Goal: Information Seeking & Learning: Learn about a topic

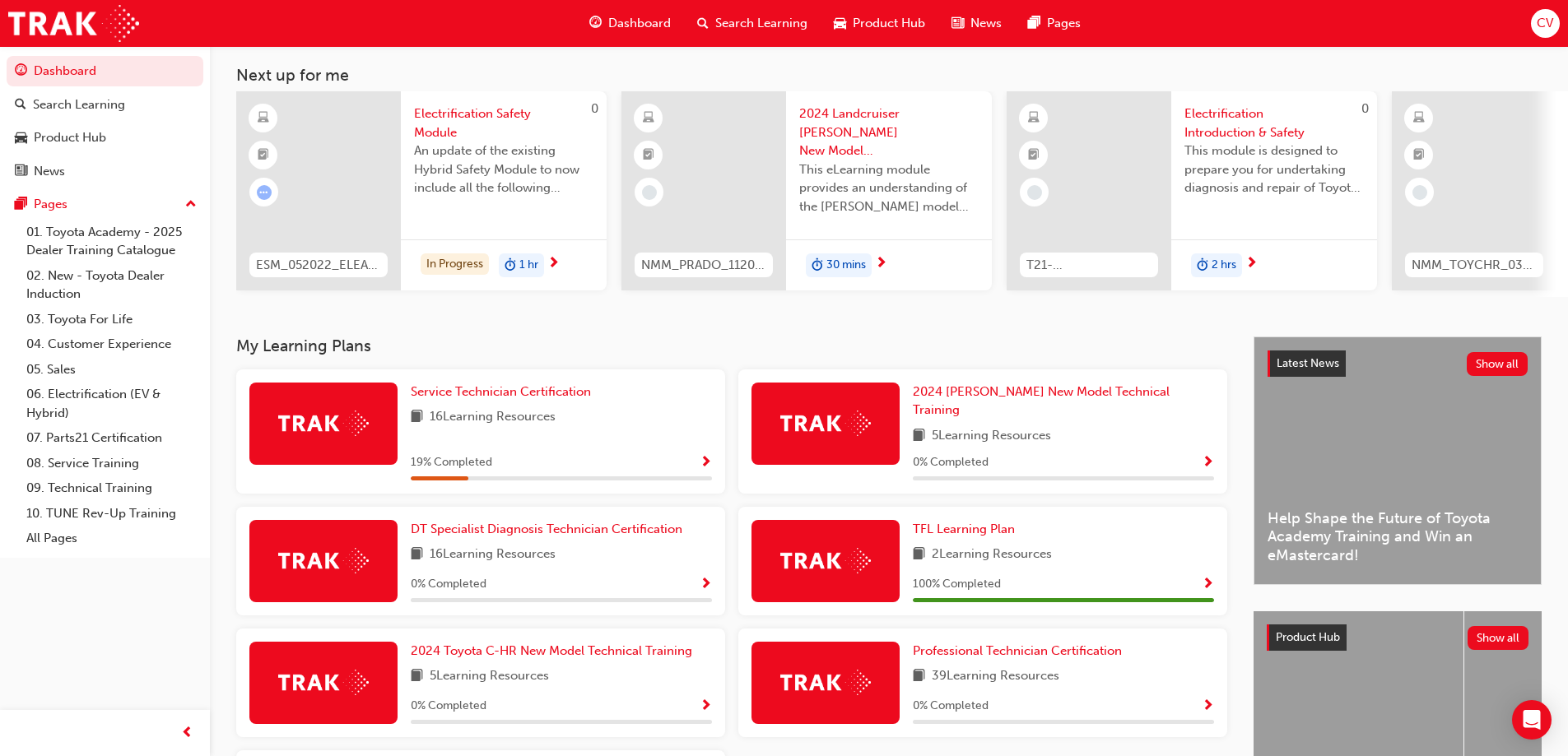
scroll to position [165, 0]
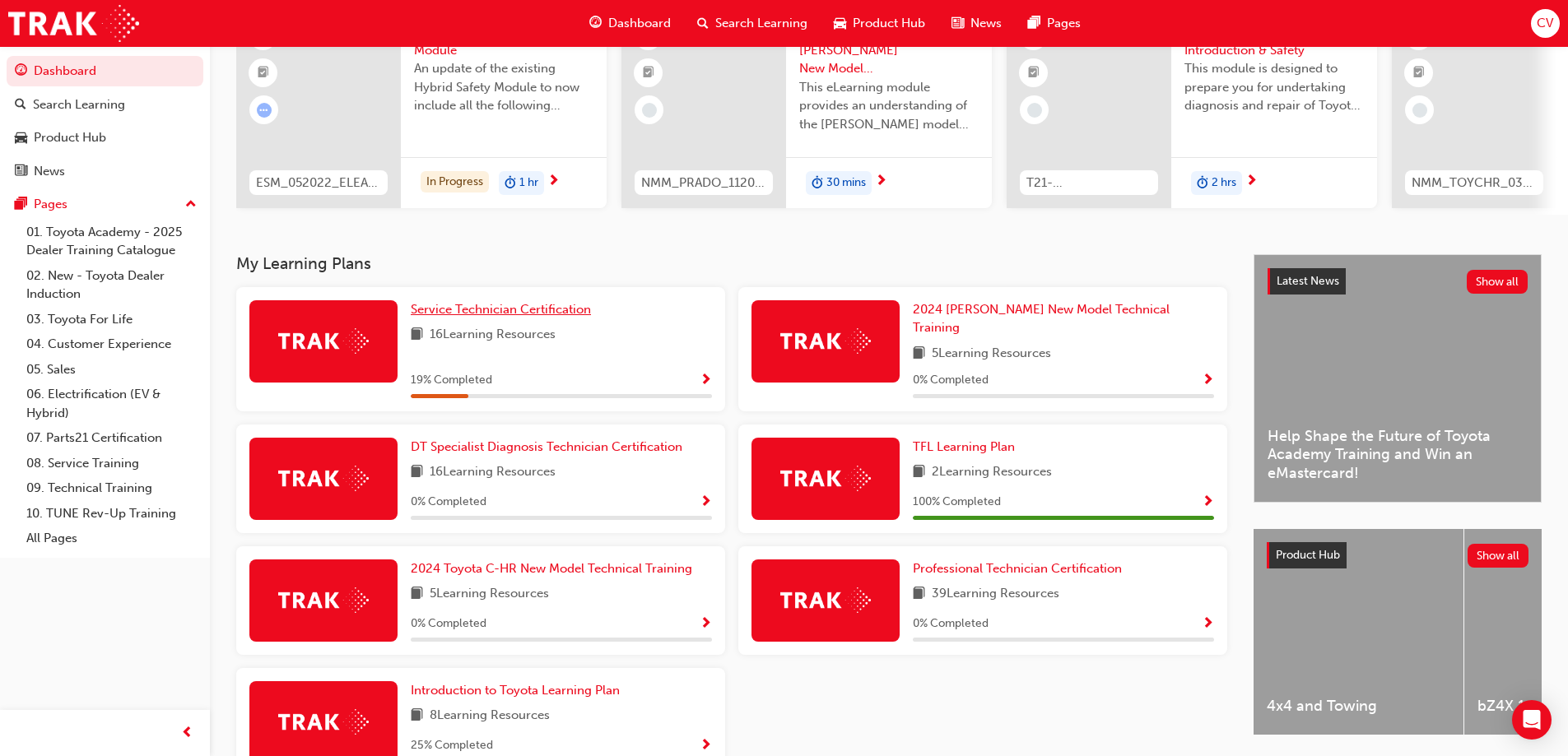
click at [585, 320] on link "Service Technician Certification" at bounding box center [503, 310] width 187 height 19
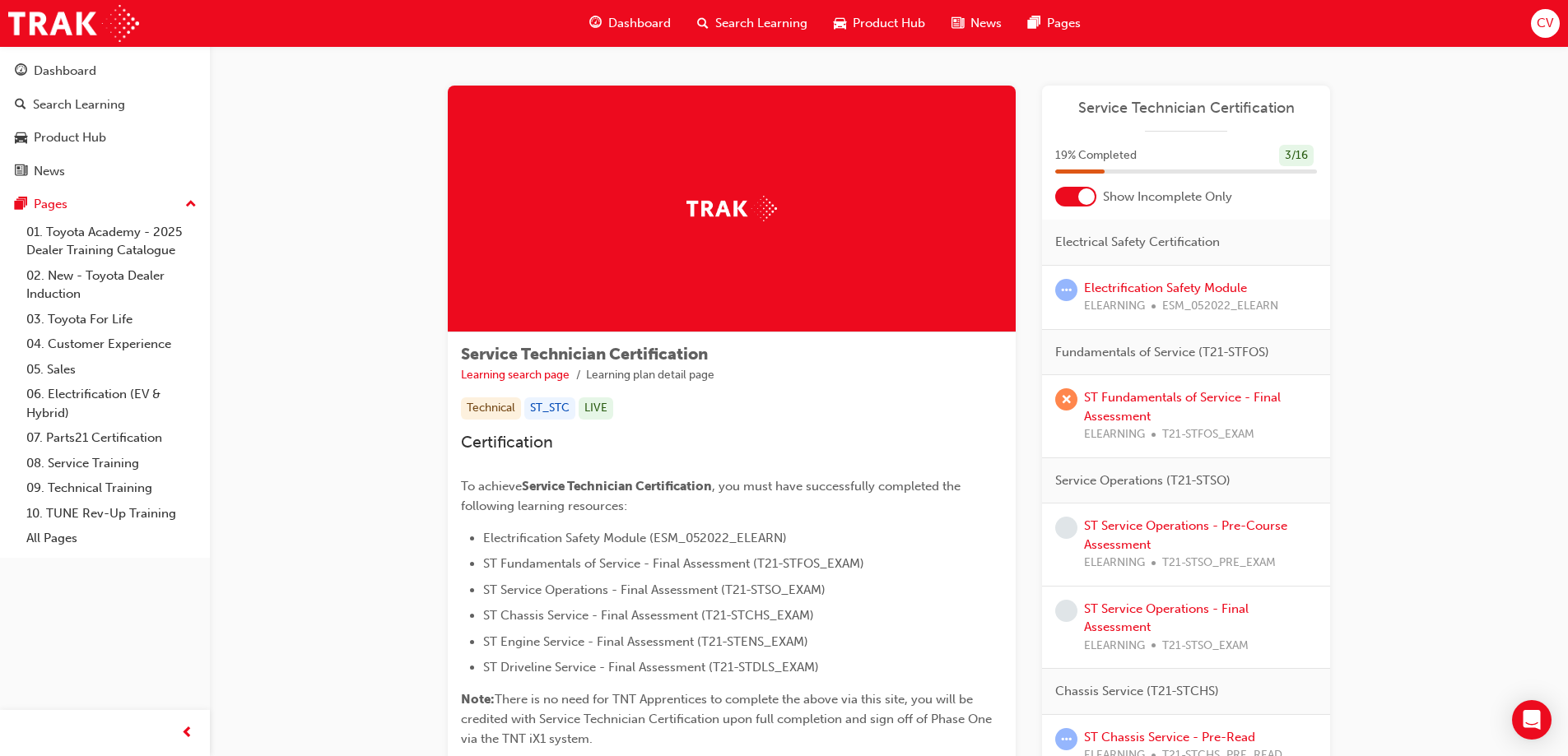
scroll to position [165, 0]
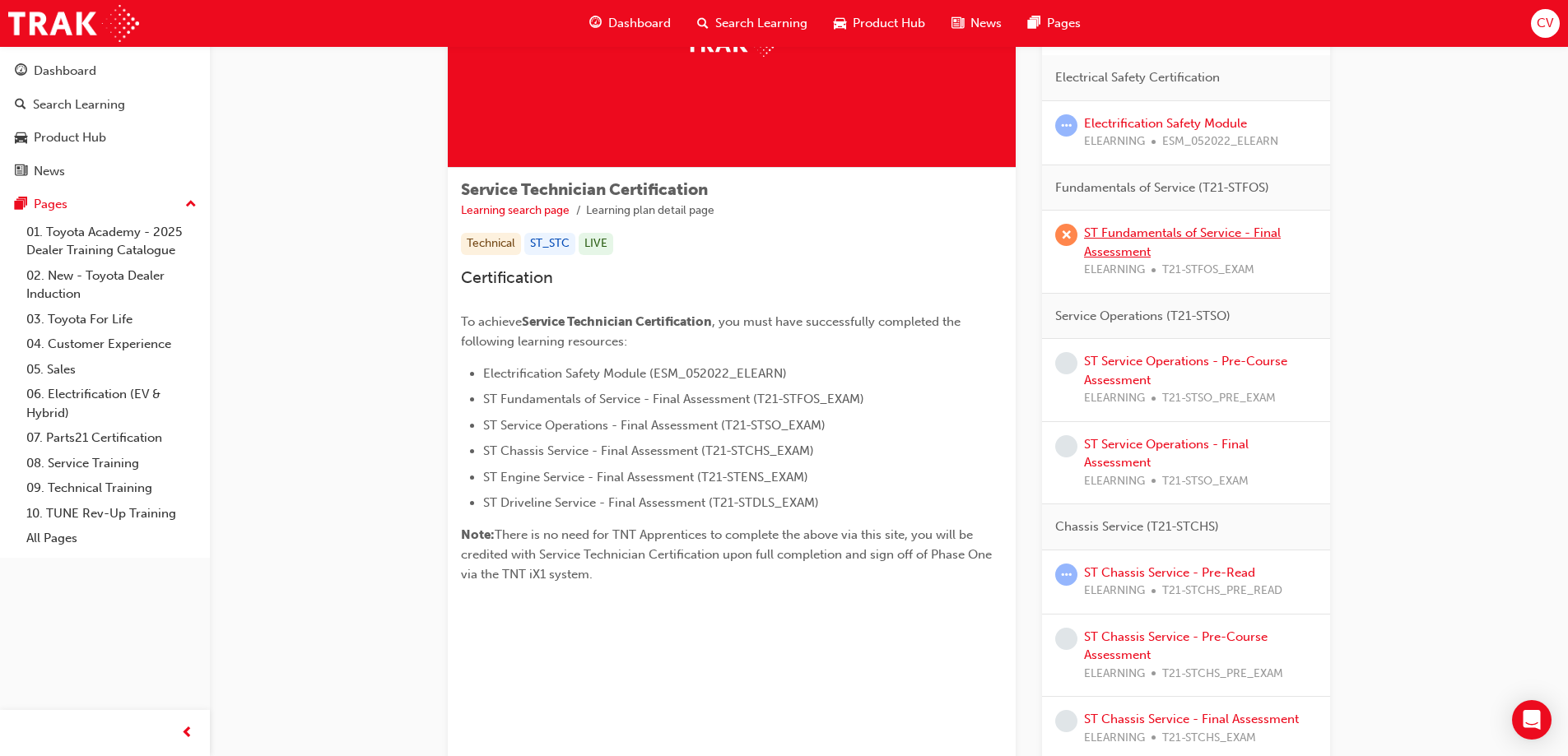
click at [1125, 233] on link "ST Fundamentals of Service - Final Assessment" at bounding box center [1182, 242] width 197 height 33
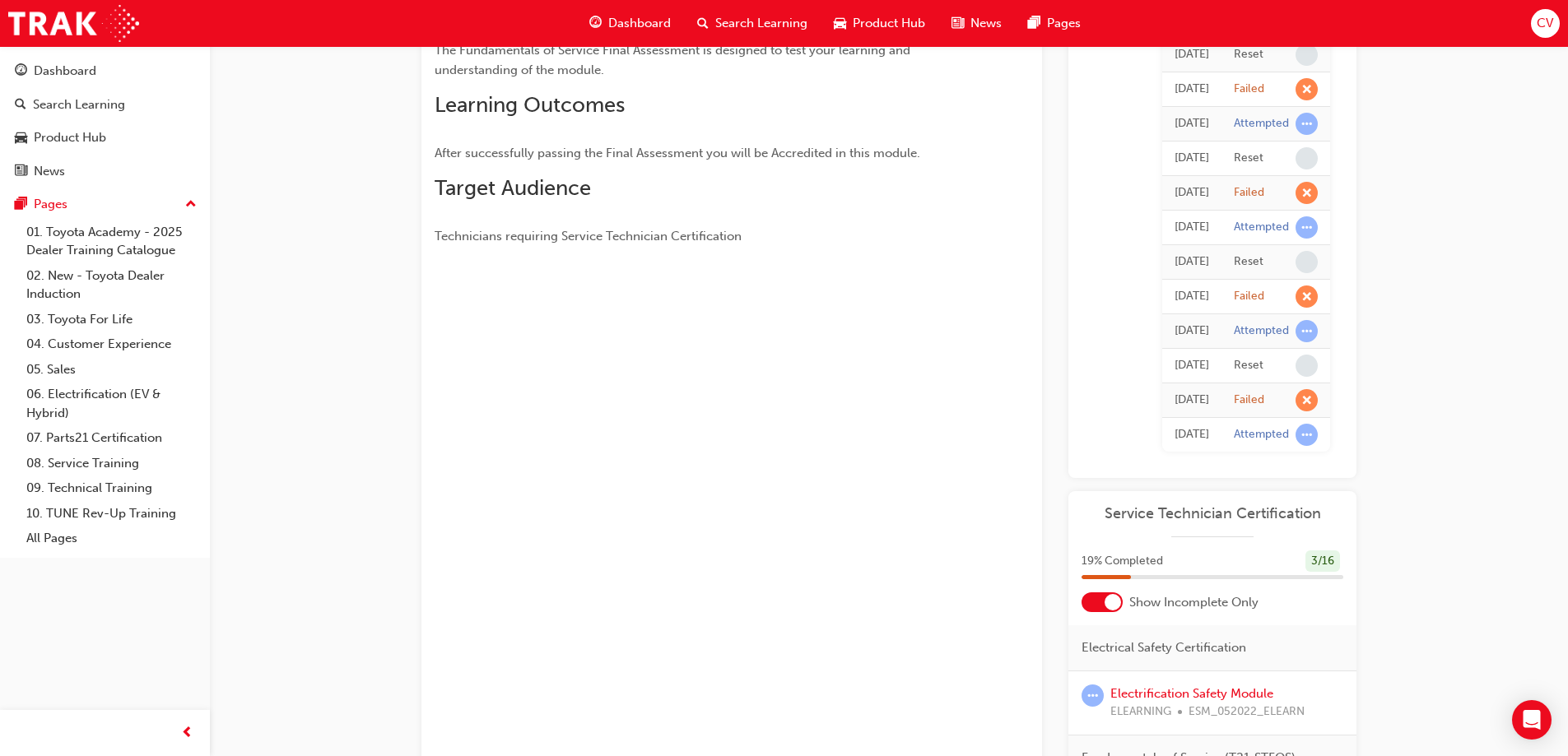
scroll to position [82, 0]
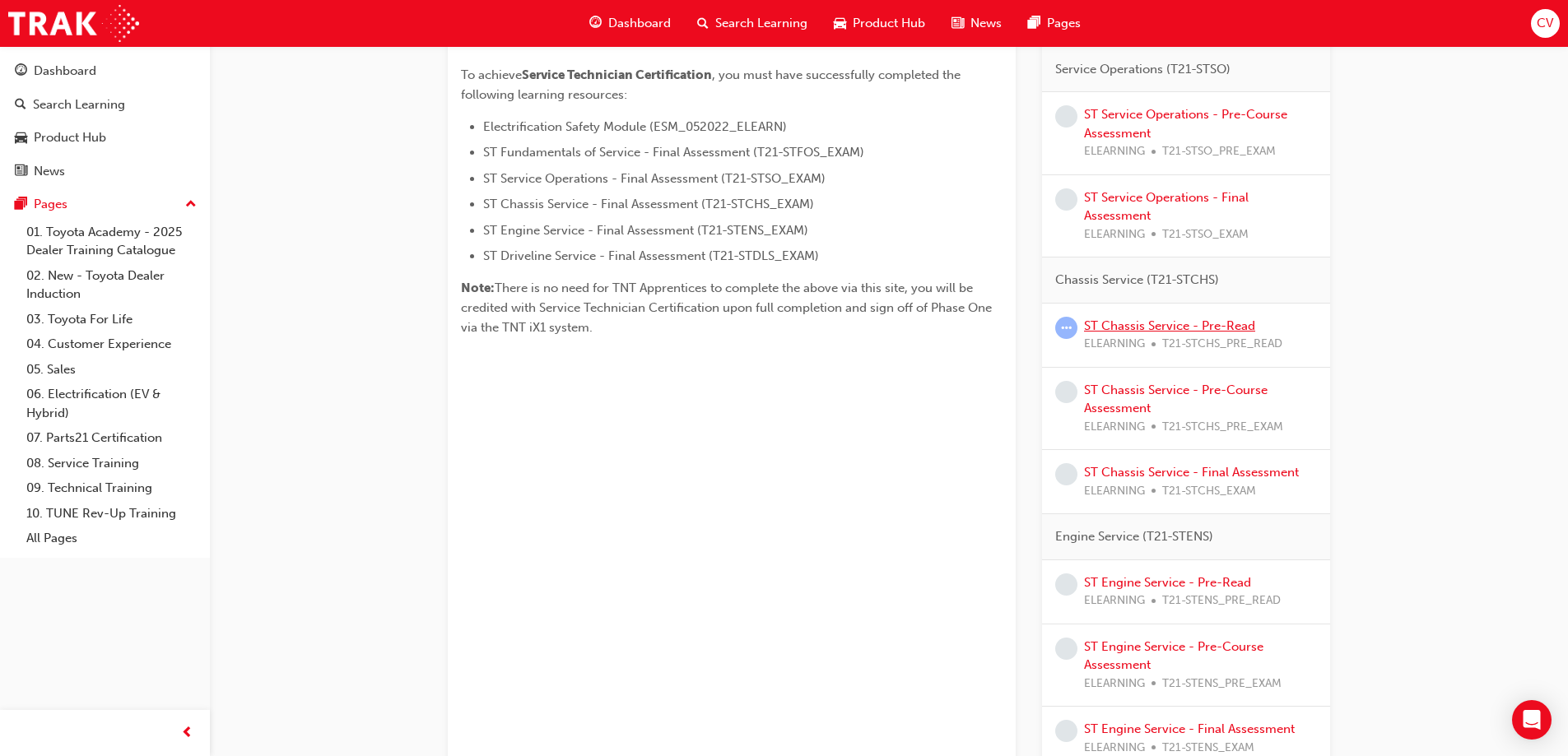
scroll to position [494, 0]
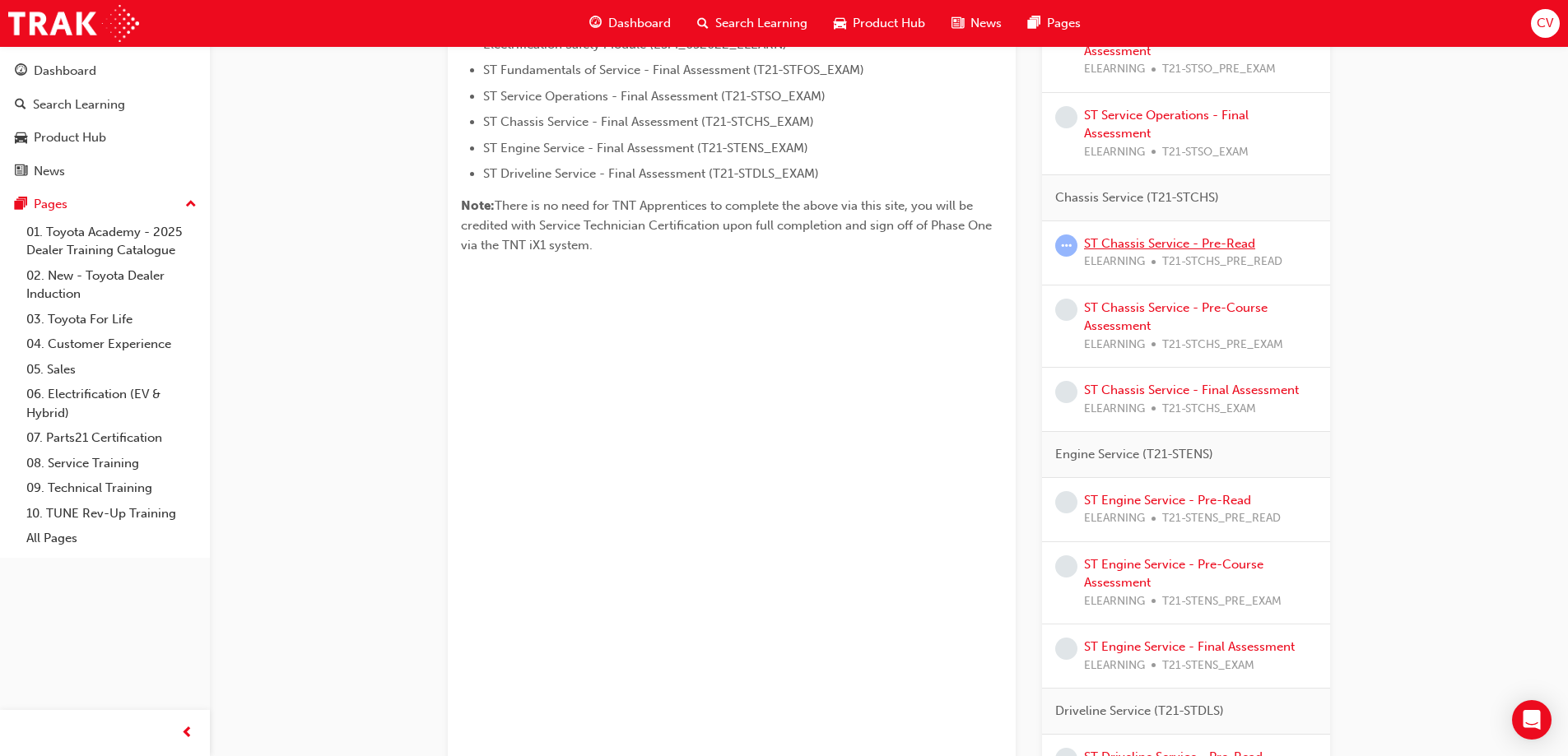
click at [1133, 241] on link "ST Chassis Service - Pre-Read" at bounding box center [1169, 243] width 171 height 14
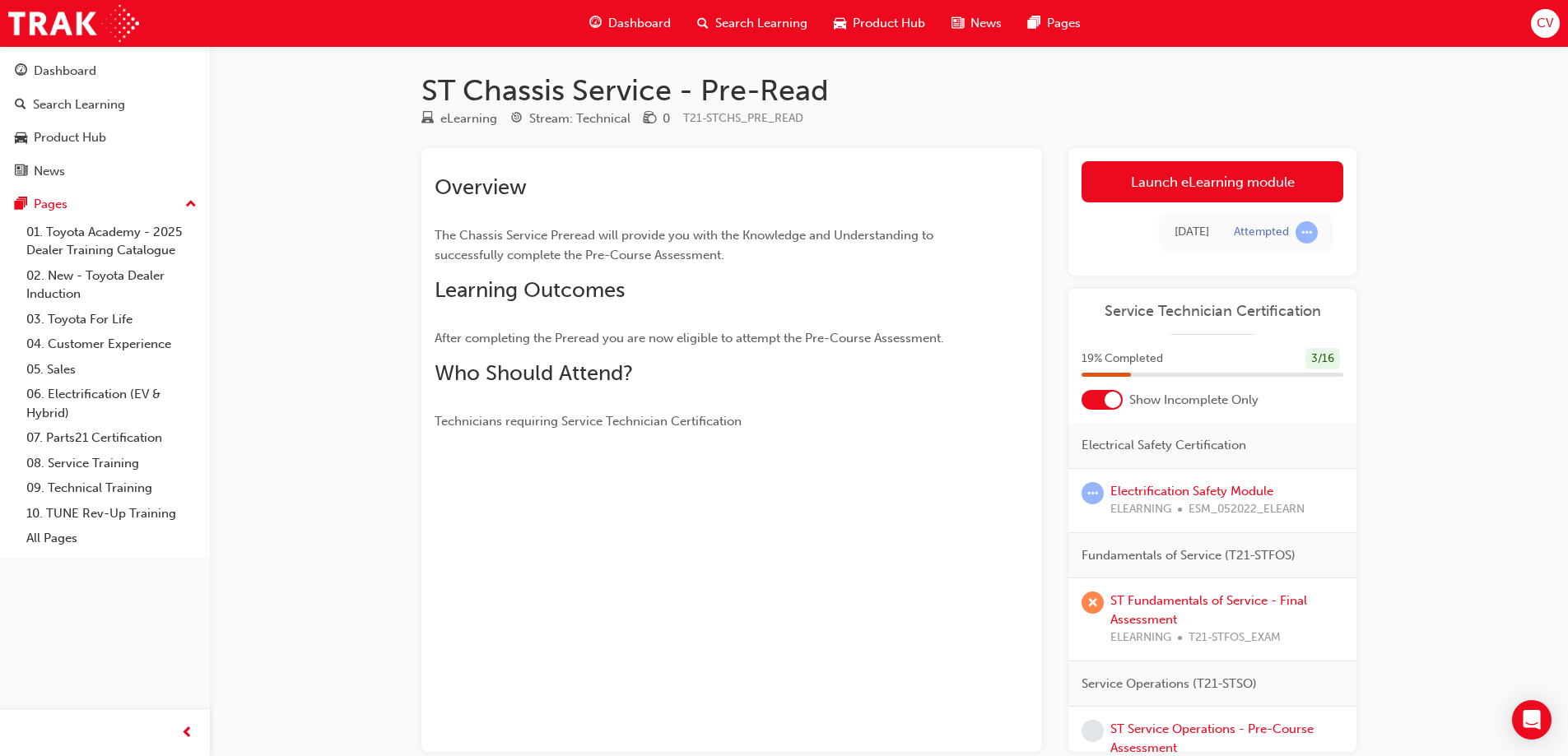
click at [1115, 406] on div at bounding box center [1112, 399] width 16 height 16
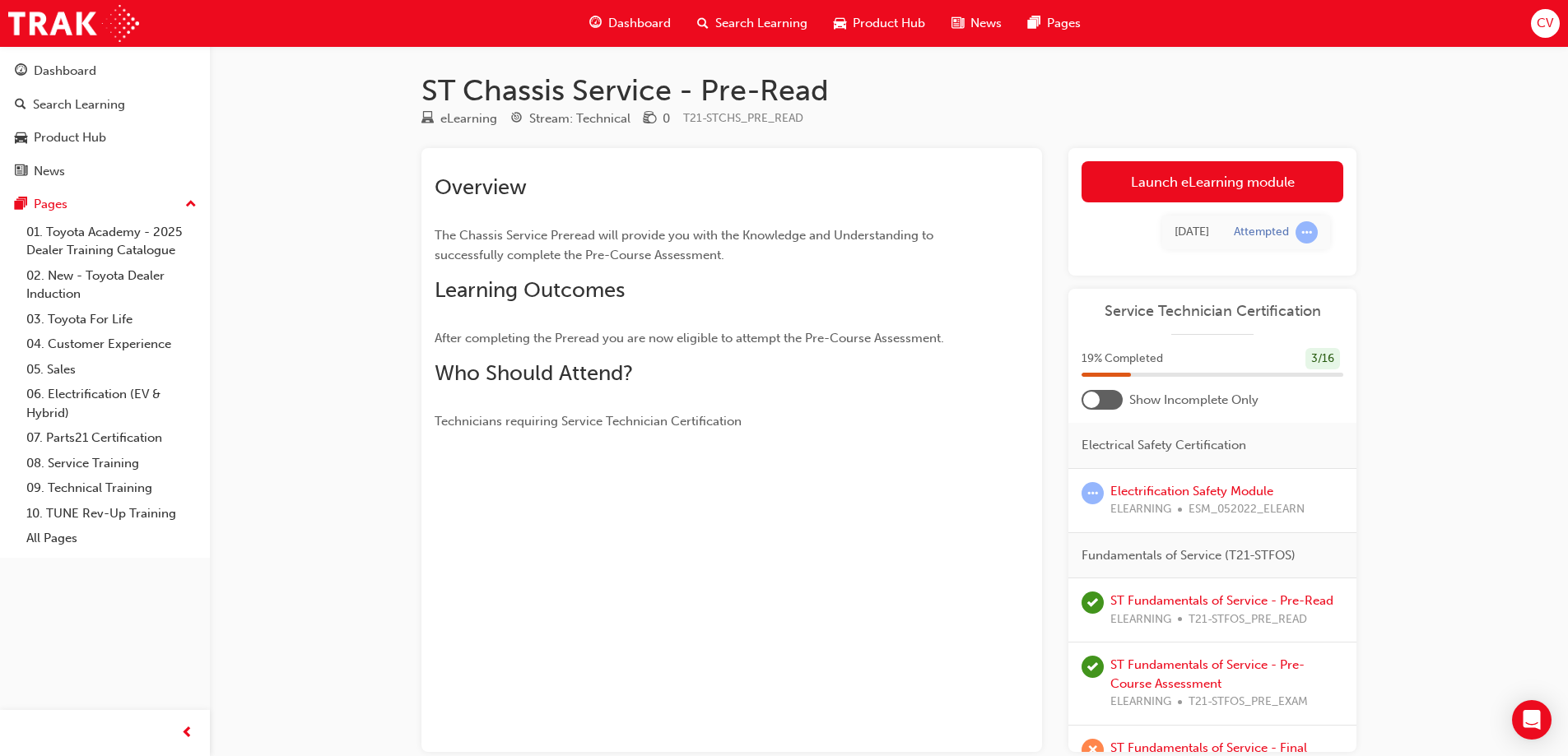
scroll to position [90, 0]
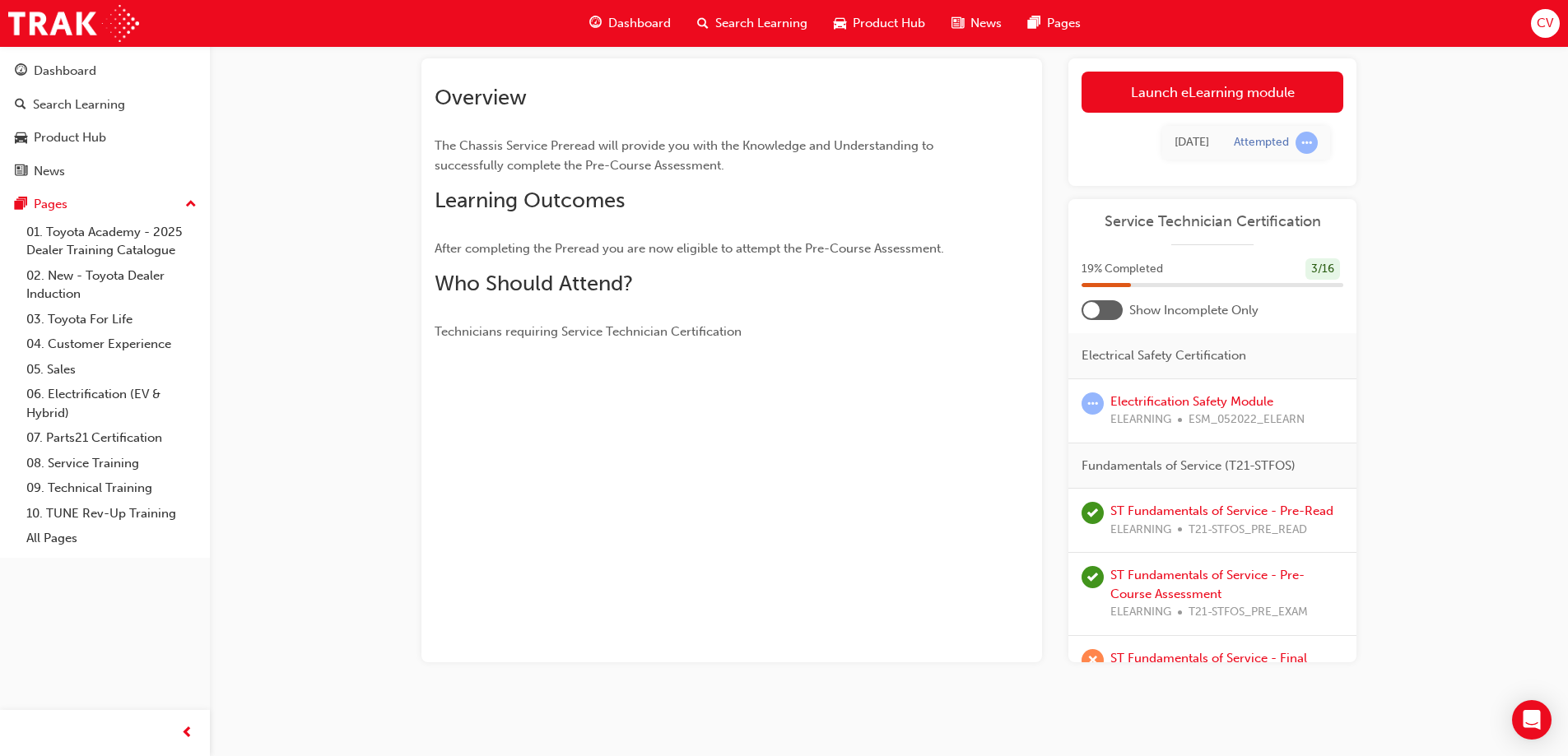
click at [1111, 308] on div at bounding box center [1101, 310] width 41 height 20
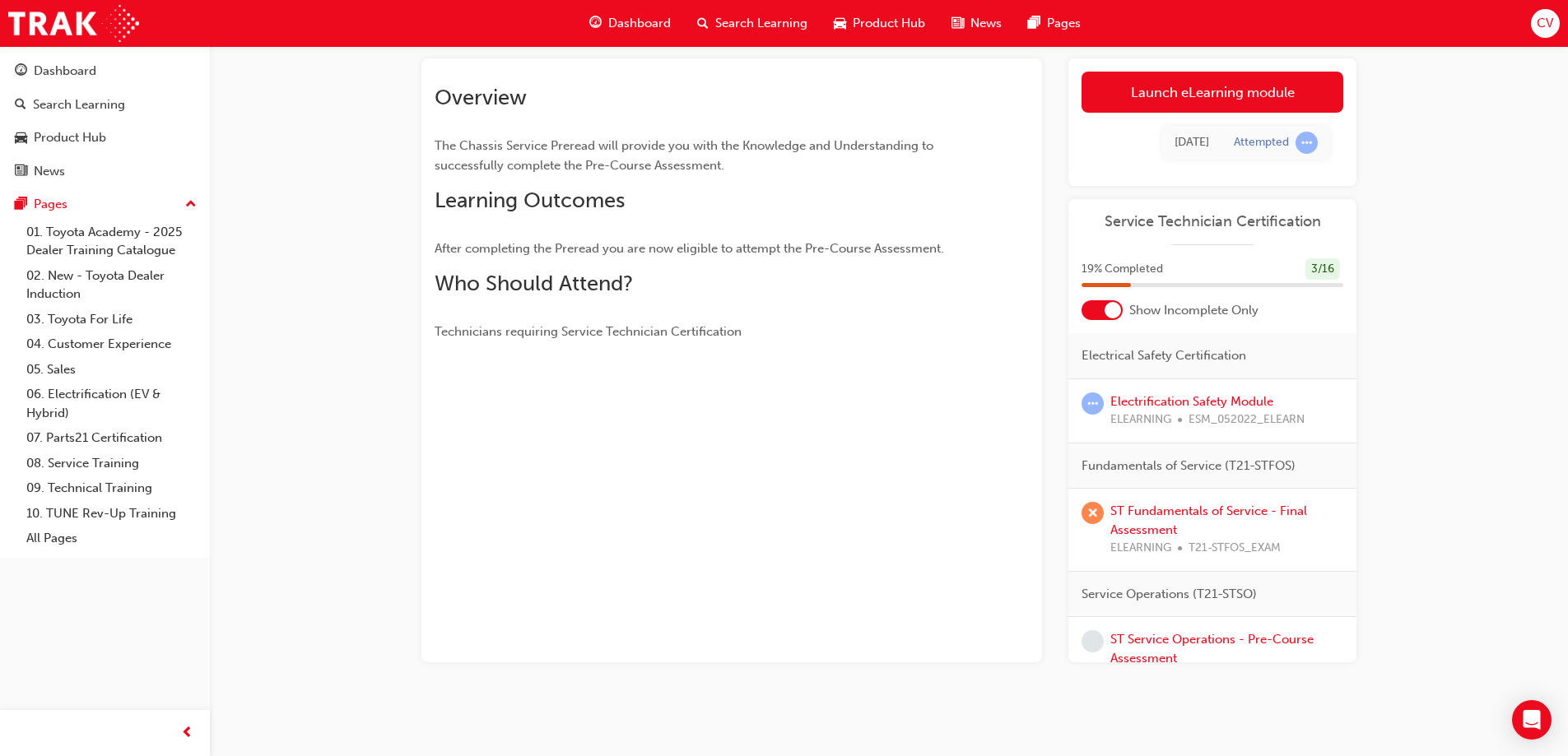
scroll to position [82, 0]
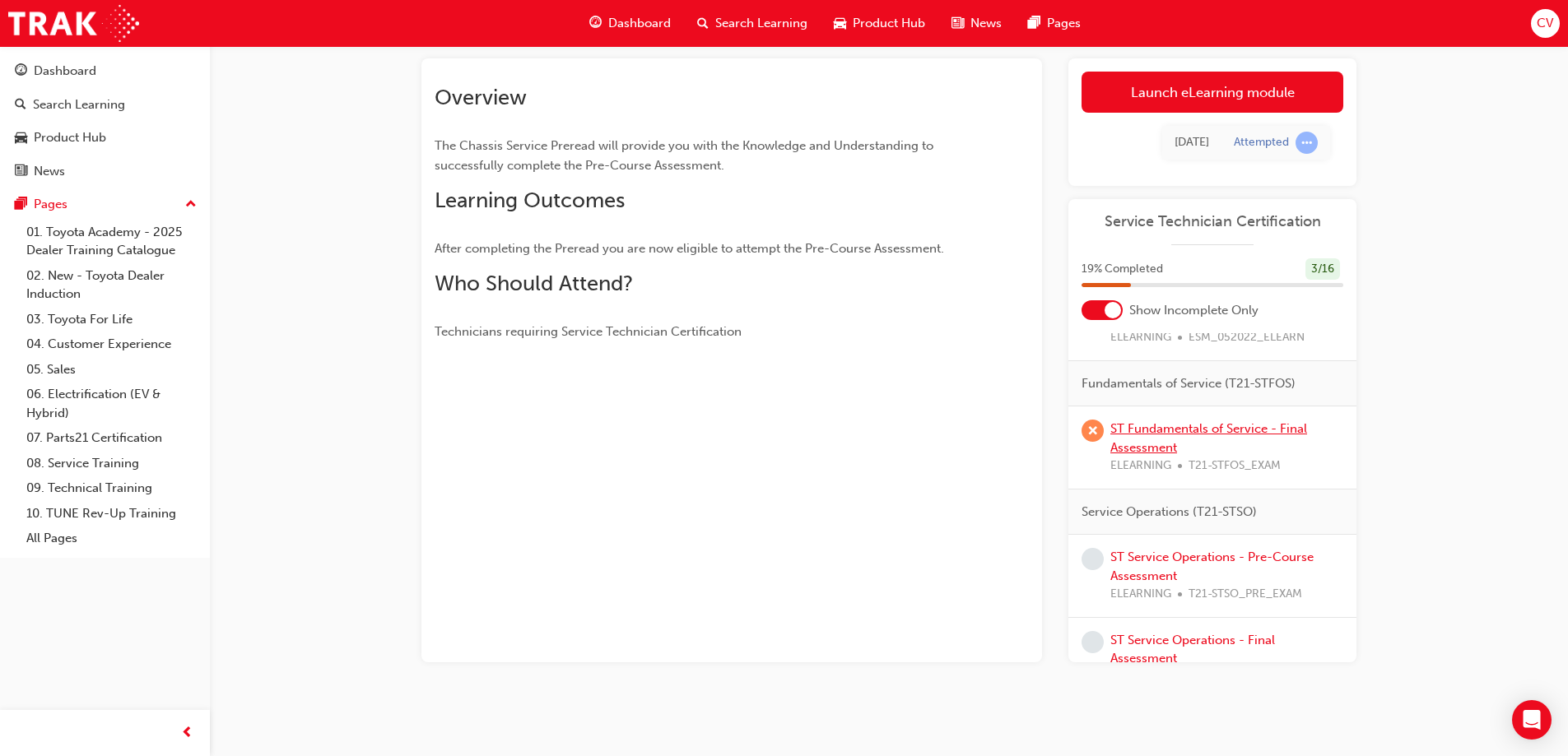
click at [1165, 432] on link "ST Fundamentals of Service - Final Assessment" at bounding box center [1208, 437] width 197 height 33
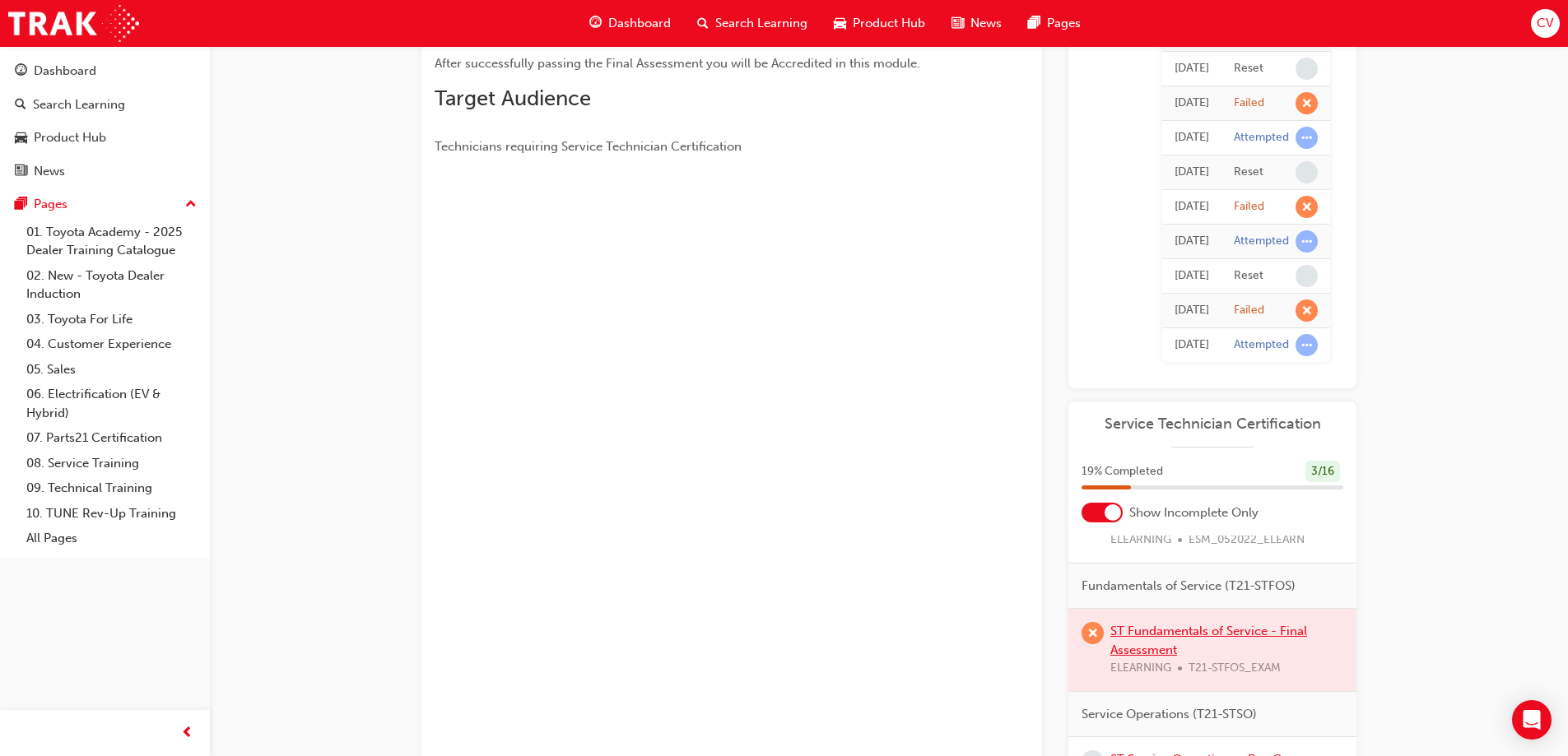
scroll to position [501, 0]
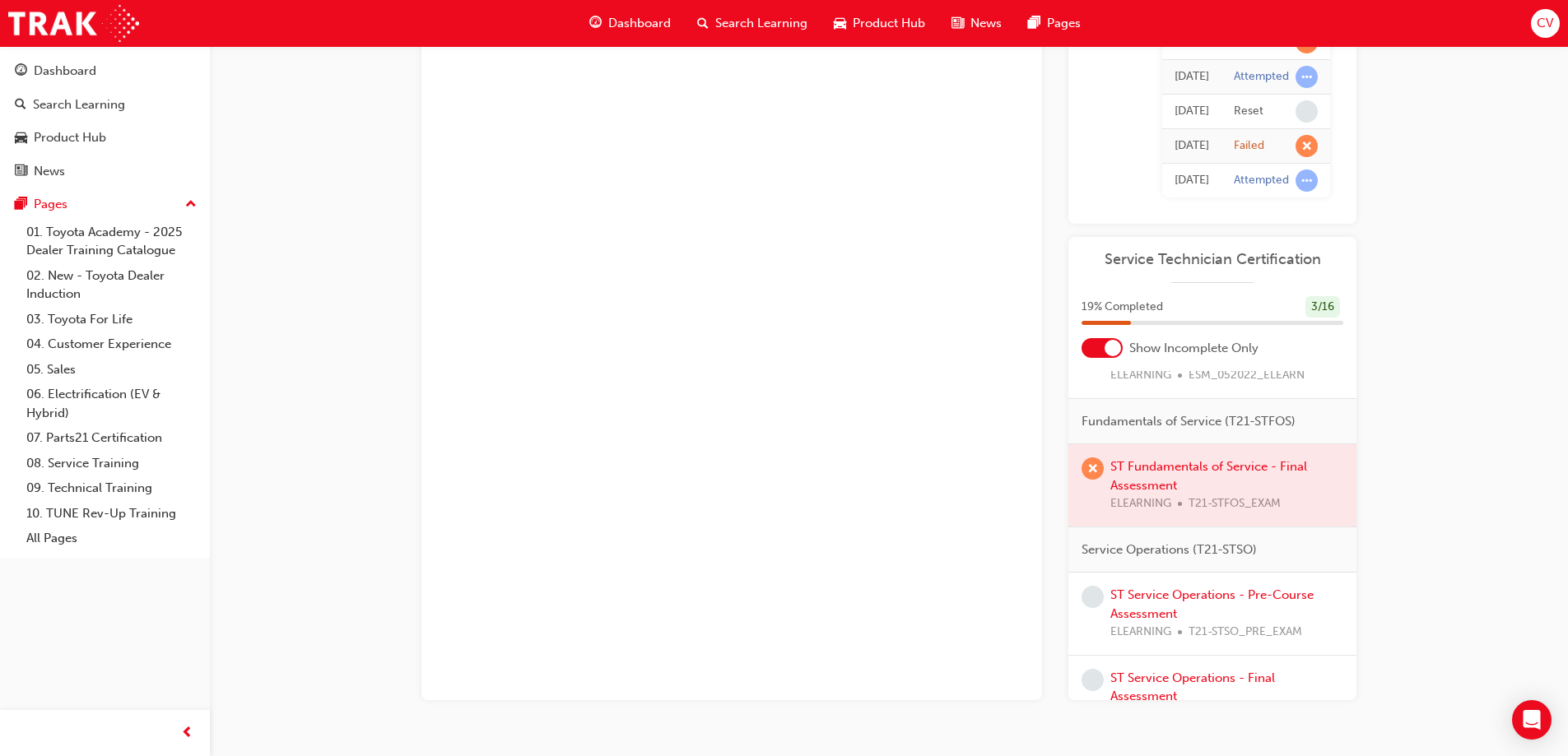
click at [1160, 474] on div at bounding box center [1211, 485] width 288 height 82
click at [1173, 474] on div at bounding box center [1211, 485] width 288 height 82
click at [1175, 468] on div at bounding box center [1211, 485] width 288 height 82
click at [1150, 601] on link "ST Service Operations - Pre-Course Assessment" at bounding box center [1211, 604] width 203 height 33
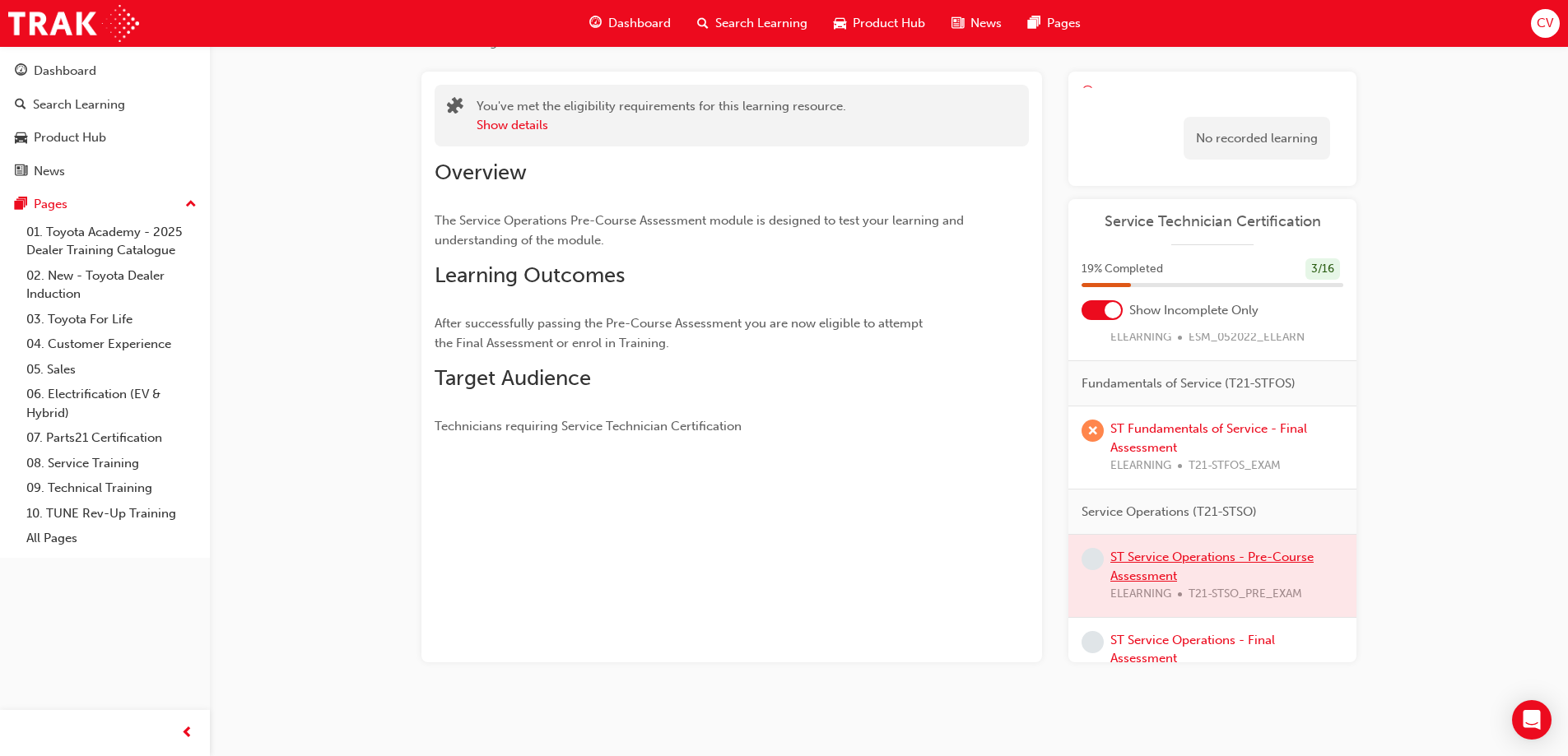
scroll to position [100, 0]
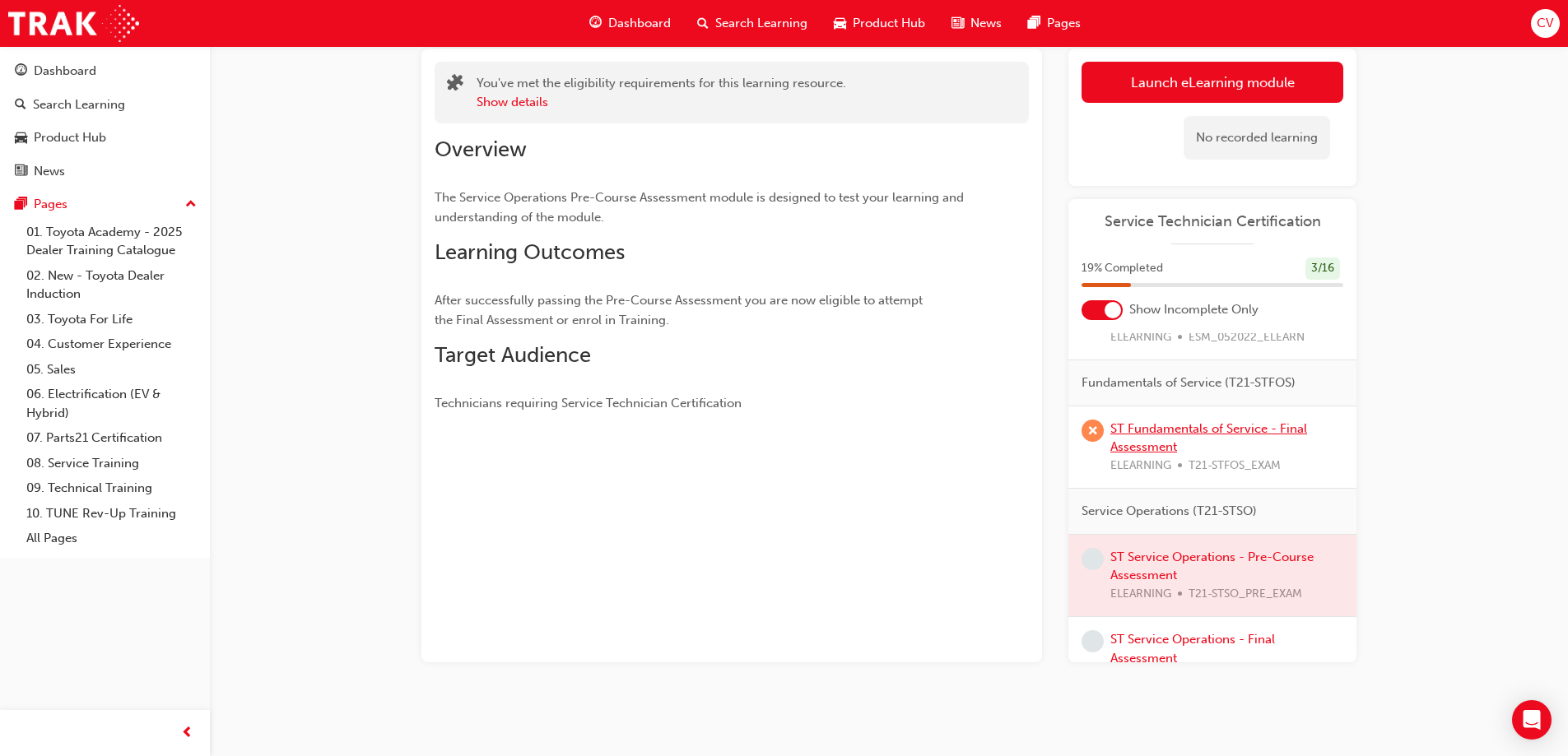
click at [1175, 428] on link "ST Fundamentals of Service - Final Assessment" at bounding box center [1208, 437] width 197 height 33
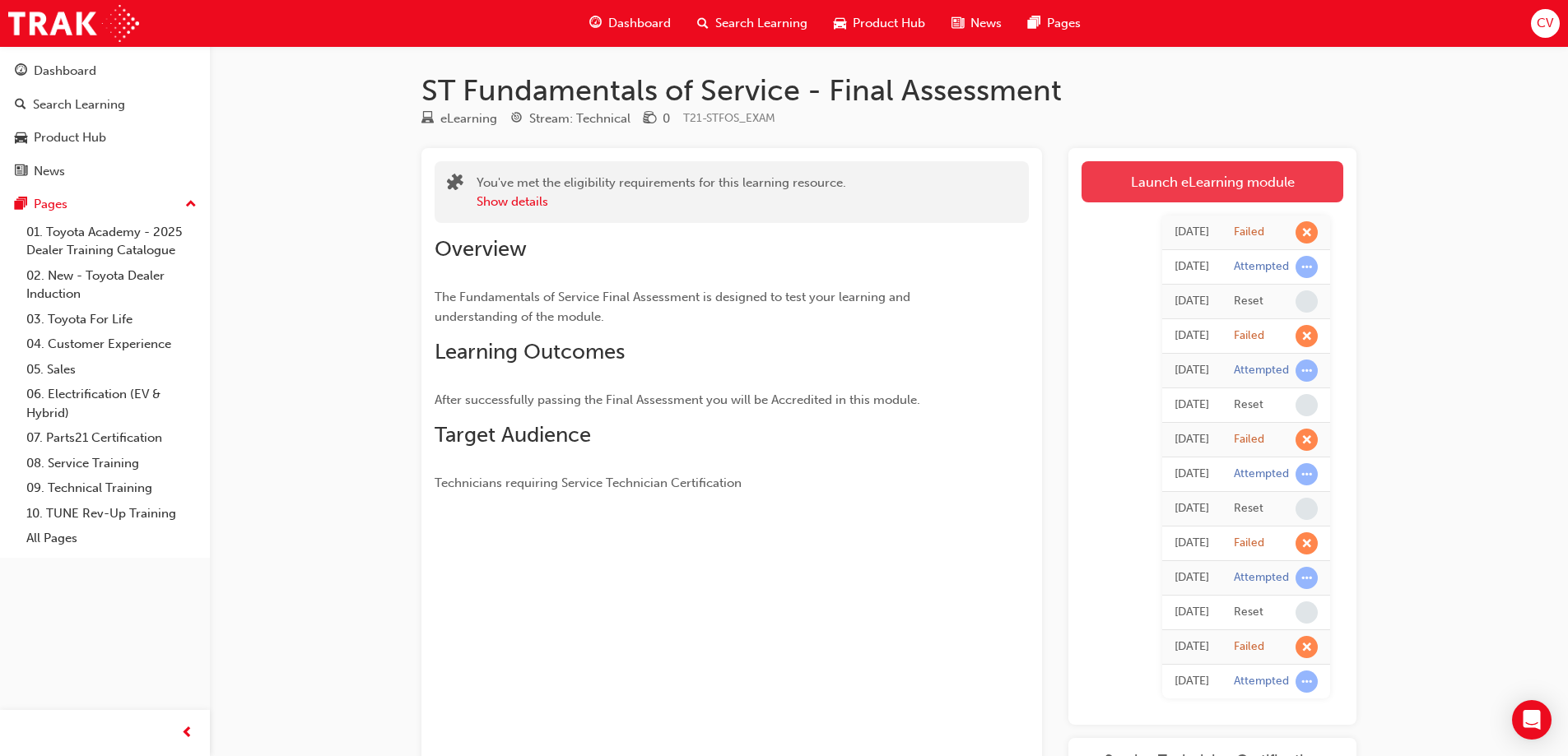
click at [1198, 175] on link "Launch eLearning module" at bounding box center [1212, 182] width 262 height 41
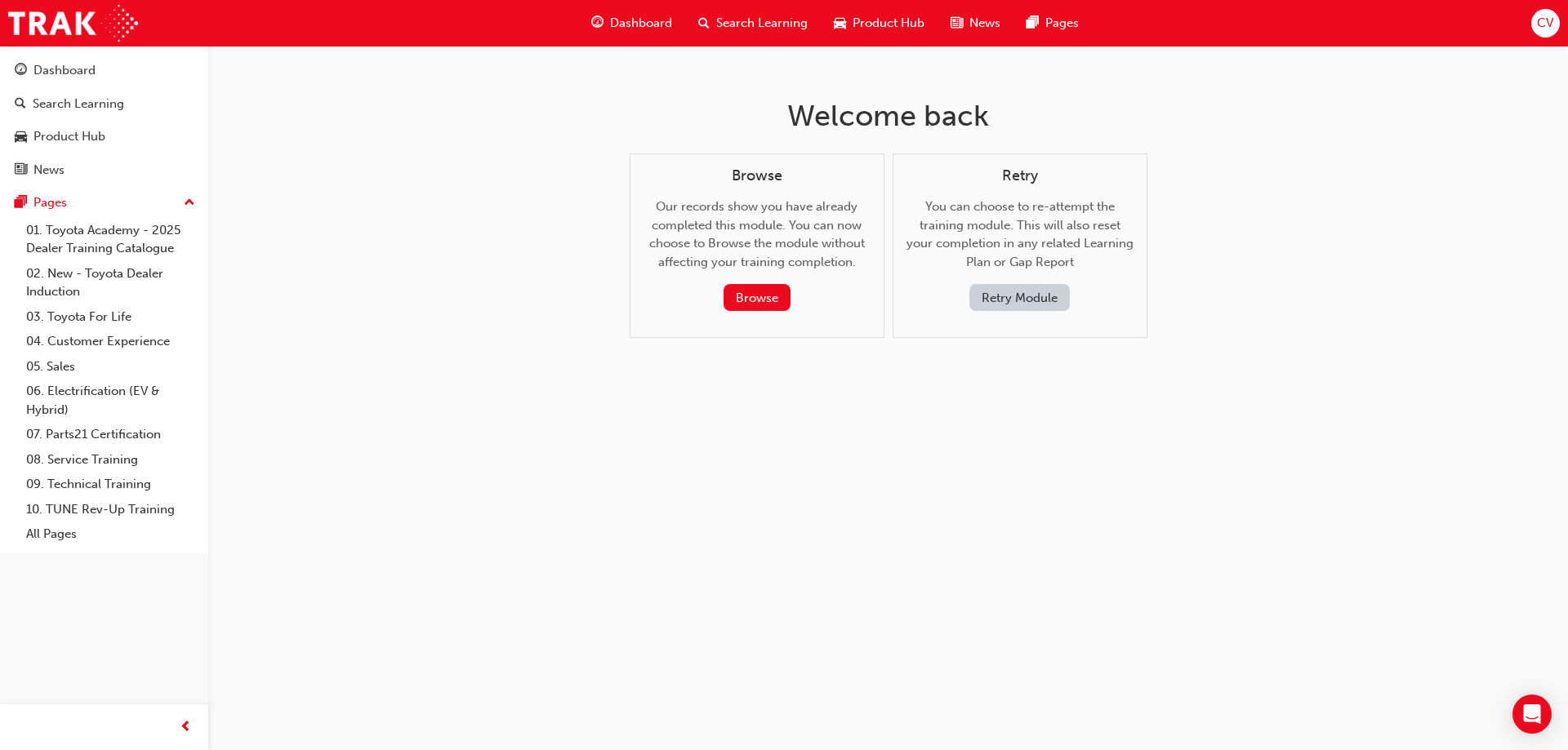
click at [1006, 293] on button "Retry Module" at bounding box center [1020, 297] width 101 height 27
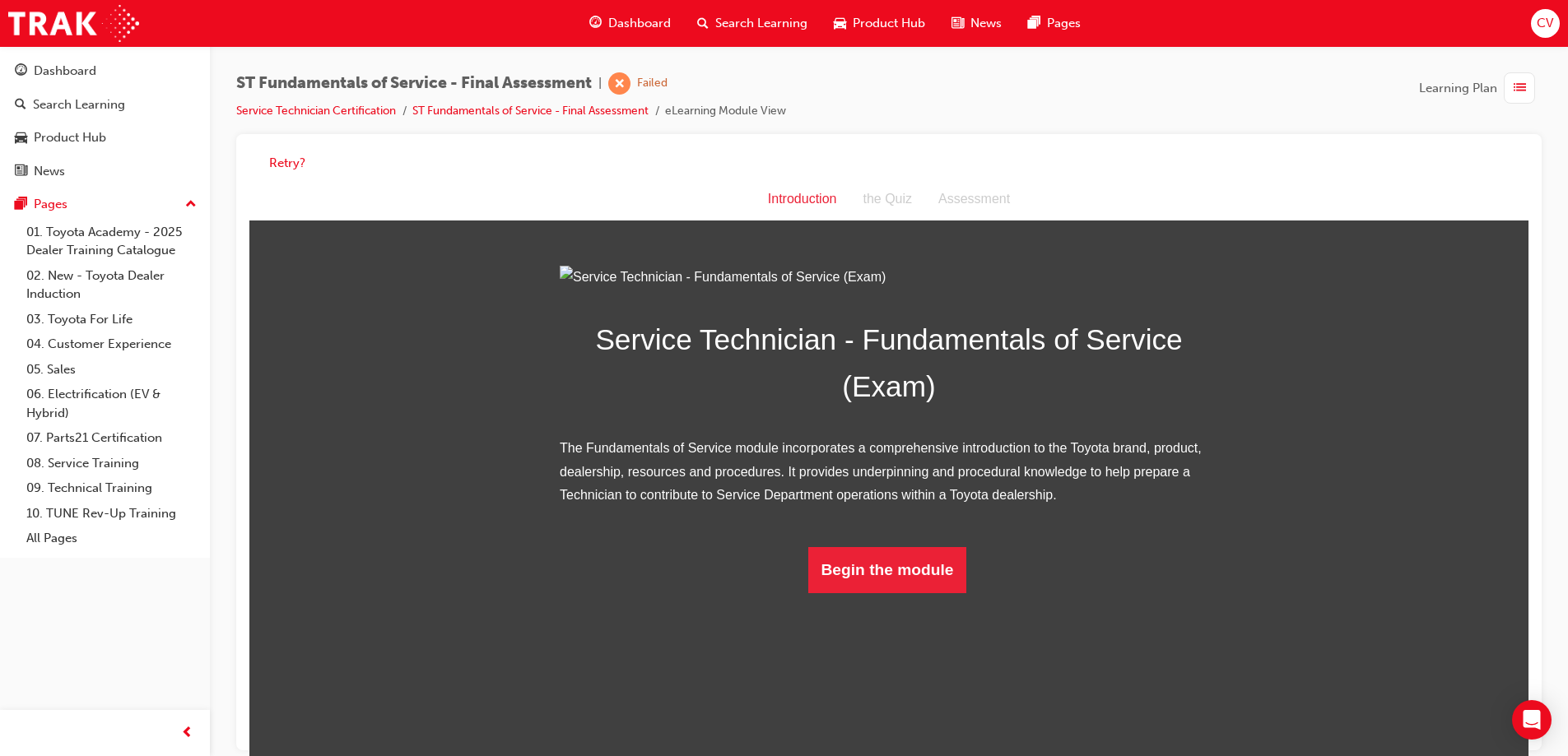
scroll to position [6, 0]
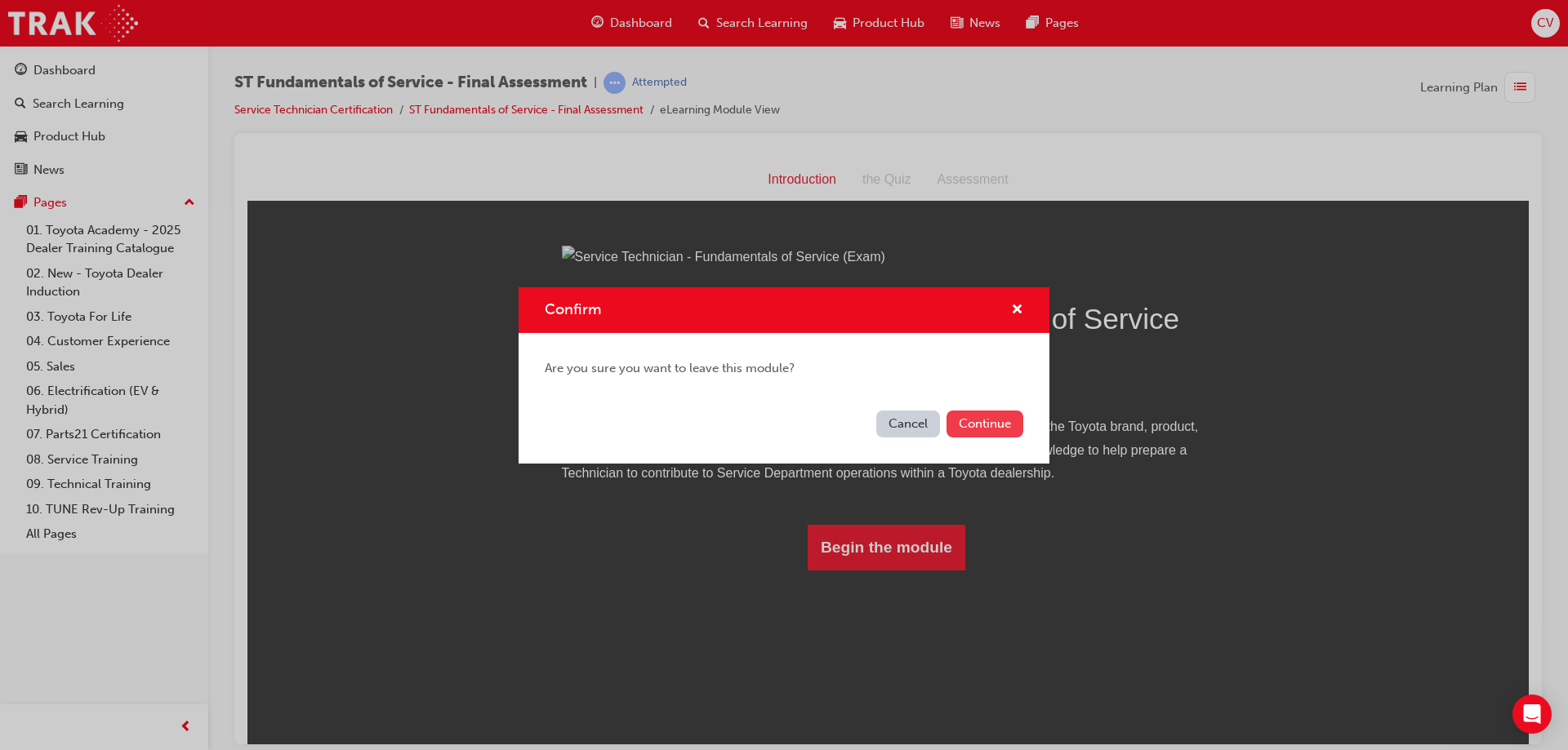
click at [972, 430] on button "Continue" at bounding box center [985, 424] width 77 height 27
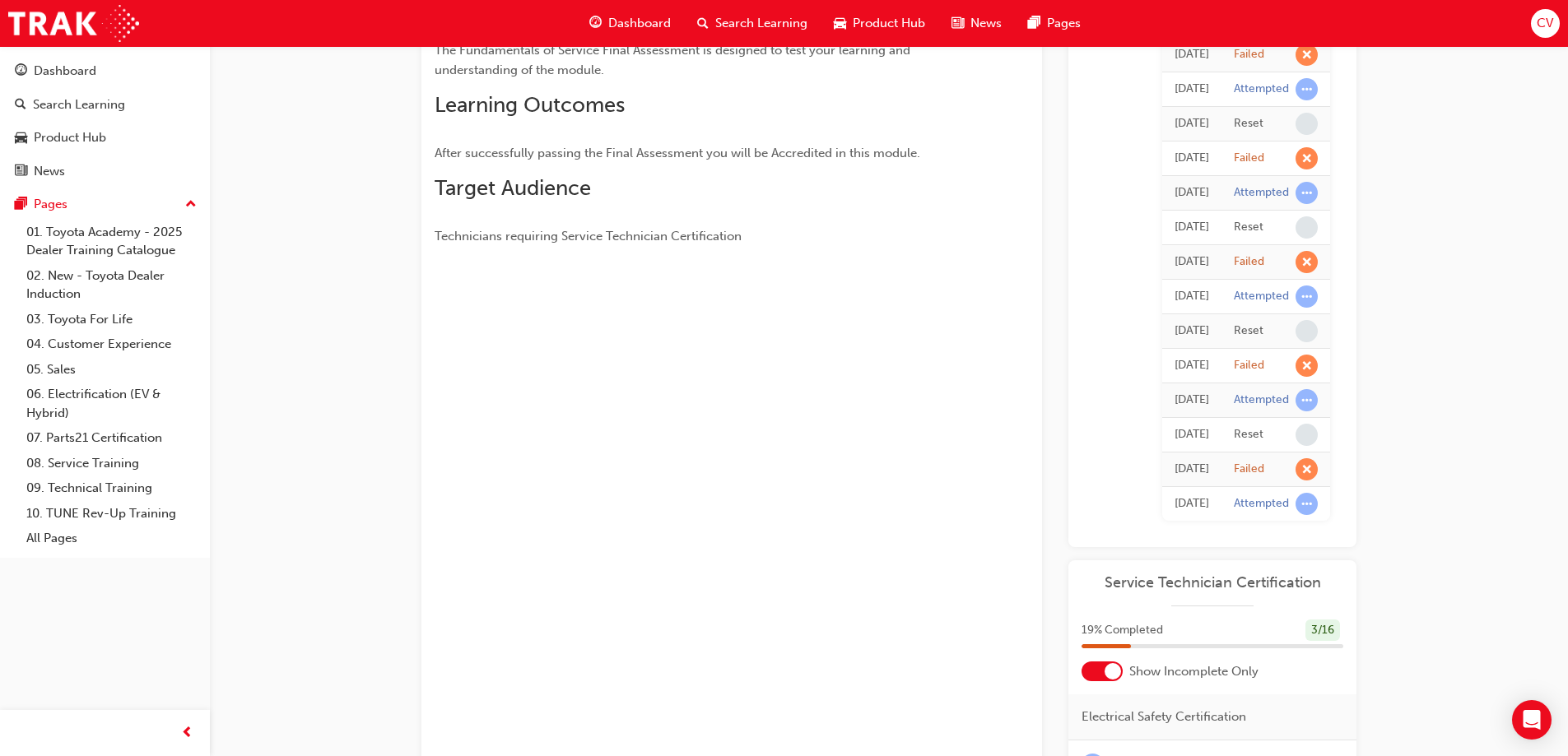
scroll to position [411, 0]
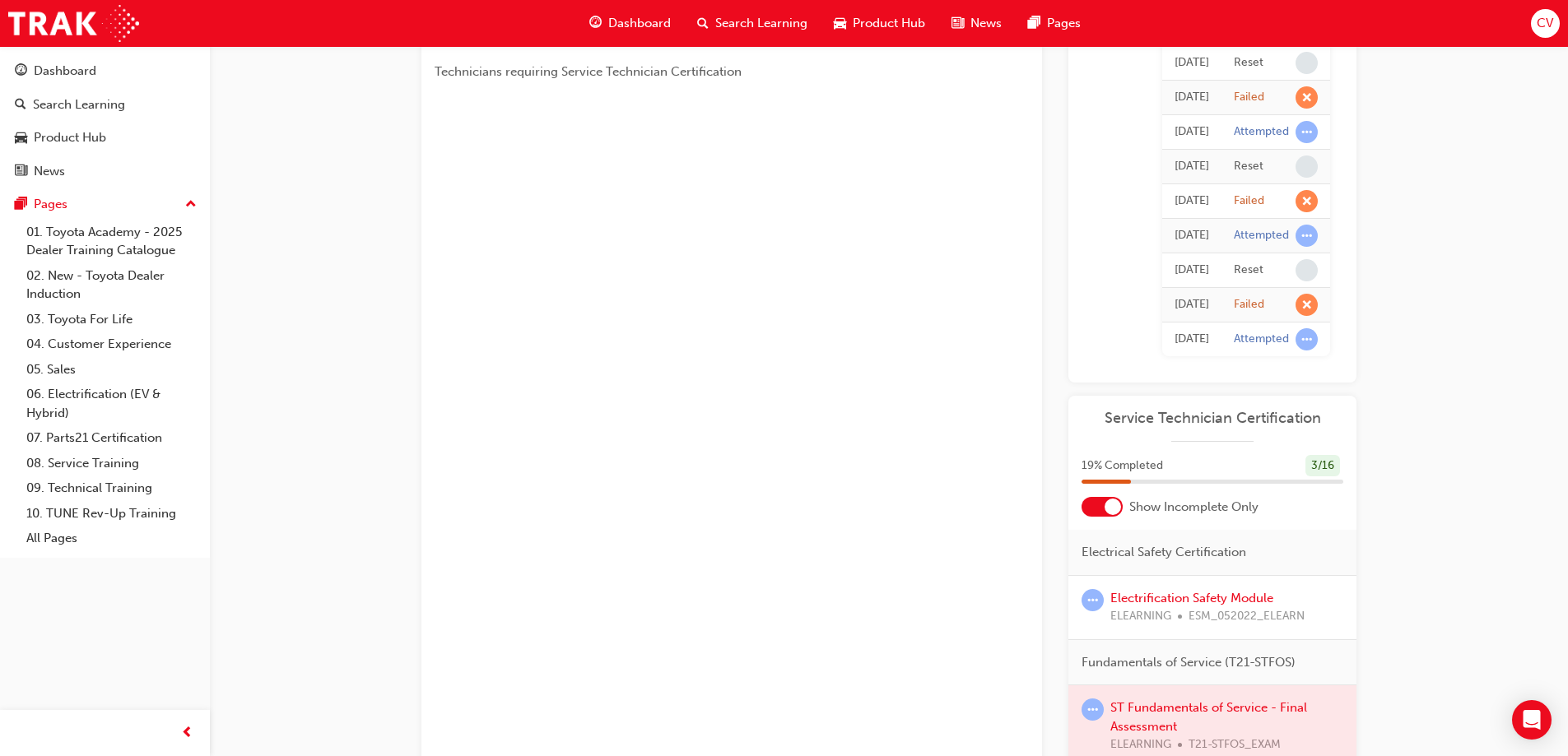
click at [1215, 420] on span "Service Technician Certification" at bounding box center [1212, 418] width 262 height 19
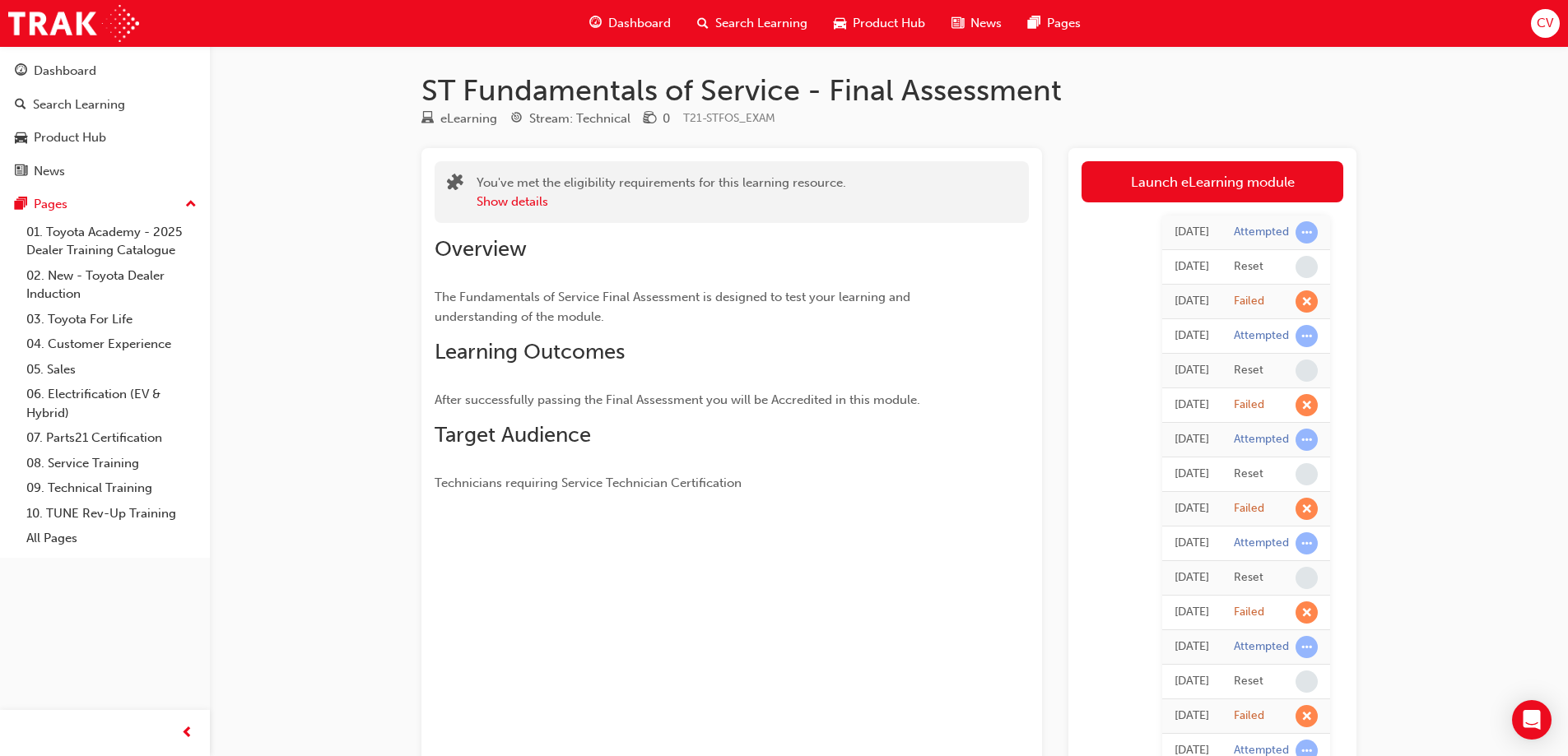
scroll to position [411, 0]
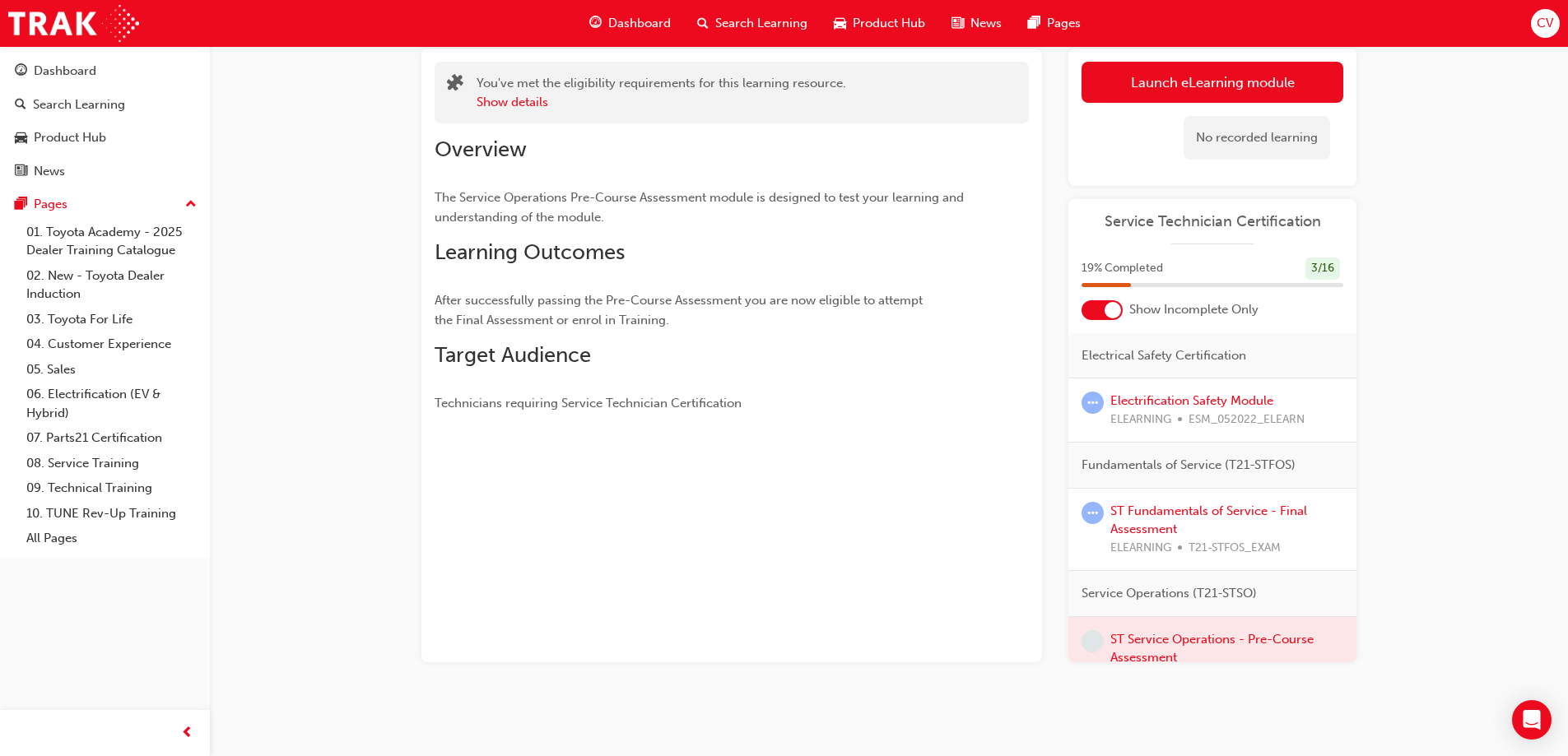
scroll to position [100, 0]
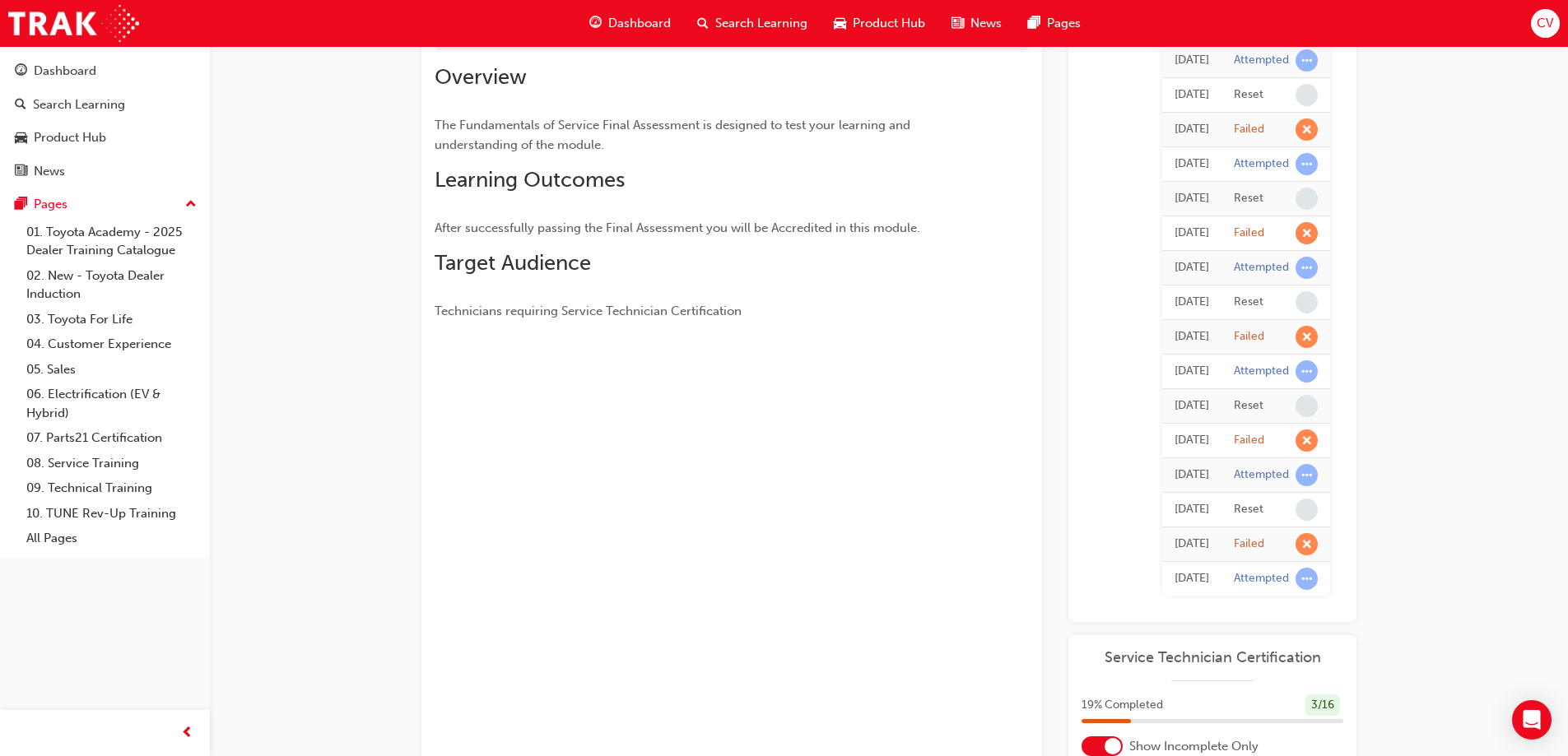
scroll to position [90, 0]
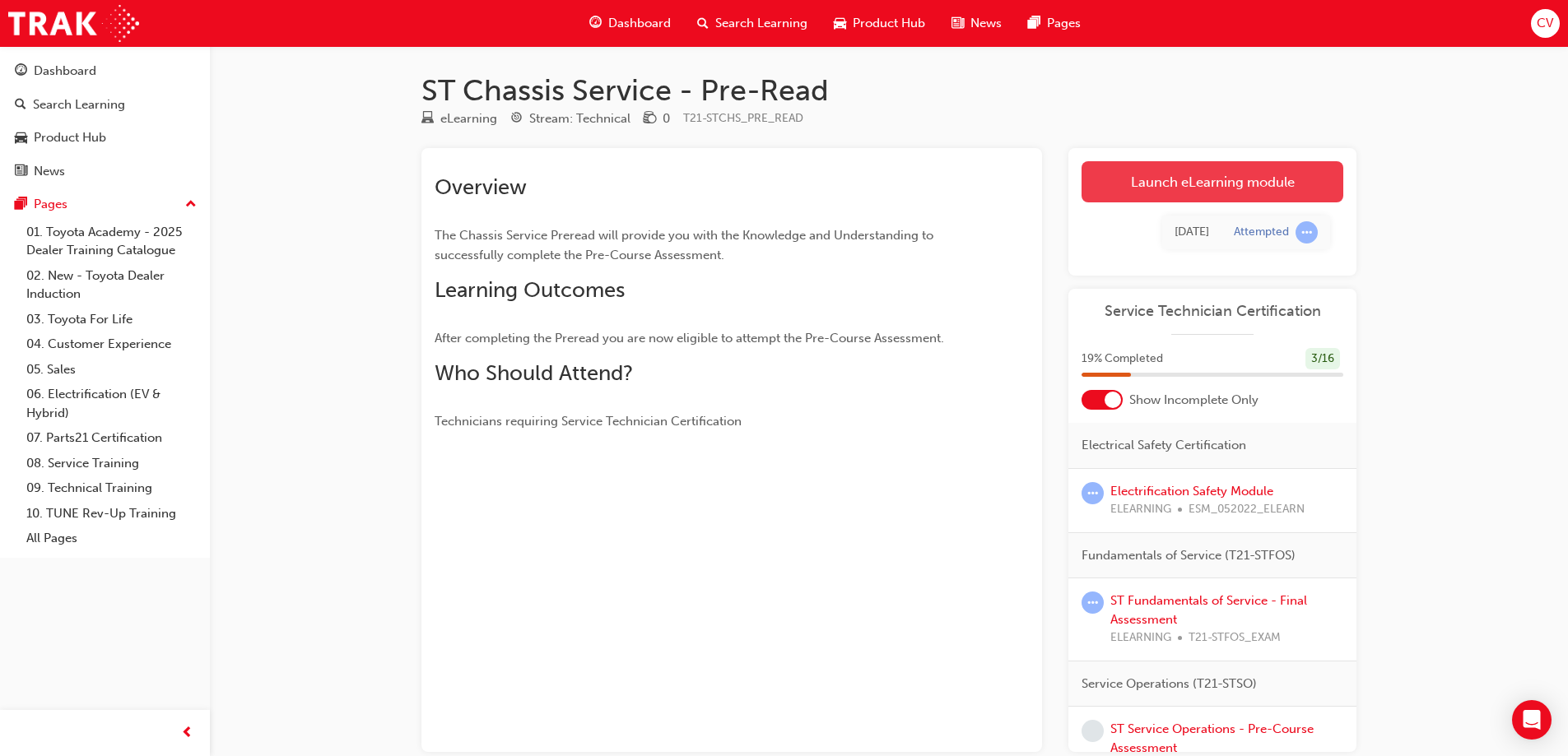
click at [1216, 183] on link "Launch eLearning module" at bounding box center [1212, 182] width 262 height 41
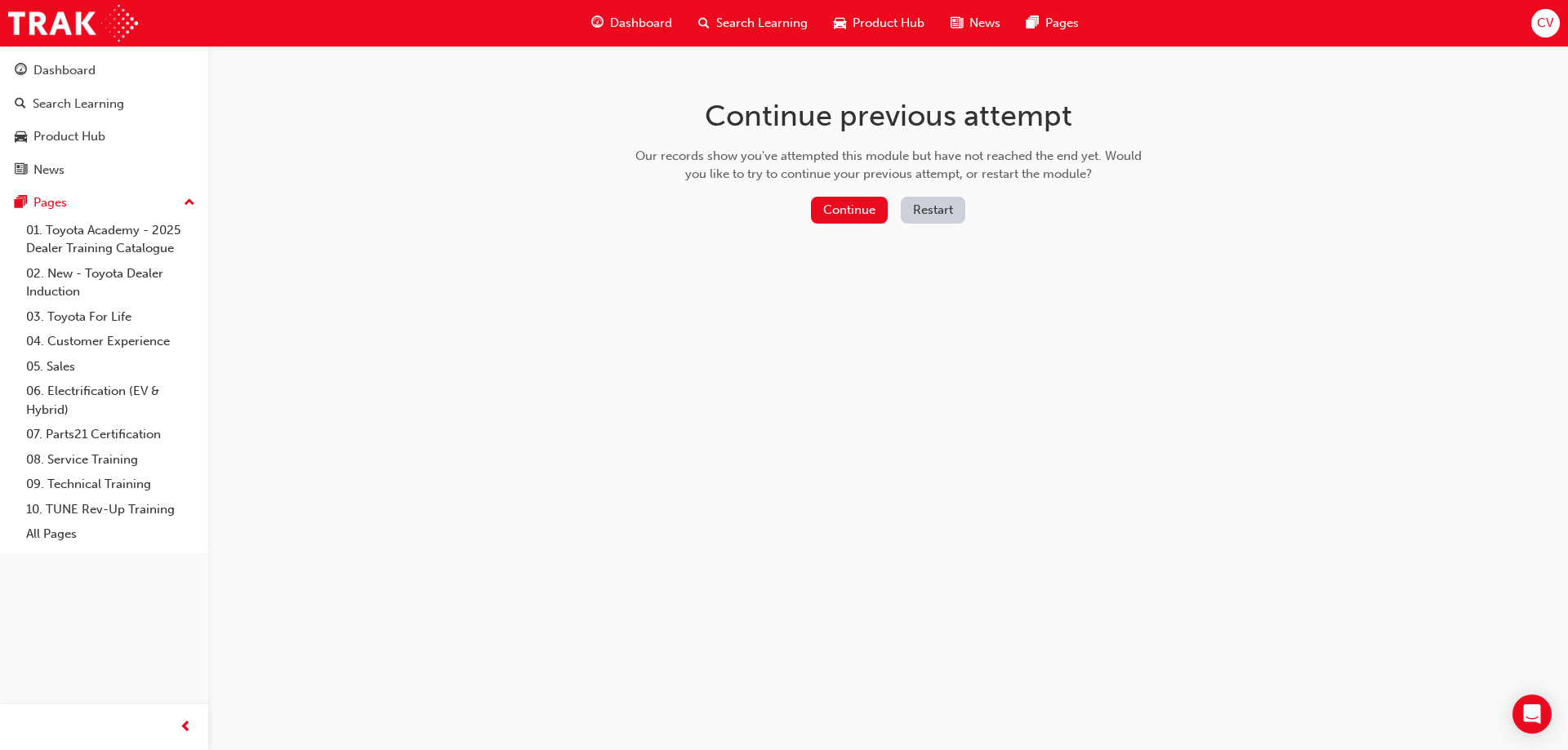
click at [943, 204] on button "Restart" at bounding box center [934, 210] width 65 height 27
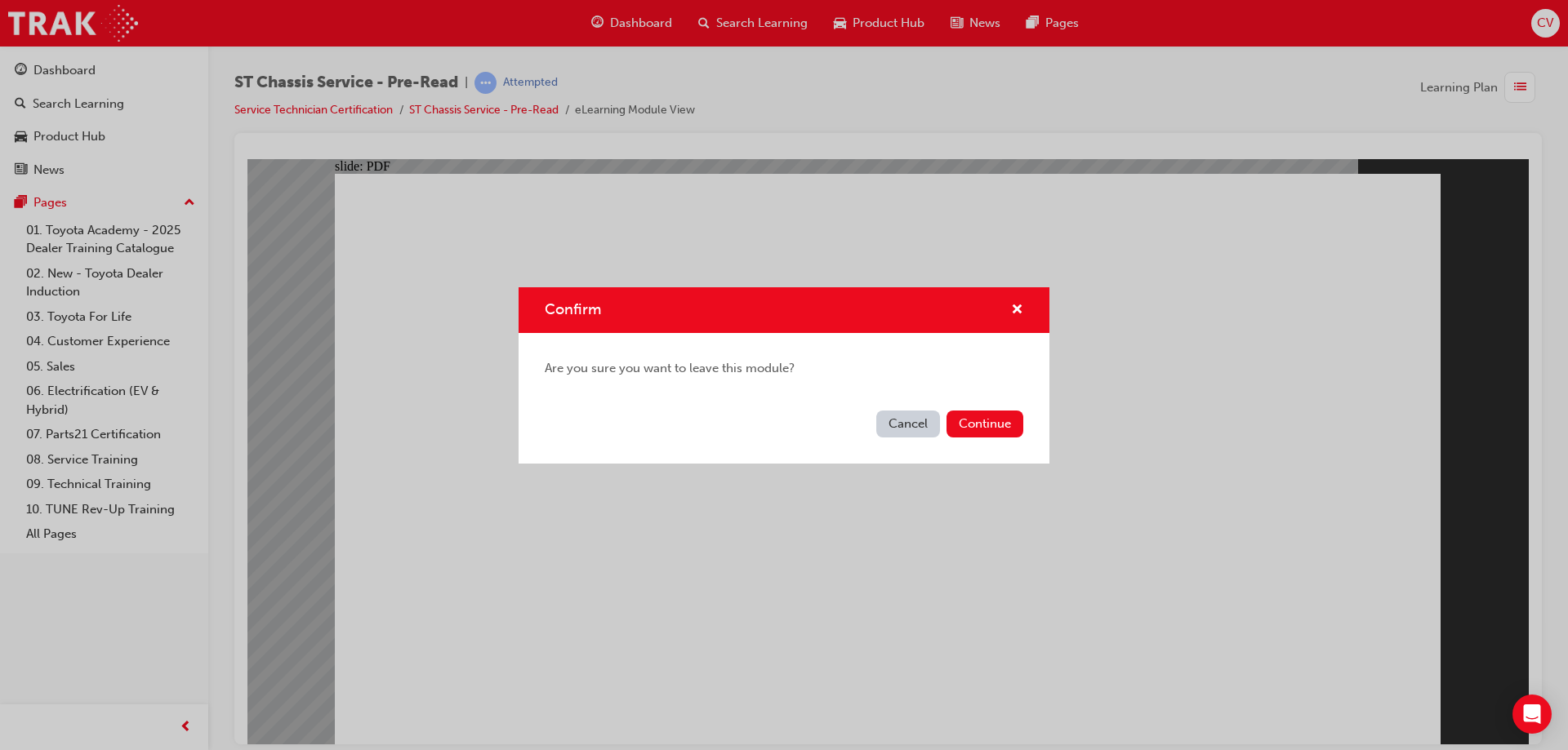
click at [904, 422] on button "Cancel" at bounding box center [908, 424] width 64 height 27
click at [966, 426] on button "Continue" at bounding box center [985, 424] width 77 height 27
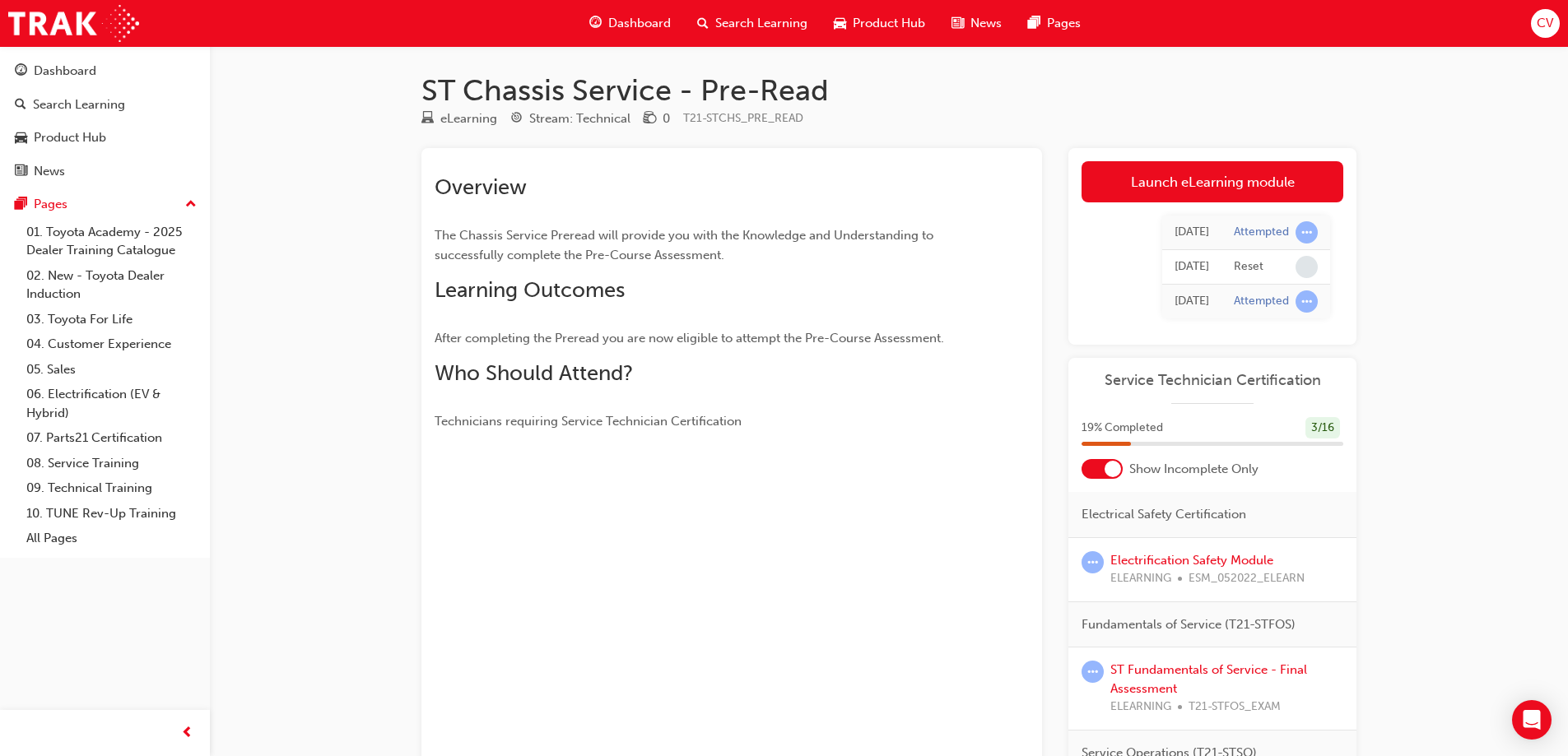
scroll to position [82, 0]
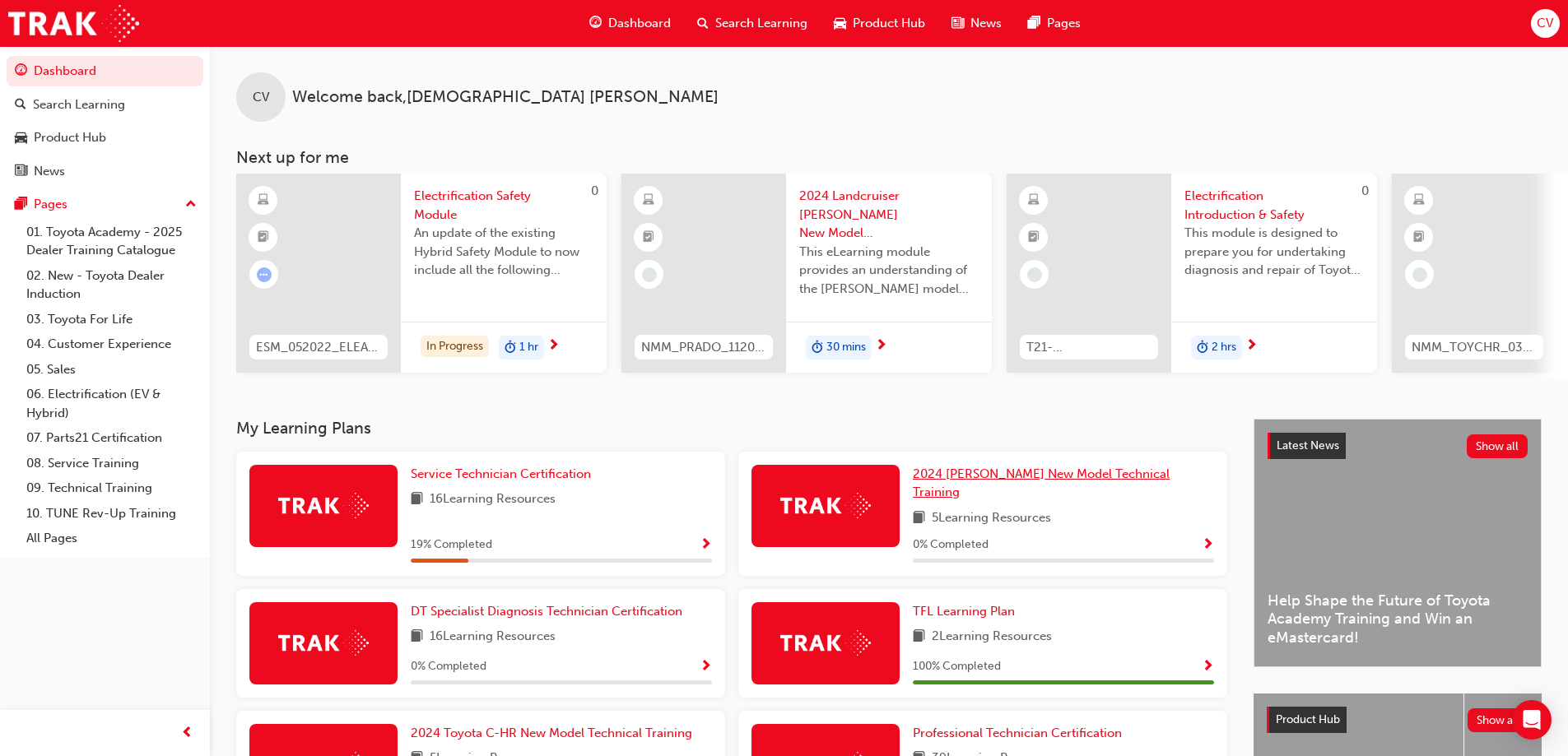
scroll to position [82, 0]
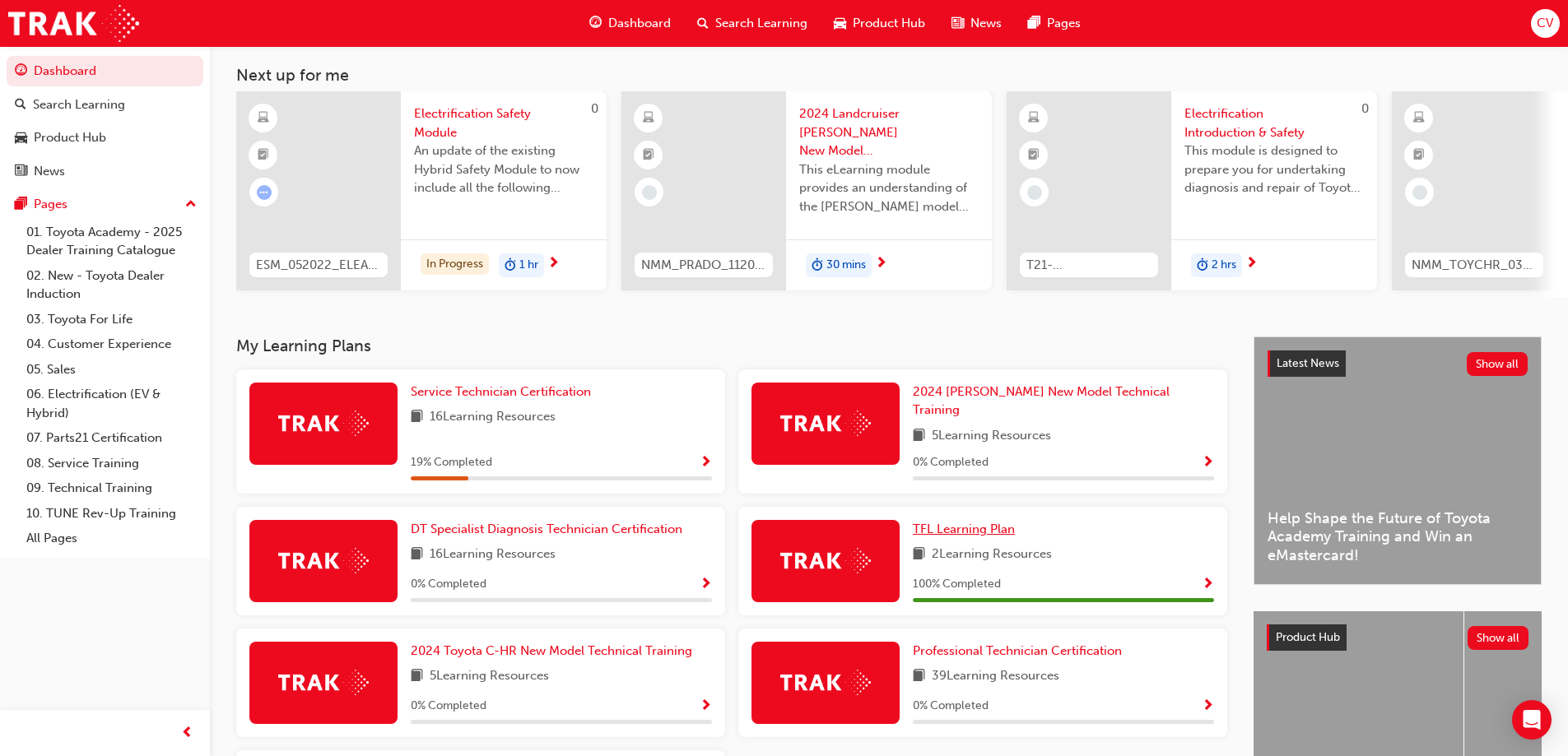
click at [951, 523] on span "TFL Learning Plan" at bounding box center [963, 528] width 102 height 14
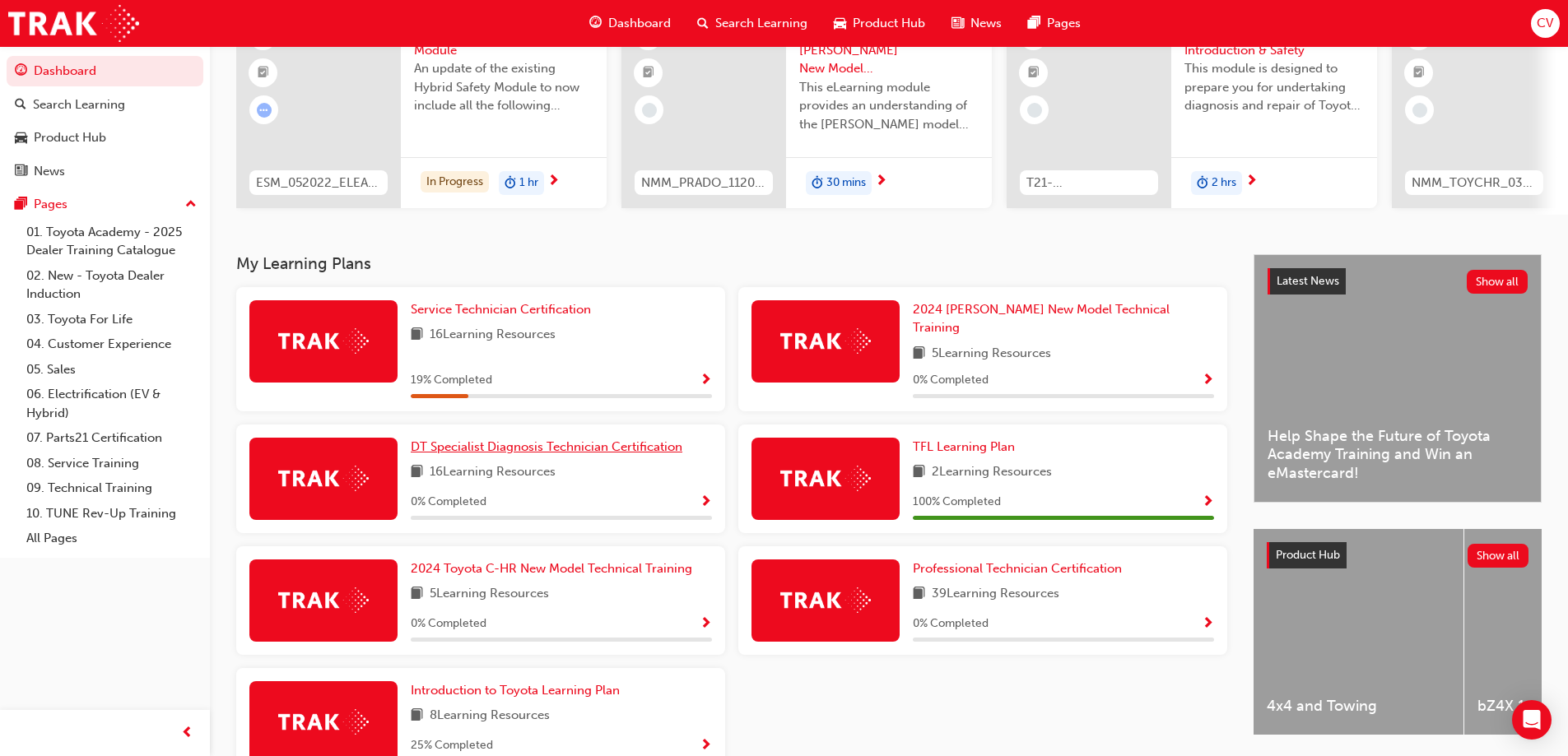
click at [509, 440] on span "DT Specialist Diagnosis Technician Certification" at bounding box center [546, 446] width 272 height 14
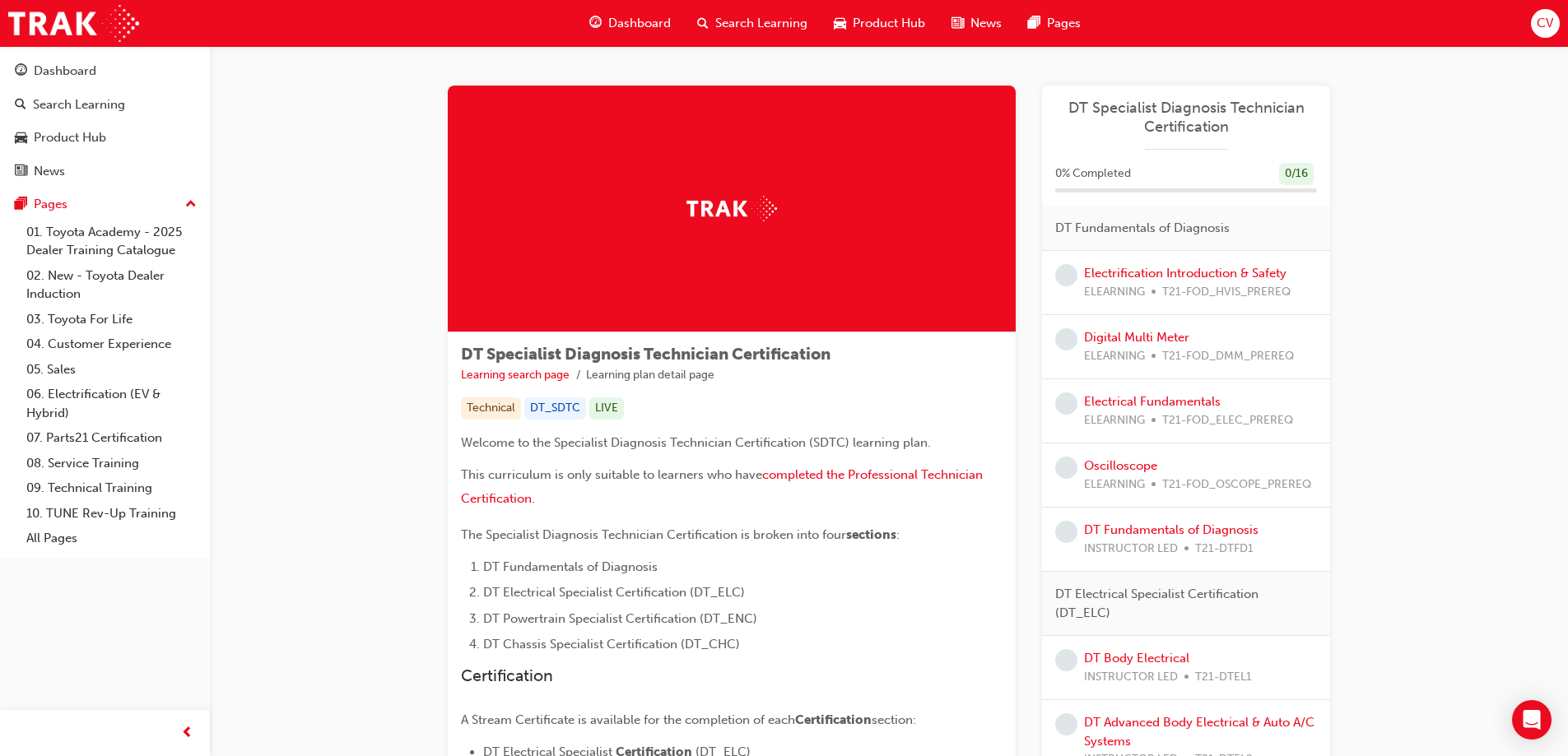
click at [1071, 275] on span "learningRecordVerb_NONE-icon" at bounding box center [1066, 275] width 22 height 22
click at [1125, 277] on link "Electrification Introduction & Safety" at bounding box center [1185, 273] width 203 height 14
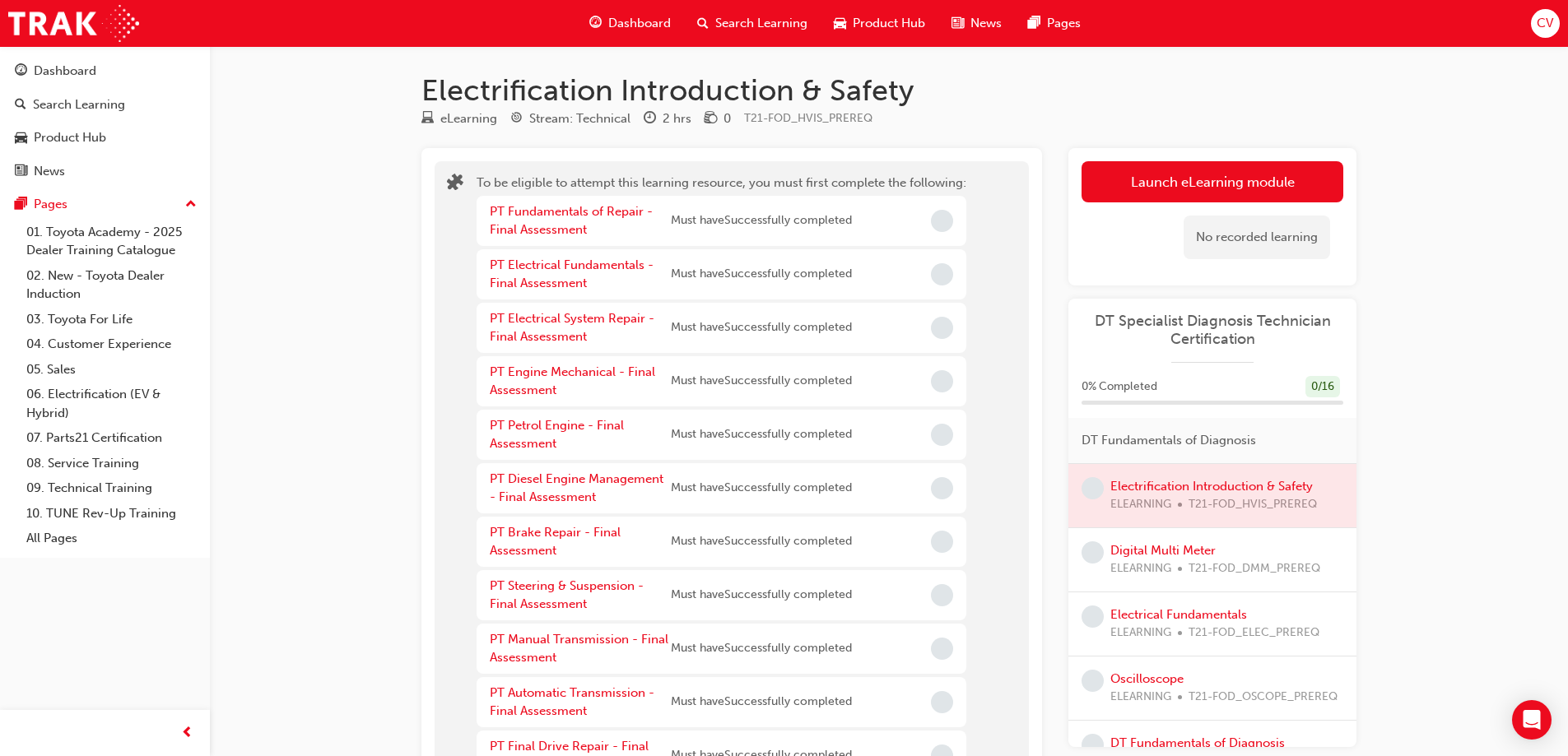
click at [1250, 212] on div "No recorded learning" at bounding box center [1212, 237] width 262 height 70
click at [1215, 178] on button "Launch eLearning module" at bounding box center [1212, 182] width 262 height 41
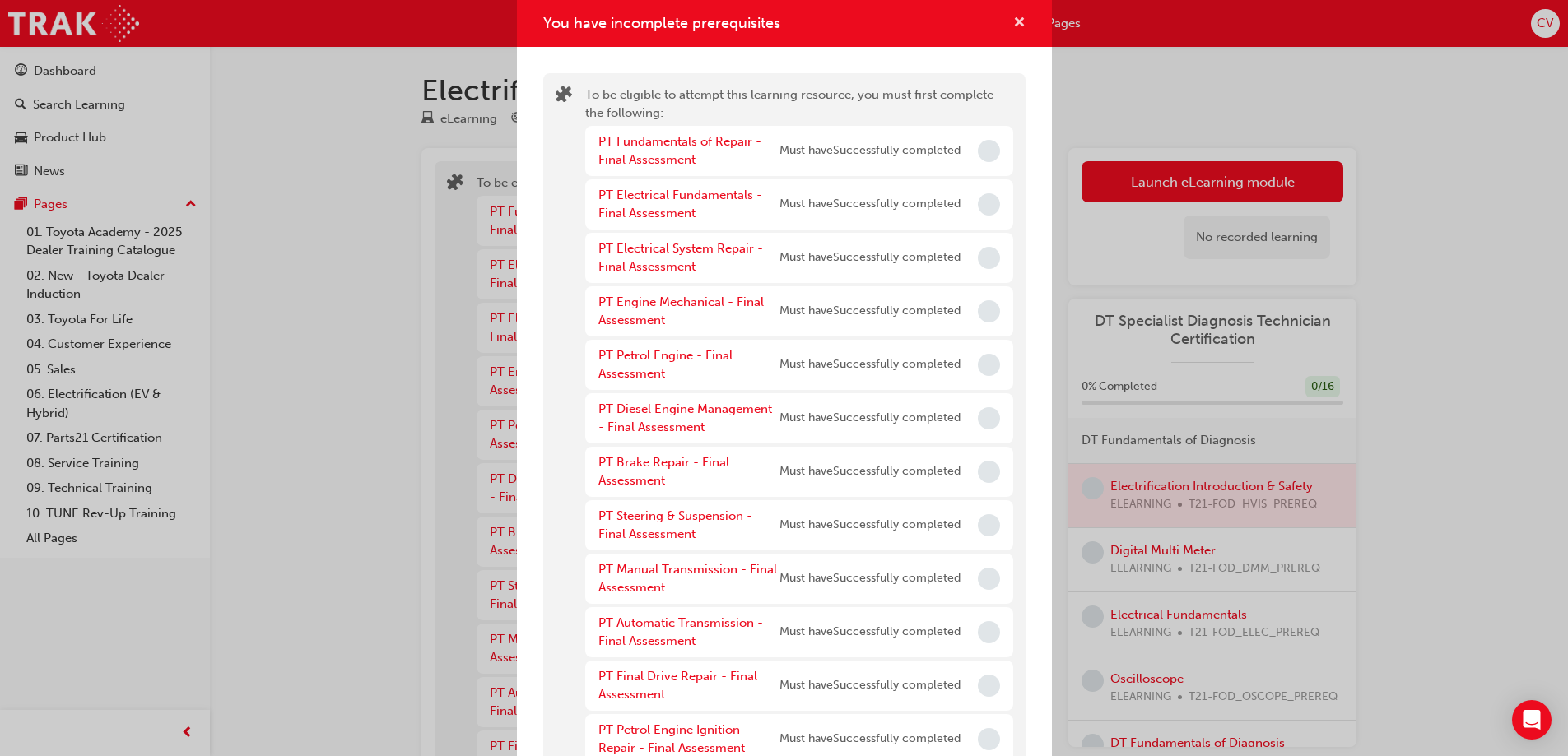
click at [1013, 22] on span "cross-icon" at bounding box center [1019, 23] width 12 height 14
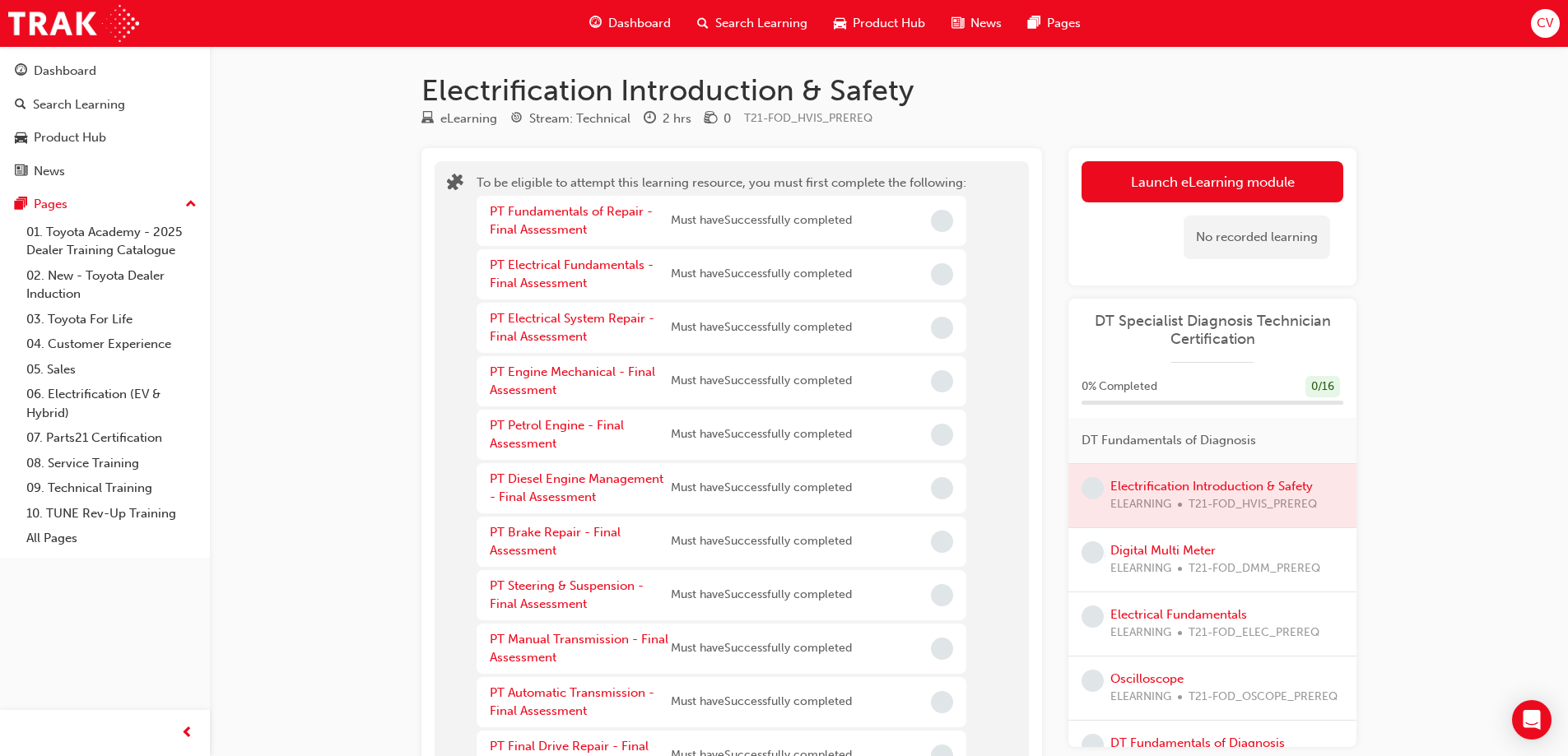
click at [1094, 555] on span "learningRecordVerb_NONE-icon" at bounding box center [1092, 552] width 22 height 22
click at [1146, 552] on link "Digital Multi Meter" at bounding box center [1162, 550] width 105 height 14
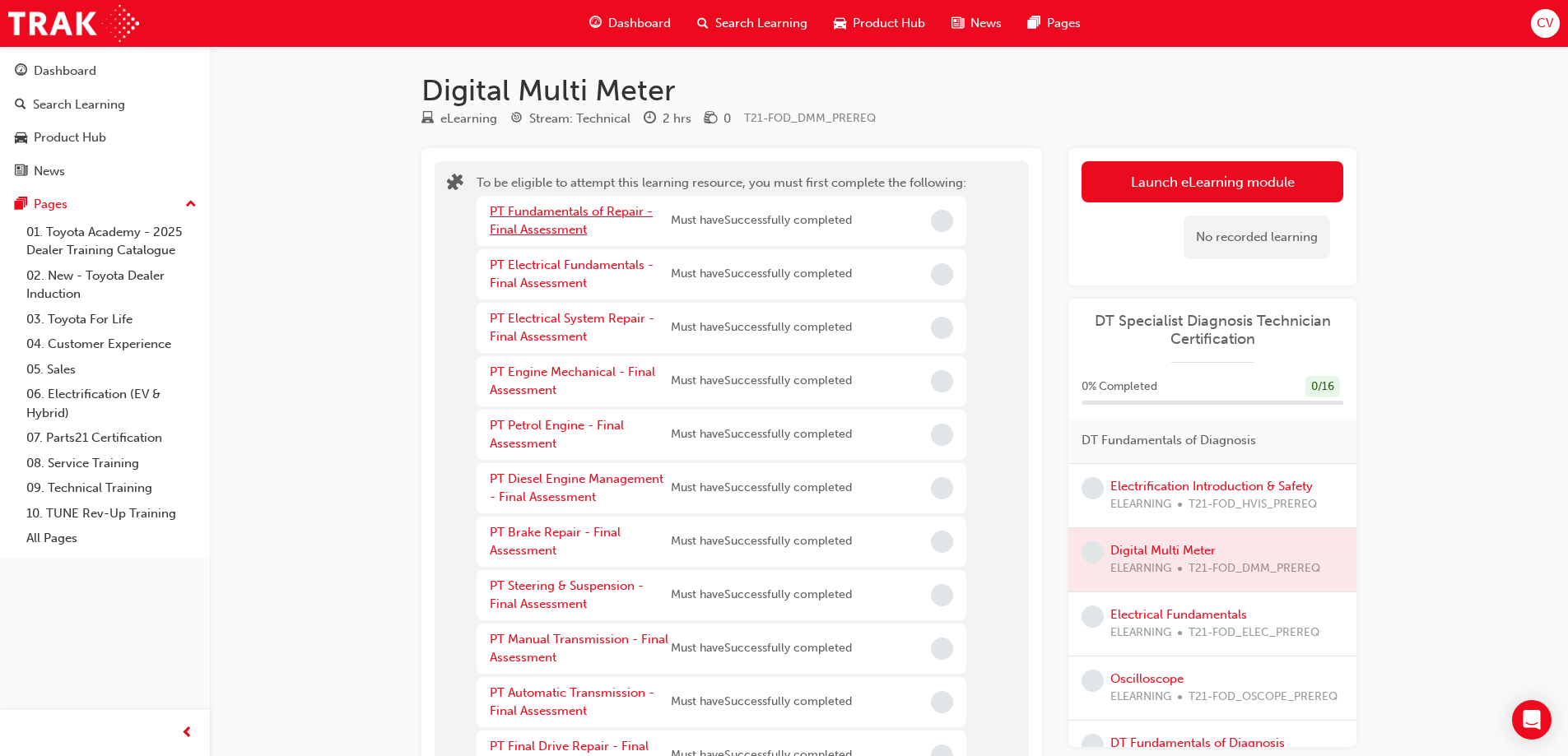
click at [577, 212] on link "PT Fundamentals of Repair - Final Assessment" at bounding box center [571, 220] width 163 height 33
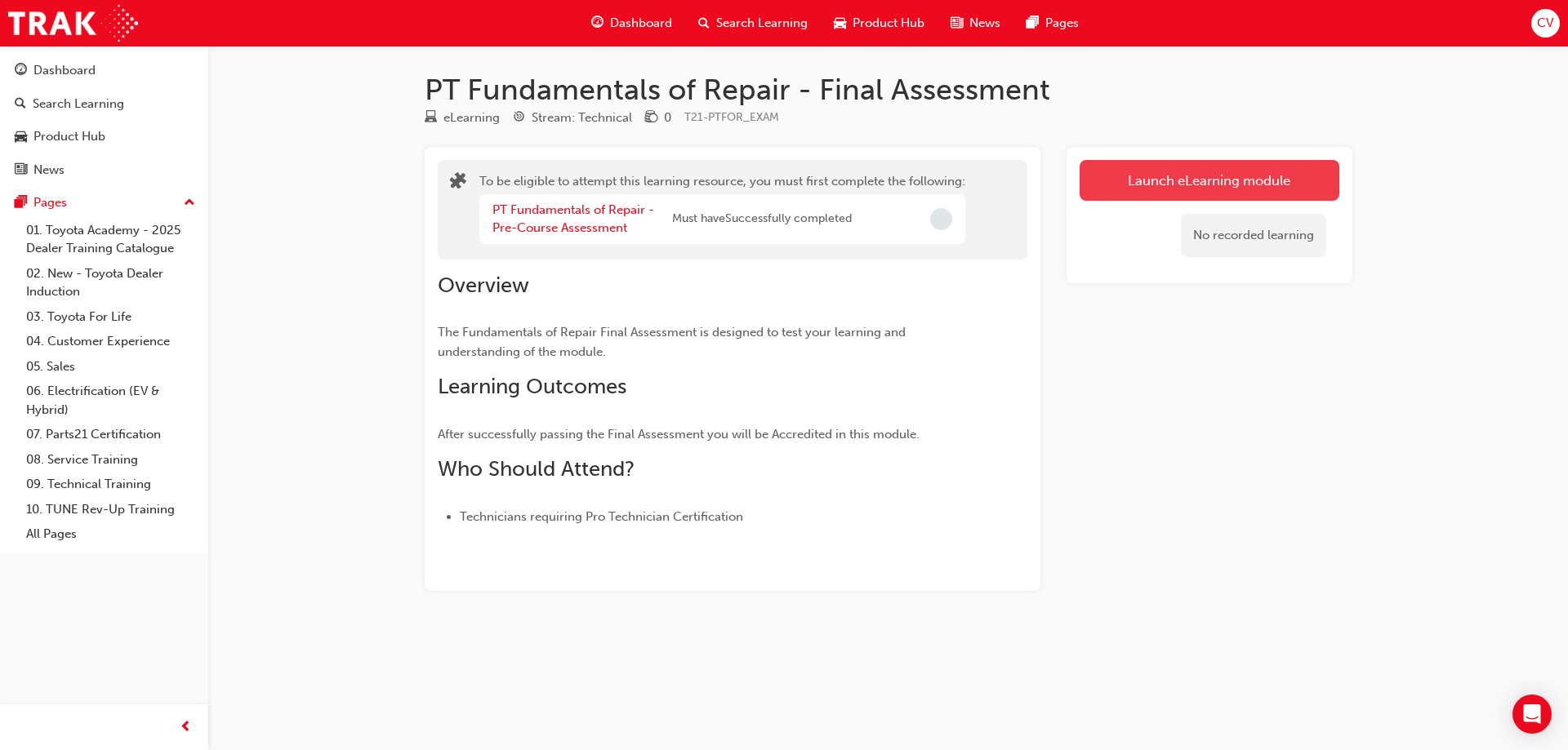
click at [1209, 183] on button "Launch eLearning module" at bounding box center [1210, 180] width 260 height 41
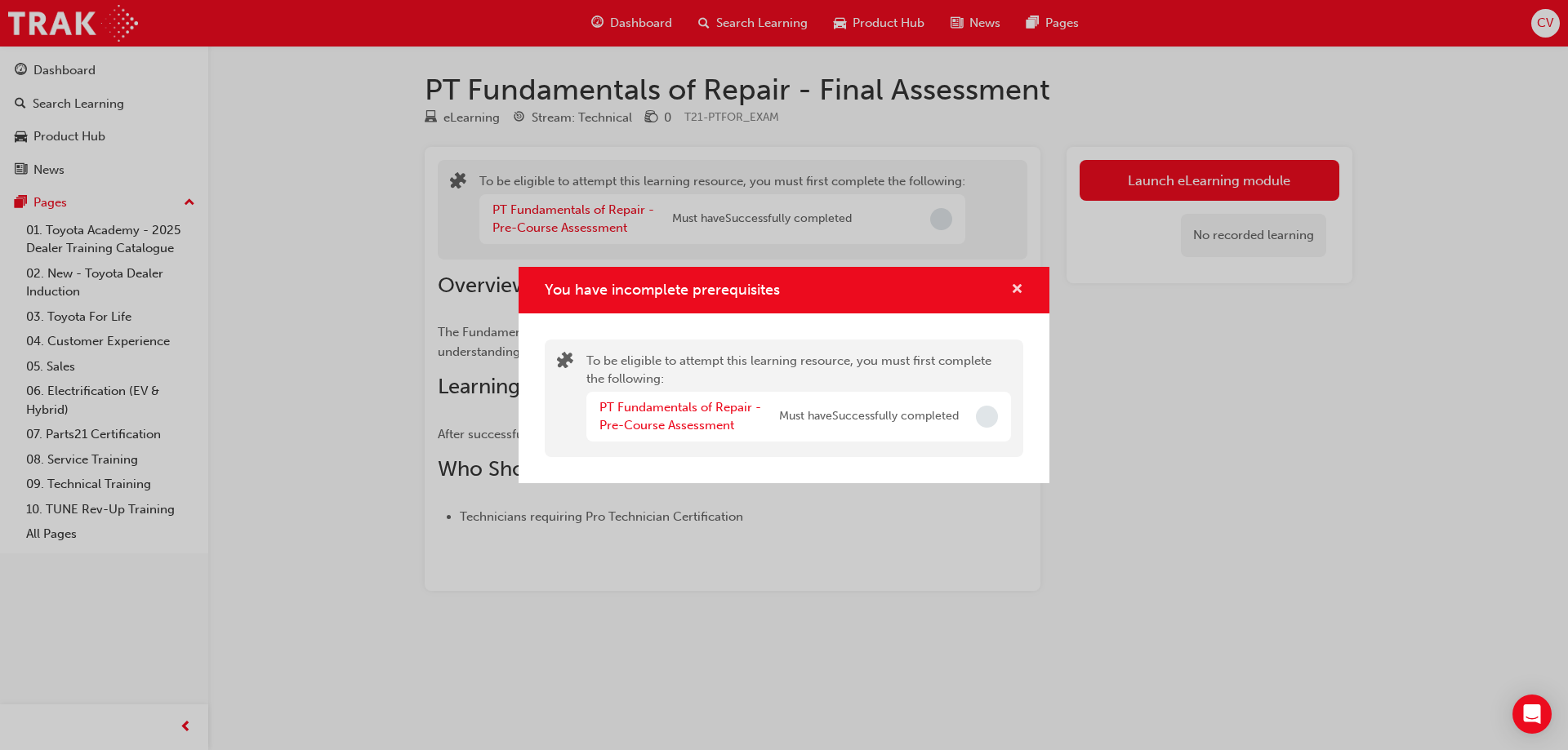
click at [1011, 283] on span "cross-icon" at bounding box center [1017, 290] width 12 height 14
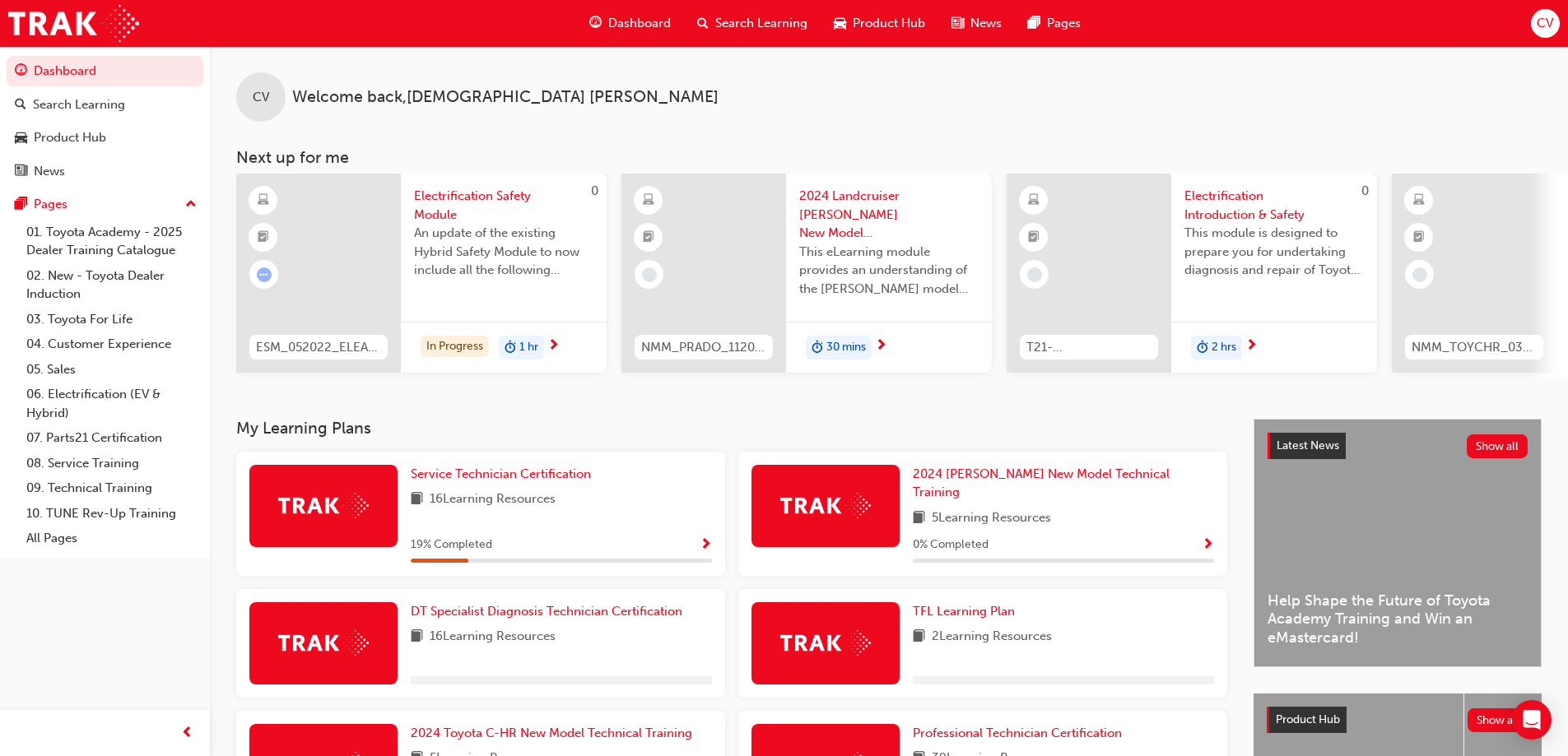
scroll to position [165, 0]
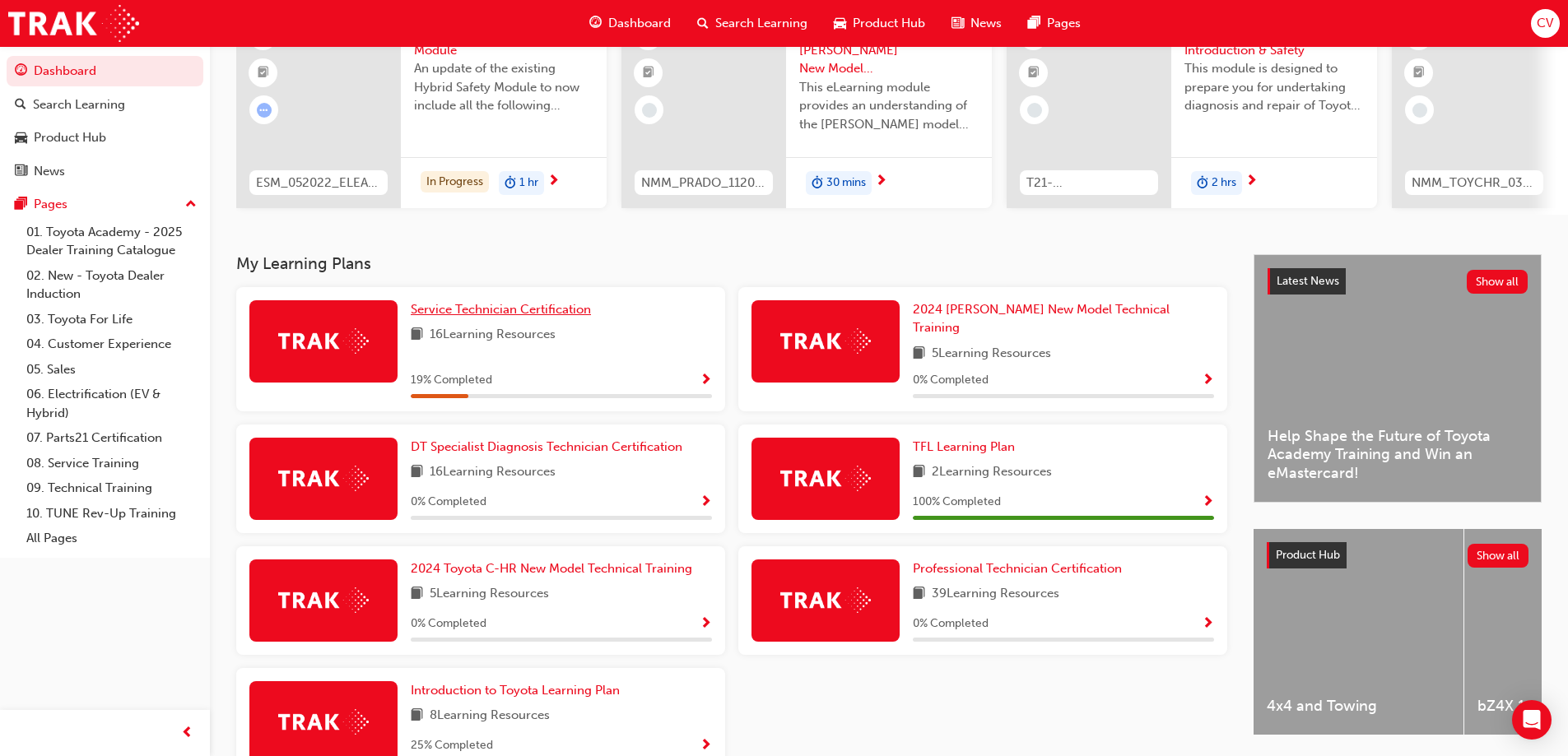
click at [500, 317] on span "Service Technician Certification" at bounding box center [500, 309] width 180 height 14
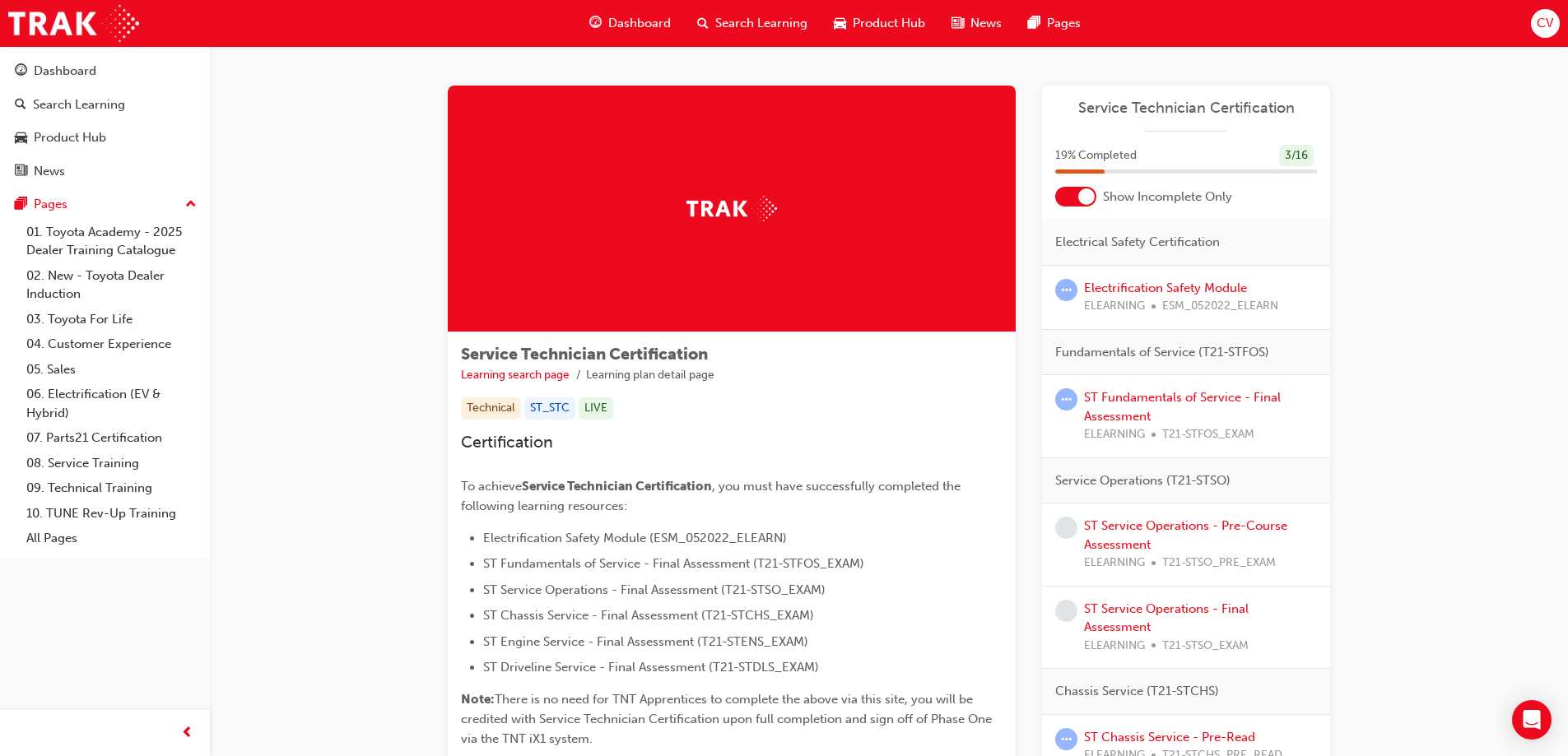
scroll to position [247, 0]
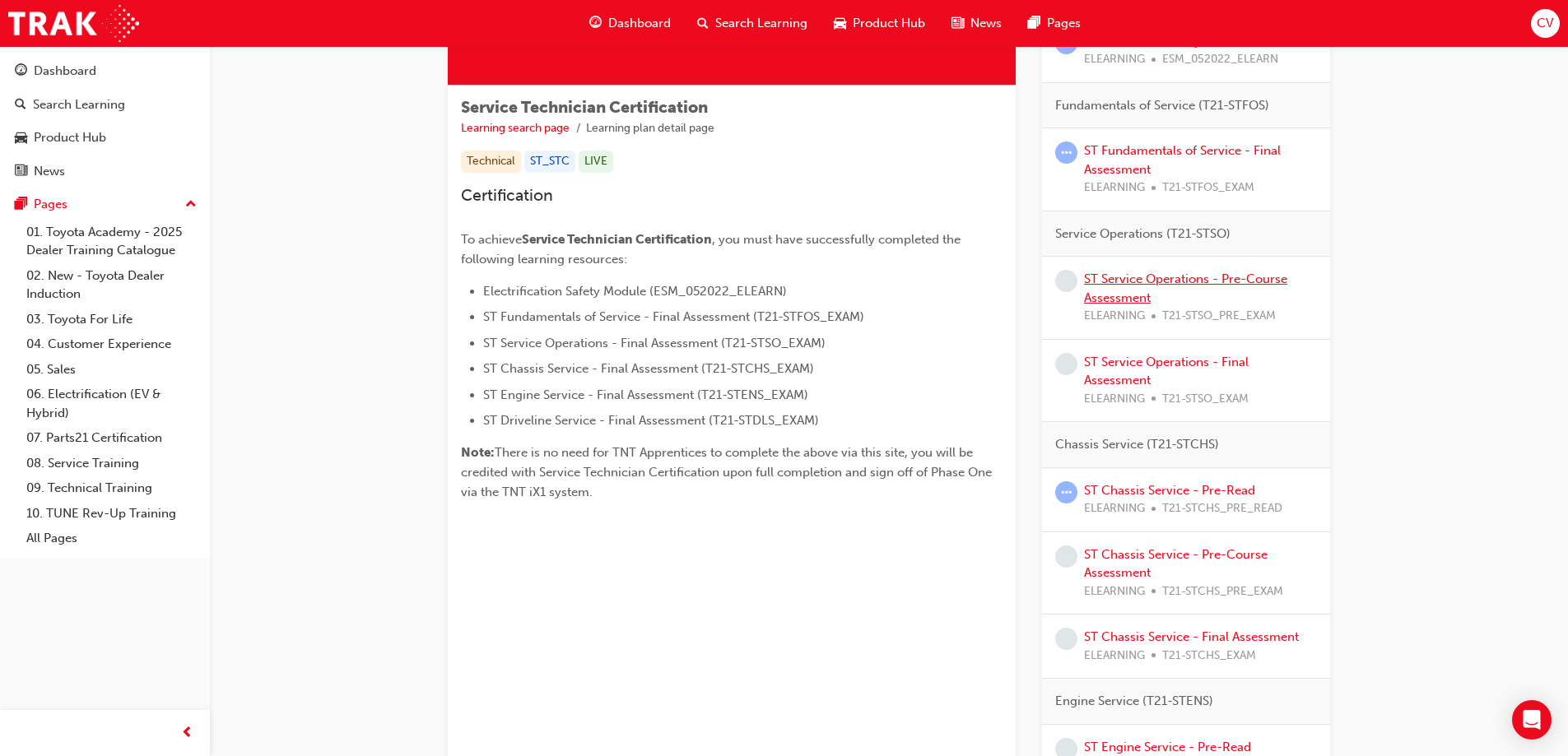
click at [1146, 281] on link "ST Service Operations - Pre-Course Assessment" at bounding box center [1185, 288] width 203 height 33
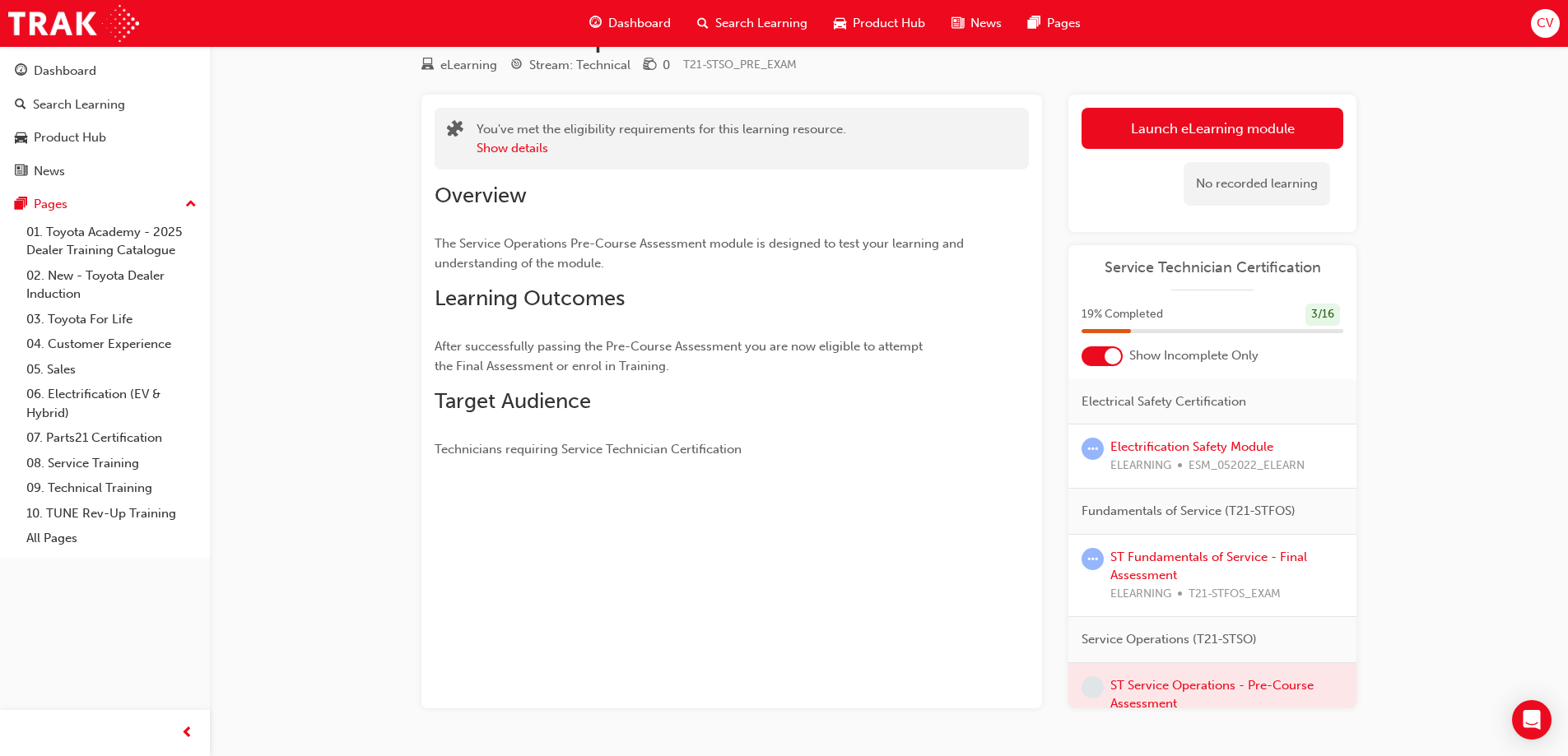
scroll to position [100, 0]
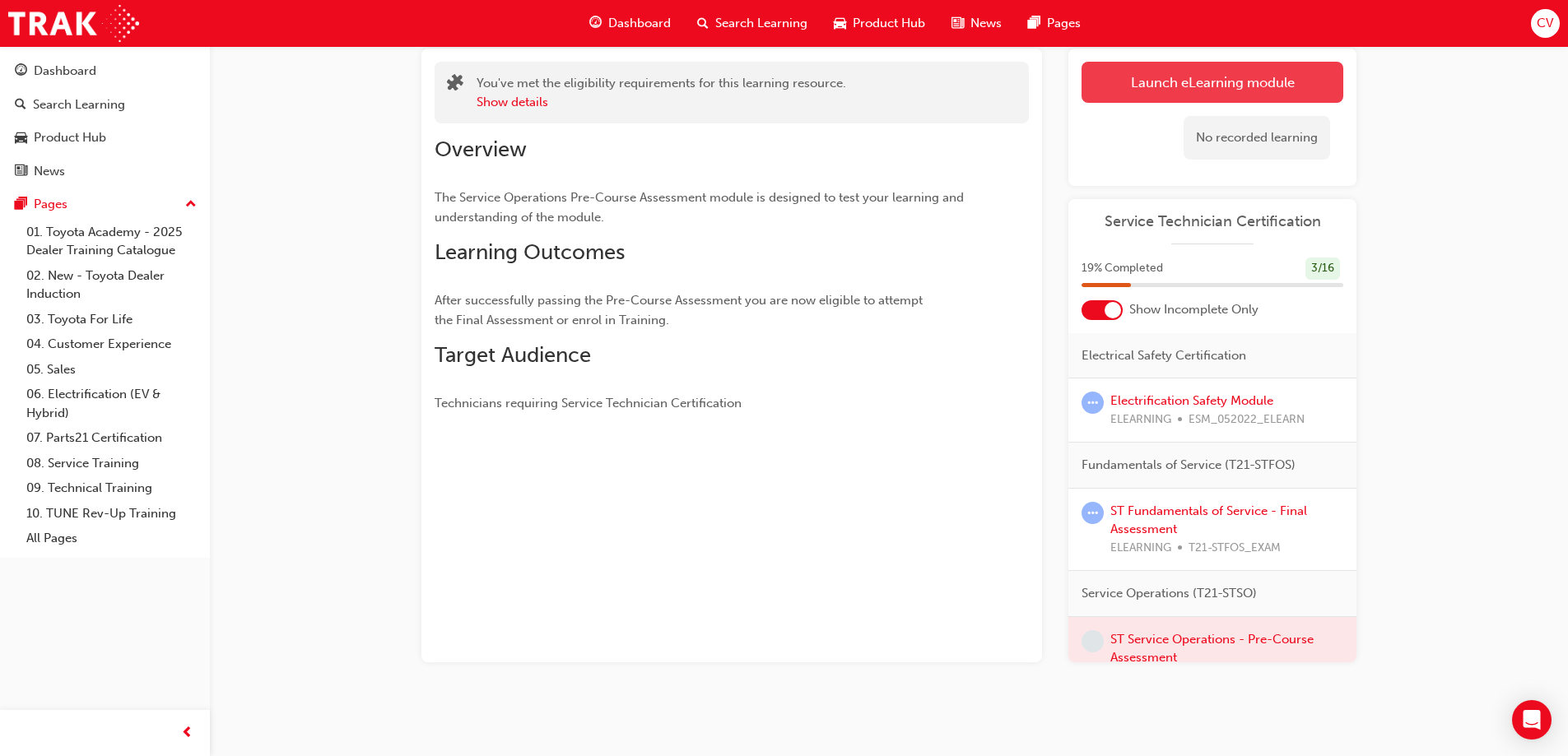
click at [1206, 86] on link "Launch eLearning module" at bounding box center [1212, 82] width 262 height 41
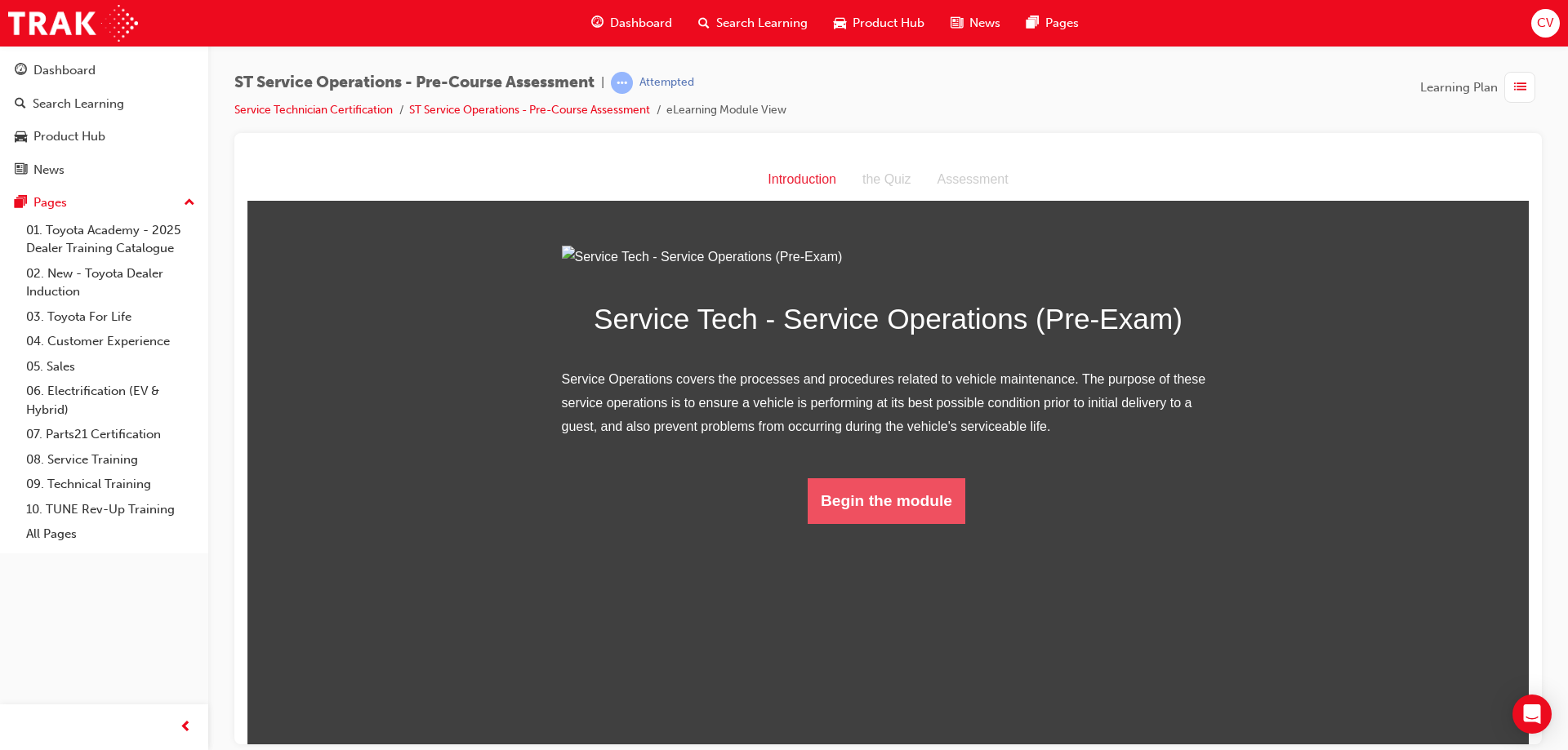
click at [897, 523] on button "Begin the module" at bounding box center [887, 500] width 158 height 46
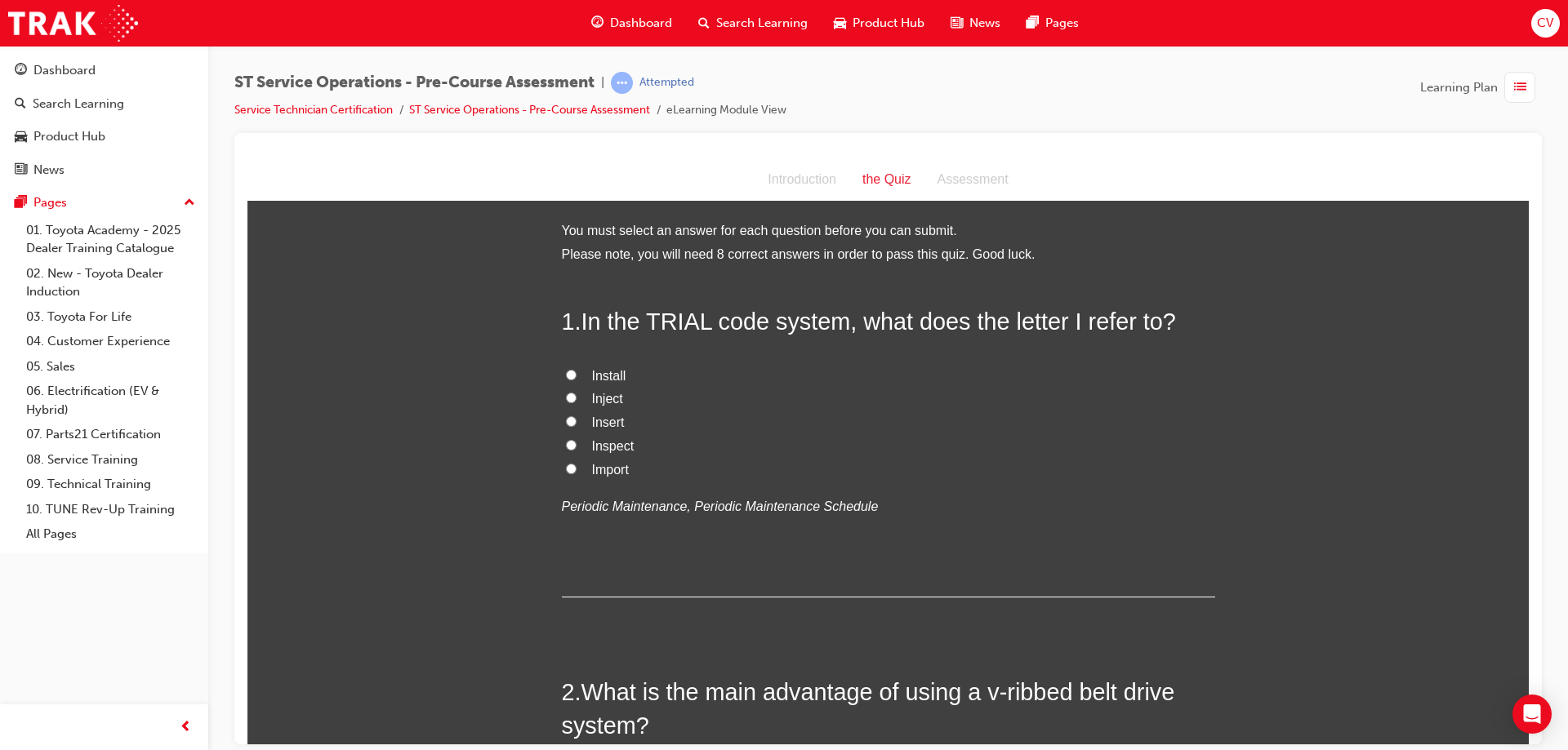
click at [568, 444] on input "Inspect" at bounding box center [571, 444] width 10 height 10
radio input "true"
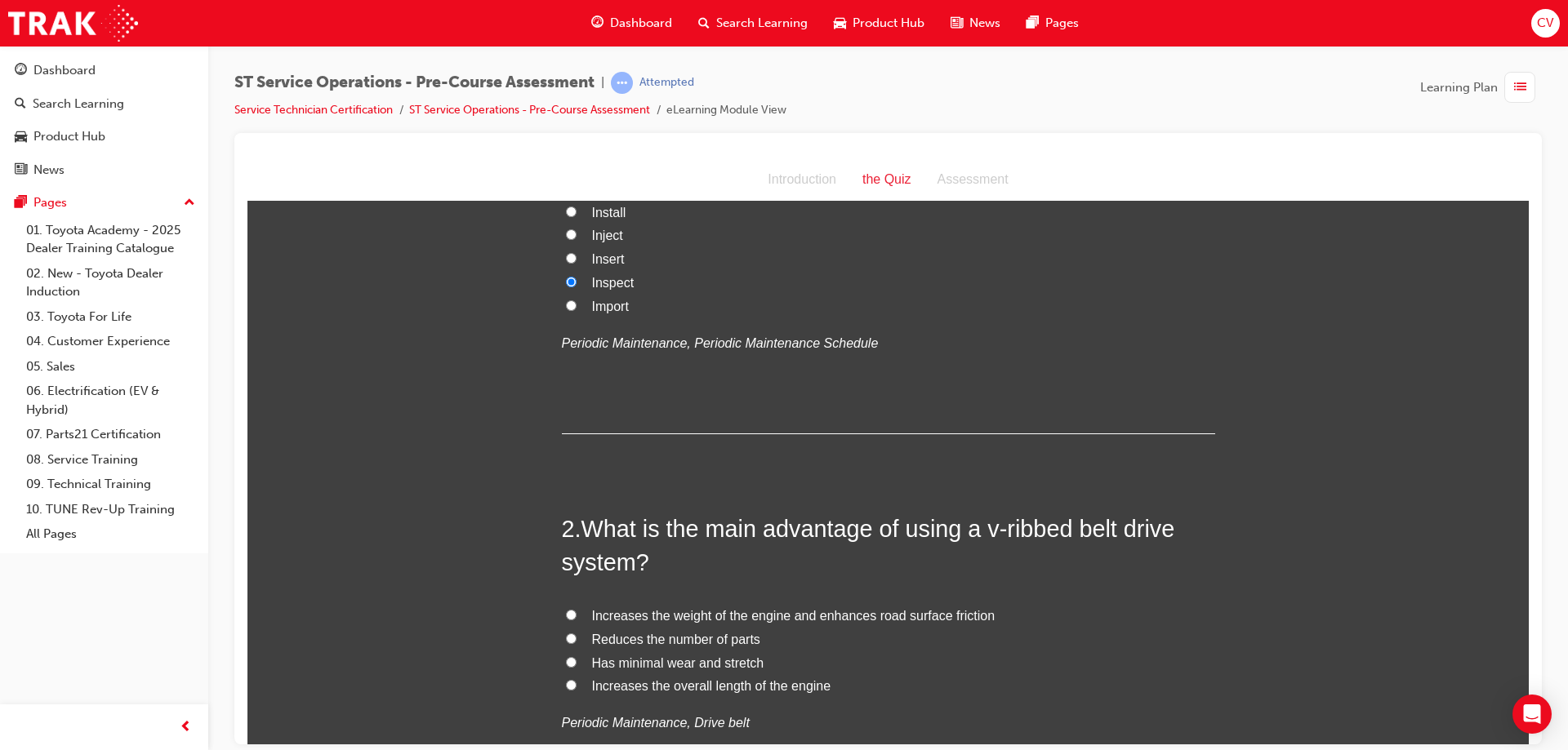
scroll to position [245, 0]
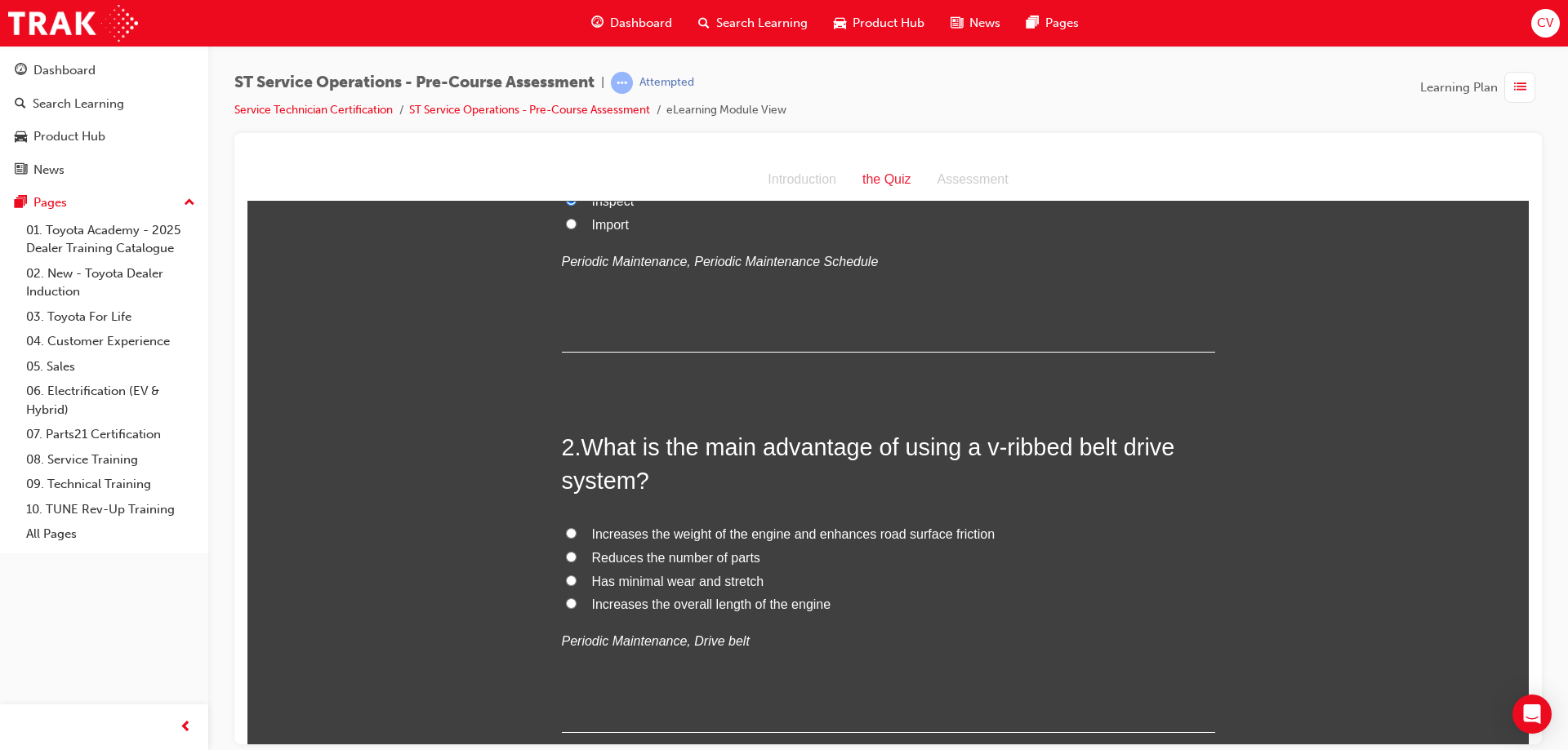
drag, startPoint x: 564, startPoint y: 602, endPoint x: 576, endPoint y: 595, distance: 13.9
click at [567, 600] on input "Increases the overall length of the engine" at bounding box center [571, 603] width 10 height 10
radio input "true"
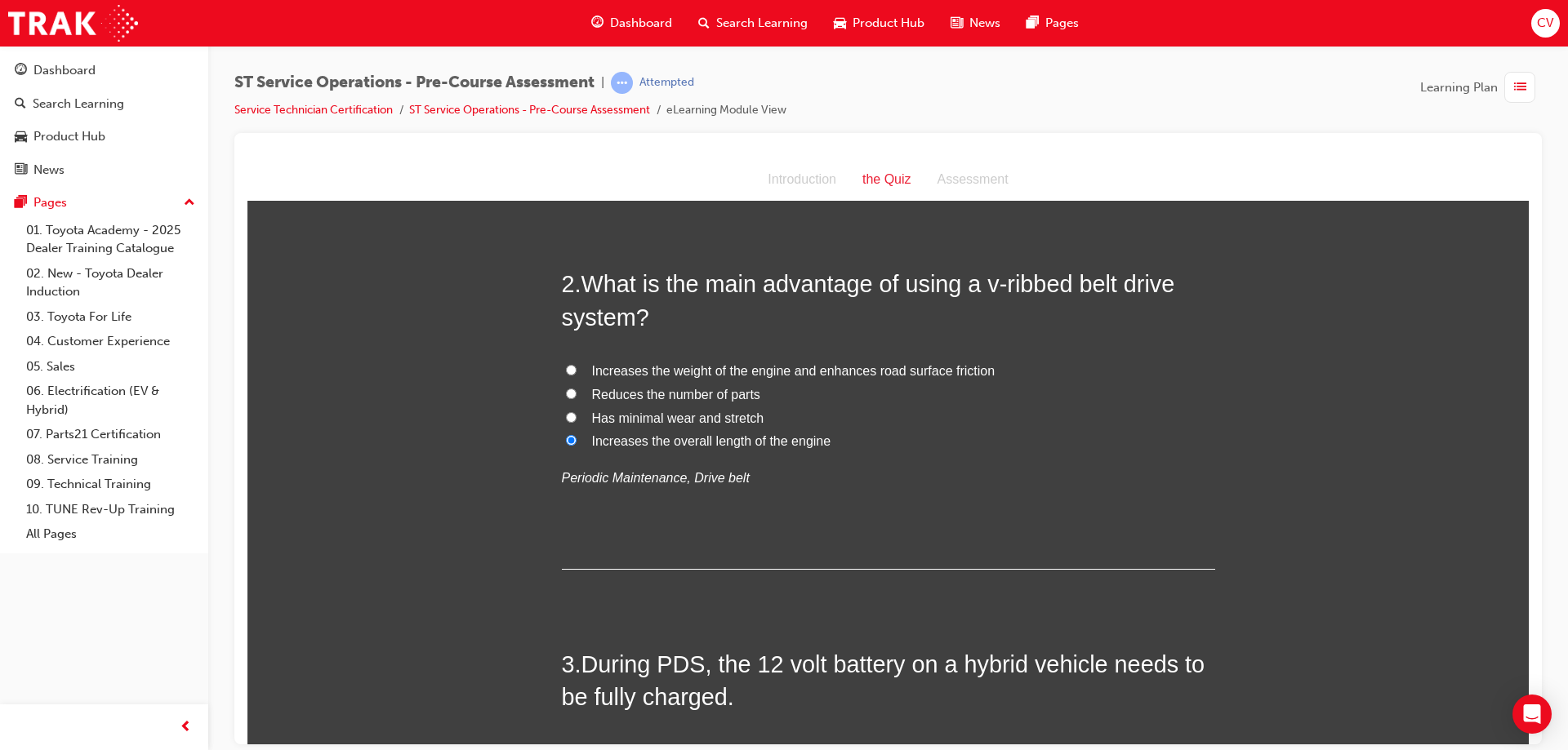
scroll to position [490, 0]
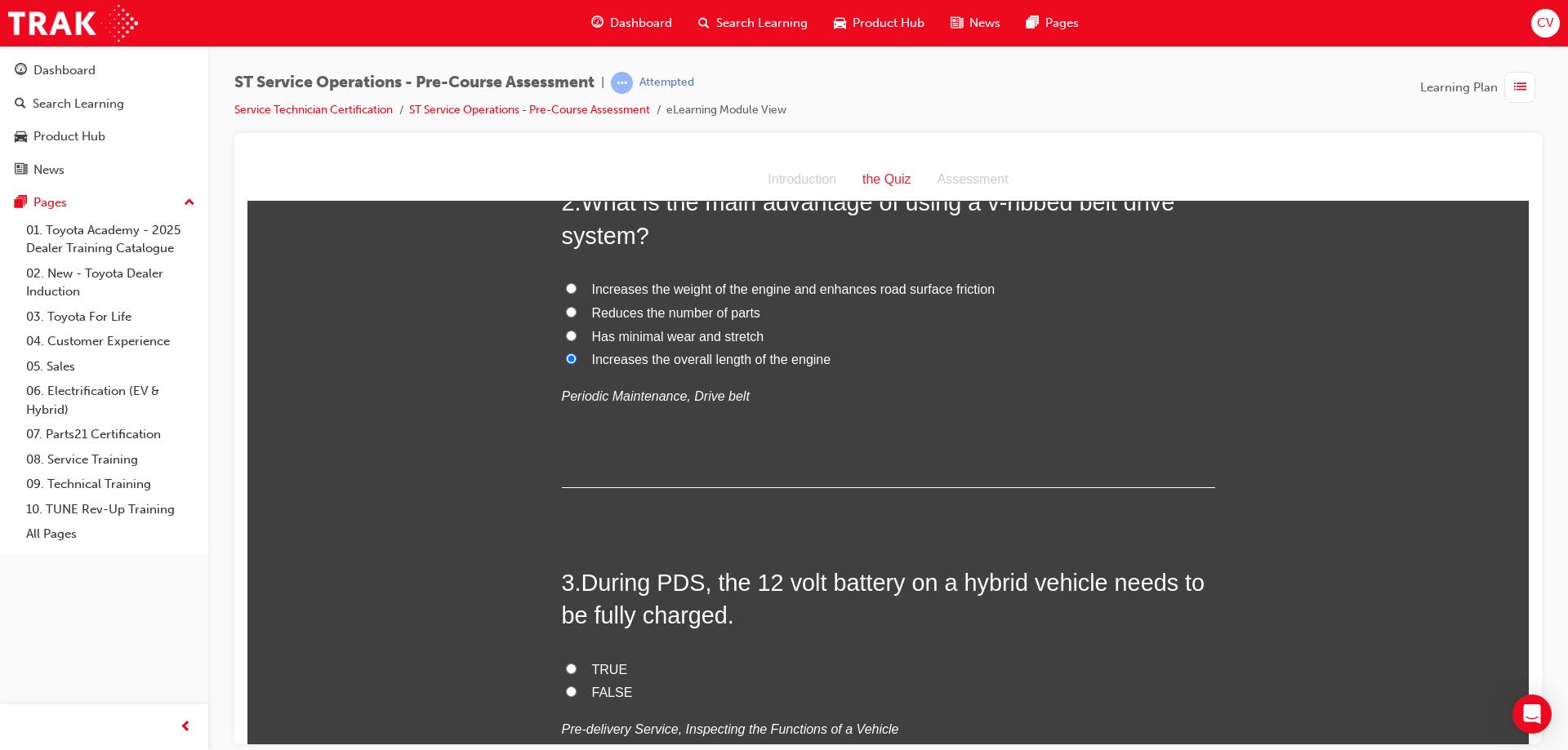
drag, startPoint x: 566, startPoint y: 674, endPoint x: 628, endPoint y: 654, distance: 65.1
click at [570, 668] on label "TRUE" at bounding box center [889, 669] width 653 height 24
click at [570, 668] on input "TRUE" at bounding box center [571, 667] width 10 height 10
radio input "true"
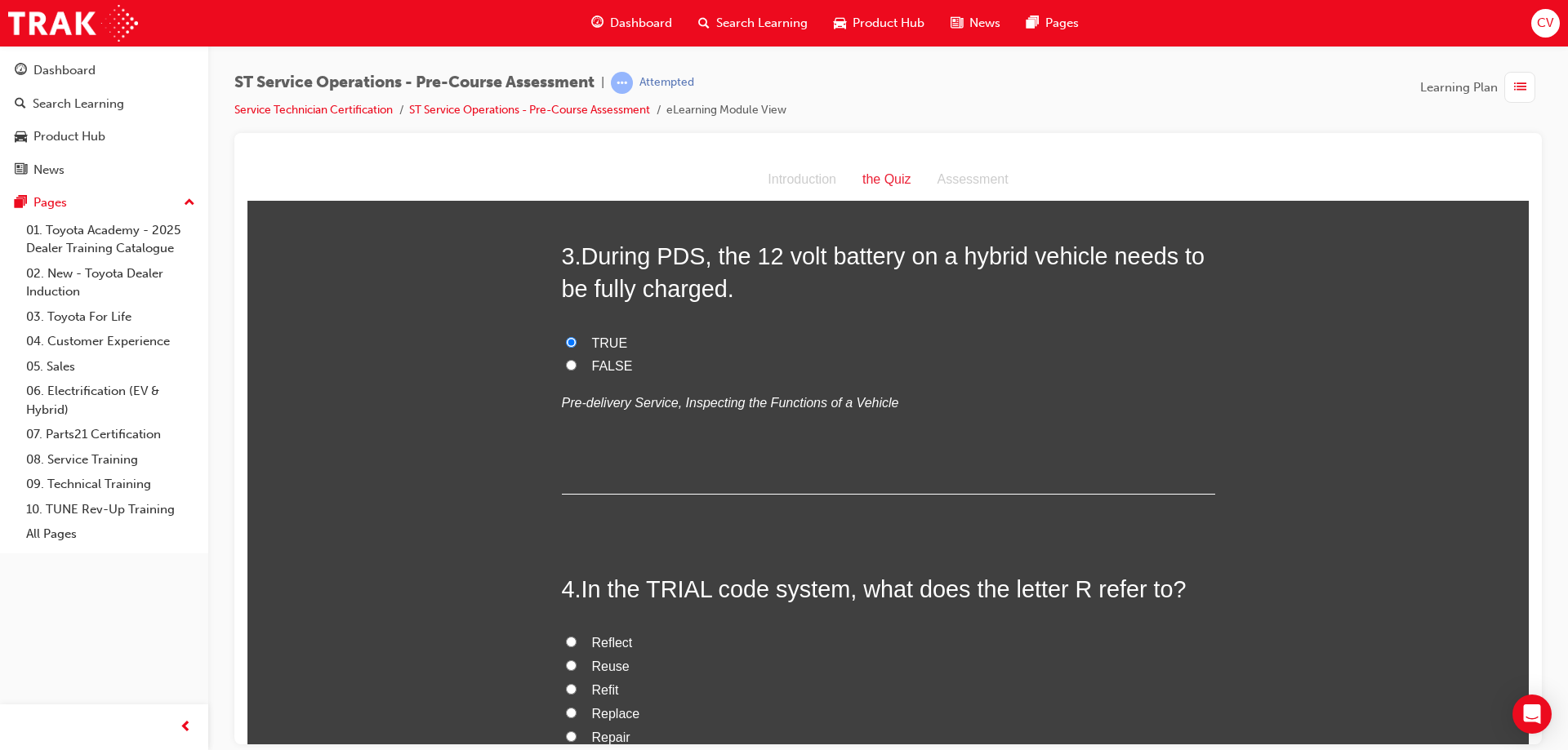
scroll to position [898, 0]
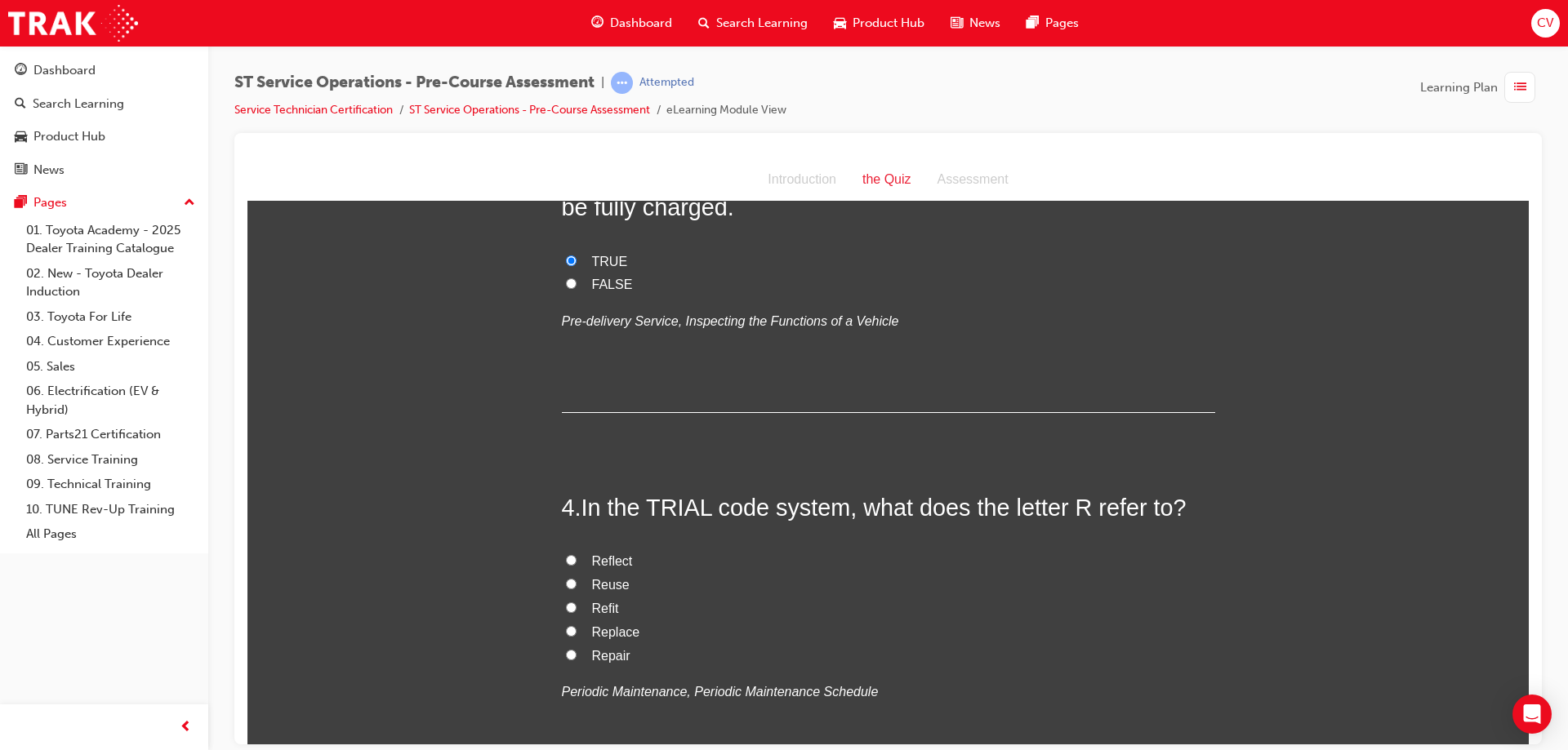
drag, startPoint x: 564, startPoint y: 629, endPoint x: 704, endPoint y: 627, distance: 140.0
click at [573, 628] on label "Replace" at bounding box center [889, 632] width 653 height 24
click at [573, 628] on input "Replace" at bounding box center [571, 630] width 10 height 10
radio input "true"
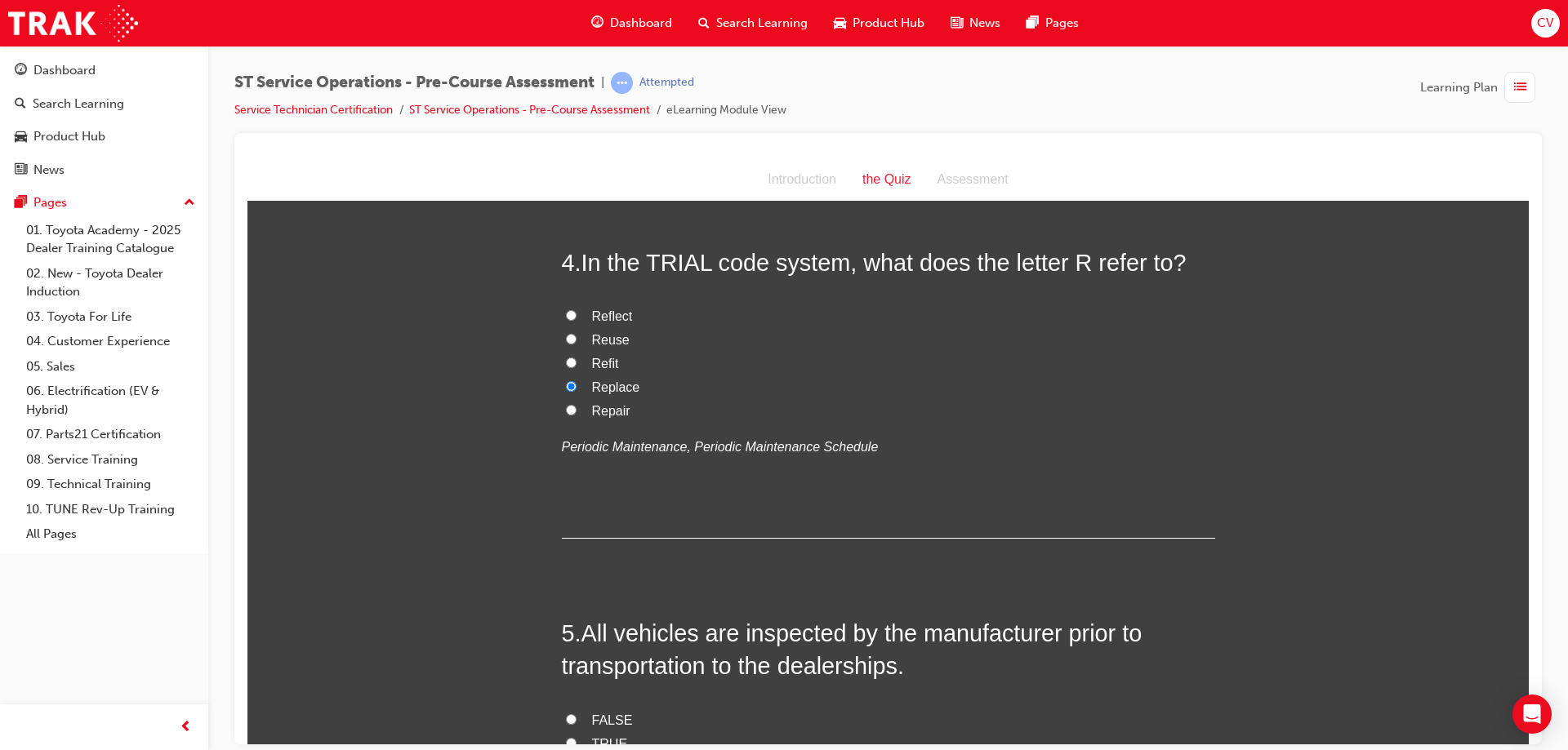
scroll to position [1306, 0]
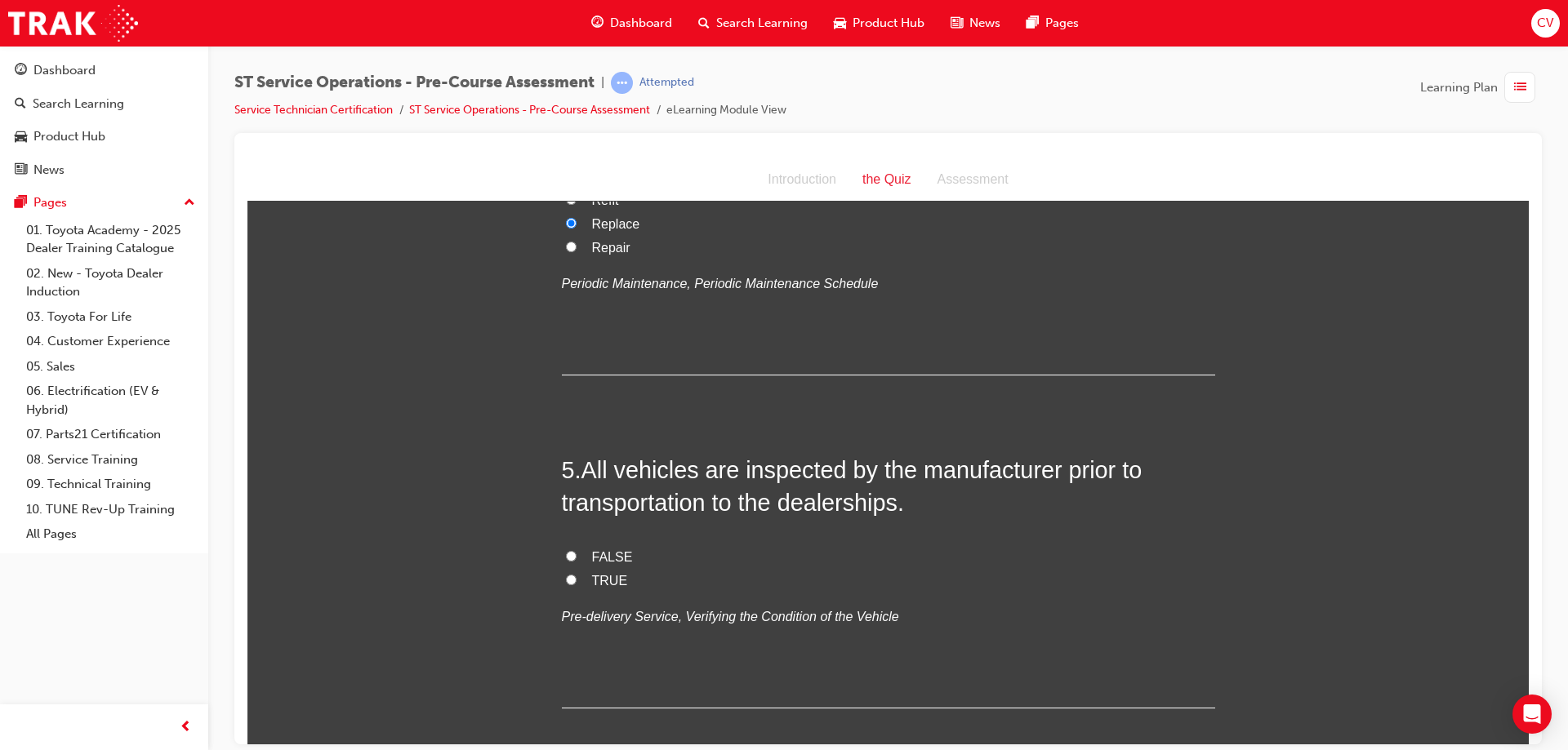
click at [566, 579] on input "TRUE" at bounding box center [571, 579] width 10 height 10
radio input "true"
drag, startPoint x: 563, startPoint y: 552, endPoint x: 573, endPoint y: 557, distance: 11.2
click at [566, 552] on input "FALSE" at bounding box center [571, 555] width 10 height 10
radio input "true"
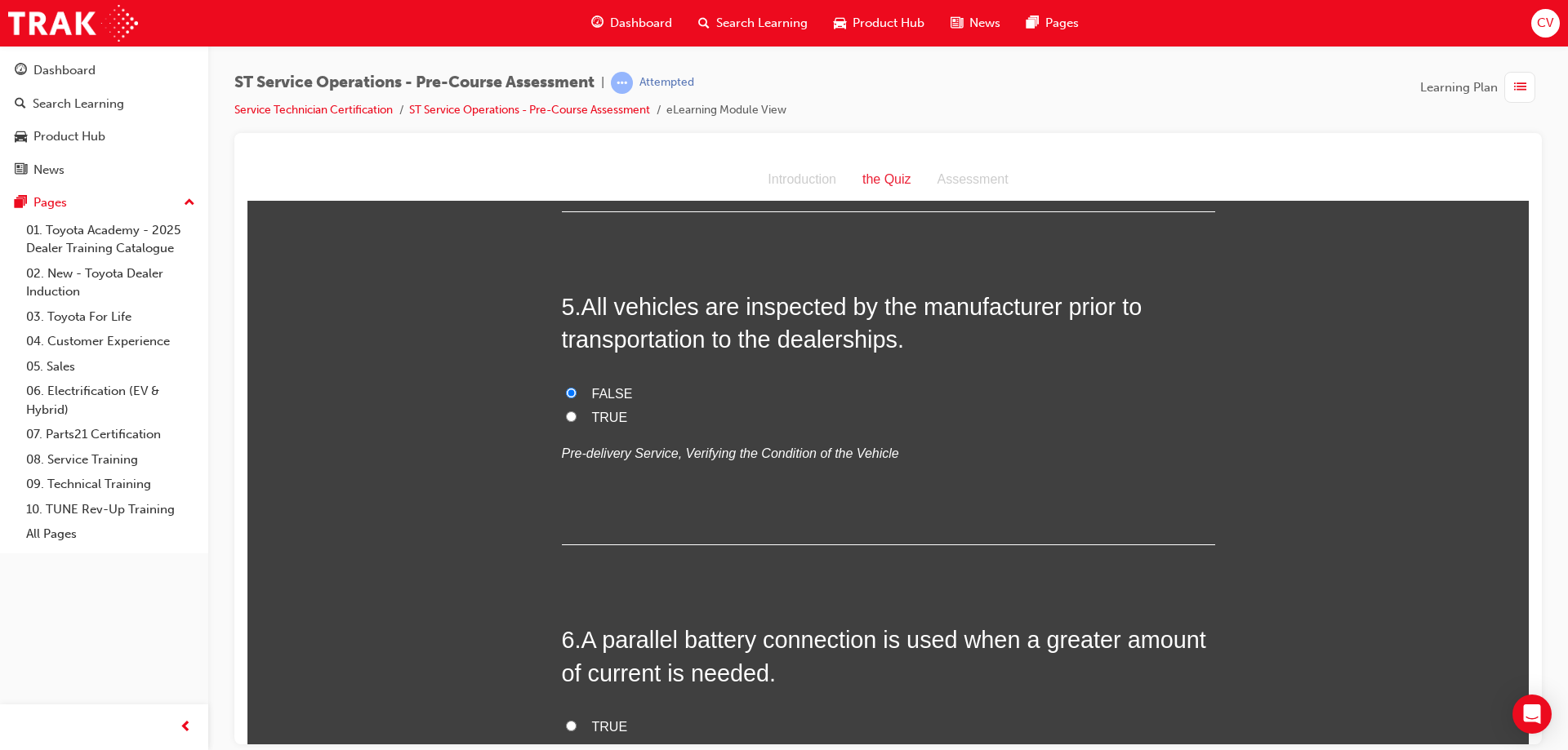
scroll to position [1633, 0]
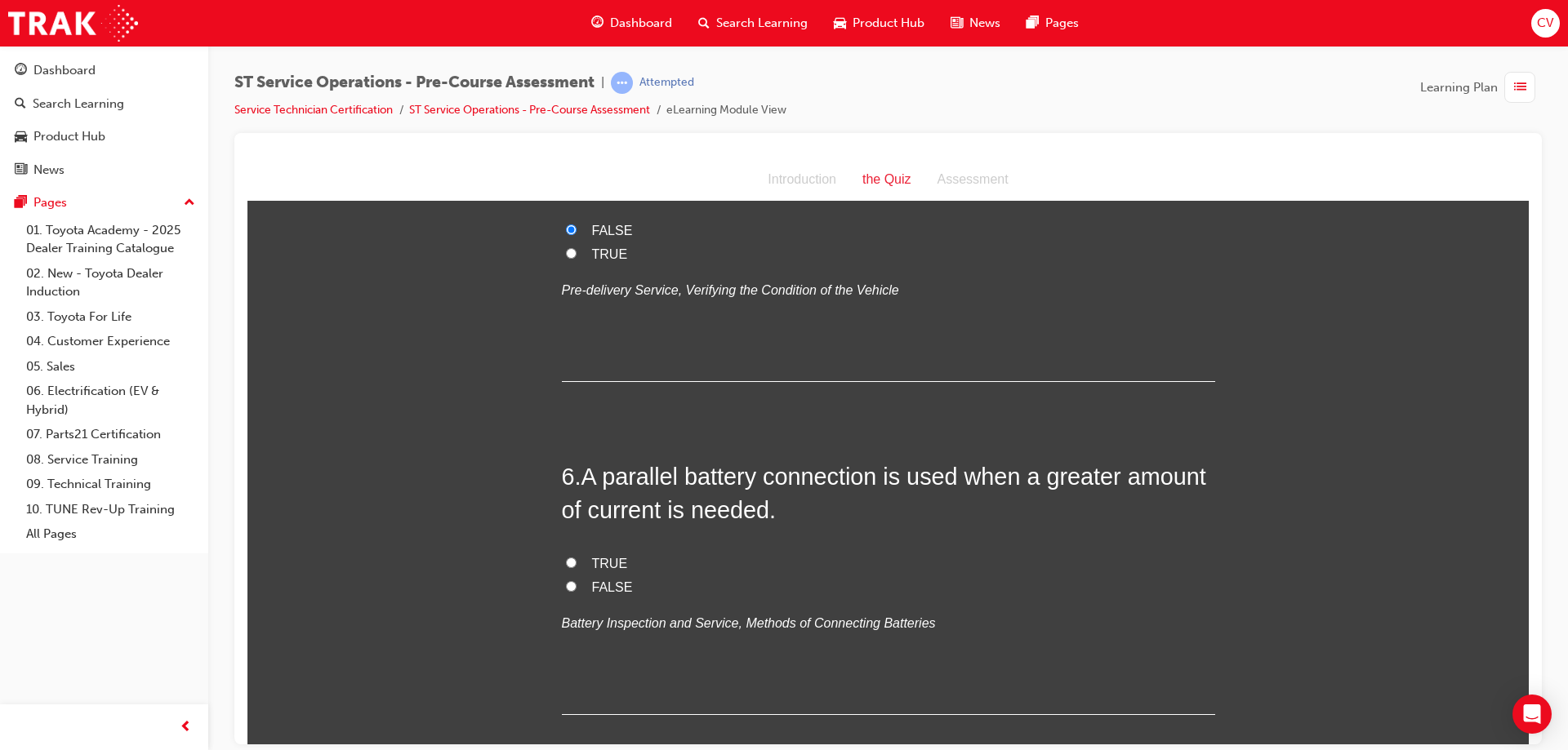
drag, startPoint x: 566, startPoint y: 566, endPoint x: 624, endPoint y: 557, distance: 58.7
click at [570, 564] on input "TRUE" at bounding box center [571, 562] width 10 height 10
radio input "true"
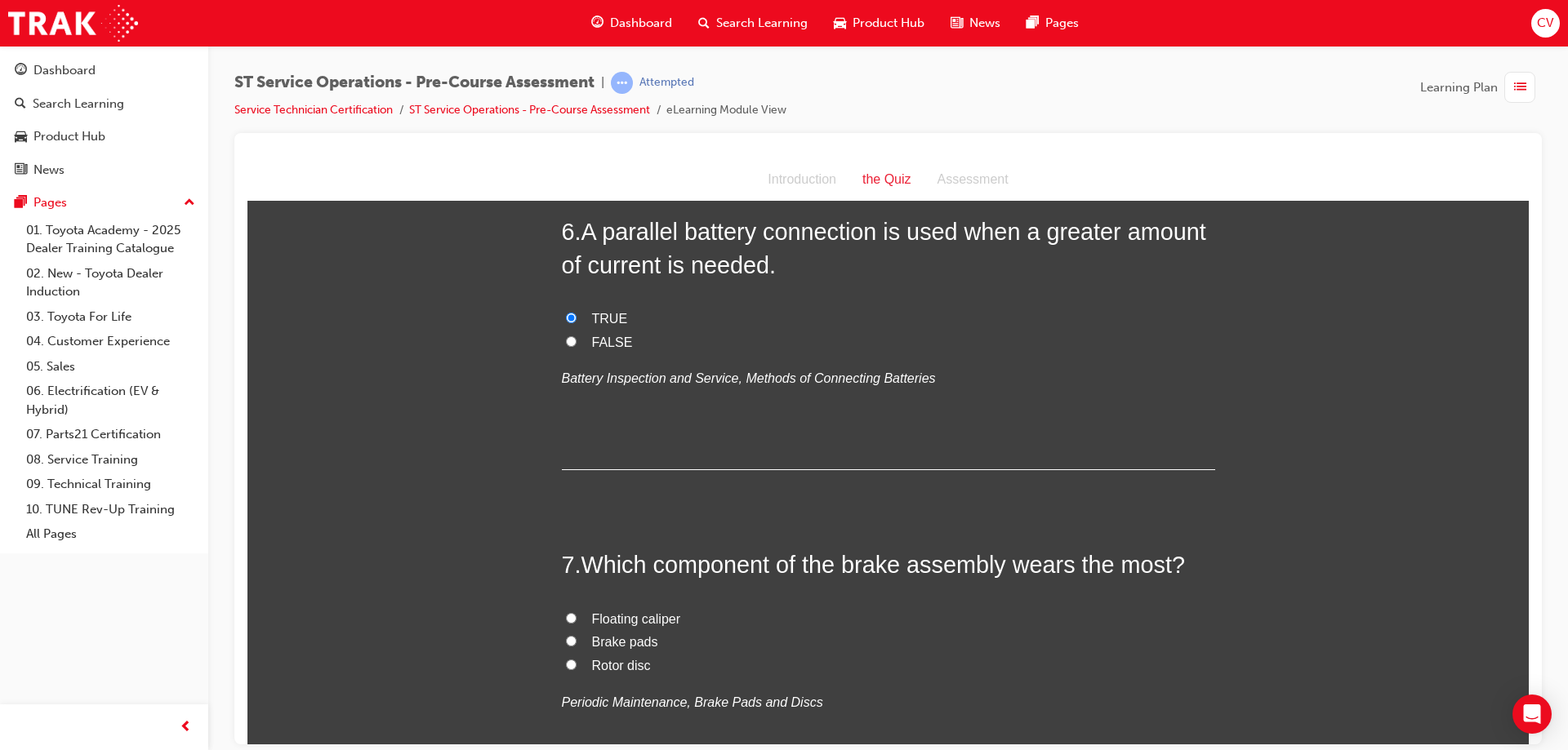
click at [566, 636] on input "Brake pads" at bounding box center [571, 640] width 10 height 10
radio input "true"
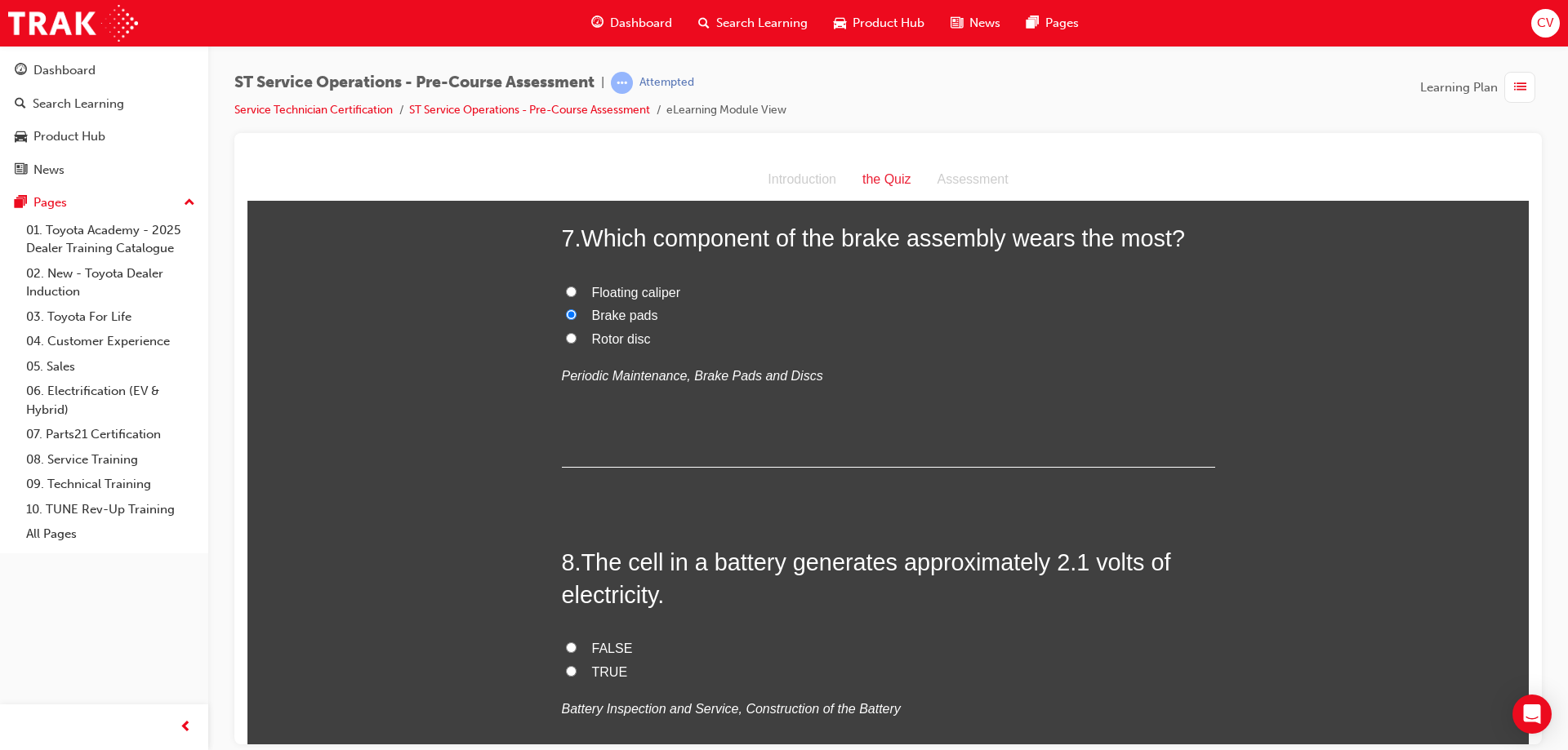
click at [568, 648] on input "FALSE" at bounding box center [571, 647] width 10 height 10
radio input "true"
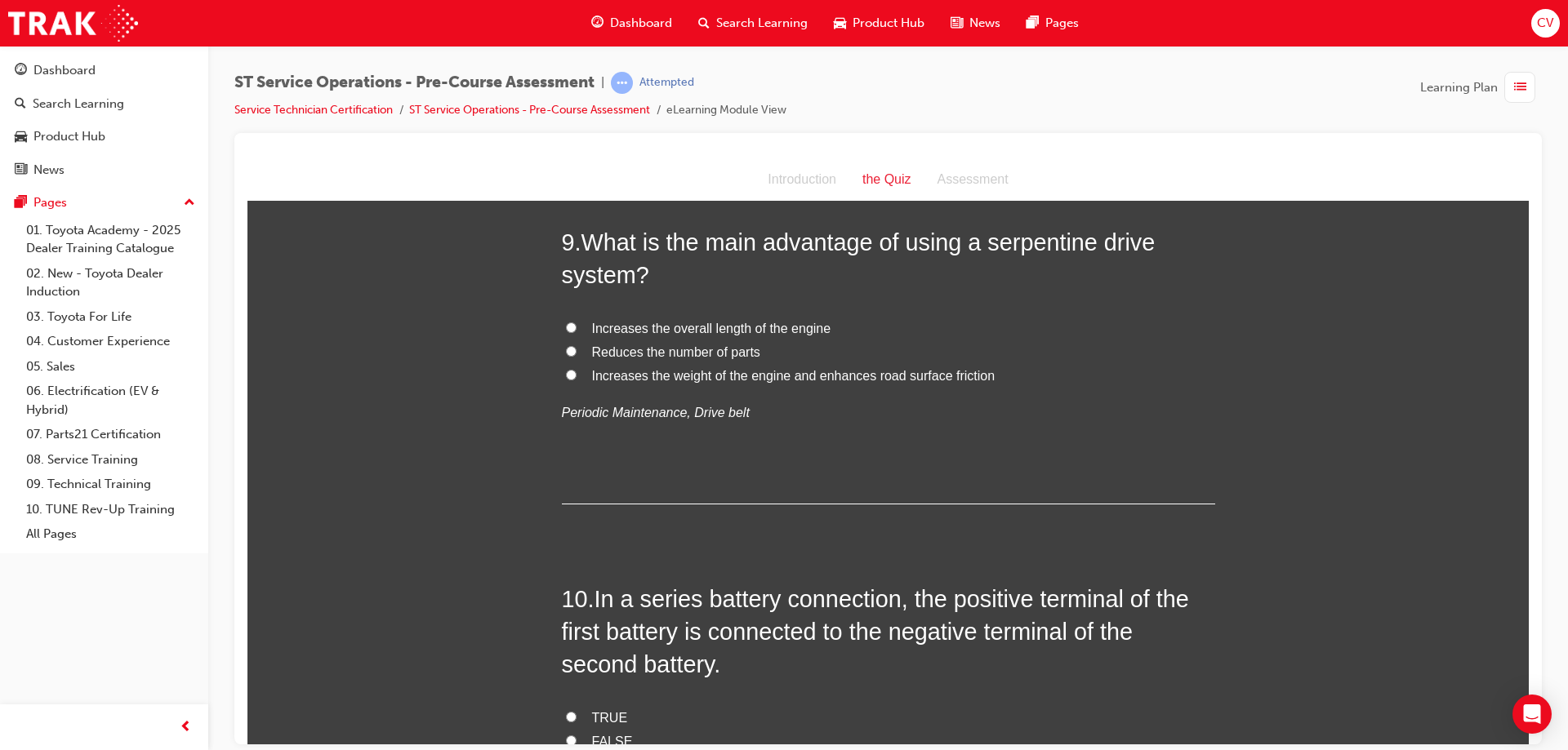
scroll to position [2777, 0]
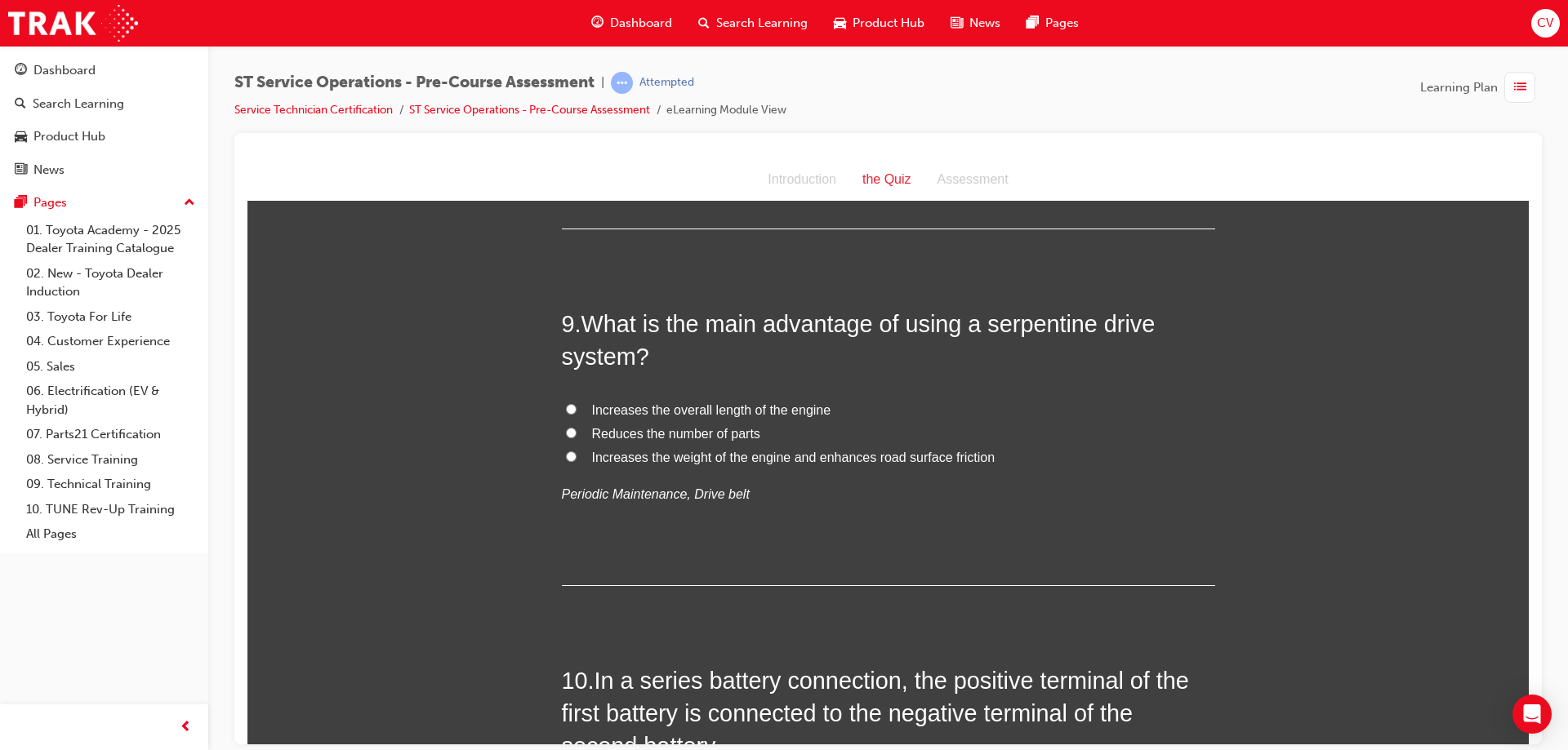
click at [566, 409] on input "Increases the overall length of the engine" at bounding box center [571, 408] width 10 height 10
radio input "true"
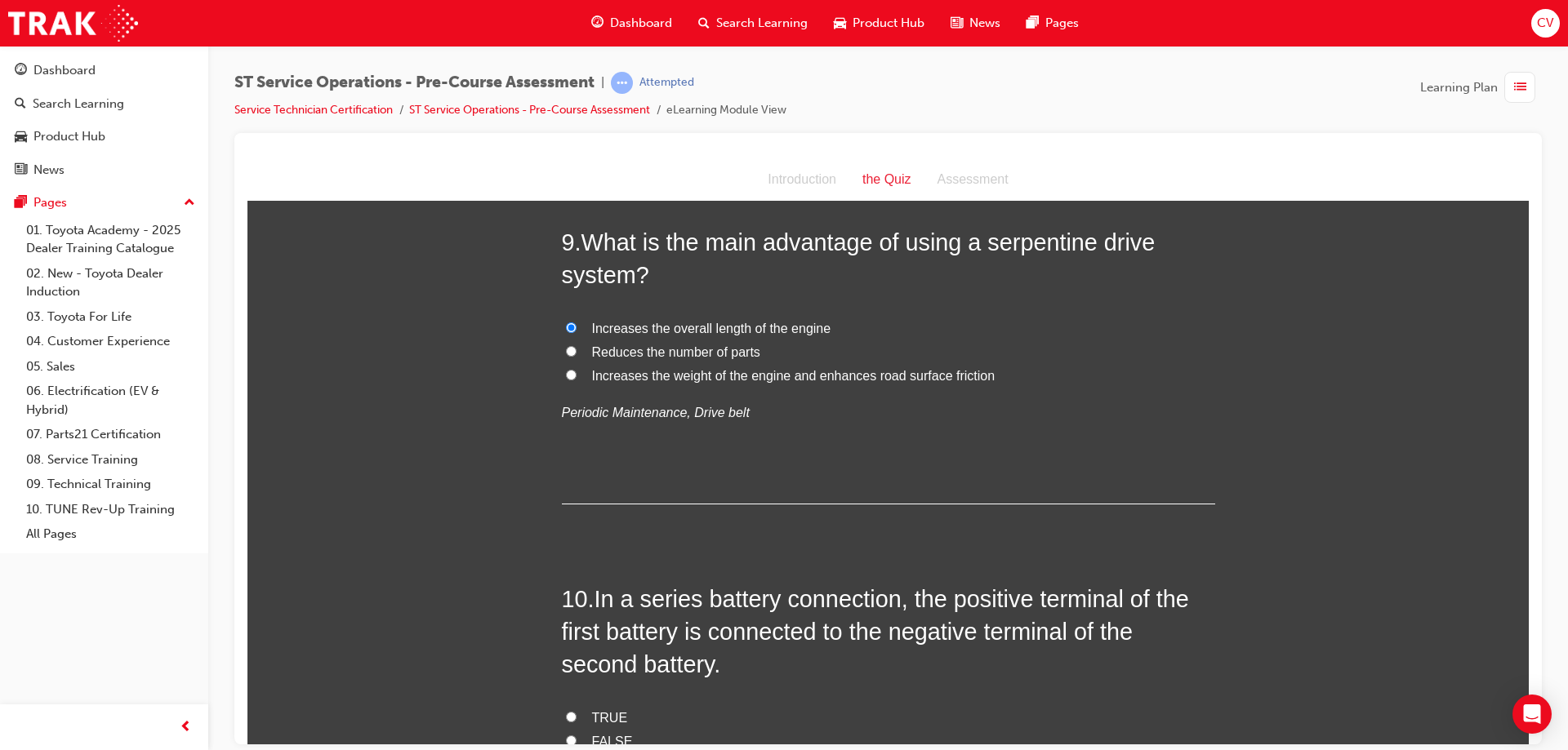
scroll to position [3107, 0]
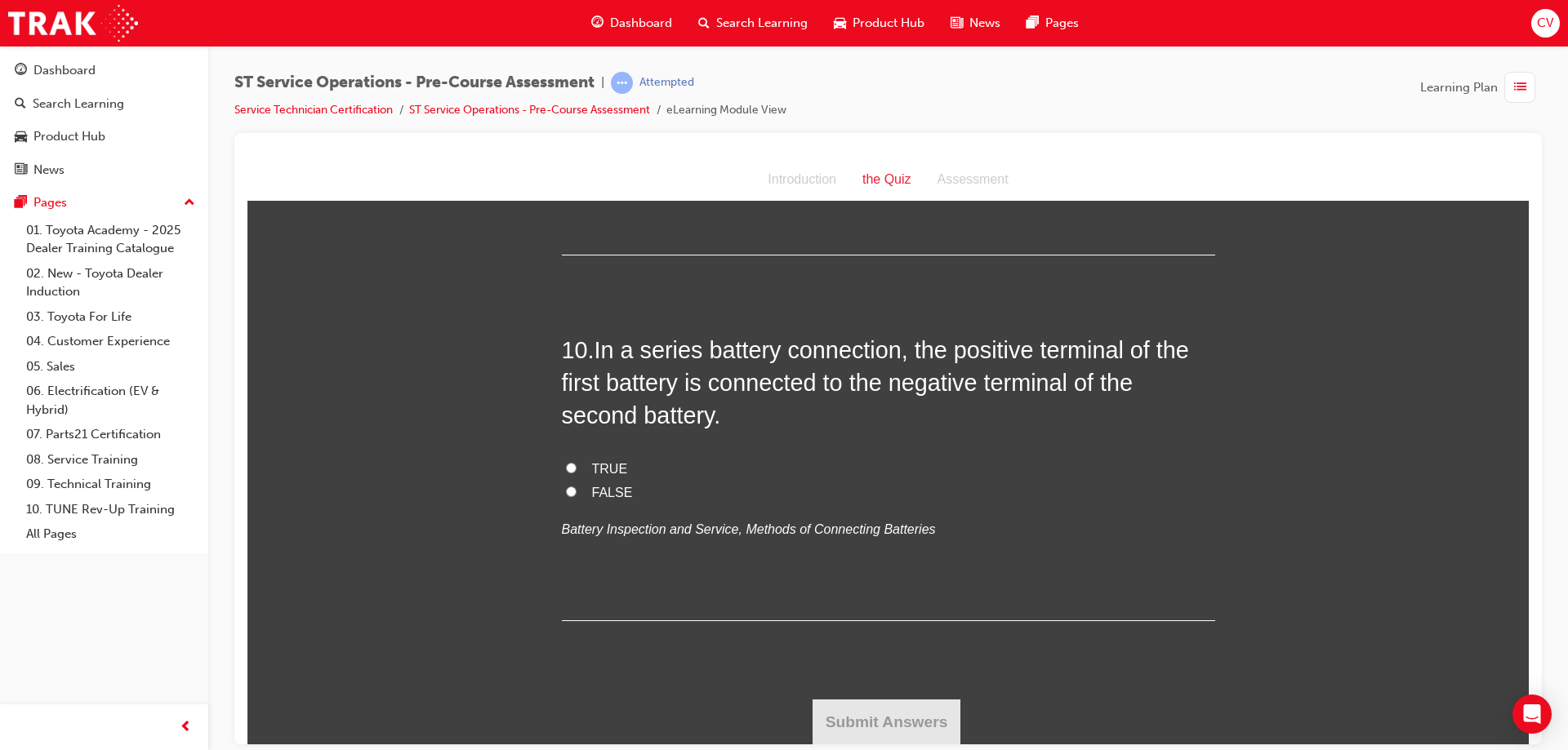
click at [566, 494] on input "FALSE" at bounding box center [571, 491] width 10 height 10
radio input "true"
click at [868, 723] on button "Submit Answers" at bounding box center [887, 722] width 149 height 46
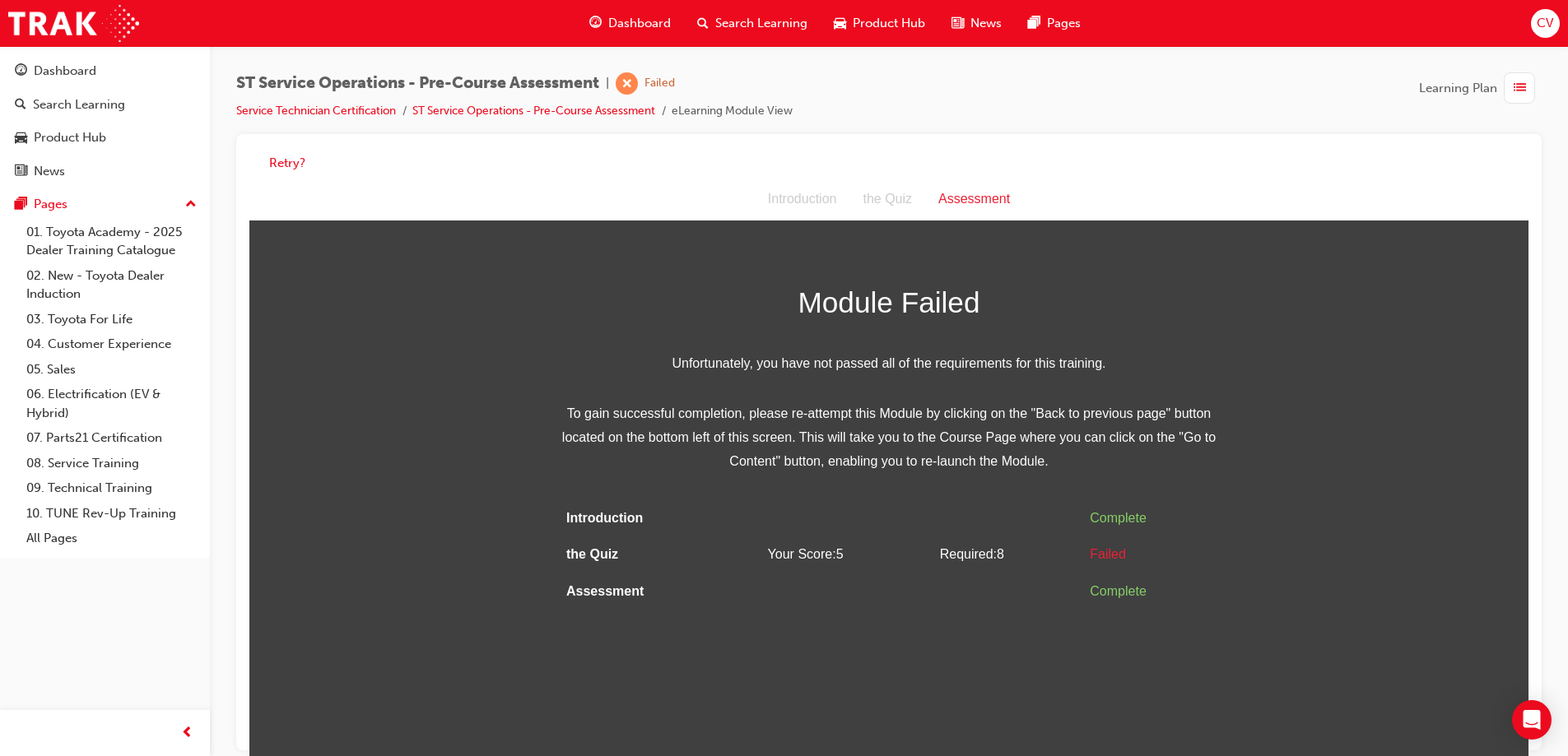
scroll to position [12, 0]
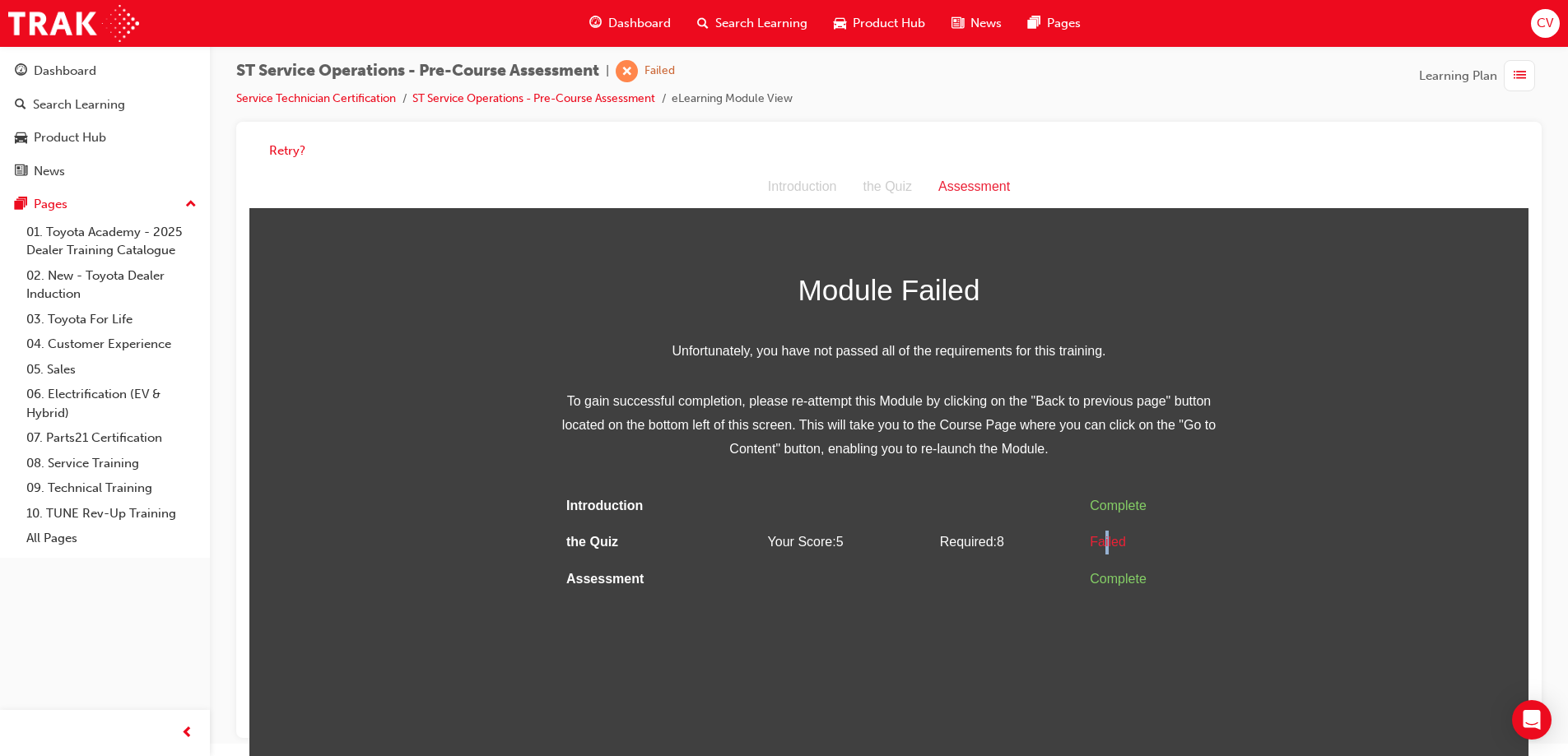
click at [1106, 542] on div "Failed" at bounding box center [1150, 543] width 121 height 24
drag, startPoint x: 284, startPoint y: 153, endPoint x: 291, endPoint y: 163, distance: 12.2
click at [280, 153] on button "Retry?" at bounding box center [287, 151] width 36 height 19
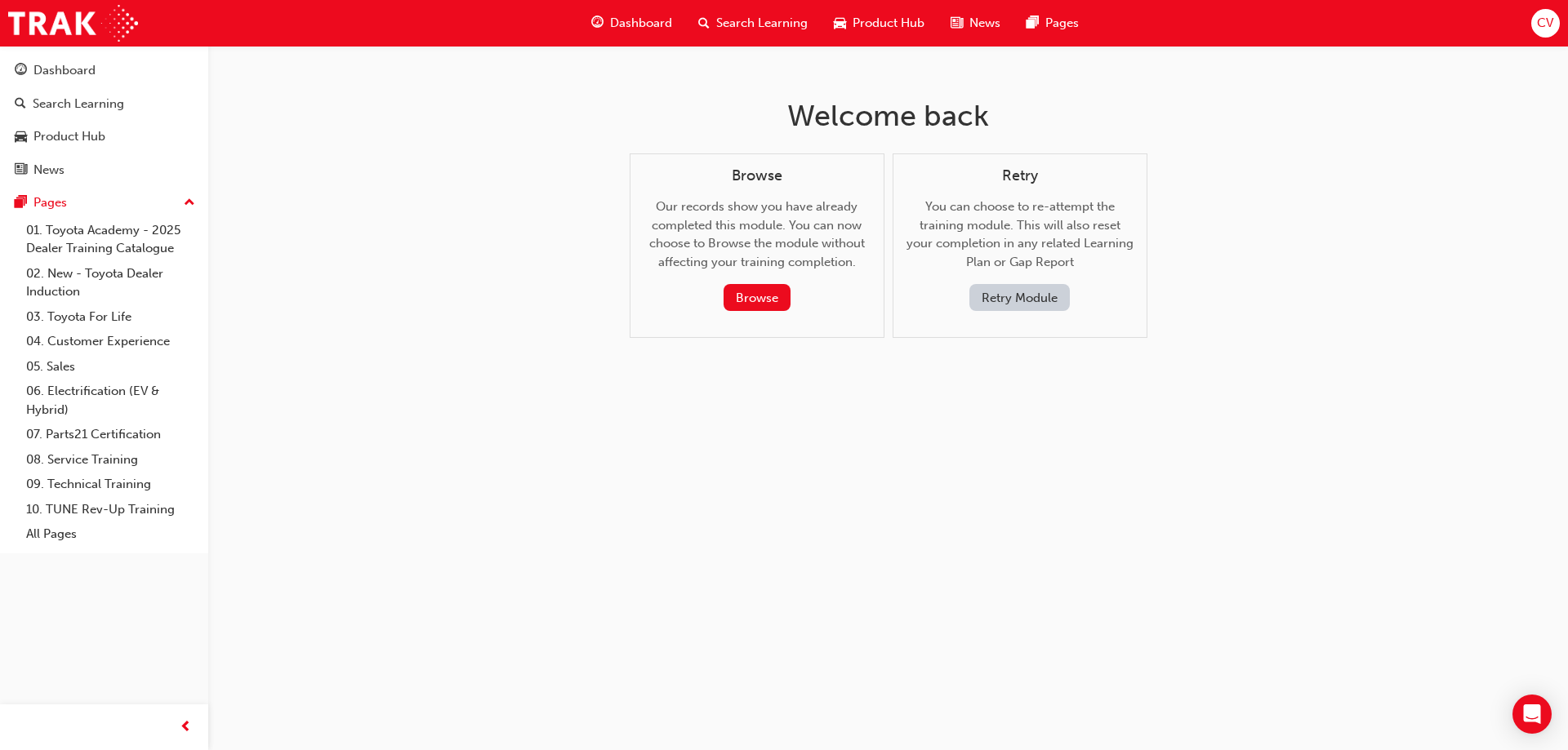
click at [984, 301] on button "Retry Module" at bounding box center [1020, 297] width 101 height 27
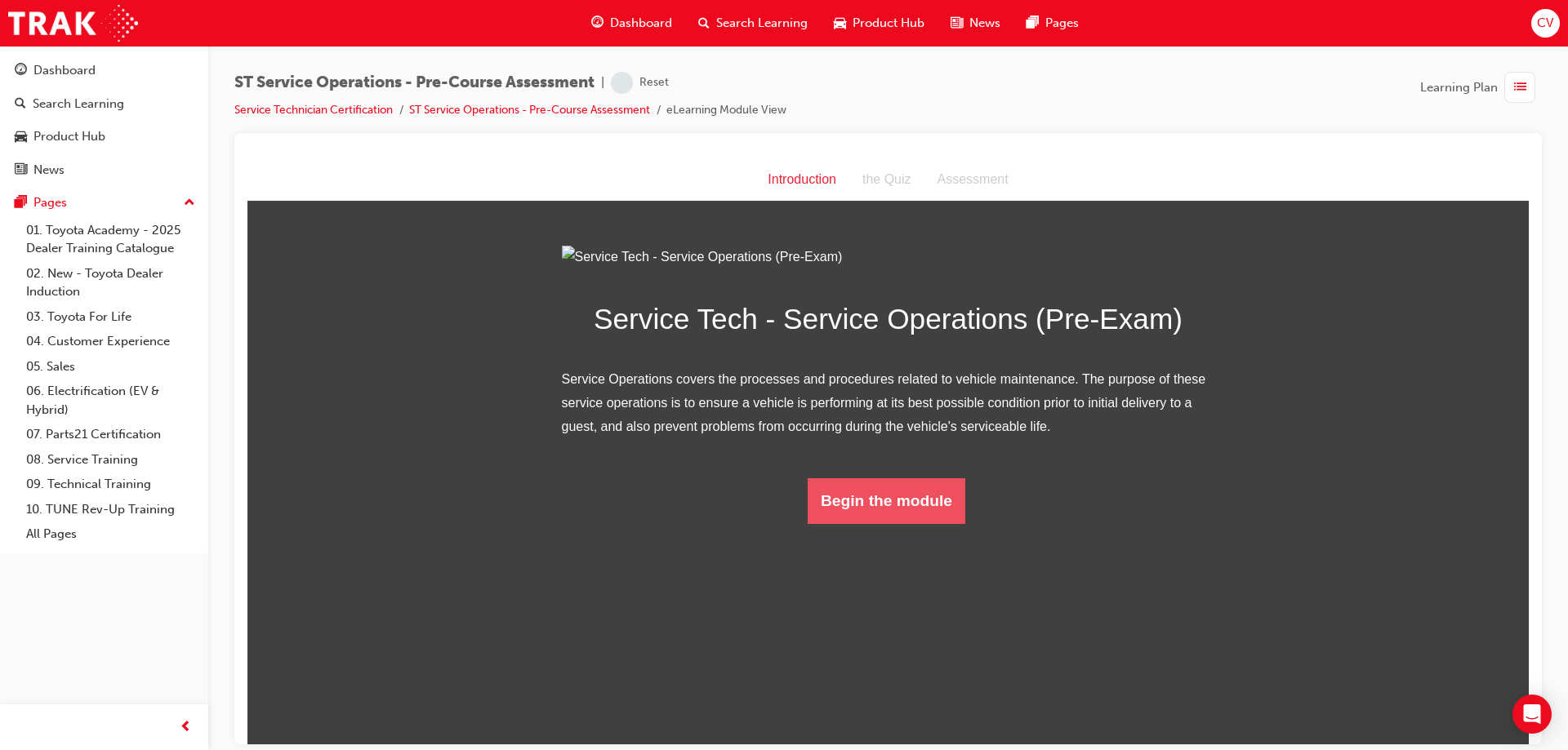
click at [874, 523] on button "Begin the module" at bounding box center [887, 500] width 158 height 46
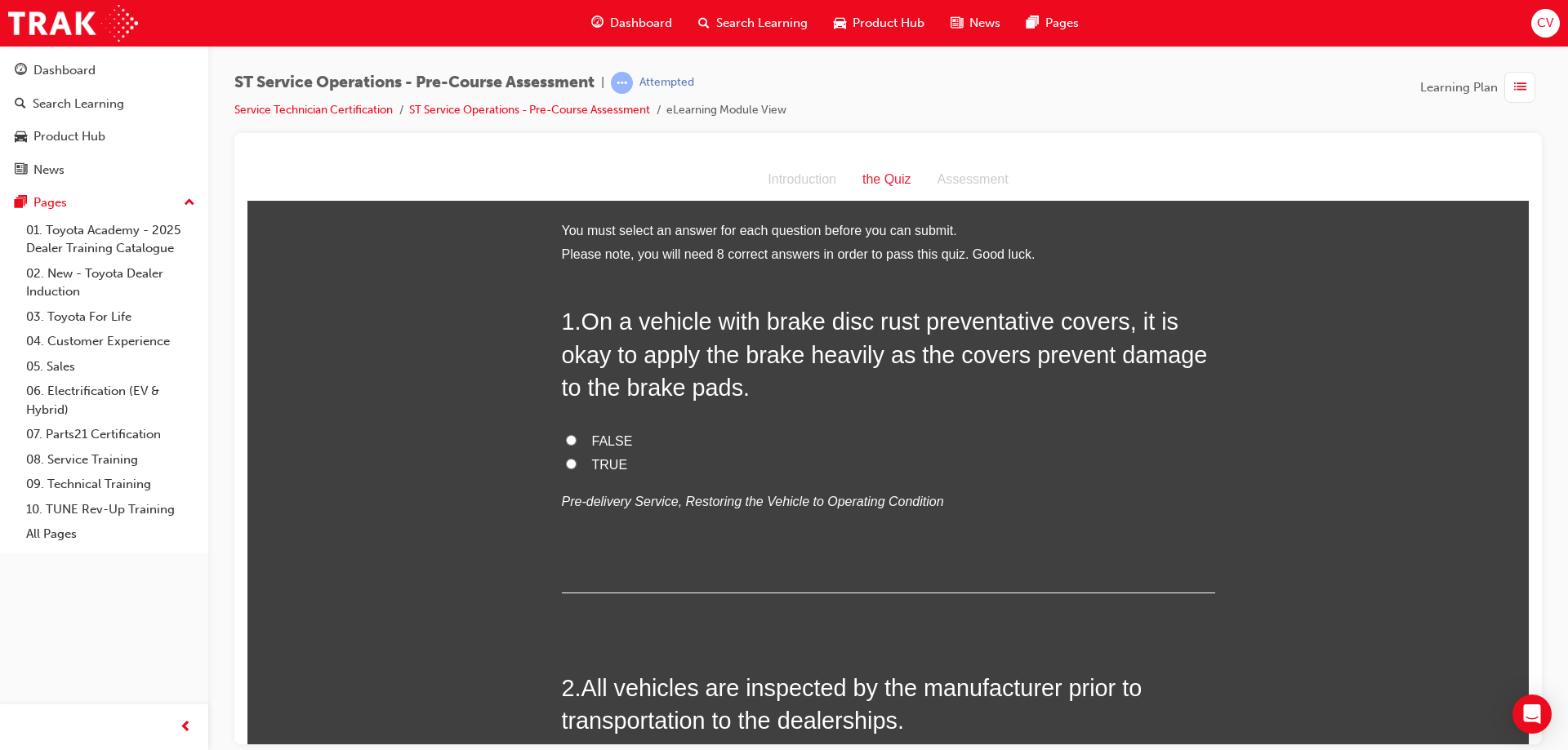
click at [566, 459] on input "TRUE" at bounding box center [571, 463] width 10 height 10
radio input "true"
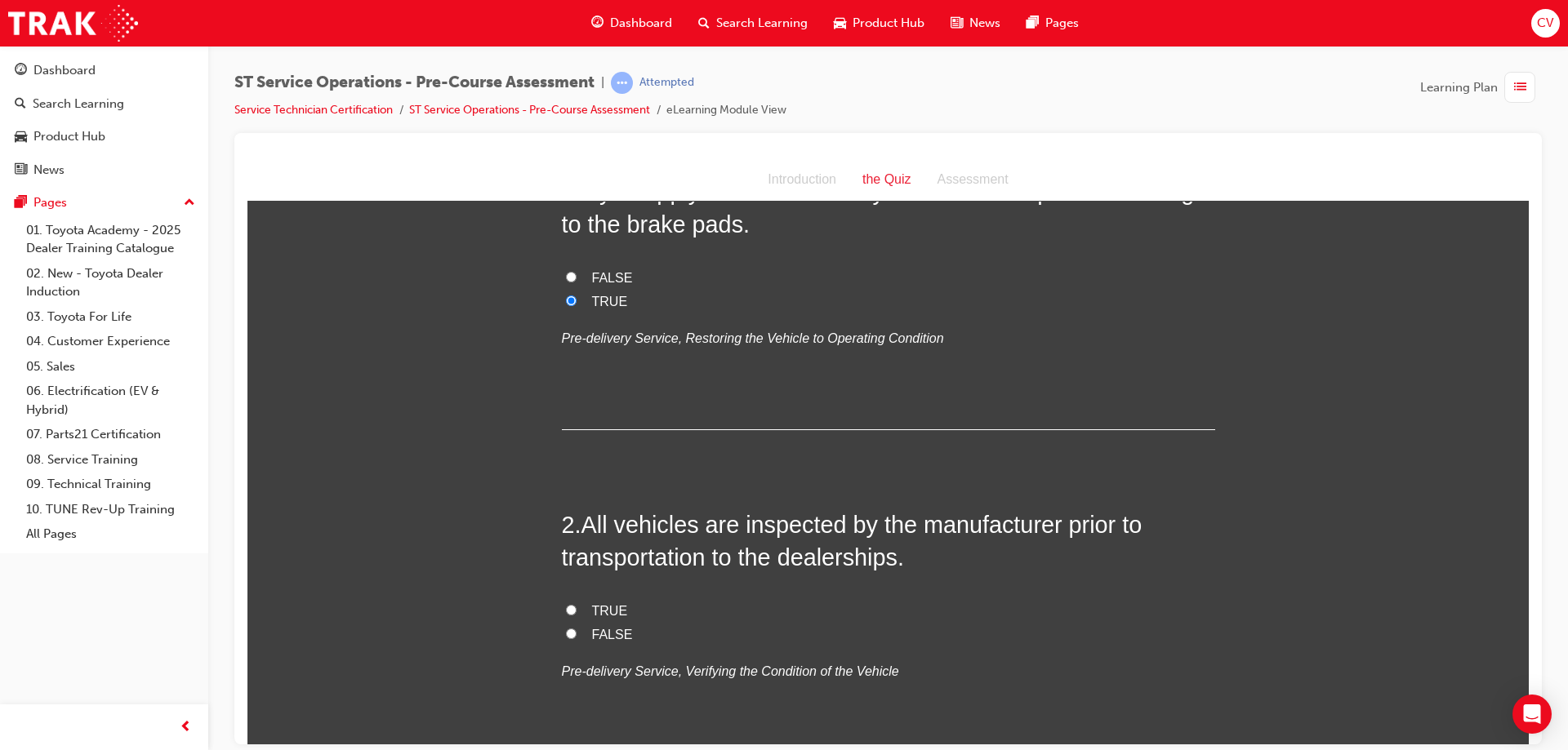
scroll to position [245, 0]
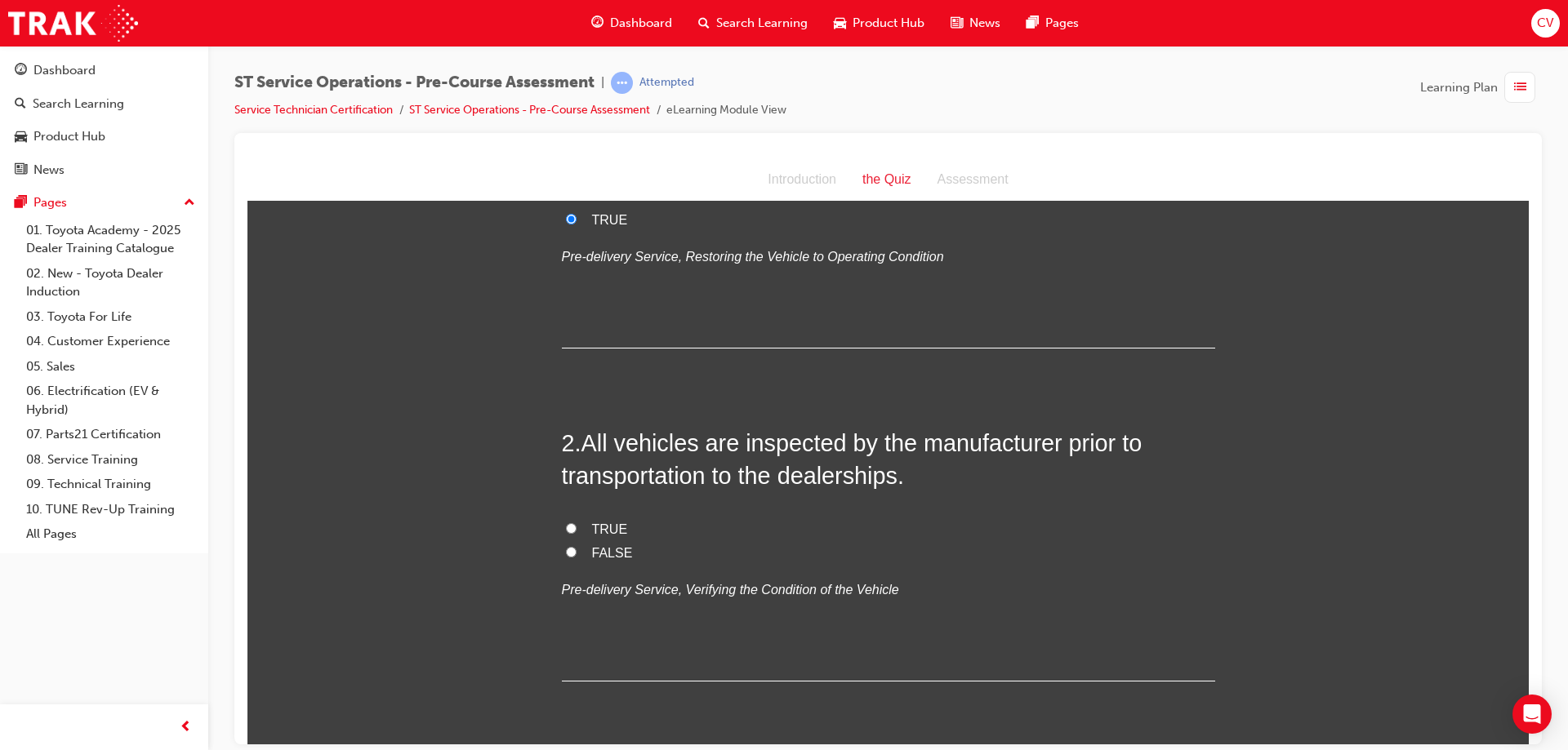
click at [569, 523] on input "TRUE" at bounding box center [571, 527] width 10 height 10
radio input "true"
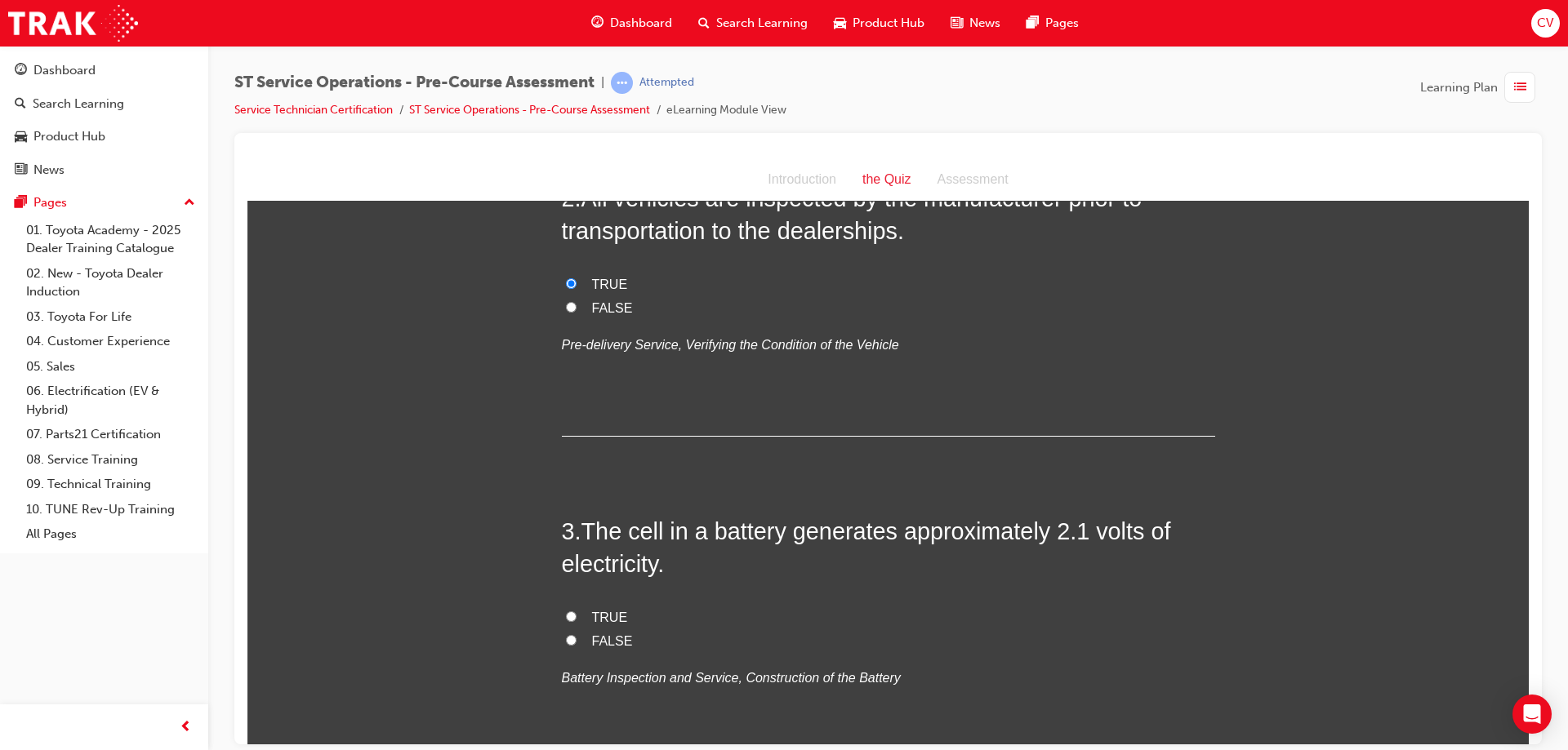
scroll to position [572, 0]
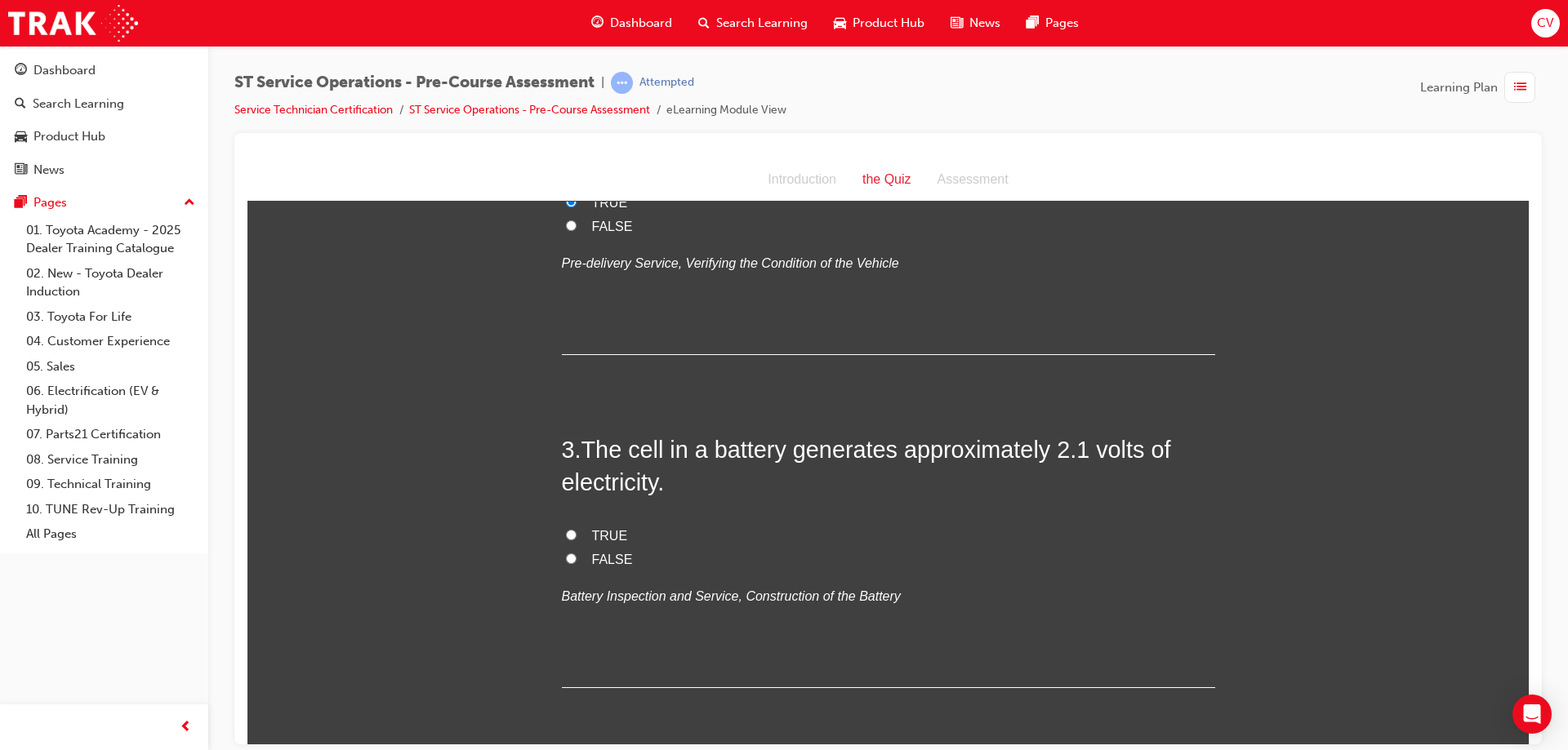
click at [562, 558] on label "FALSE" at bounding box center [889, 559] width 653 height 24
click at [566, 558] on input "FALSE" at bounding box center [571, 557] width 10 height 10
radio input "true"
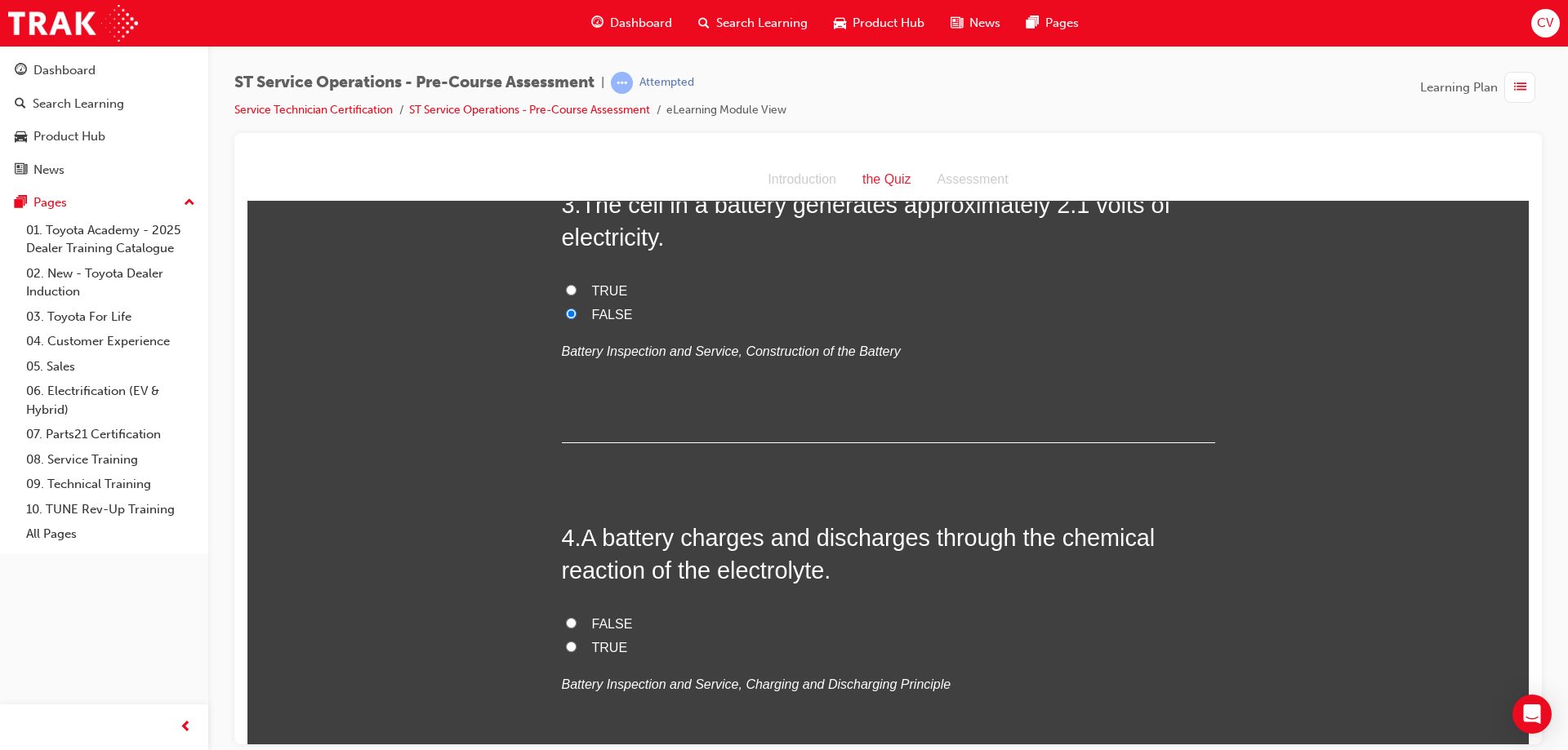
scroll to position [898, 0]
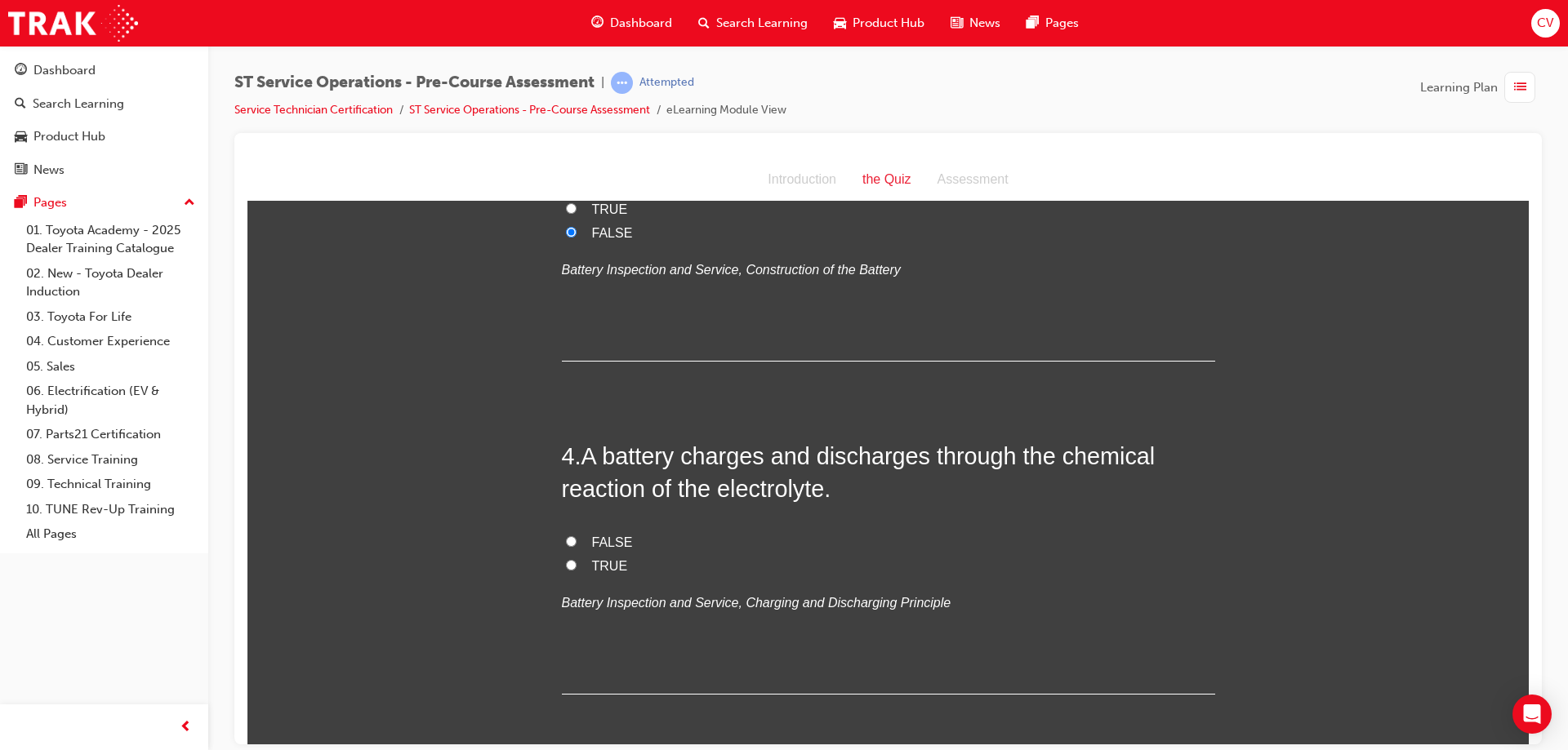
drag, startPoint x: 564, startPoint y: 565, endPoint x: 587, endPoint y: 562, distance: 23.2
click at [566, 563] on input "TRUE" at bounding box center [571, 564] width 10 height 10
radio input "true"
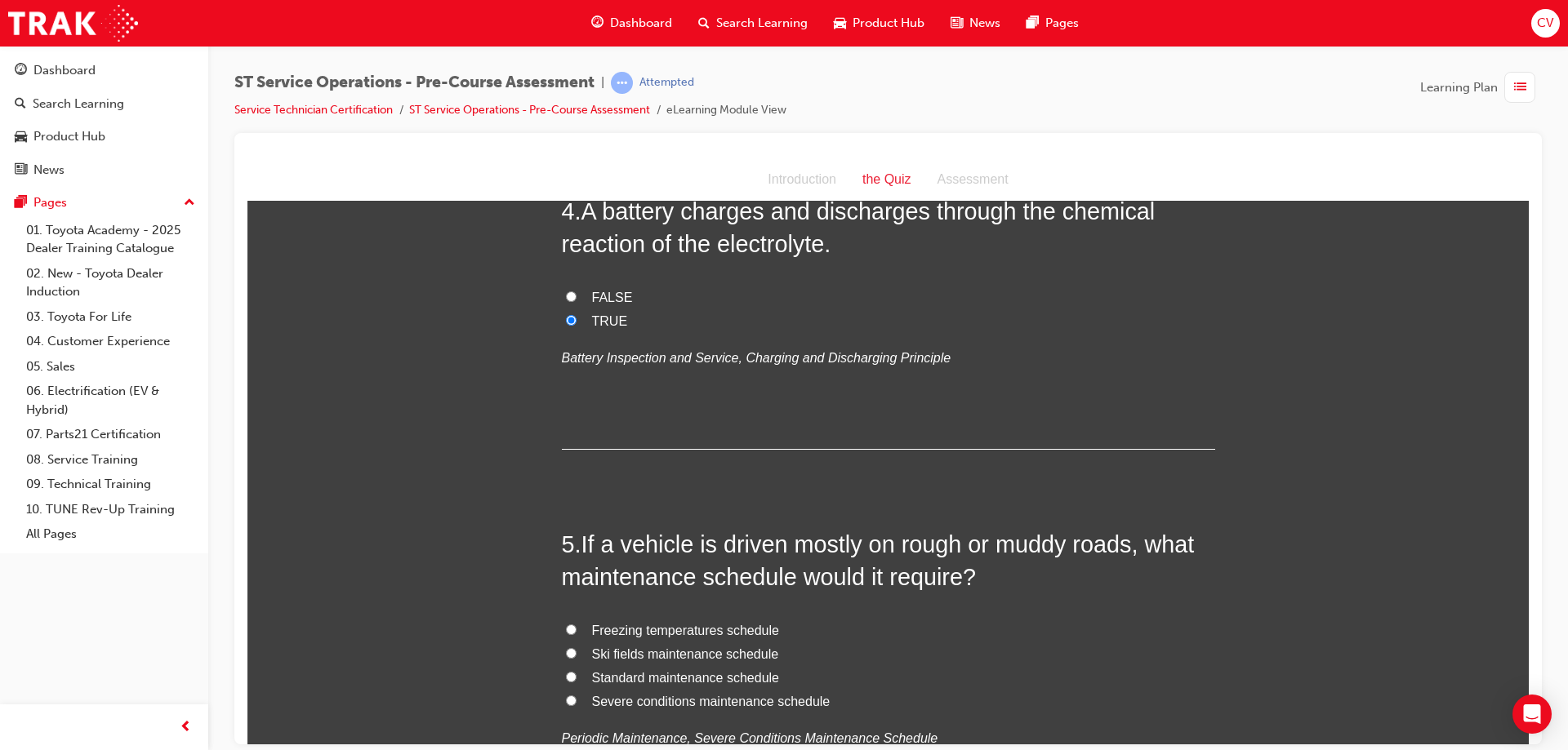
scroll to position [1225, 0]
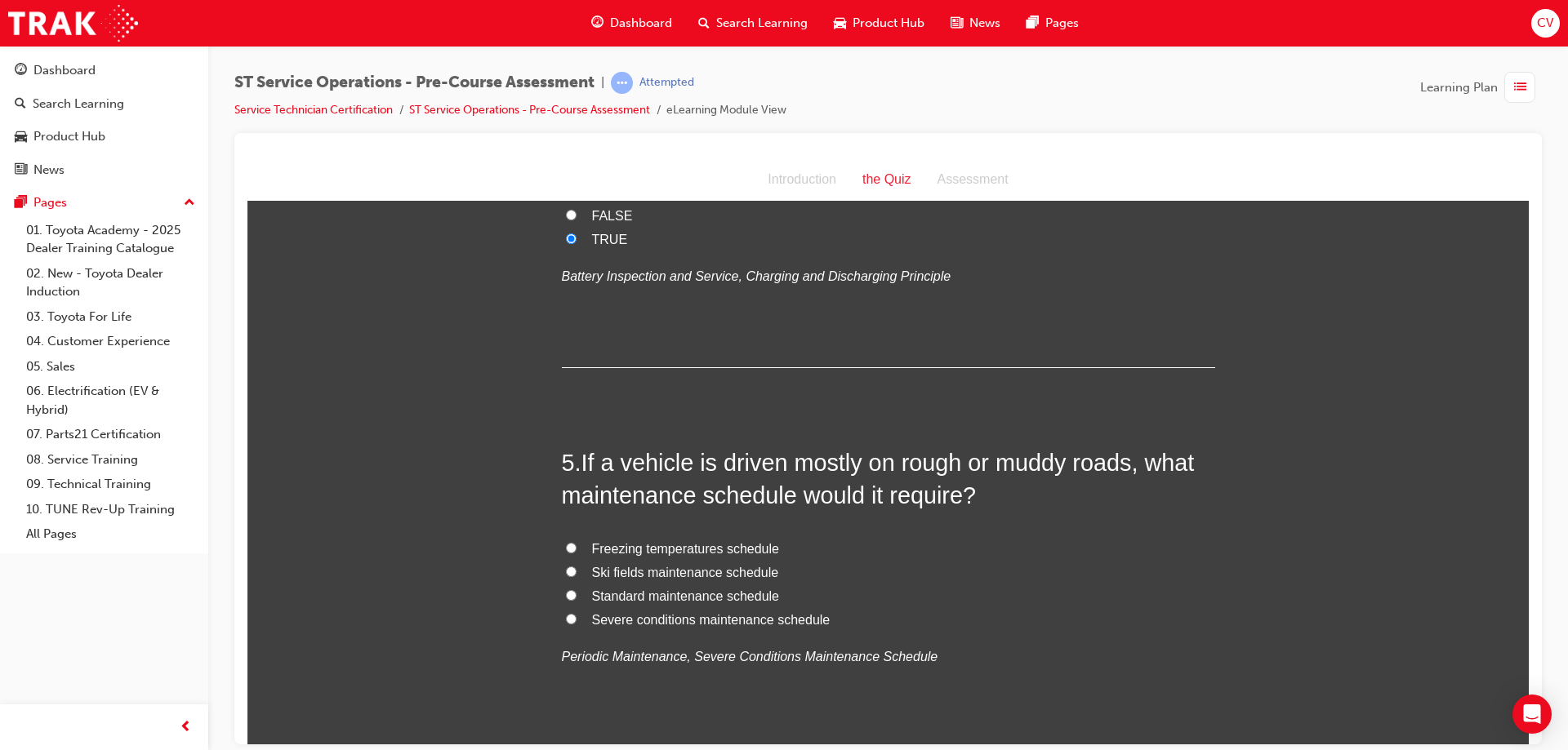
click at [566, 595] on input "Standard maintenance schedule" at bounding box center [571, 594] width 10 height 10
radio input "true"
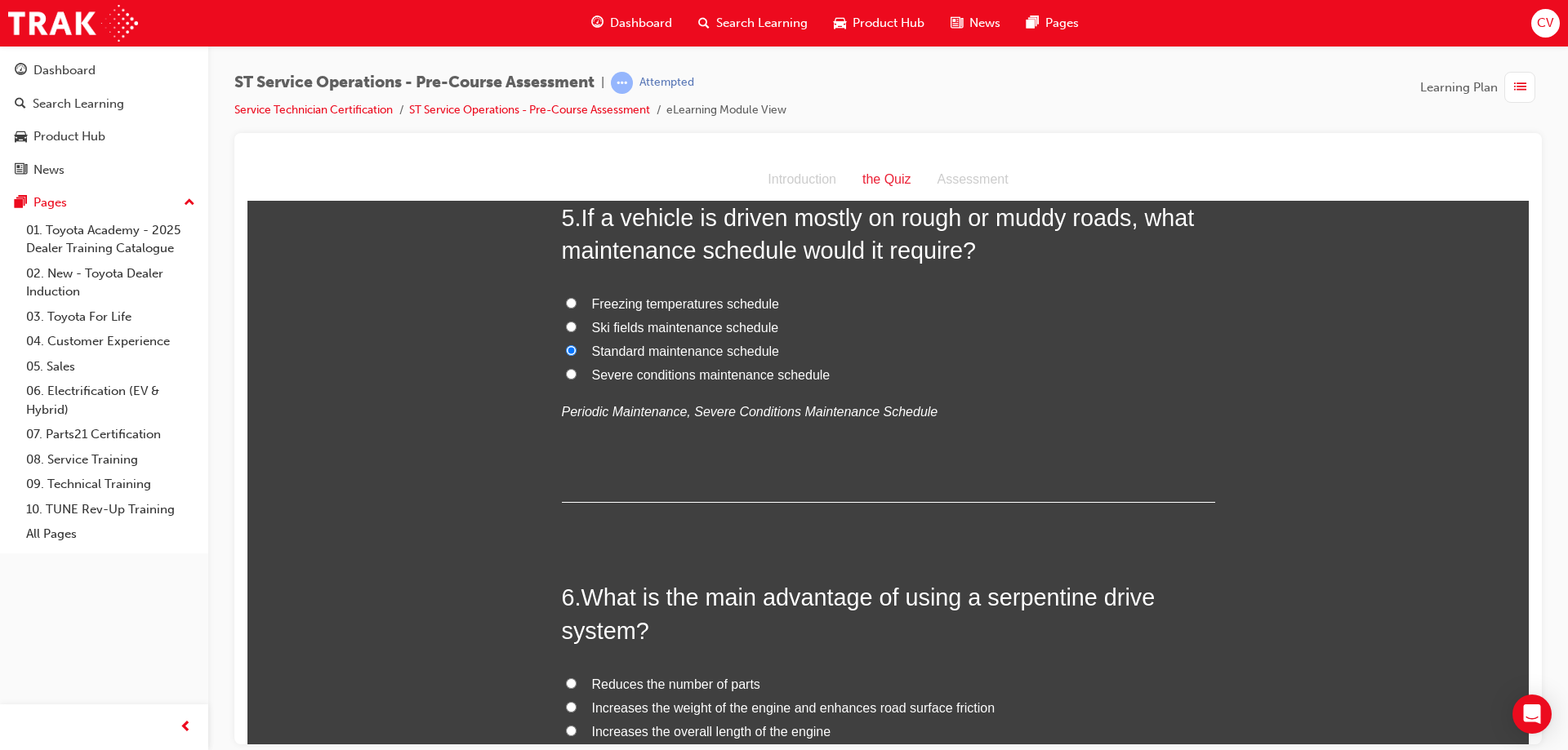
scroll to position [1551, 0]
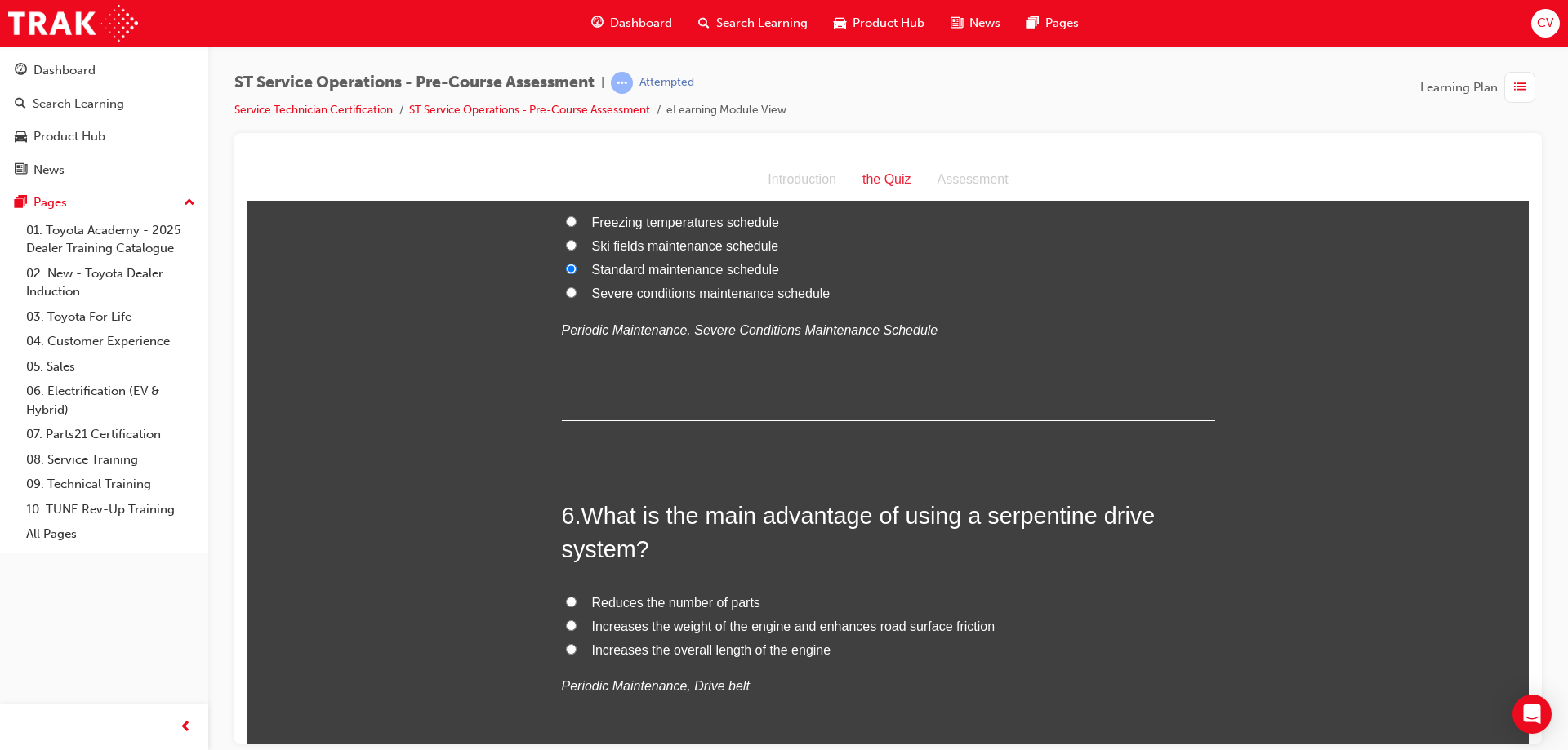
drag, startPoint x: 567, startPoint y: 602, endPoint x: 658, endPoint y: 605, distance: 91.0
click at [568, 601] on input "Reduces the number of parts" at bounding box center [571, 601] width 10 height 10
radio input "true"
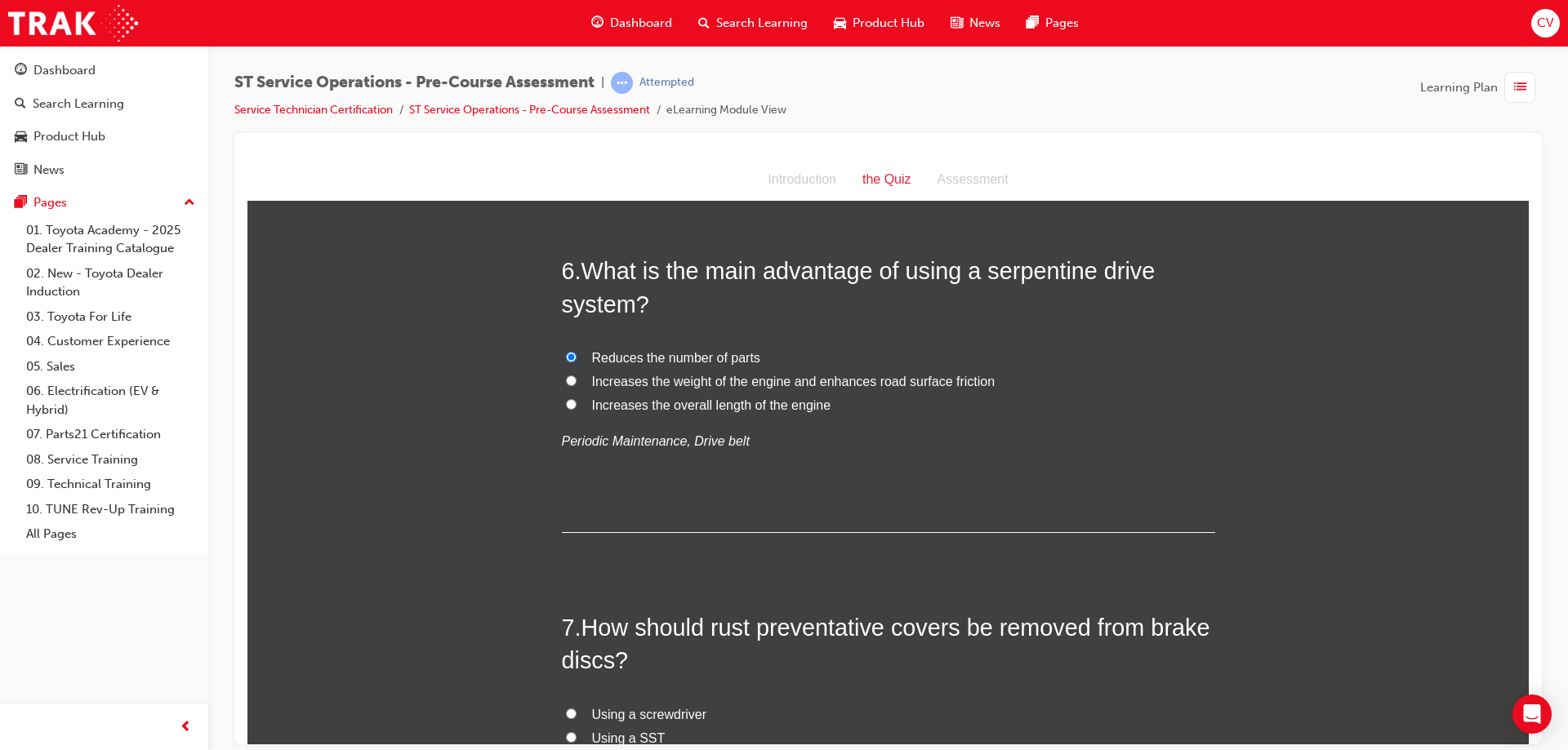
scroll to position [1878, 0]
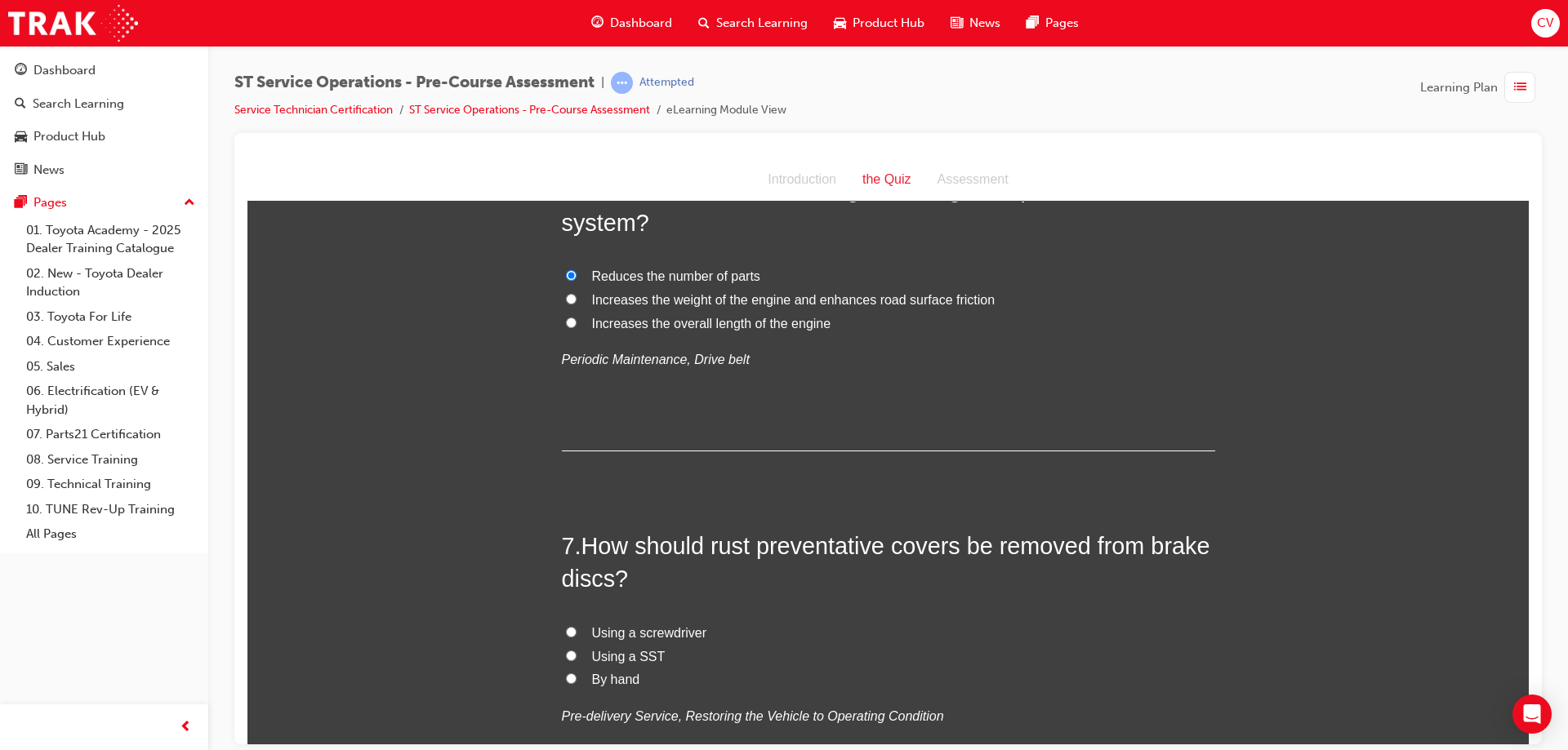
click at [567, 674] on input "By hand" at bounding box center [571, 678] width 10 height 10
radio input "true"
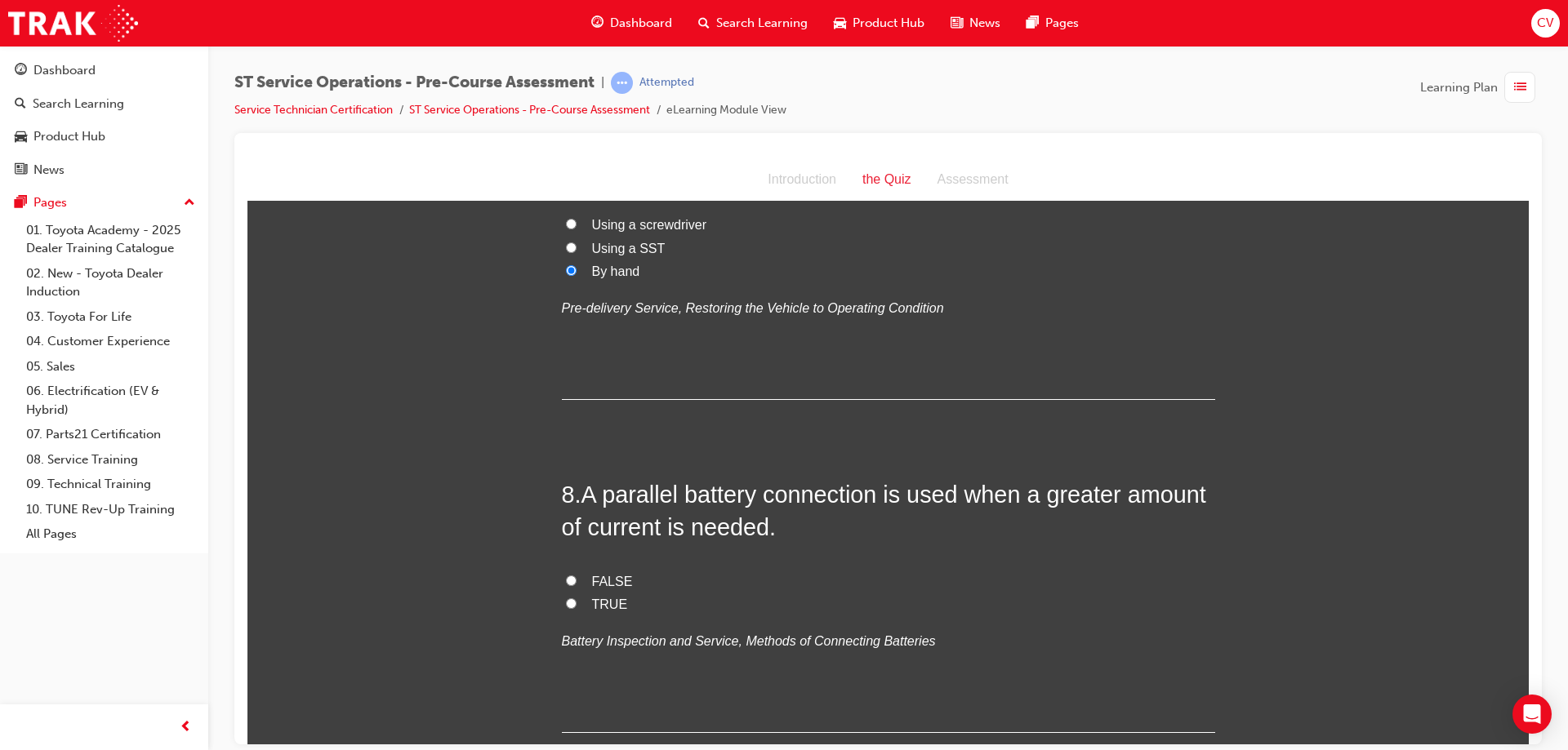
click at [568, 583] on input "FALSE" at bounding box center [571, 580] width 10 height 10
radio input "true"
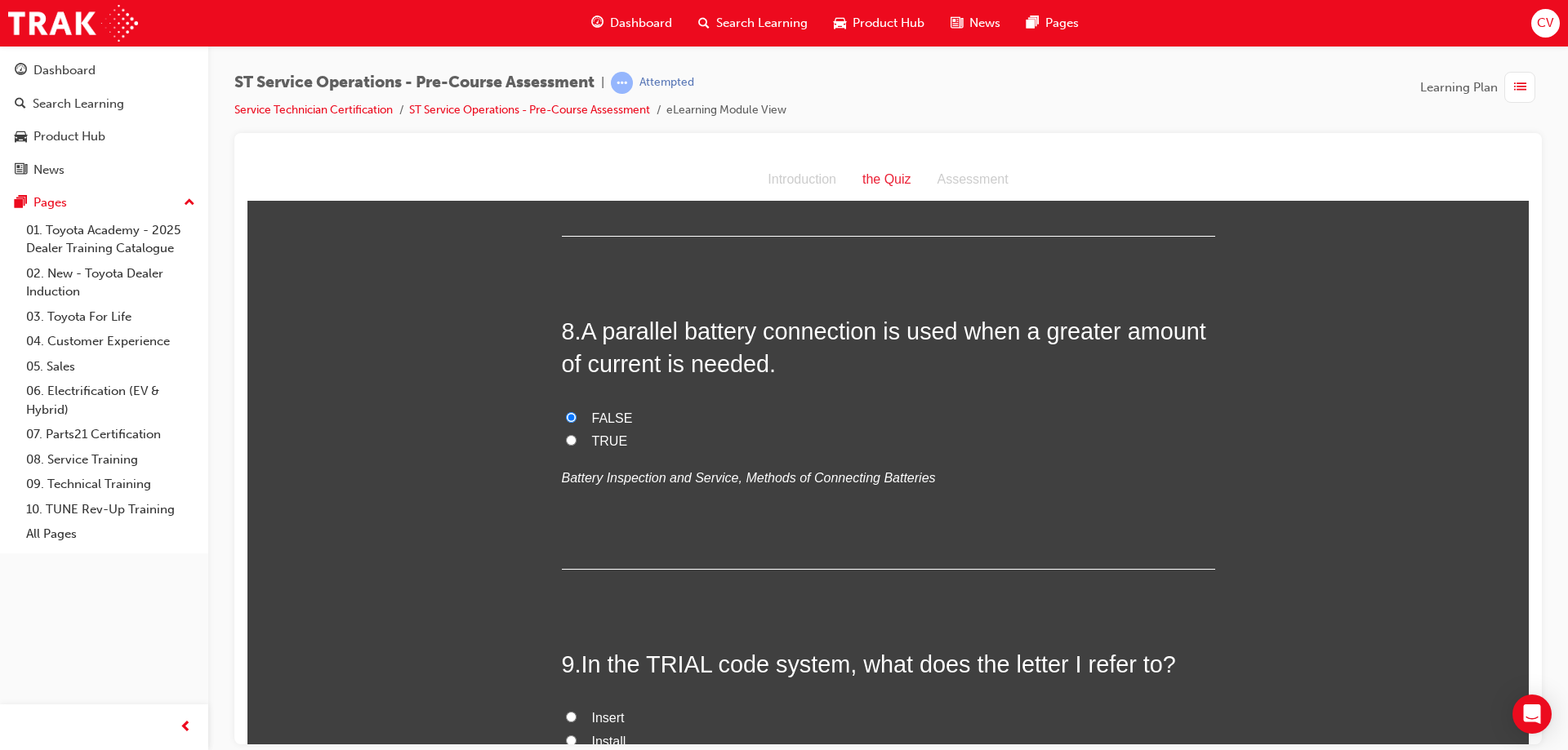
scroll to position [2695, 0]
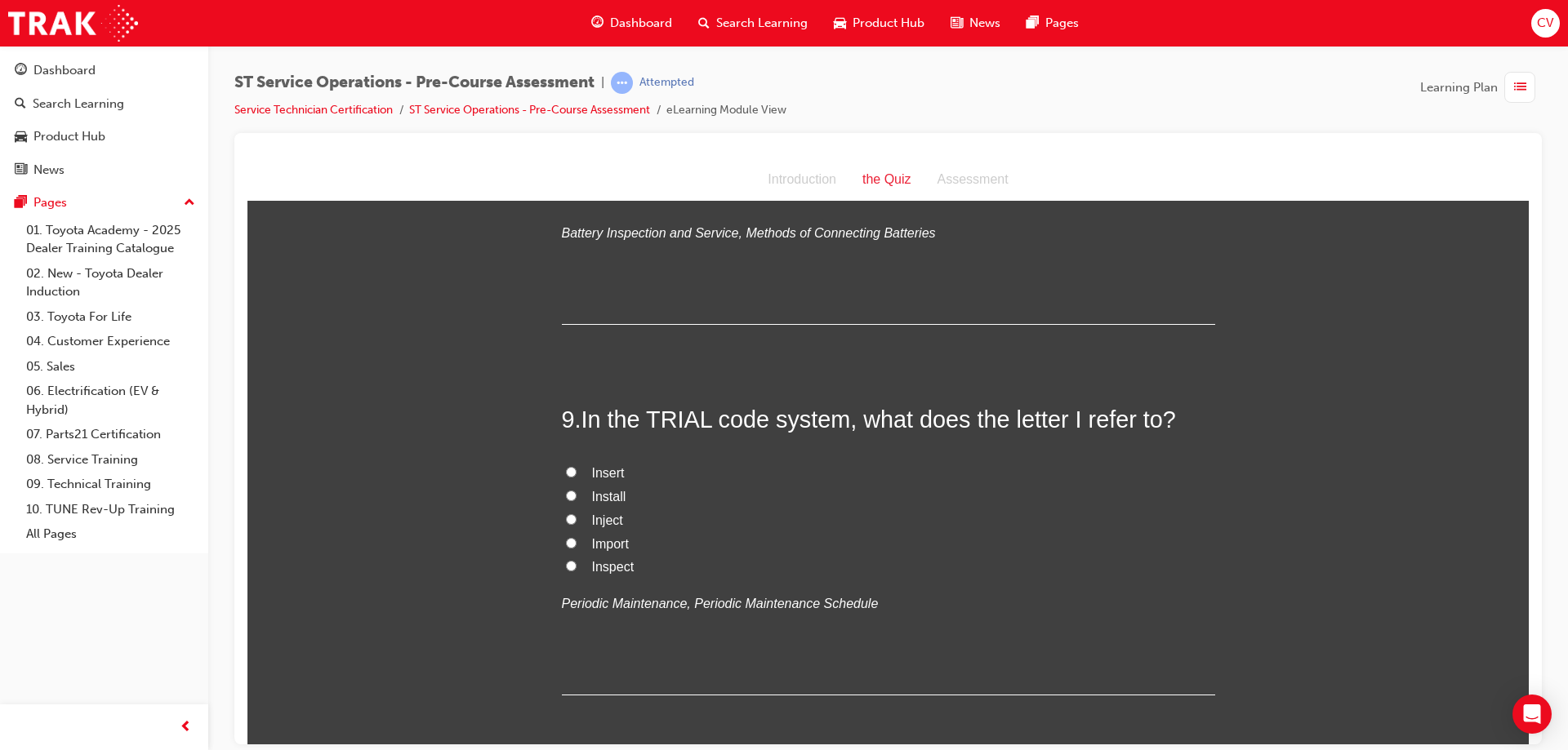
drag, startPoint x: 565, startPoint y: 564, endPoint x: 695, endPoint y: 539, distance: 132.4
click at [577, 555] on label "Inspect" at bounding box center [889, 567] width 653 height 24
click at [576, 560] on input "Inspect" at bounding box center [571, 565] width 10 height 10
radio input "true"
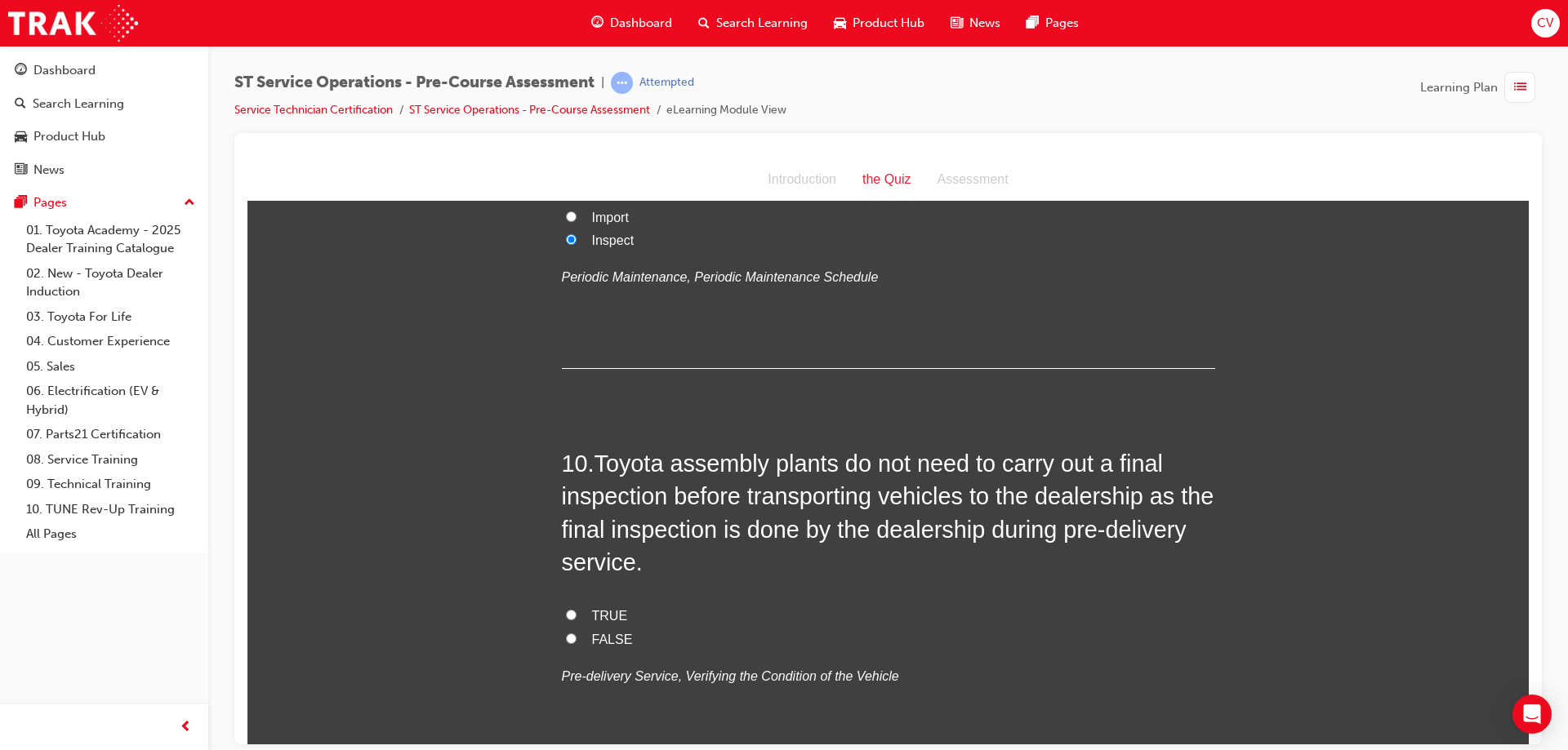
click at [566, 615] on input "TRUE" at bounding box center [571, 614] width 10 height 10
radio input "true"
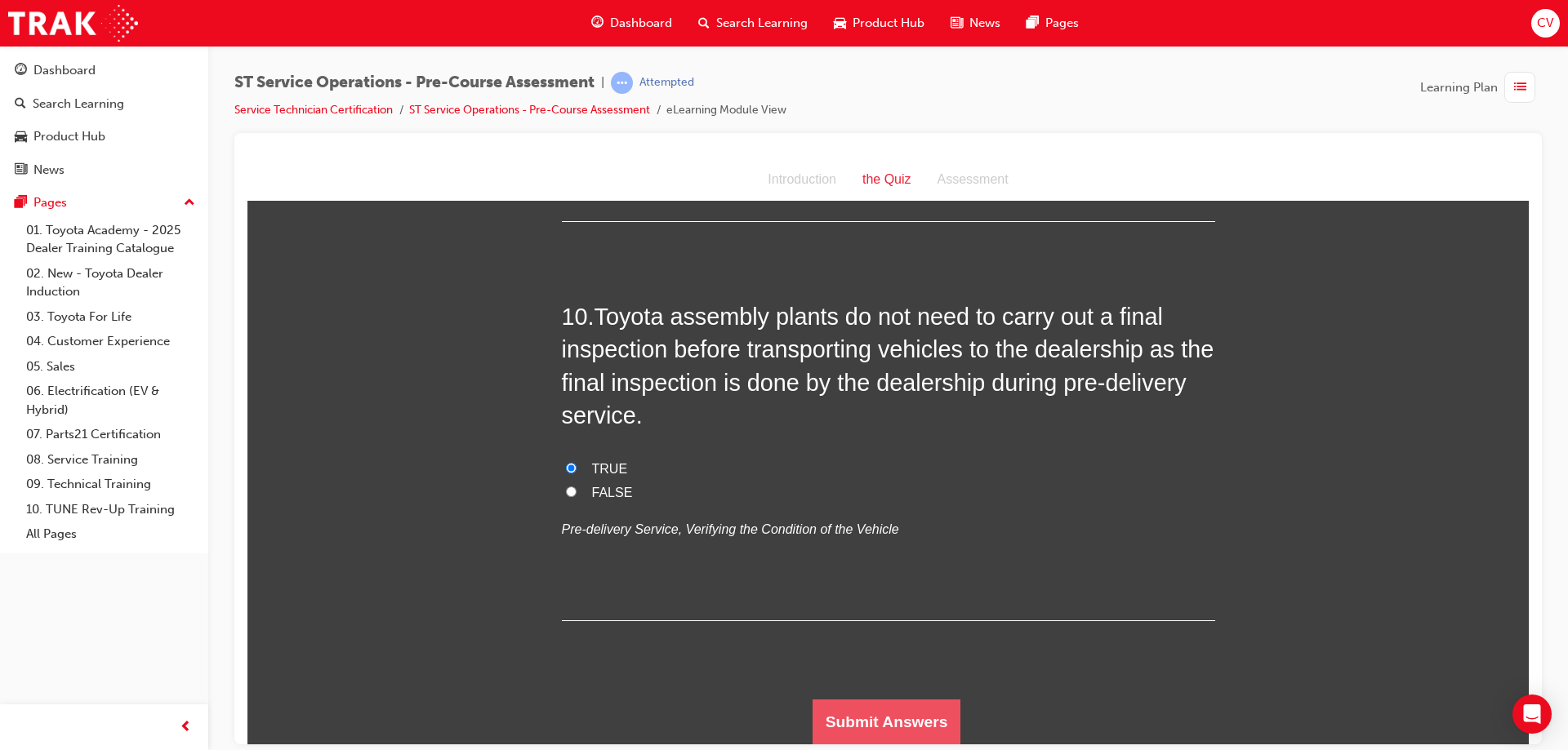
drag, startPoint x: 875, startPoint y: 721, endPoint x: 874, endPoint y: 712, distance: 9.1
click at [872, 717] on button "Submit Answers" at bounding box center [887, 722] width 149 height 46
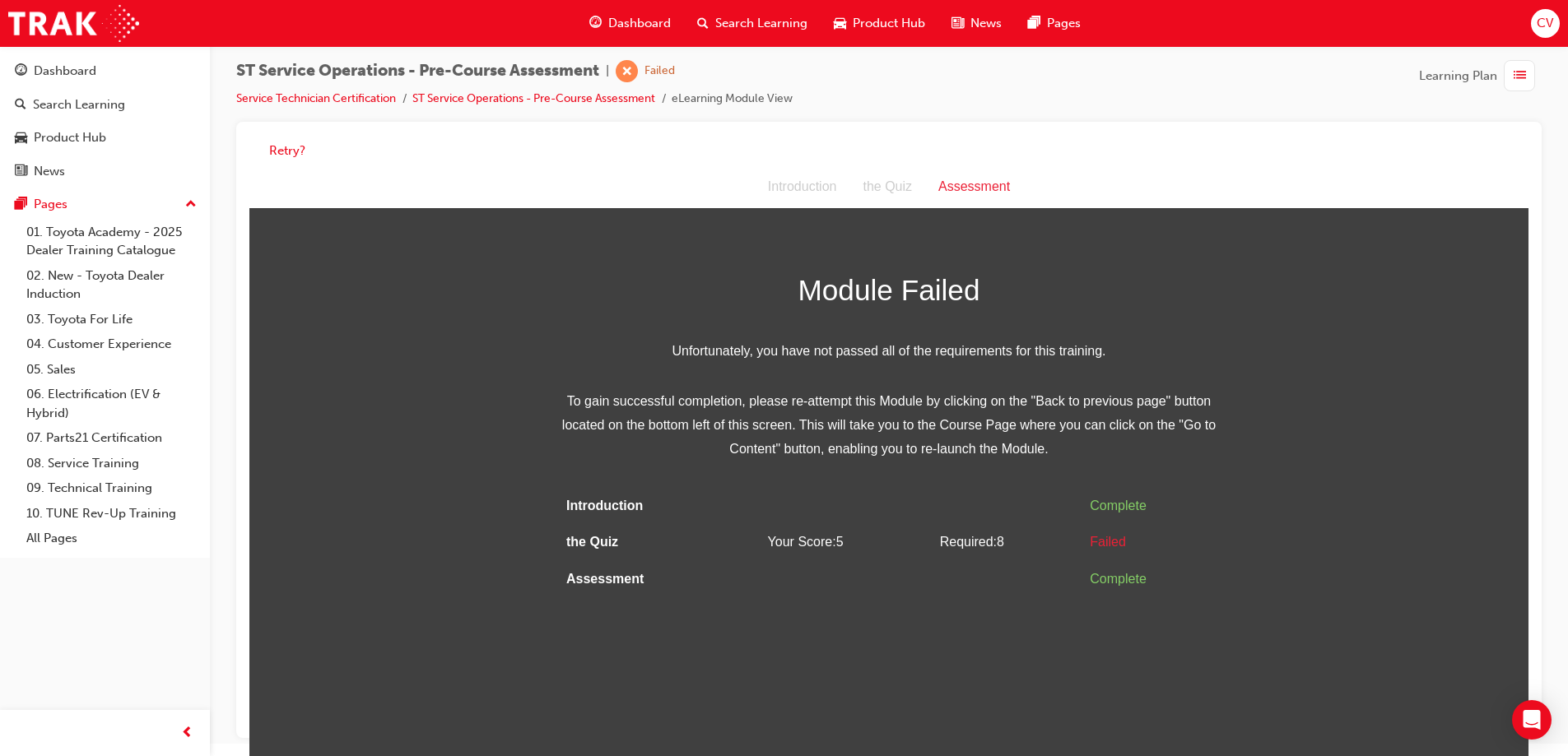
scroll to position [0, 0]
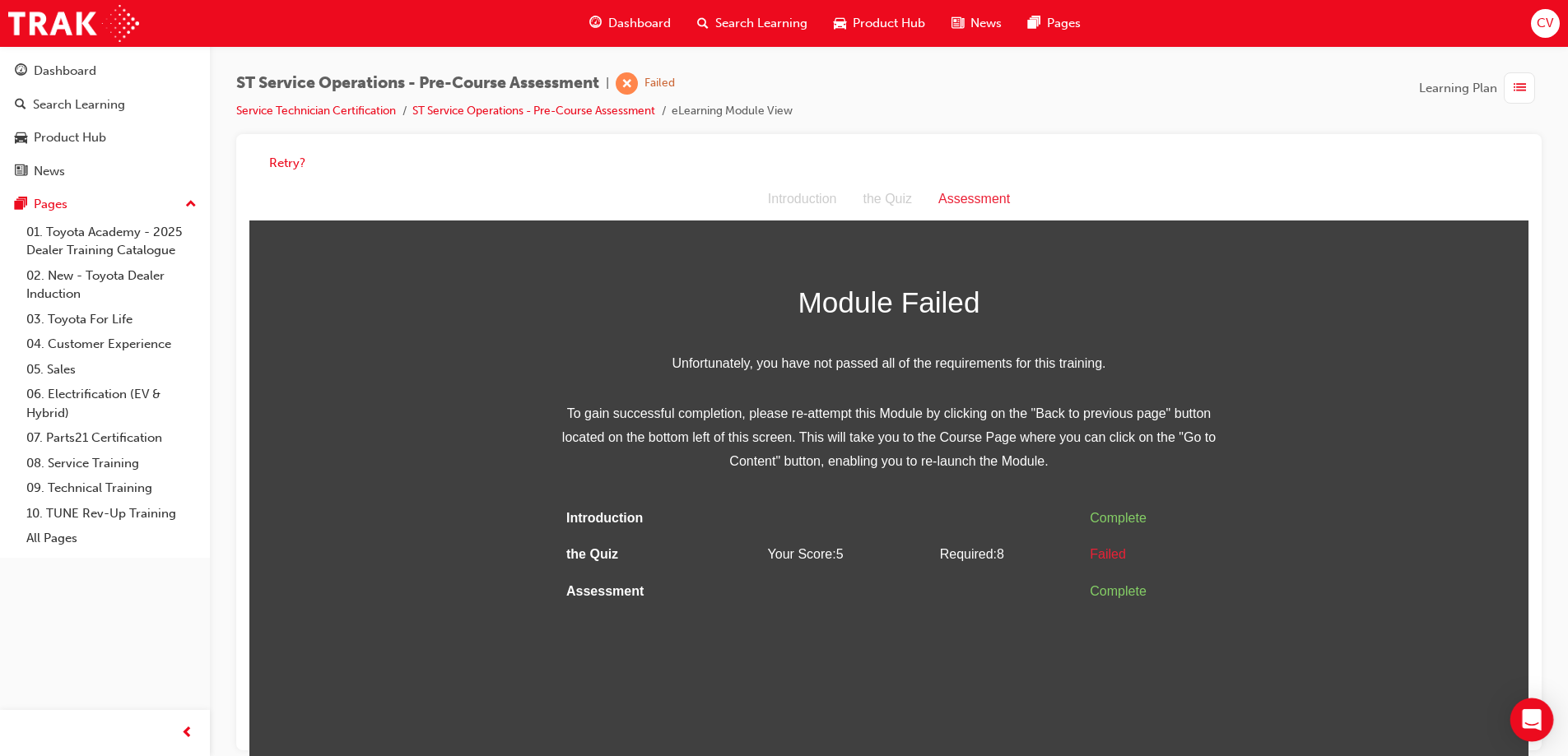
click at [1530, 721] on icon "Open Intercom Messenger" at bounding box center [1531, 720] width 19 height 21
click at [280, 162] on button "Retry?" at bounding box center [287, 164] width 36 height 19
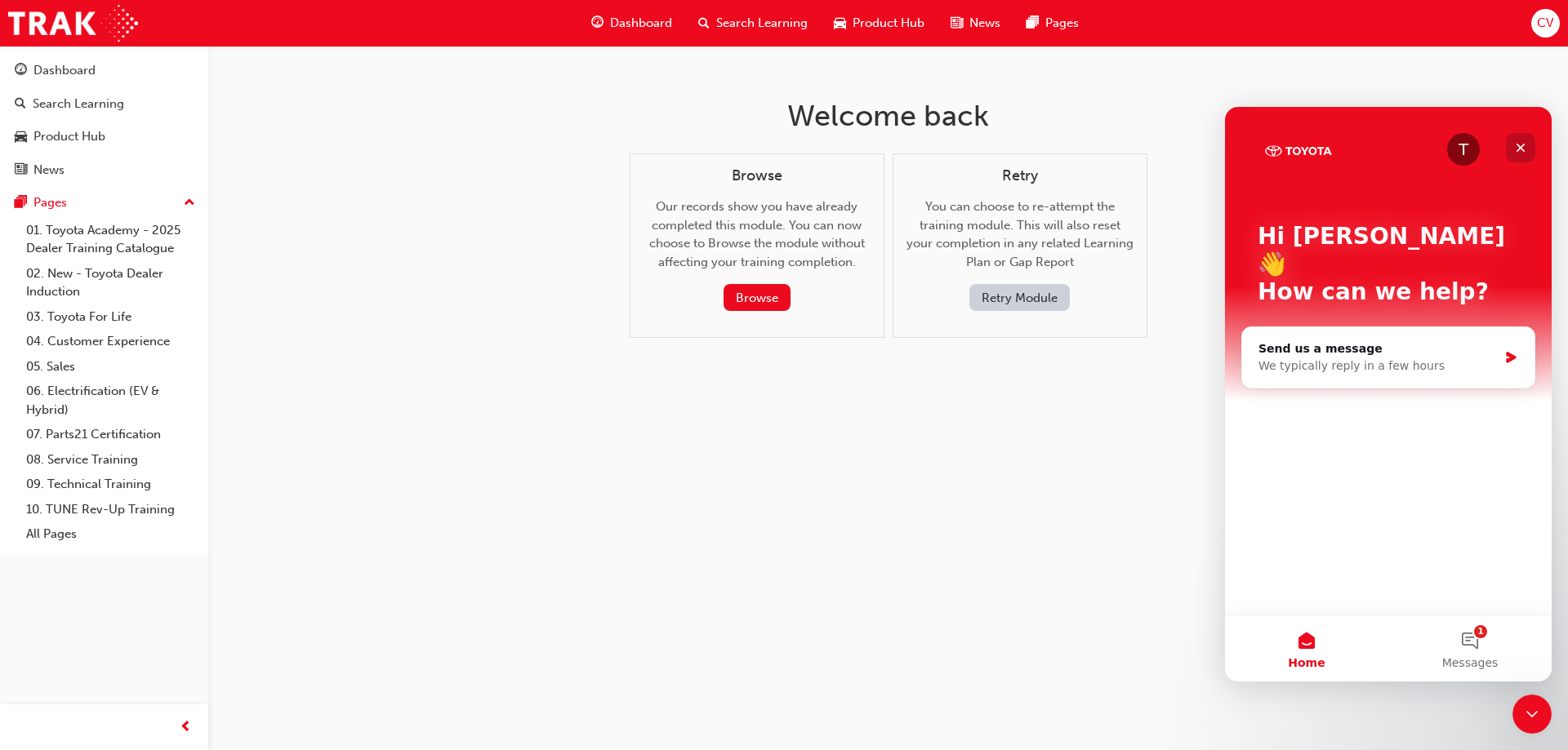
click at [1516, 149] on icon "Close" at bounding box center [1521, 148] width 13 height 13
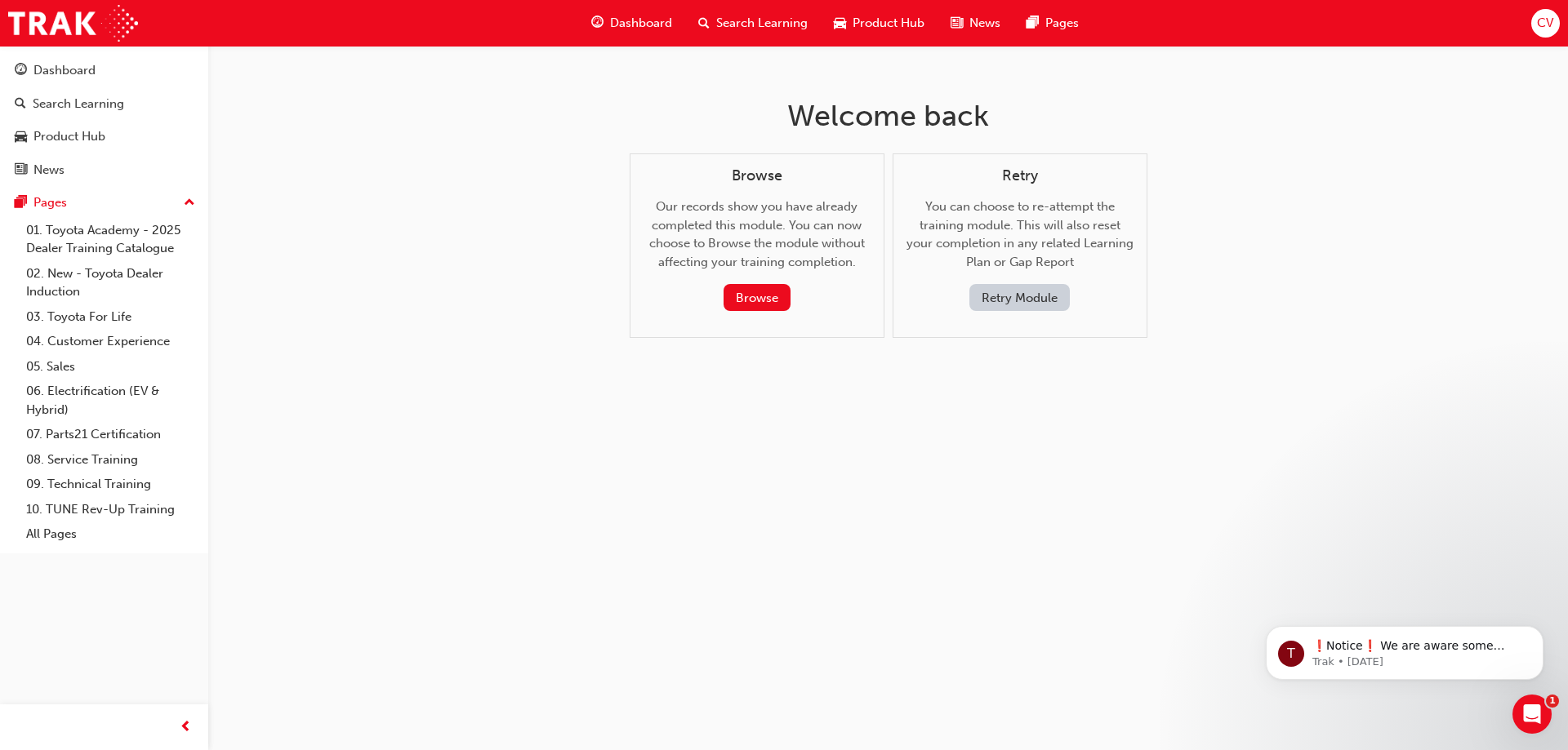
click at [1012, 291] on button "Retry Module" at bounding box center [1020, 297] width 101 height 27
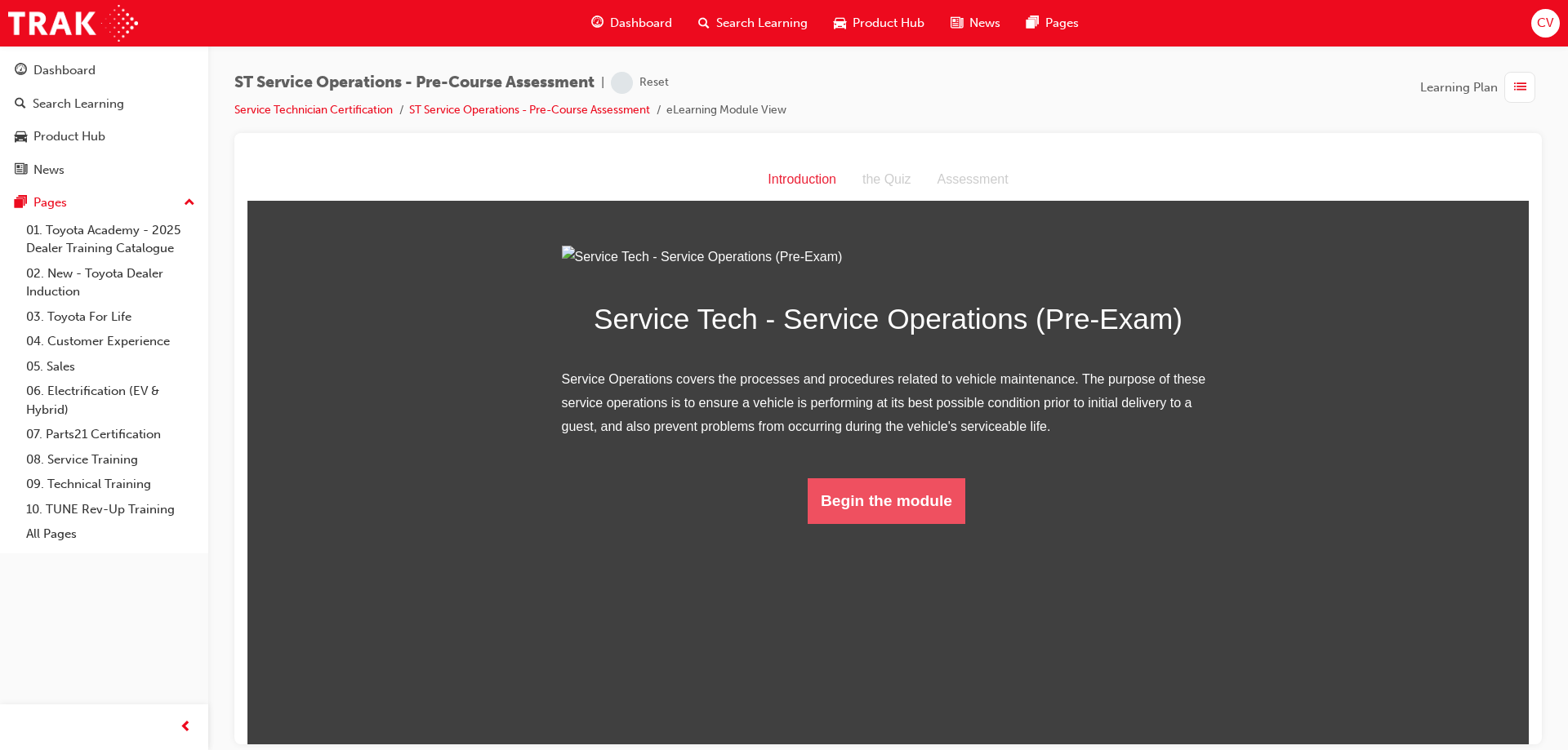
click at [876, 523] on button "Begin the module" at bounding box center [887, 500] width 158 height 46
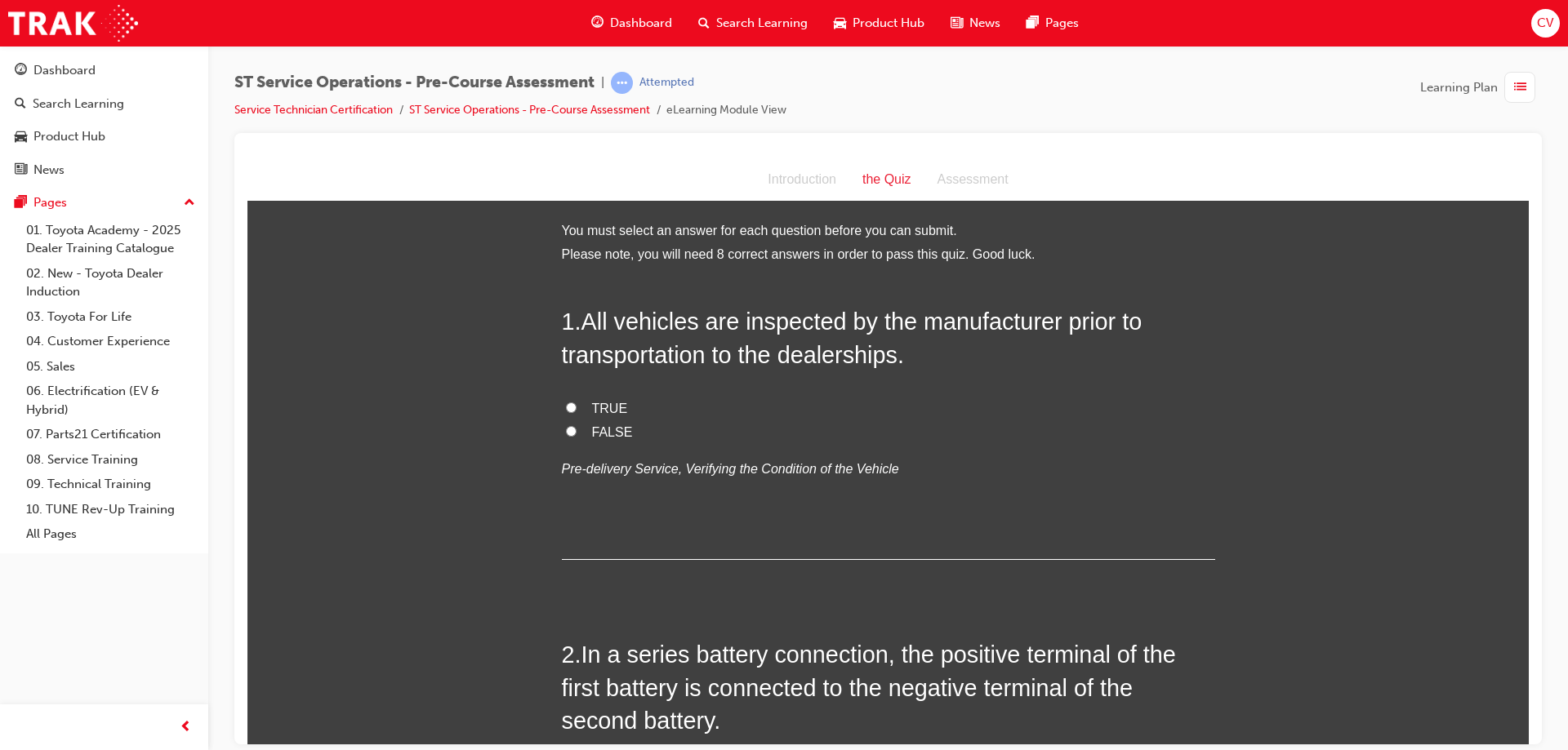
click at [566, 405] on input "TRUE" at bounding box center [571, 406] width 10 height 10
radio input "true"
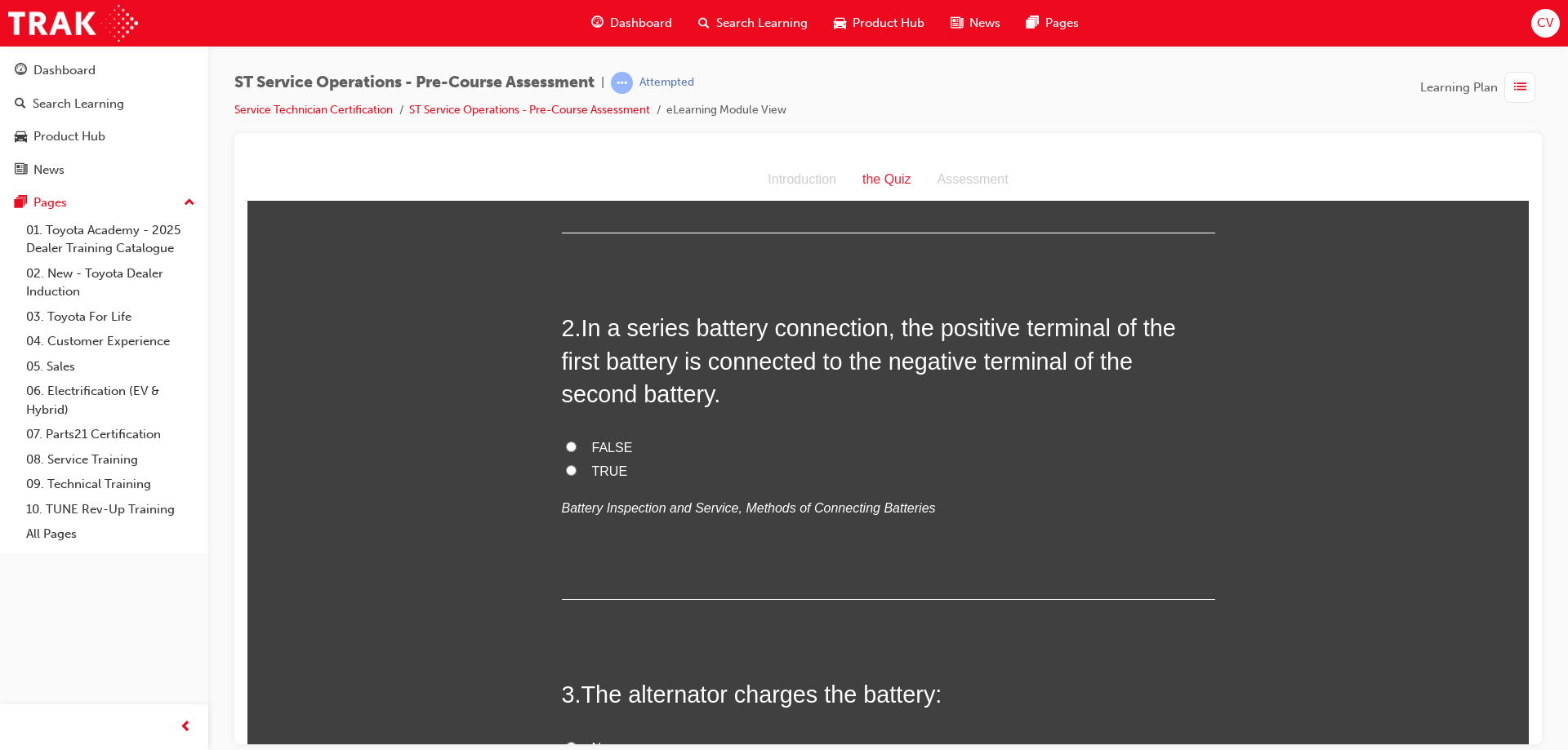
click at [574, 449] on label "FALSE" at bounding box center [889, 447] width 653 height 24
click at [574, 449] on input "FALSE" at bounding box center [571, 445] width 10 height 10
radio input "true"
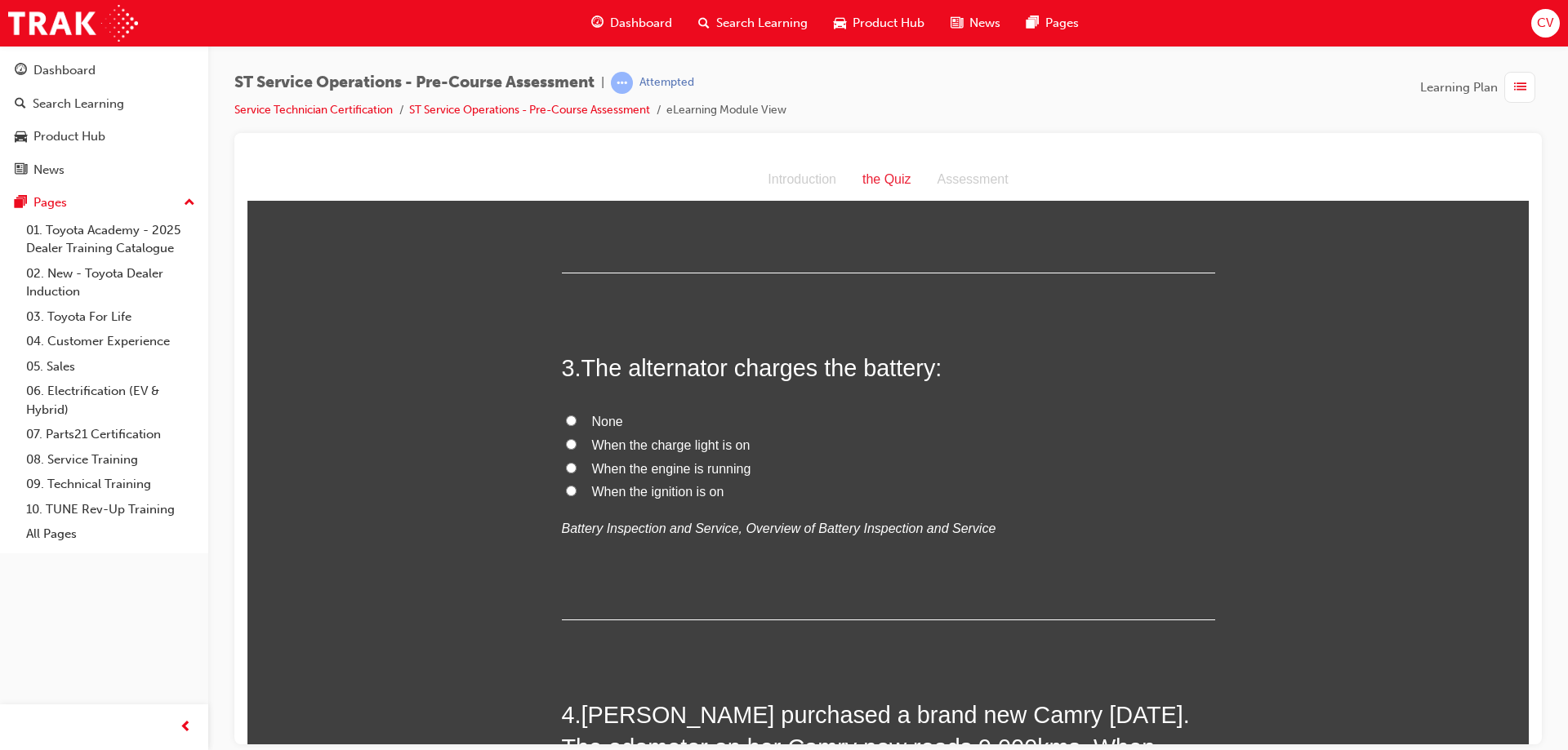
drag, startPoint x: 566, startPoint y: 463, endPoint x: 583, endPoint y: 464, distance: 17.0
click at [569, 464] on input "When the engine is running" at bounding box center [571, 467] width 10 height 10
radio input "true"
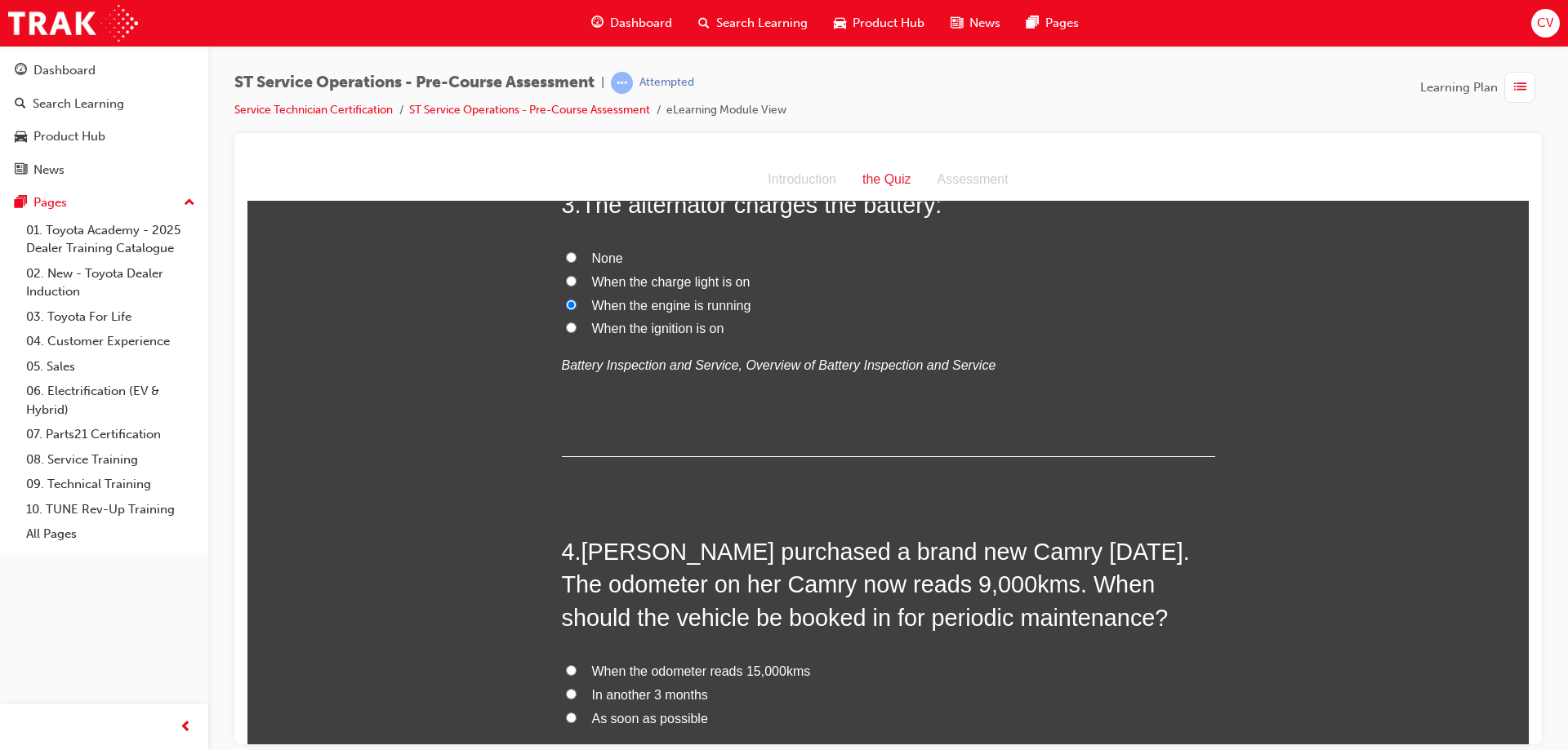
scroll to position [980, 0]
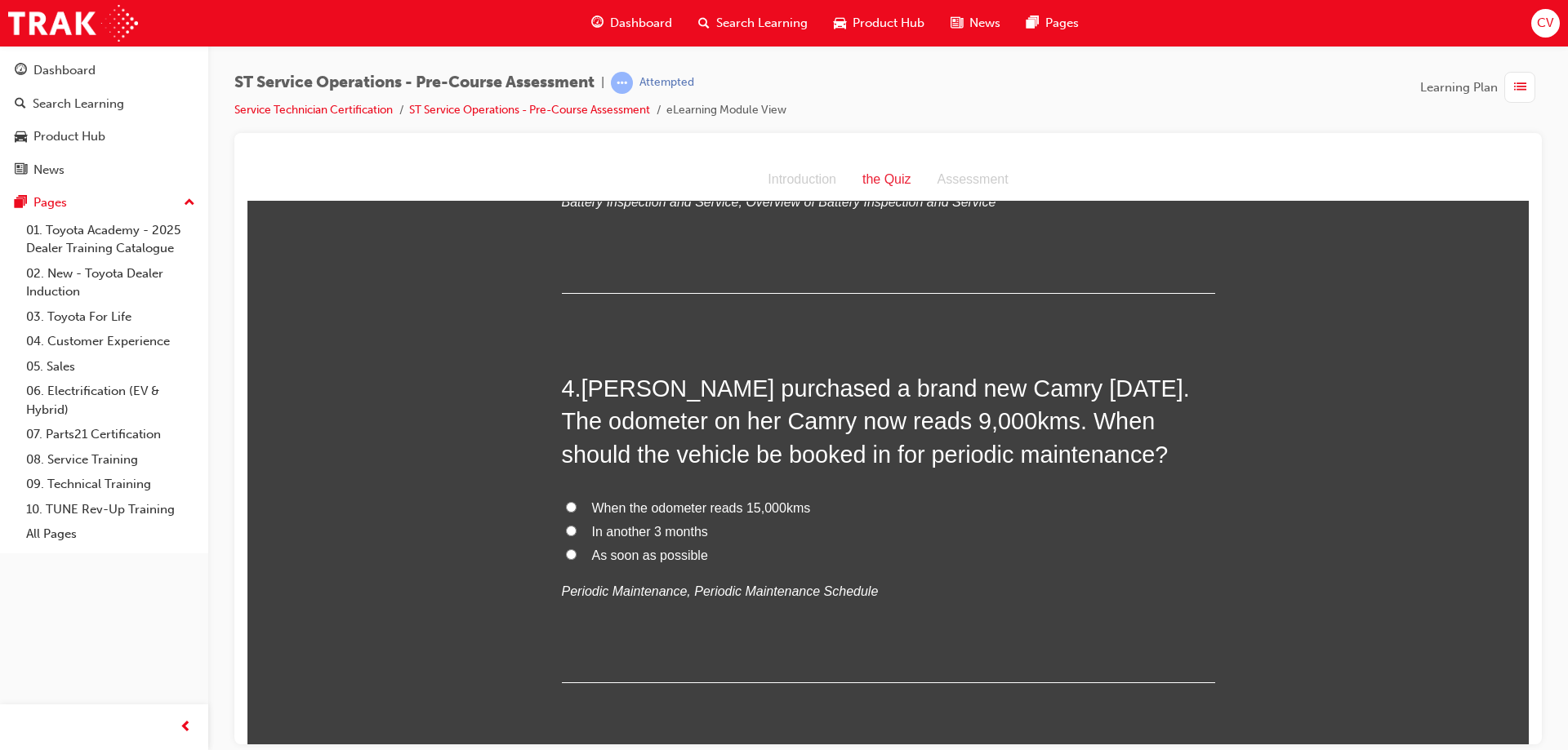
click at [566, 505] on input "When the odometer reads 15,000kms" at bounding box center [571, 506] width 10 height 10
radio input "true"
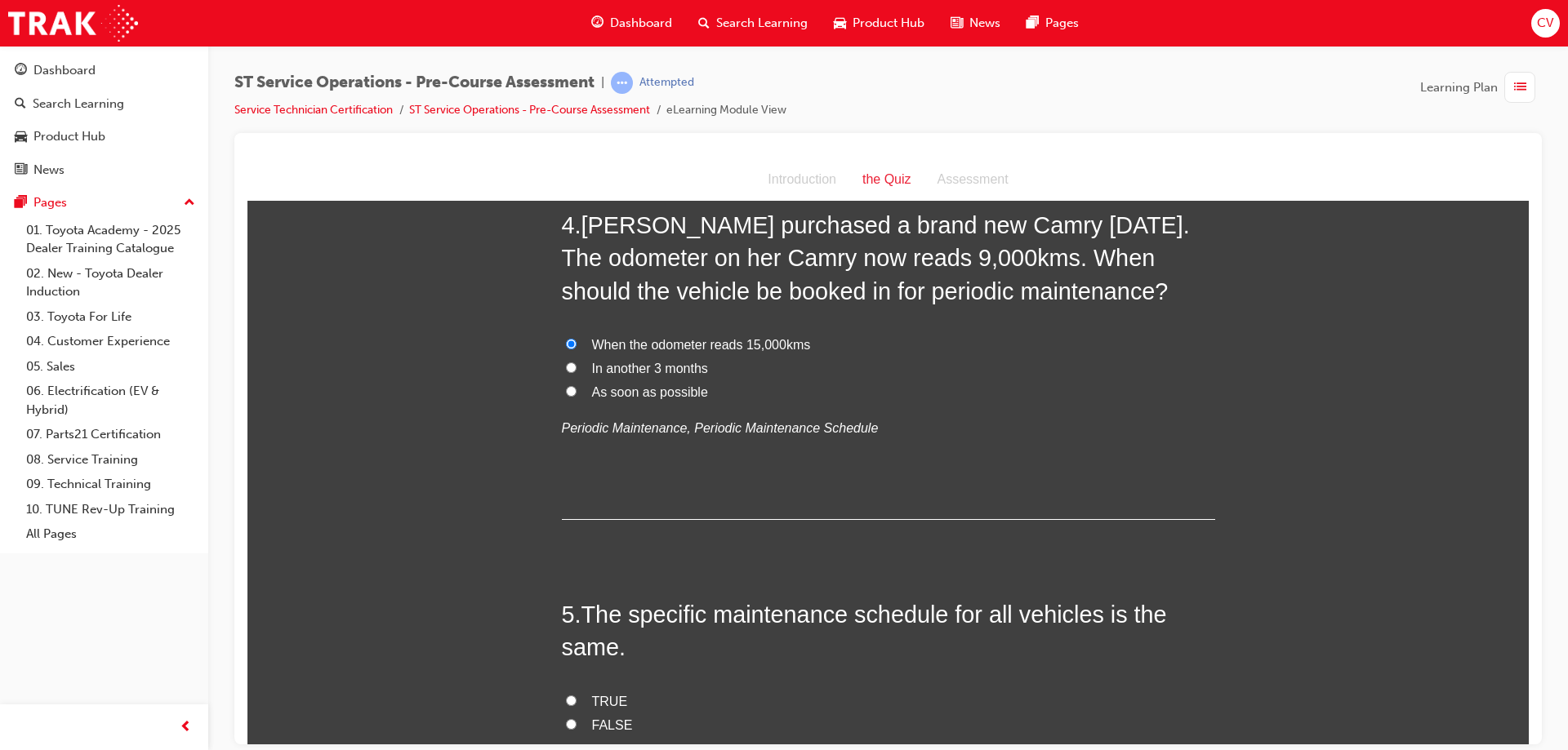
scroll to position [1306, 0]
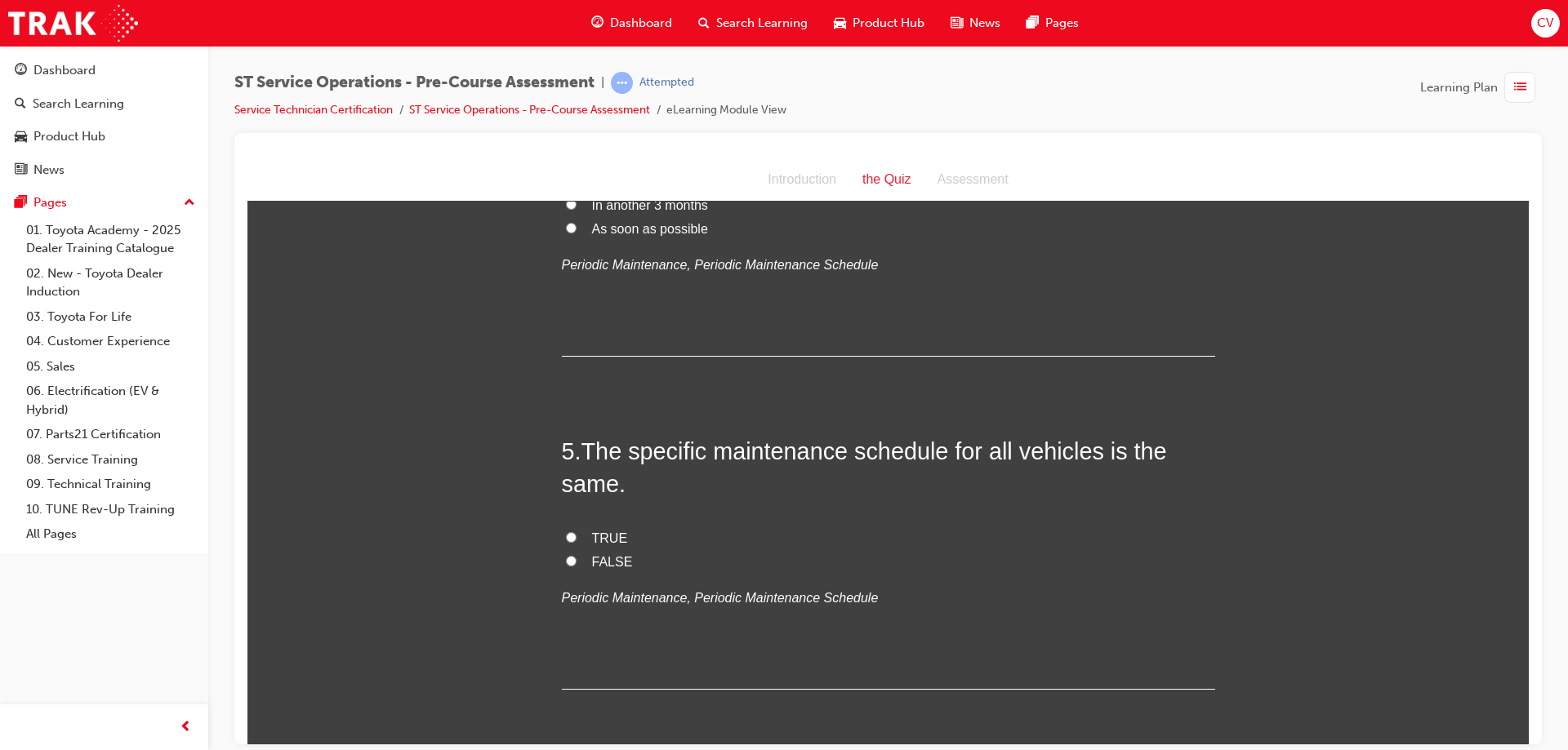
click at [571, 558] on label "FALSE" at bounding box center [889, 562] width 653 height 24
click at [571, 558] on input "FALSE" at bounding box center [571, 560] width 10 height 10
radio input "true"
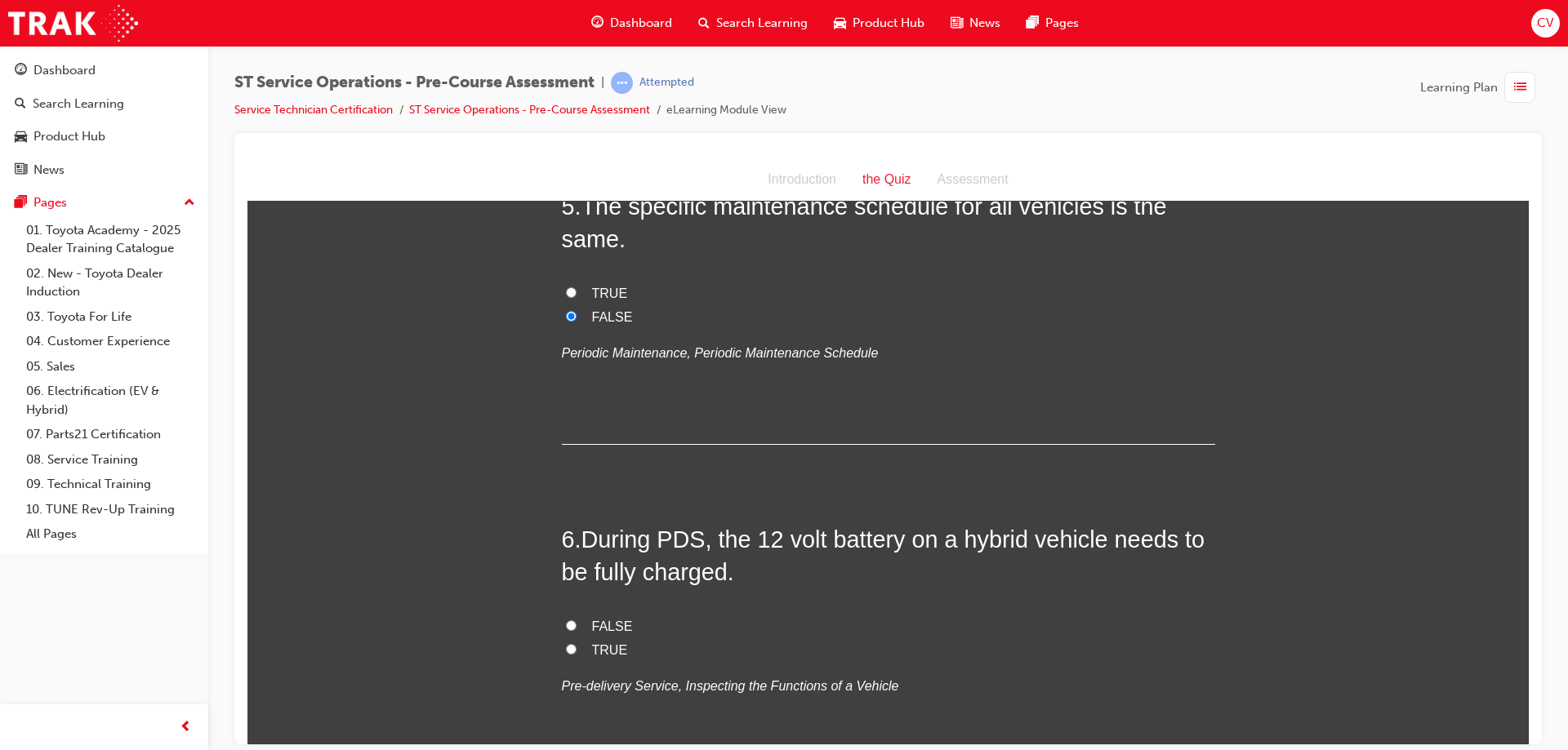
scroll to position [1633, 0]
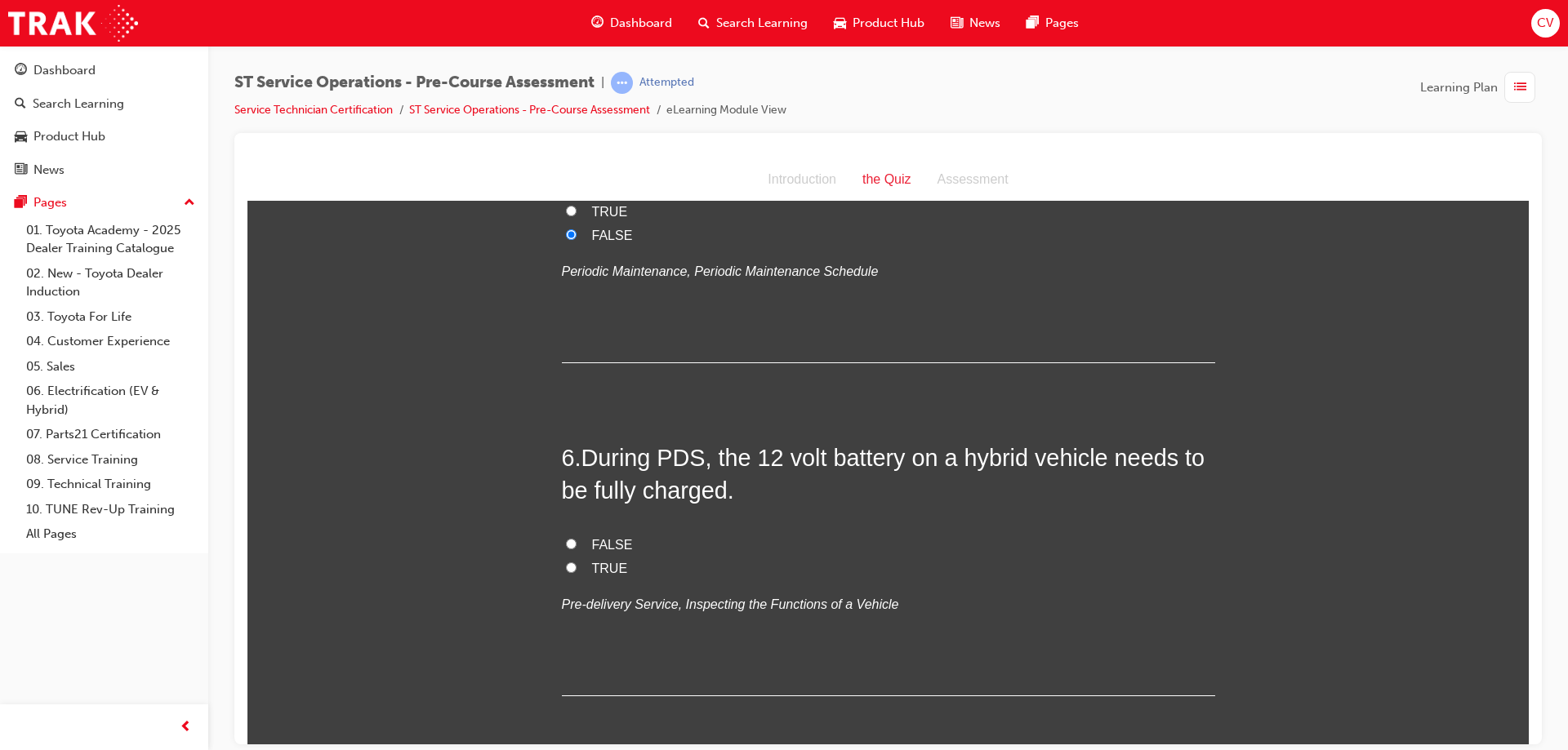
click at [566, 567] on input "TRUE" at bounding box center [571, 567] width 10 height 10
radio input "true"
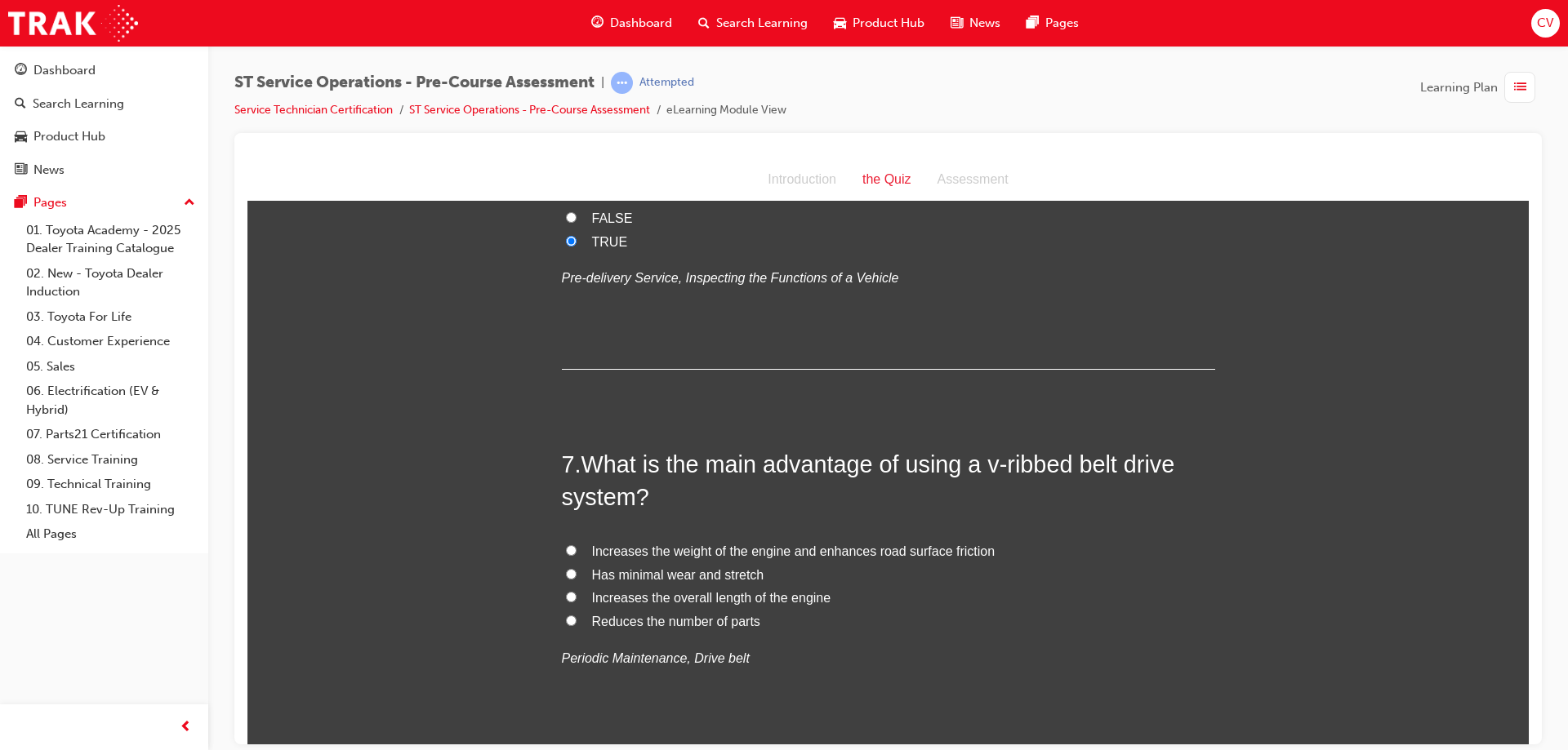
click at [570, 592] on input "Increases the overall length of the engine" at bounding box center [571, 596] width 10 height 10
radio input "true"
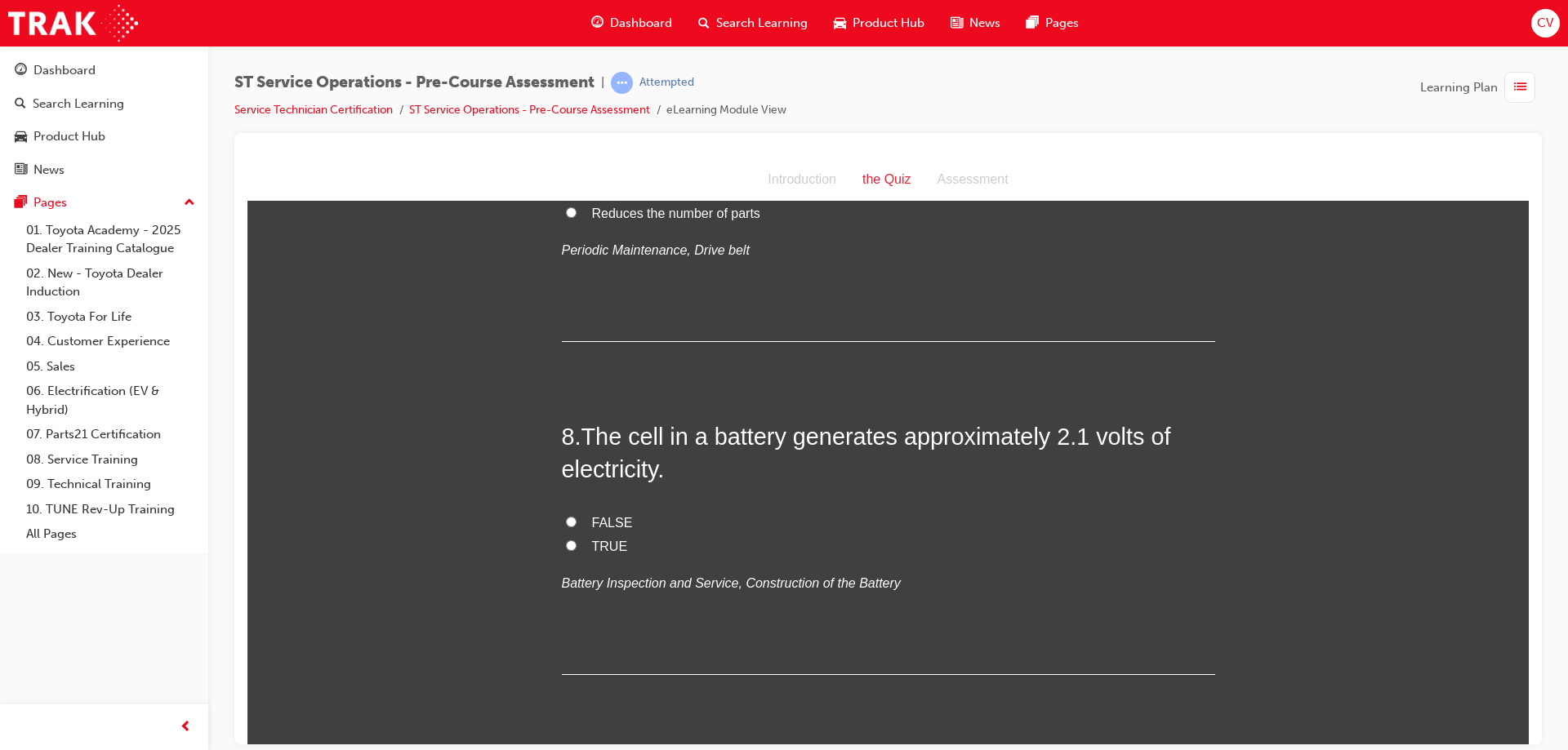
scroll to position [2449, 0]
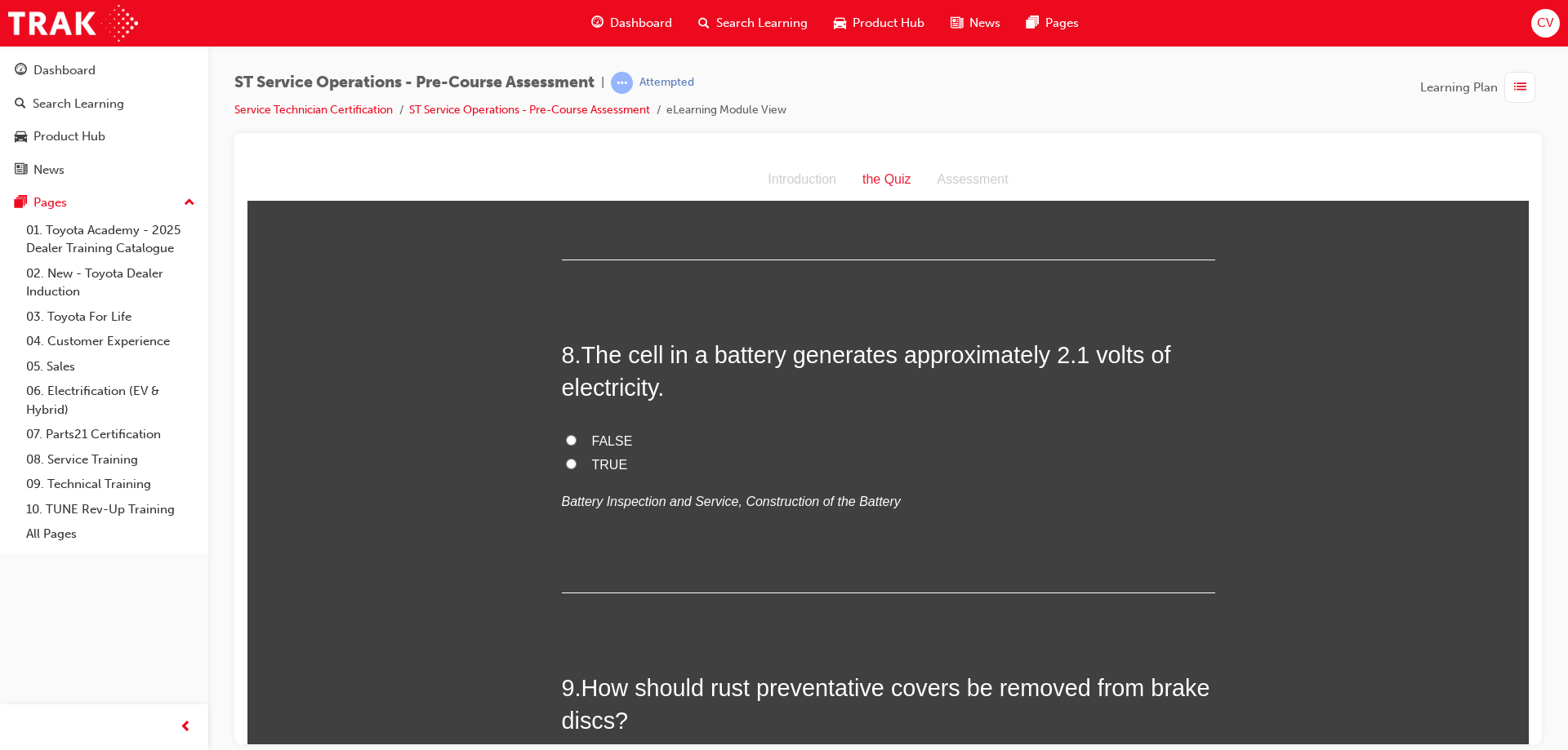
drag, startPoint x: 561, startPoint y: 463, endPoint x: 570, endPoint y: 460, distance: 9.5
click at [566, 459] on input "TRUE" at bounding box center [571, 463] width 10 height 10
radio input "true"
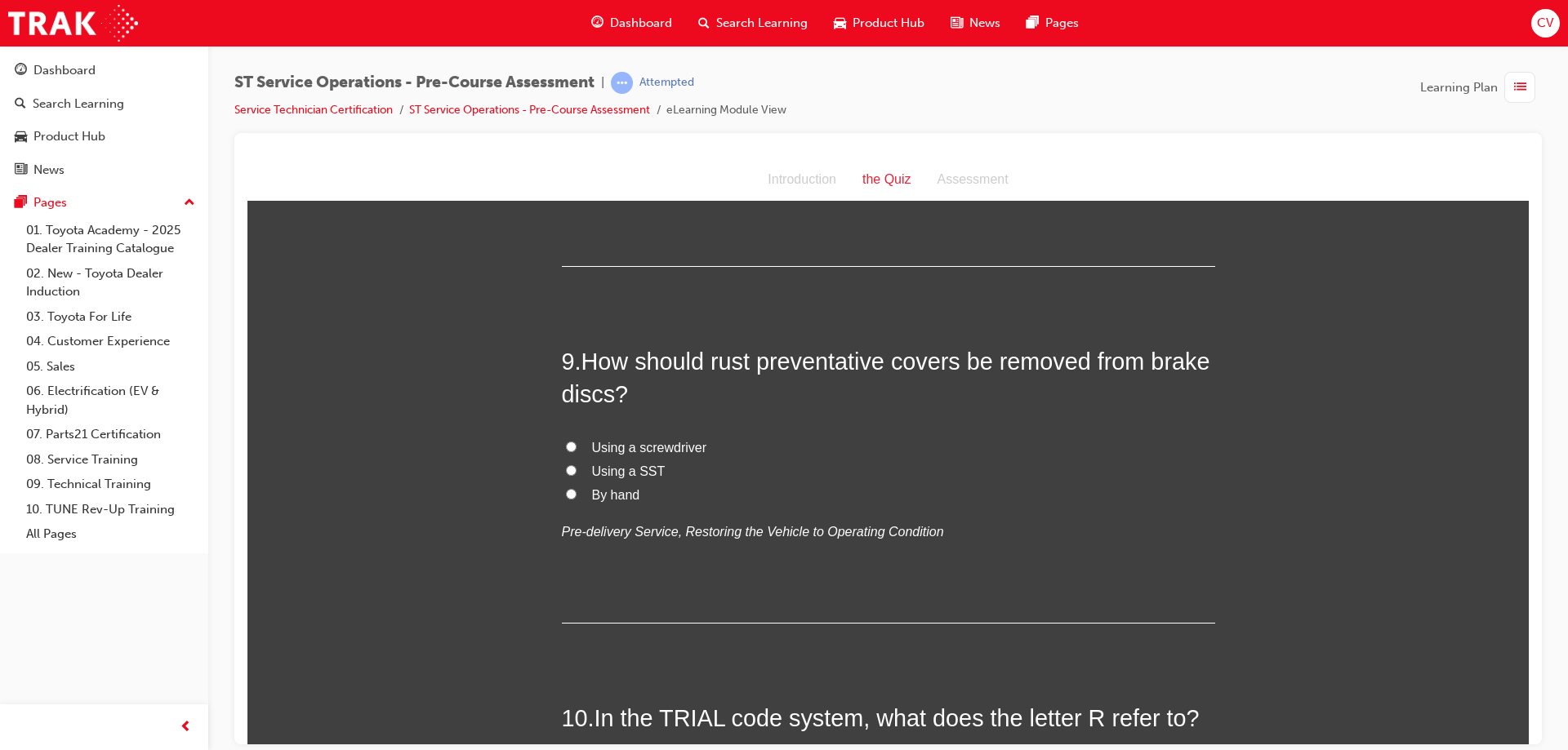
click at [568, 494] on input "By hand" at bounding box center [571, 493] width 10 height 10
radio input "true"
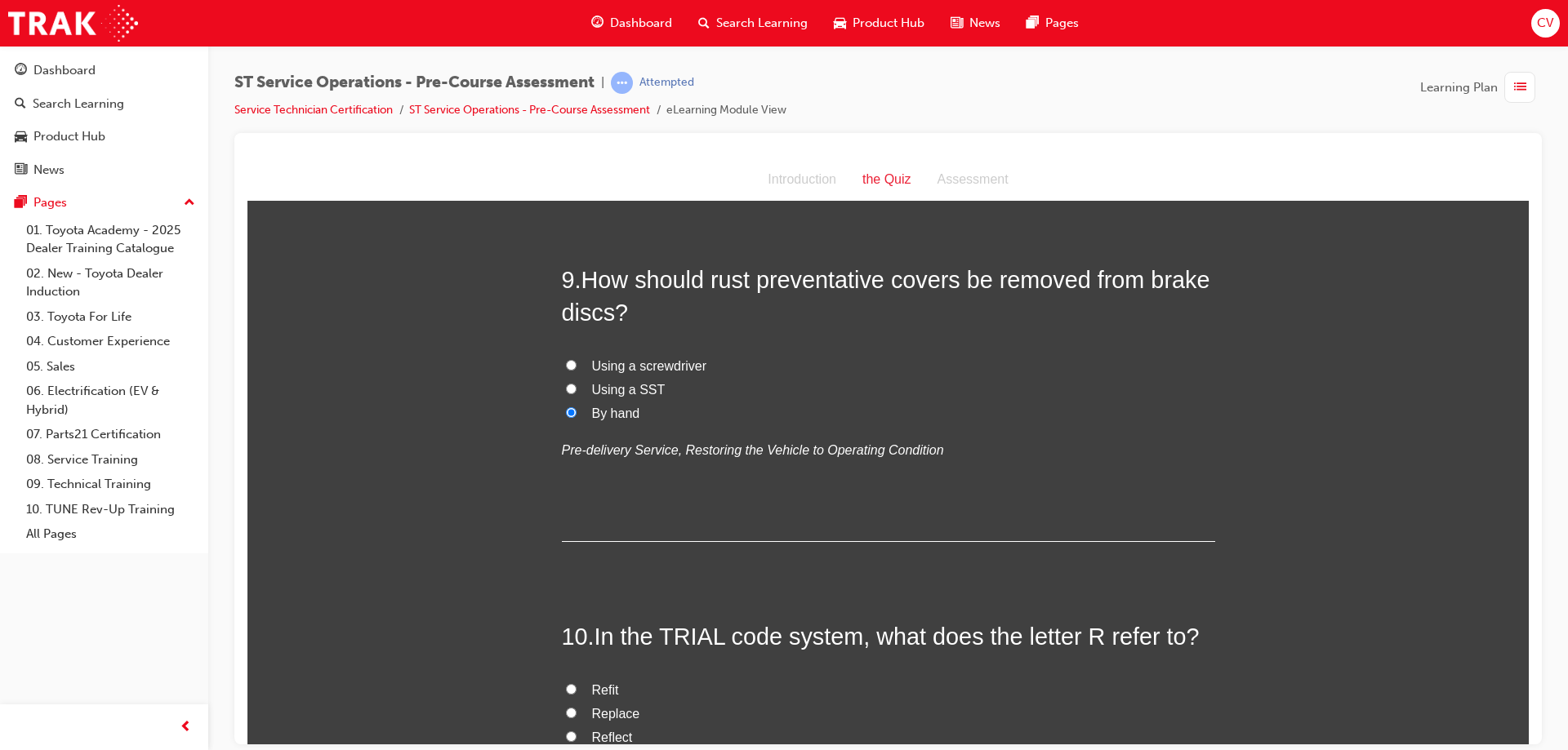
scroll to position [3150, 0]
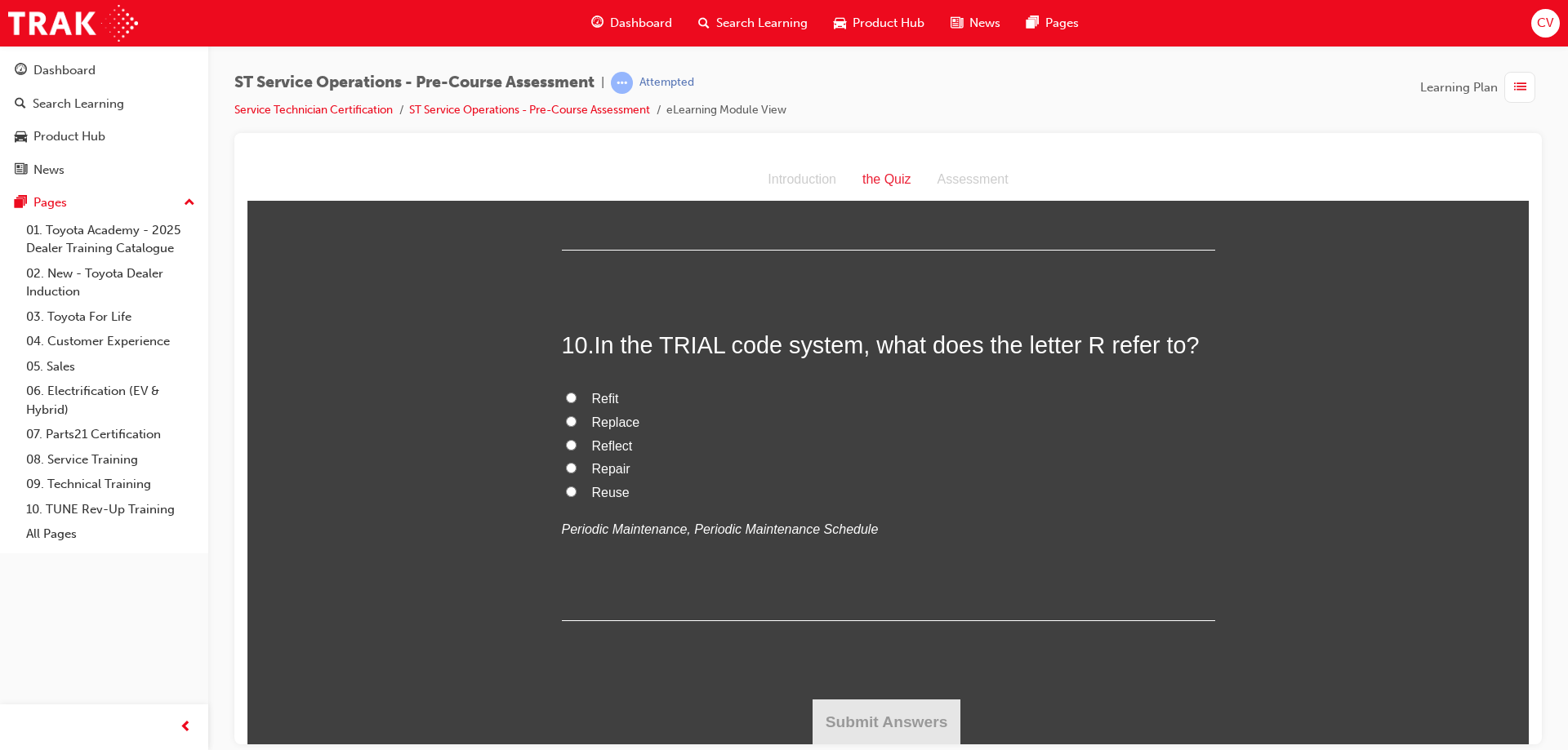
click at [566, 419] on input "Replace" at bounding box center [571, 421] width 10 height 10
radio input "true"
click at [856, 705] on button "Submit Answers" at bounding box center [887, 722] width 149 height 46
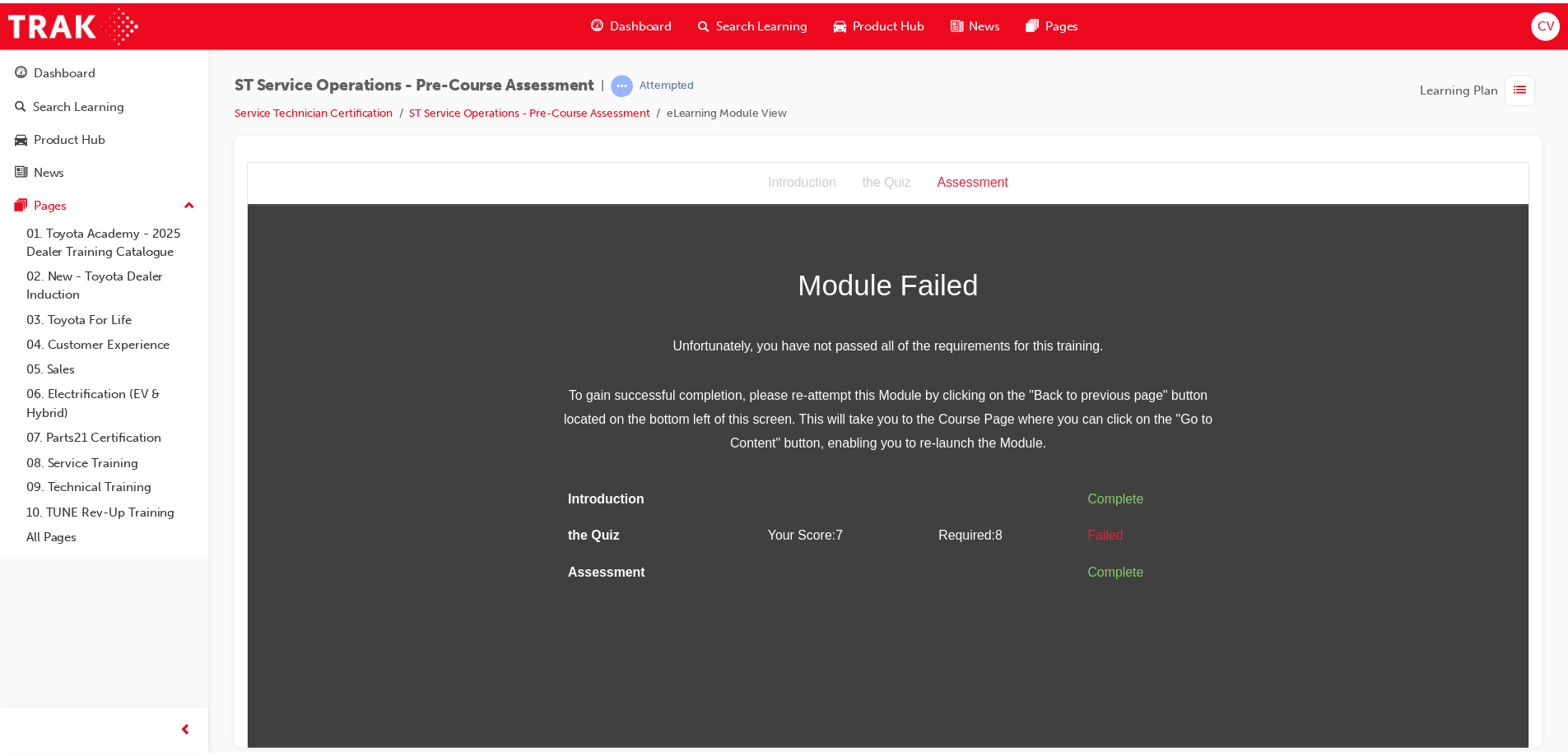
scroll to position [0, 0]
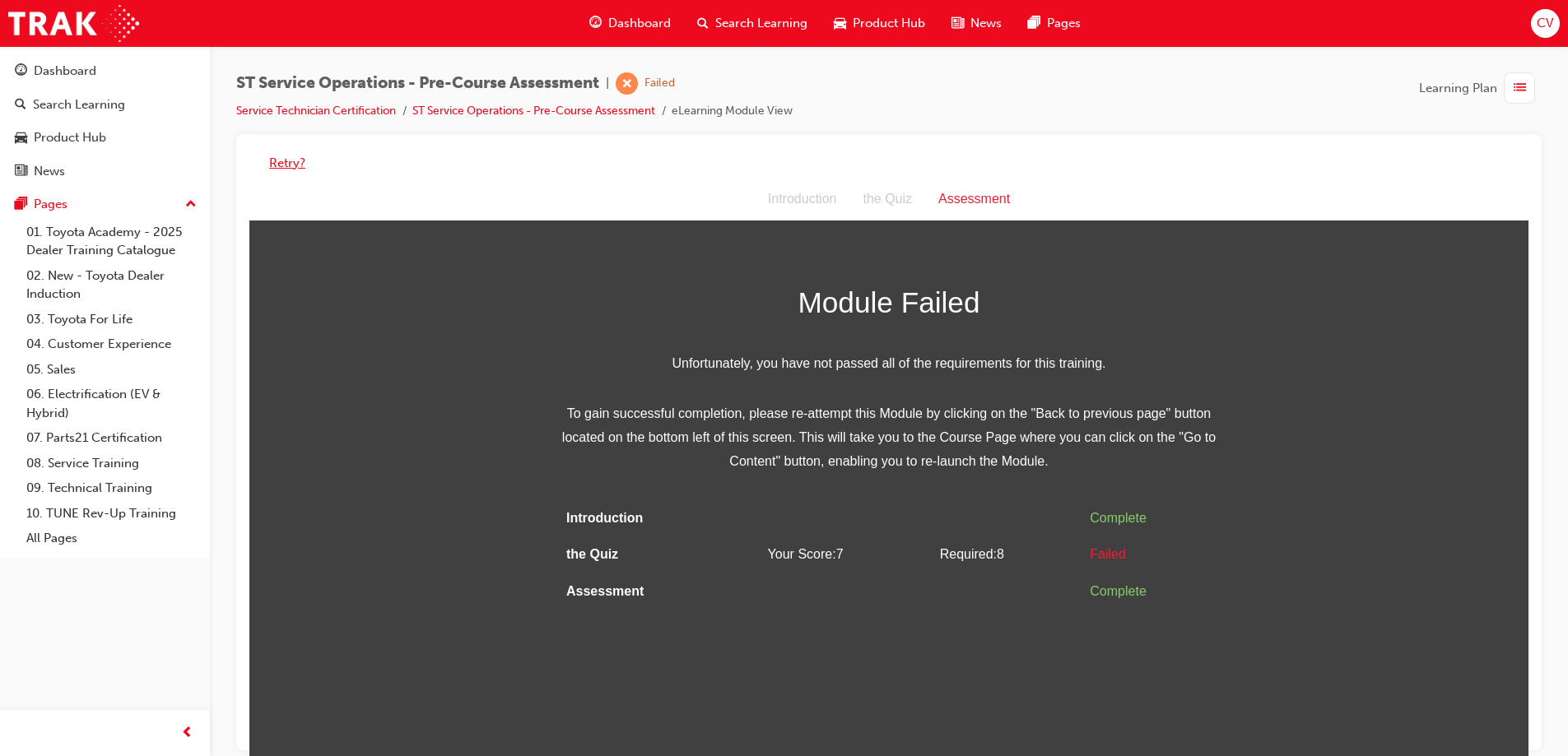
click at [283, 169] on button "Retry?" at bounding box center [287, 164] width 36 height 19
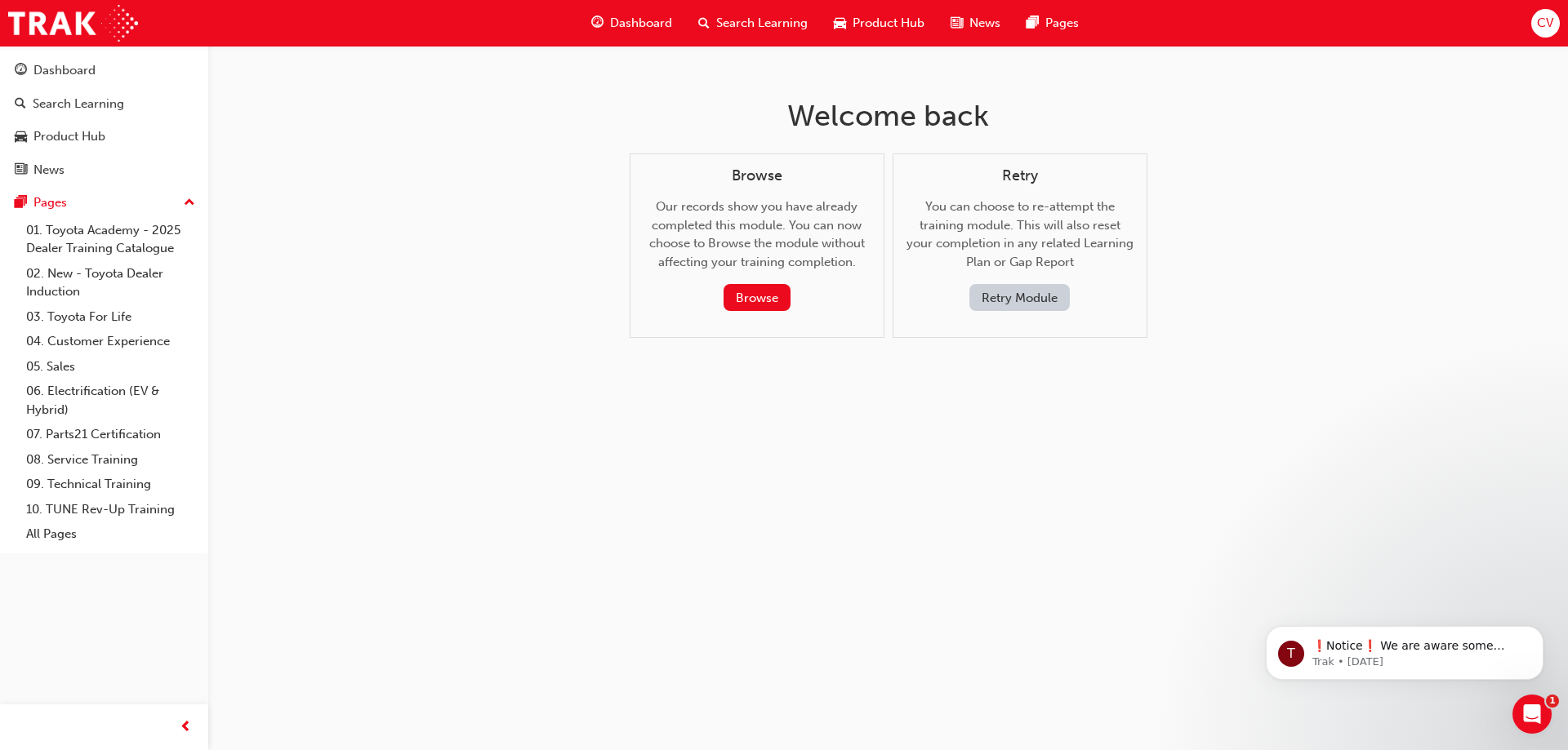
click at [999, 294] on button "Retry Module" at bounding box center [1020, 297] width 101 height 27
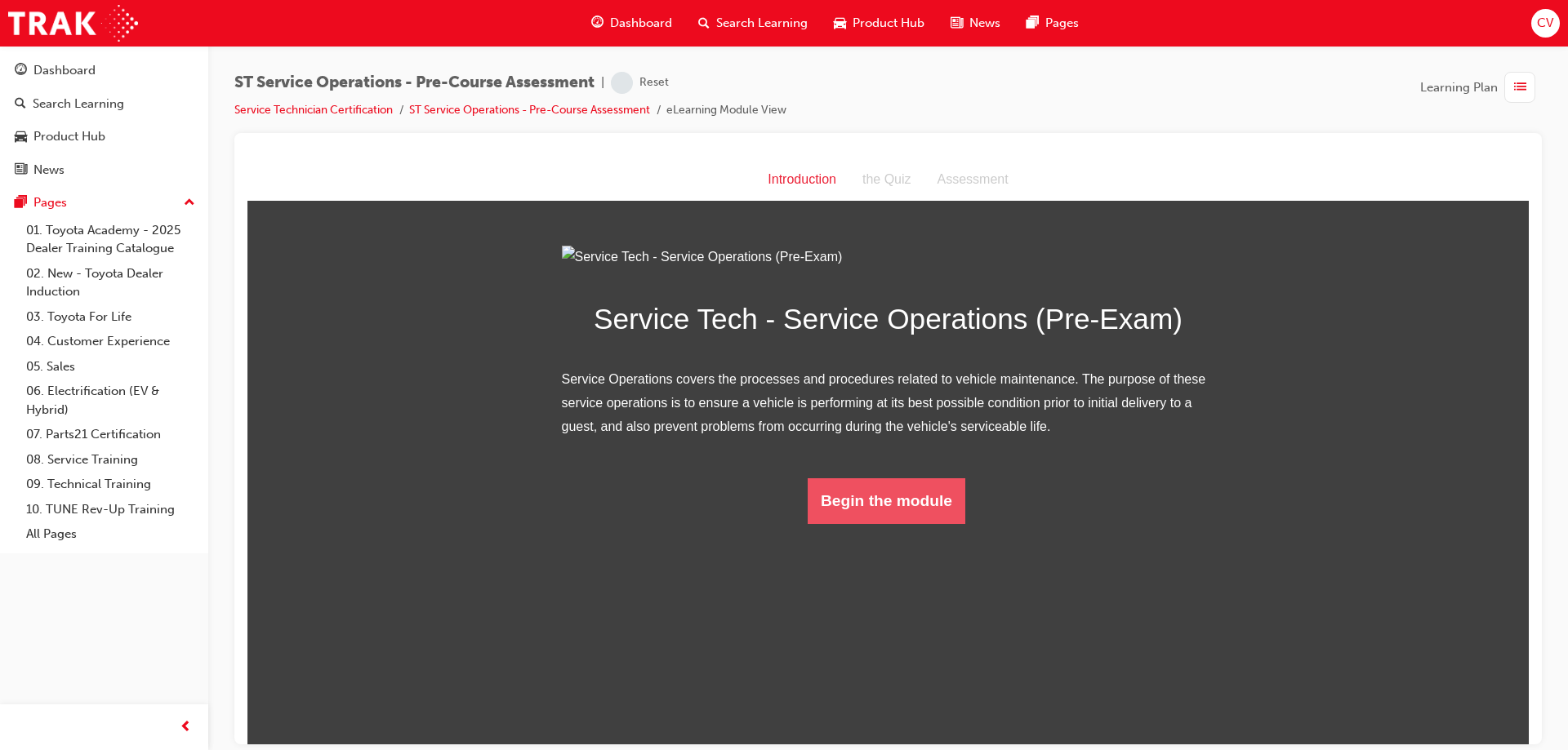
drag, startPoint x: 919, startPoint y: 690, endPoint x: 912, endPoint y: 683, distance: 9.9
click at [912, 523] on button "Begin the module" at bounding box center [887, 500] width 158 height 46
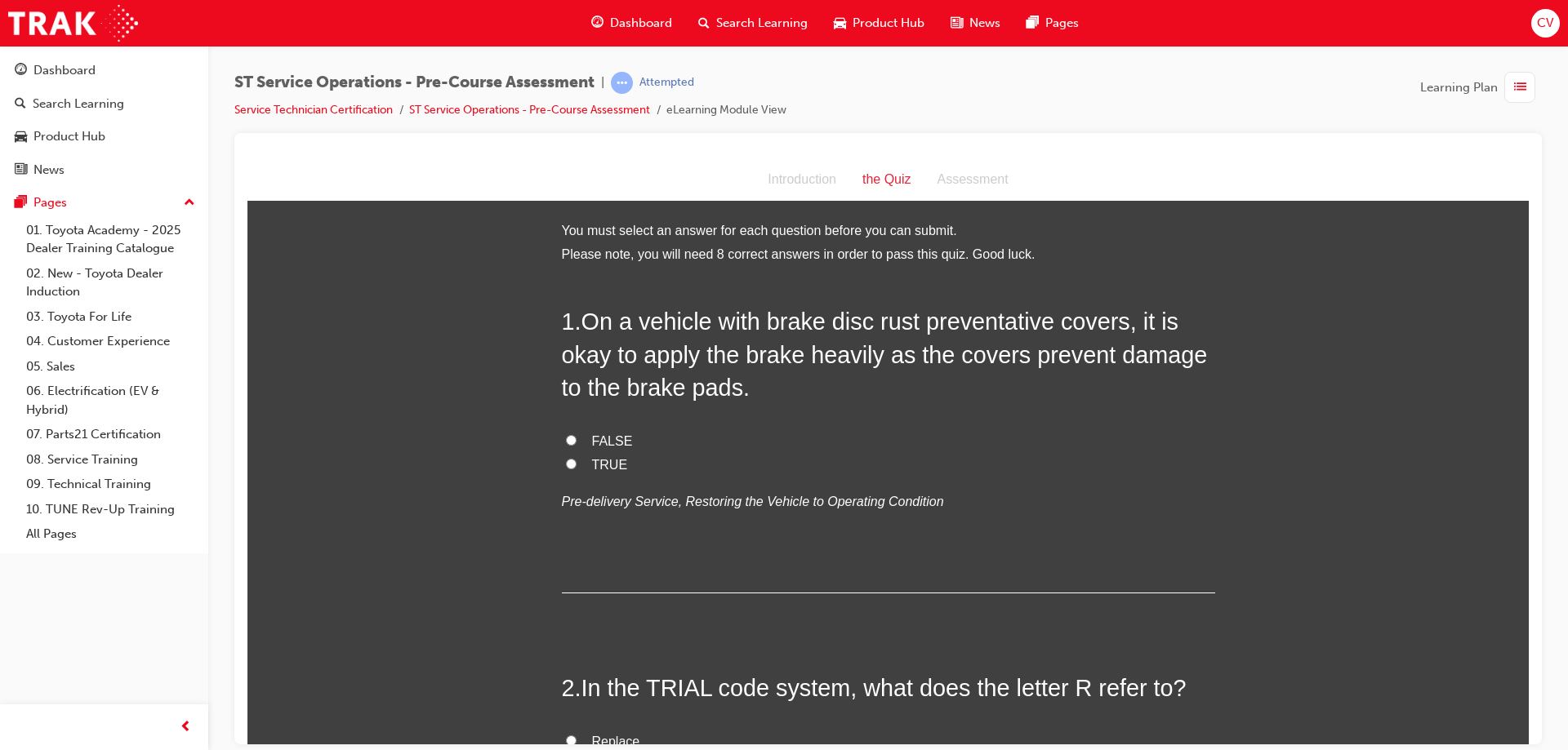
click at [569, 439] on input "FALSE" at bounding box center [571, 440] width 10 height 10
radio input "true"
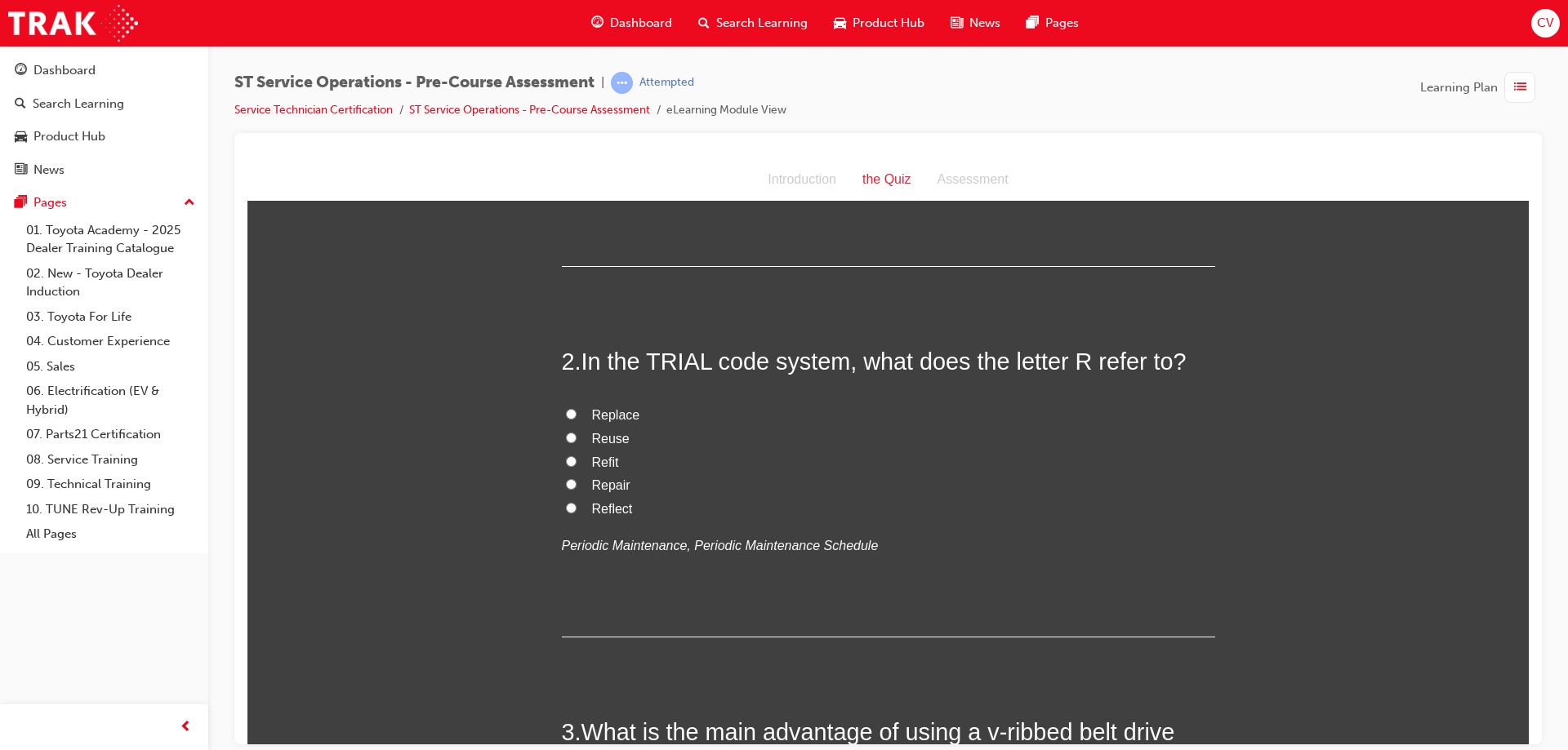
click at [569, 412] on input "Replace" at bounding box center [571, 413] width 10 height 10
radio input "true"
click at [566, 481] on input "Repair" at bounding box center [571, 483] width 10 height 10
radio input "true"
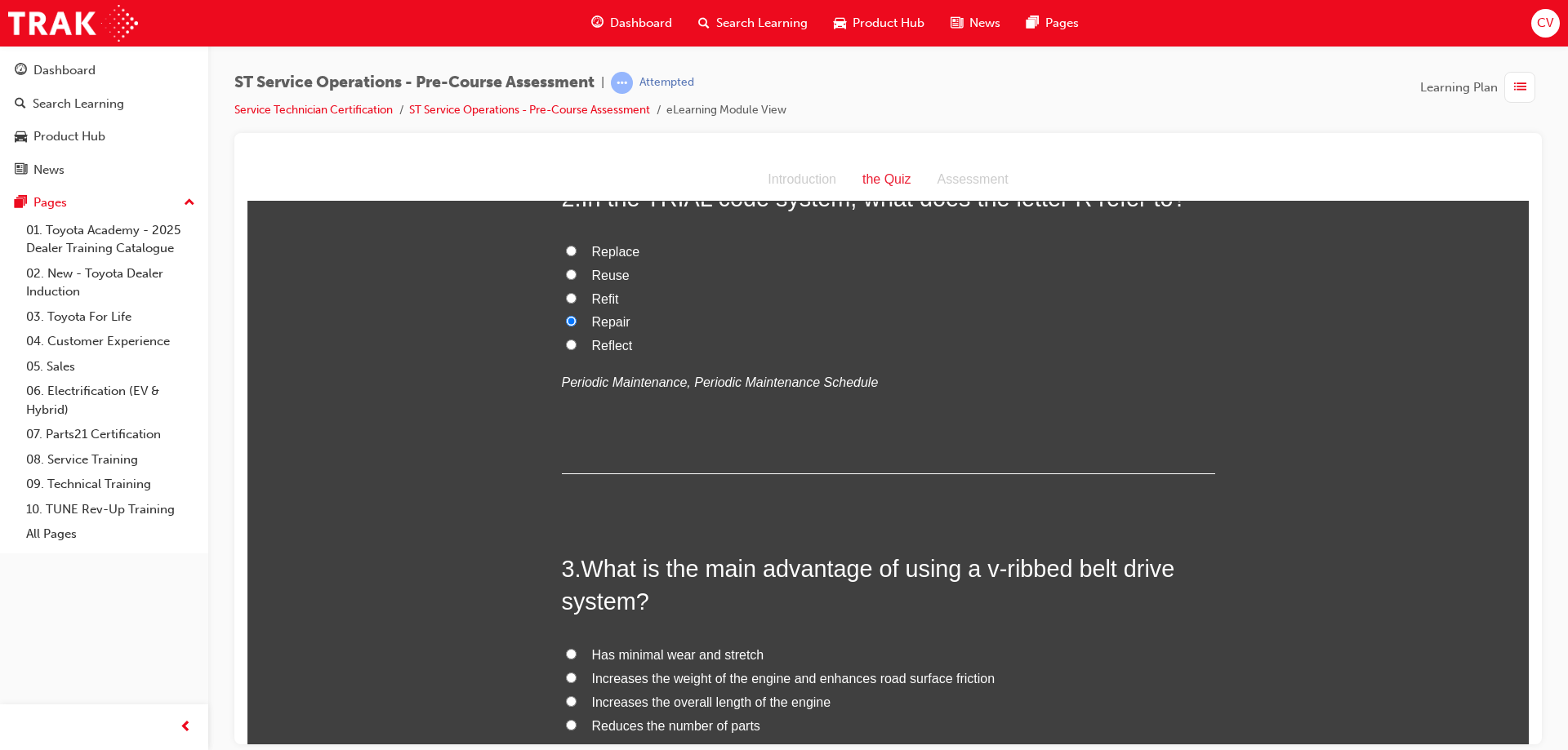
scroll to position [572, 0]
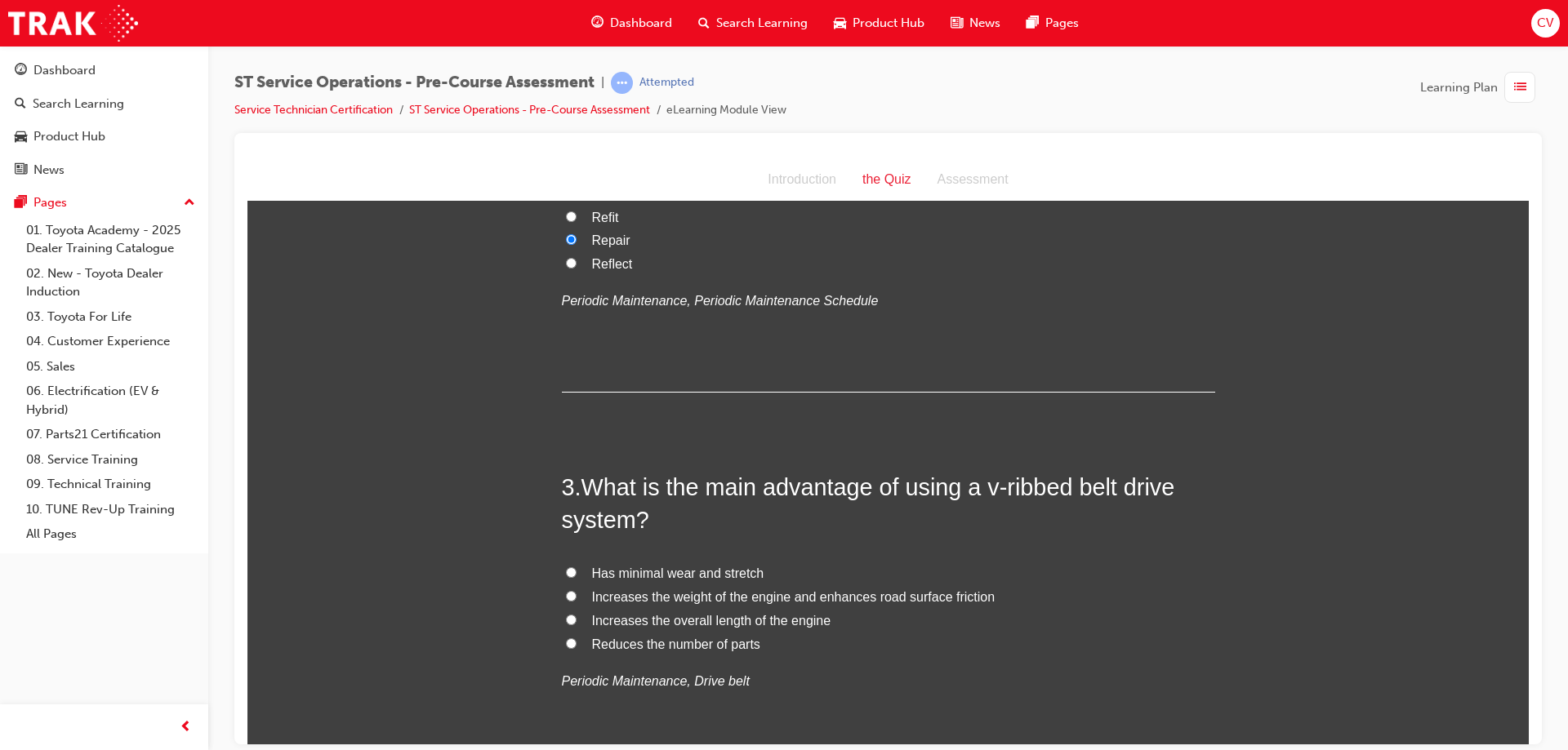
click at [569, 617] on input "Increases the overall length of the engine" at bounding box center [571, 619] width 10 height 10
radio input "true"
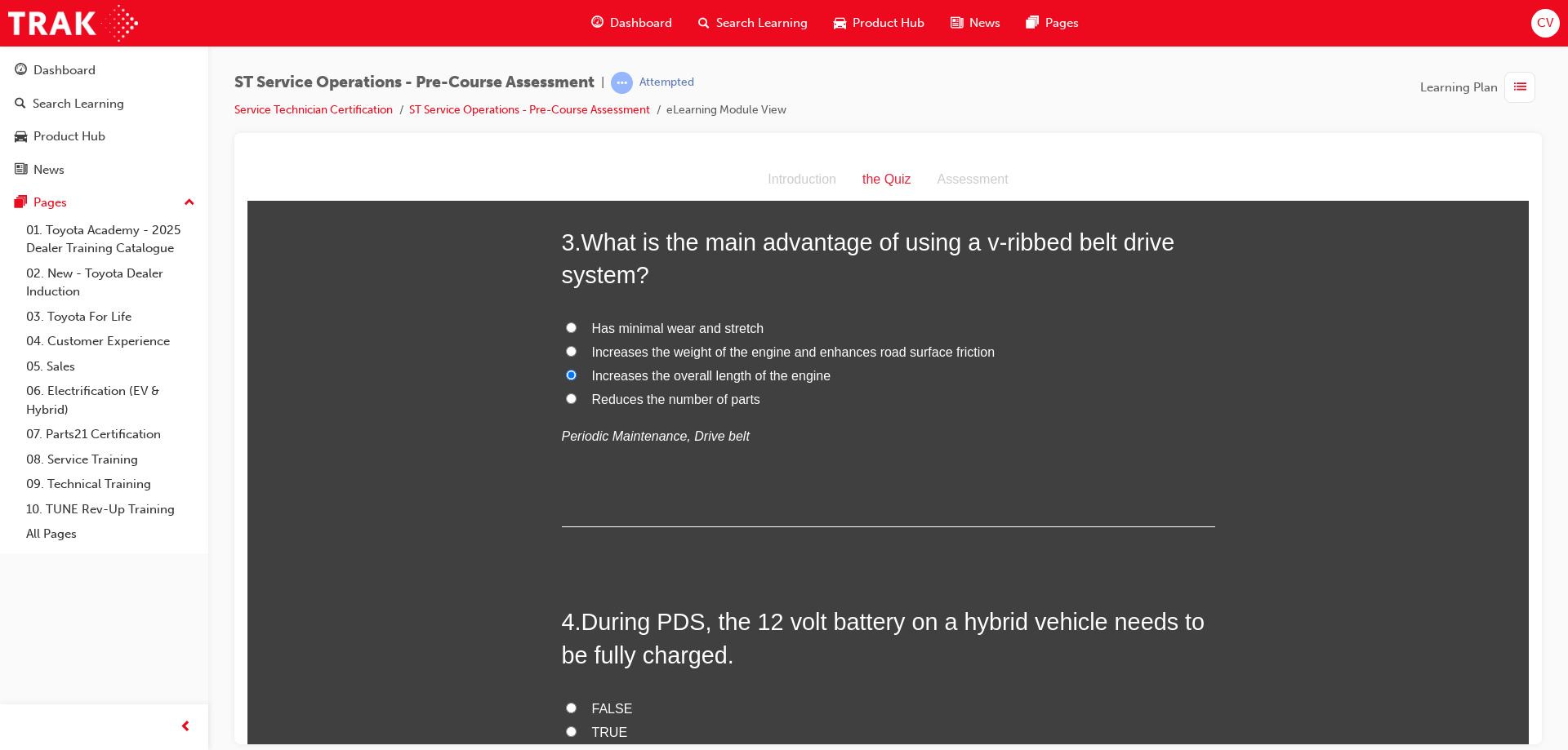
scroll to position [898, 0]
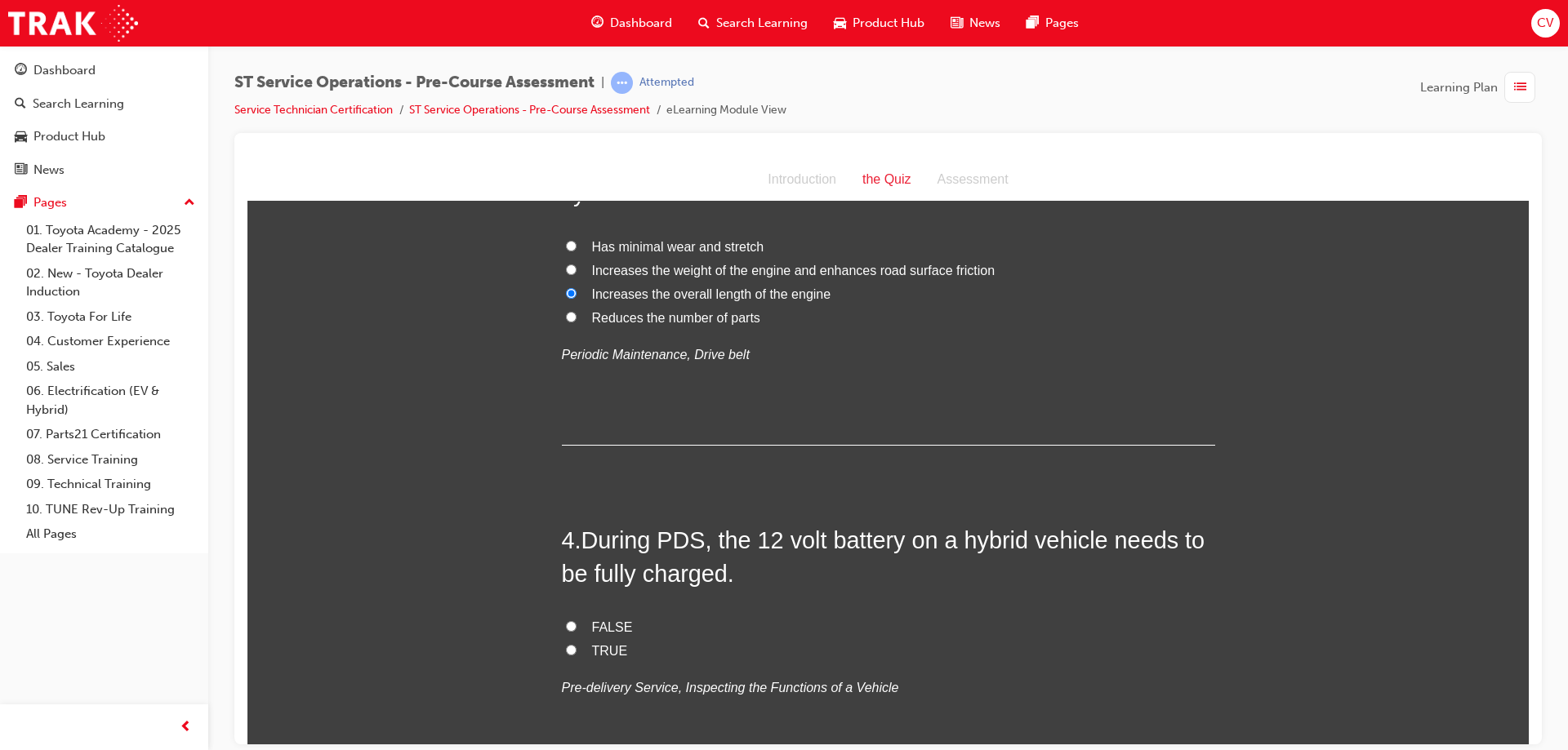
drag, startPoint x: 570, startPoint y: 623, endPoint x: 625, endPoint y: 610, distance: 56.5
click at [571, 622] on label "FALSE" at bounding box center [889, 628] width 653 height 24
click at [571, 622] on input "FALSE" at bounding box center [571, 626] width 10 height 10
radio input "true"
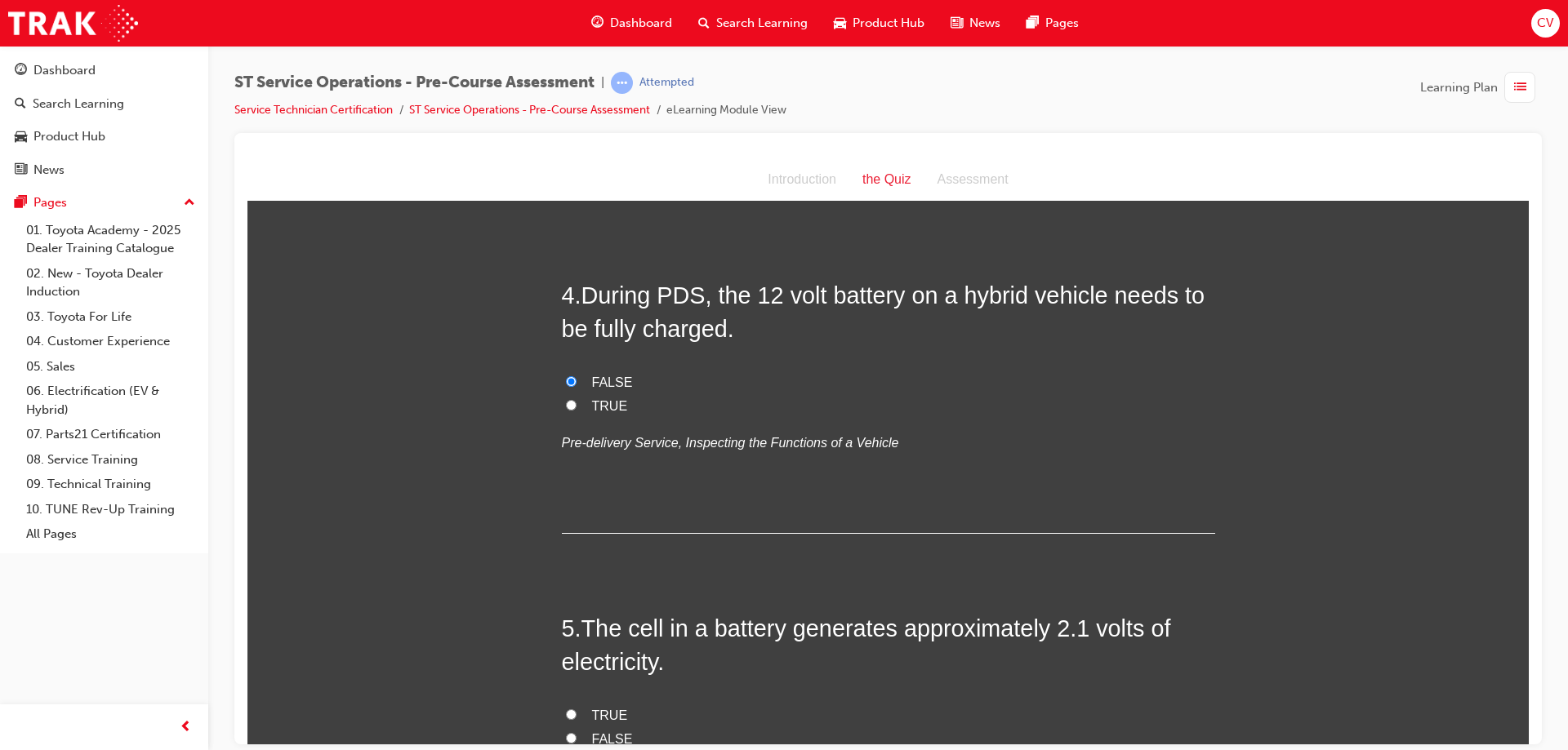
scroll to position [1225, 0]
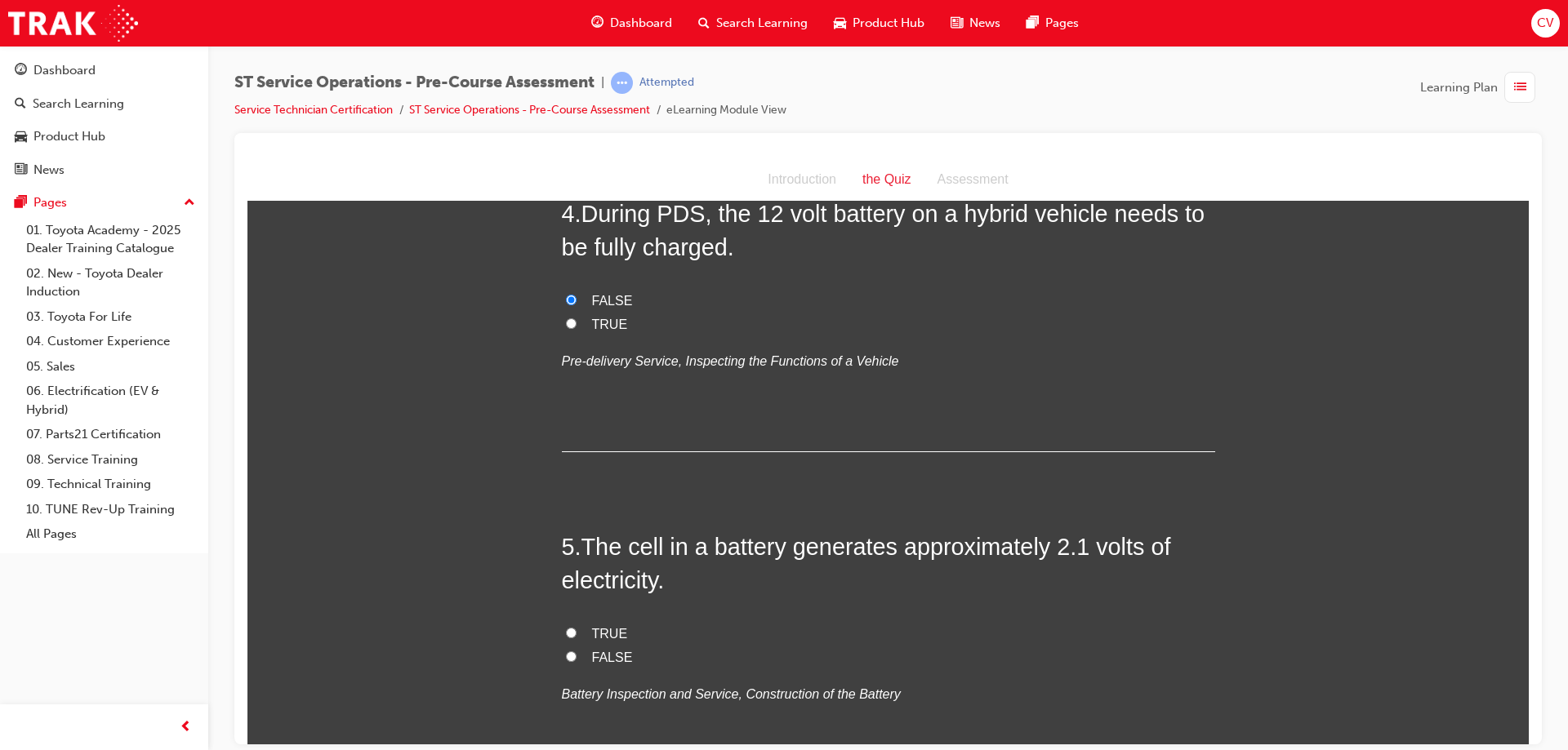
drag, startPoint x: 560, startPoint y: 630, endPoint x: 640, endPoint y: 609, distance: 82.7
click at [566, 629] on input "TRUE" at bounding box center [571, 632] width 10 height 10
radio input "true"
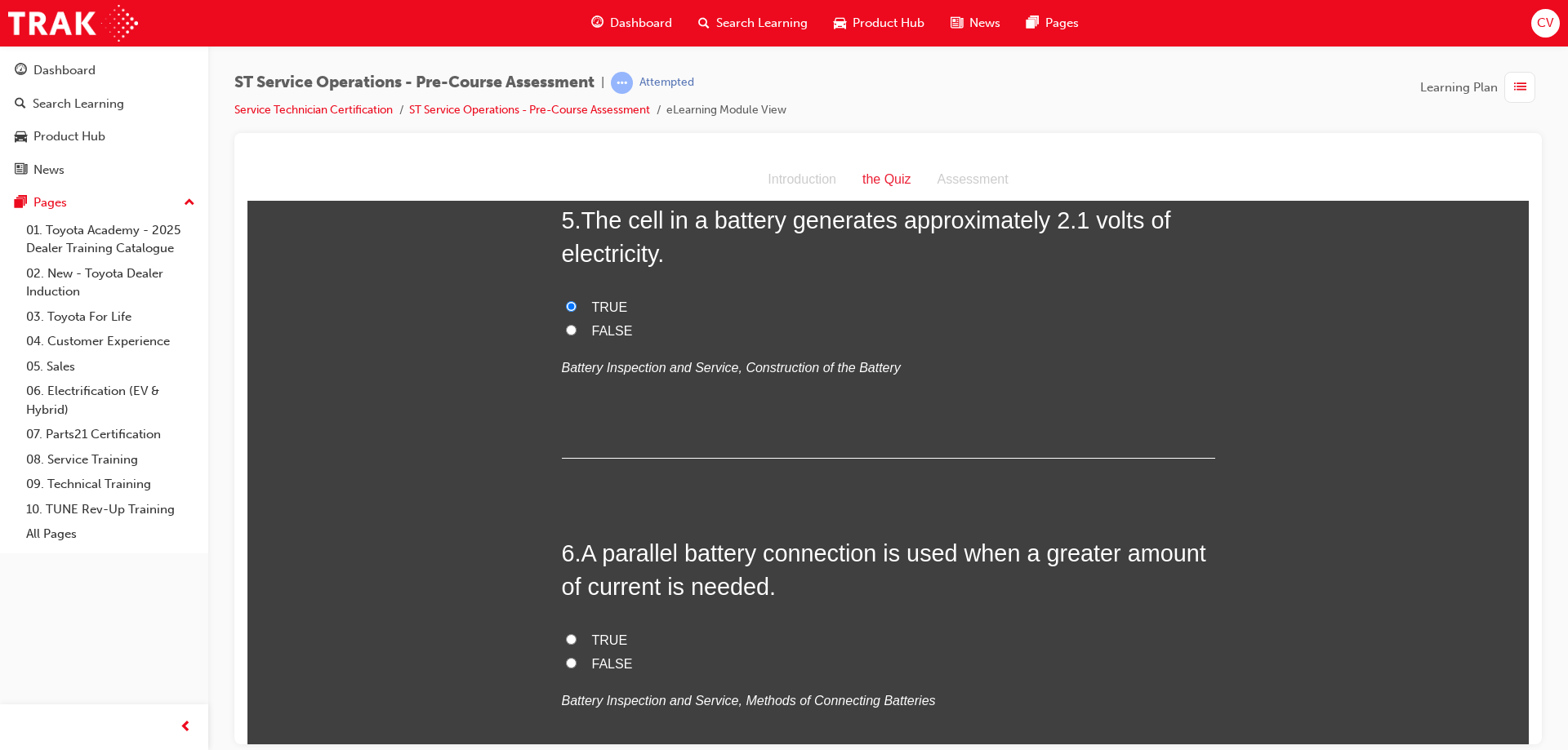
scroll to position [1633, 0]
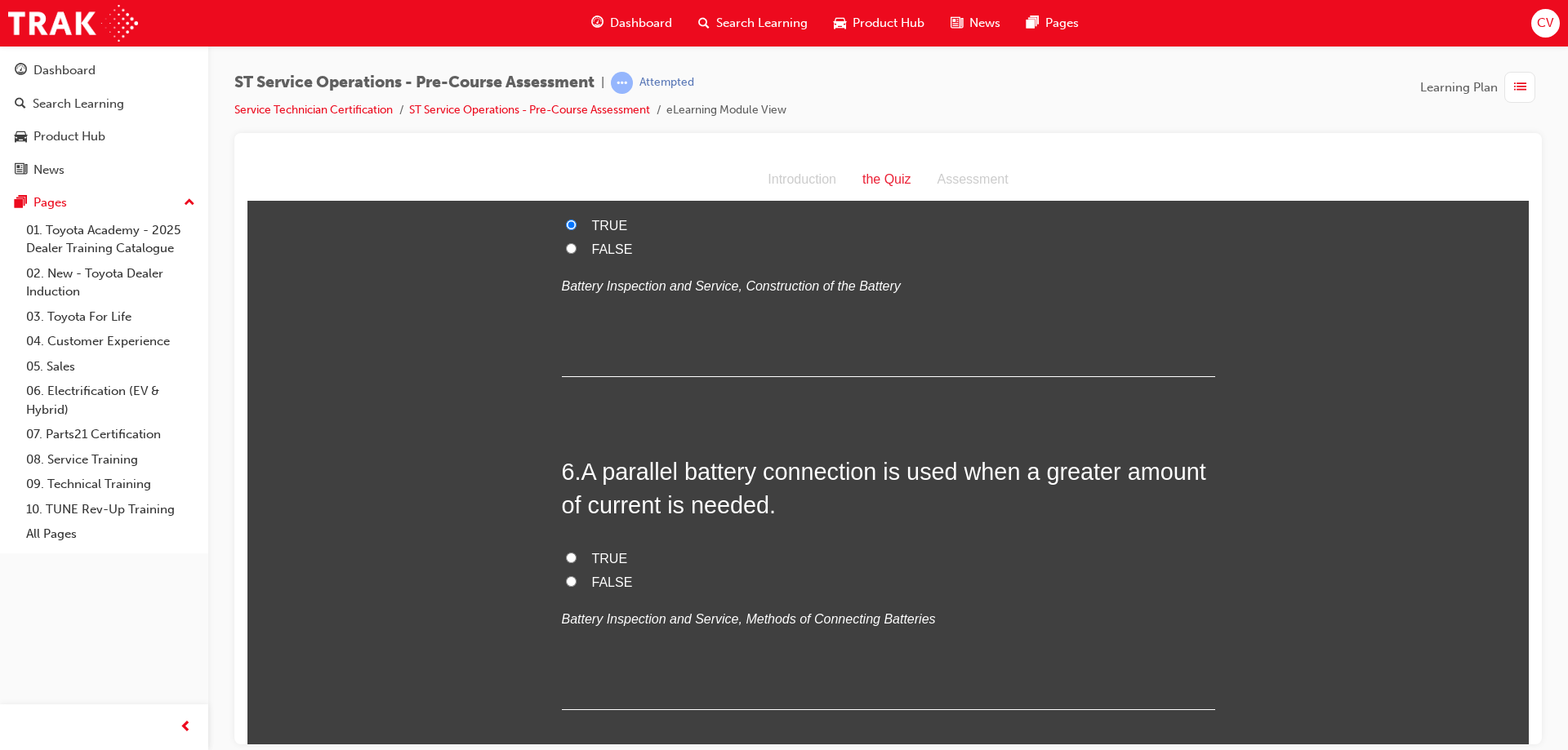
drag, startPoint x: 563, startPoint y: 553, endPoint x: 582, endPoint y: 558, distance: 19.6
click at [566, 553] on input "TRUE" at bounding box center [571, 556] width 10 height 10
radio input "true"
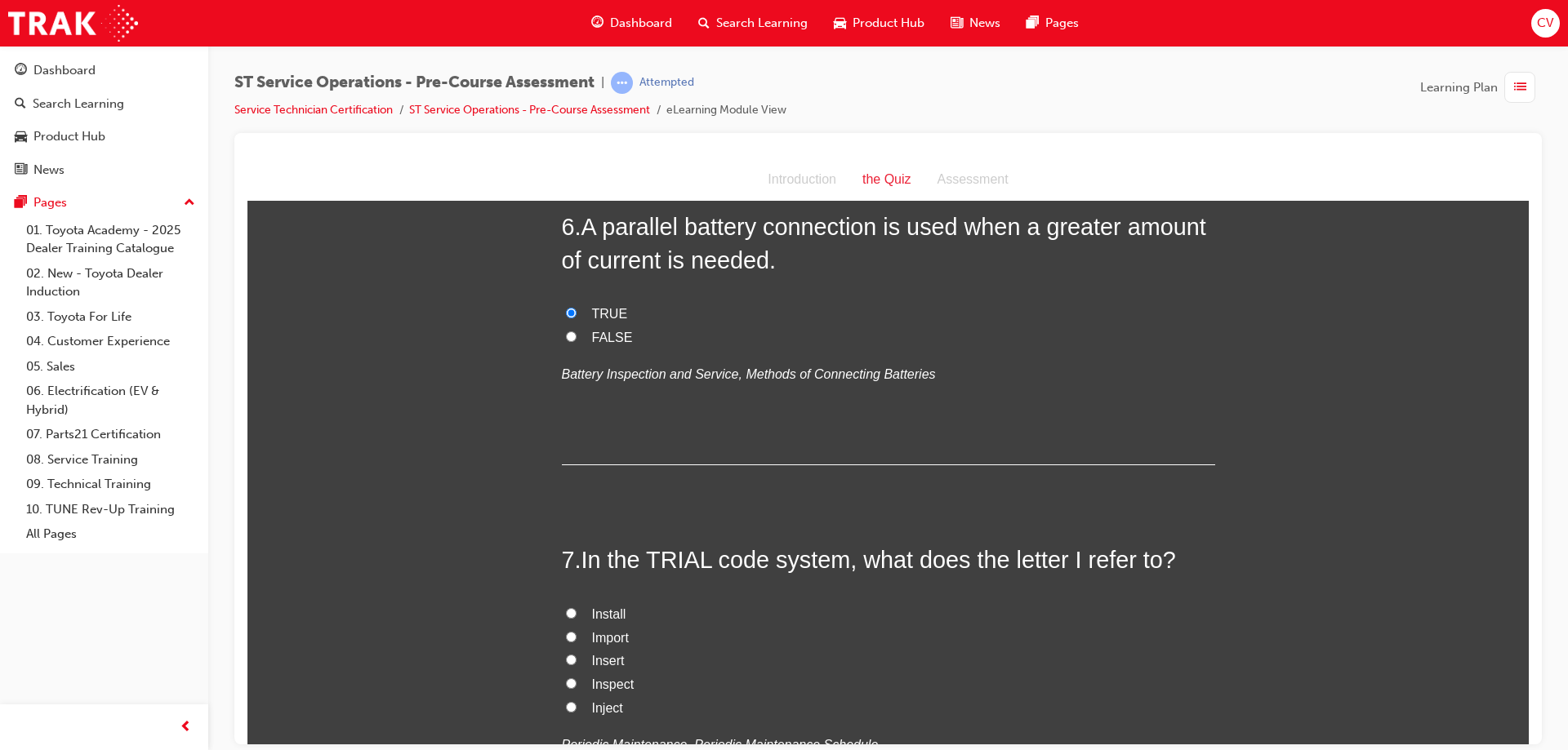
scroll to position [1959, 0]
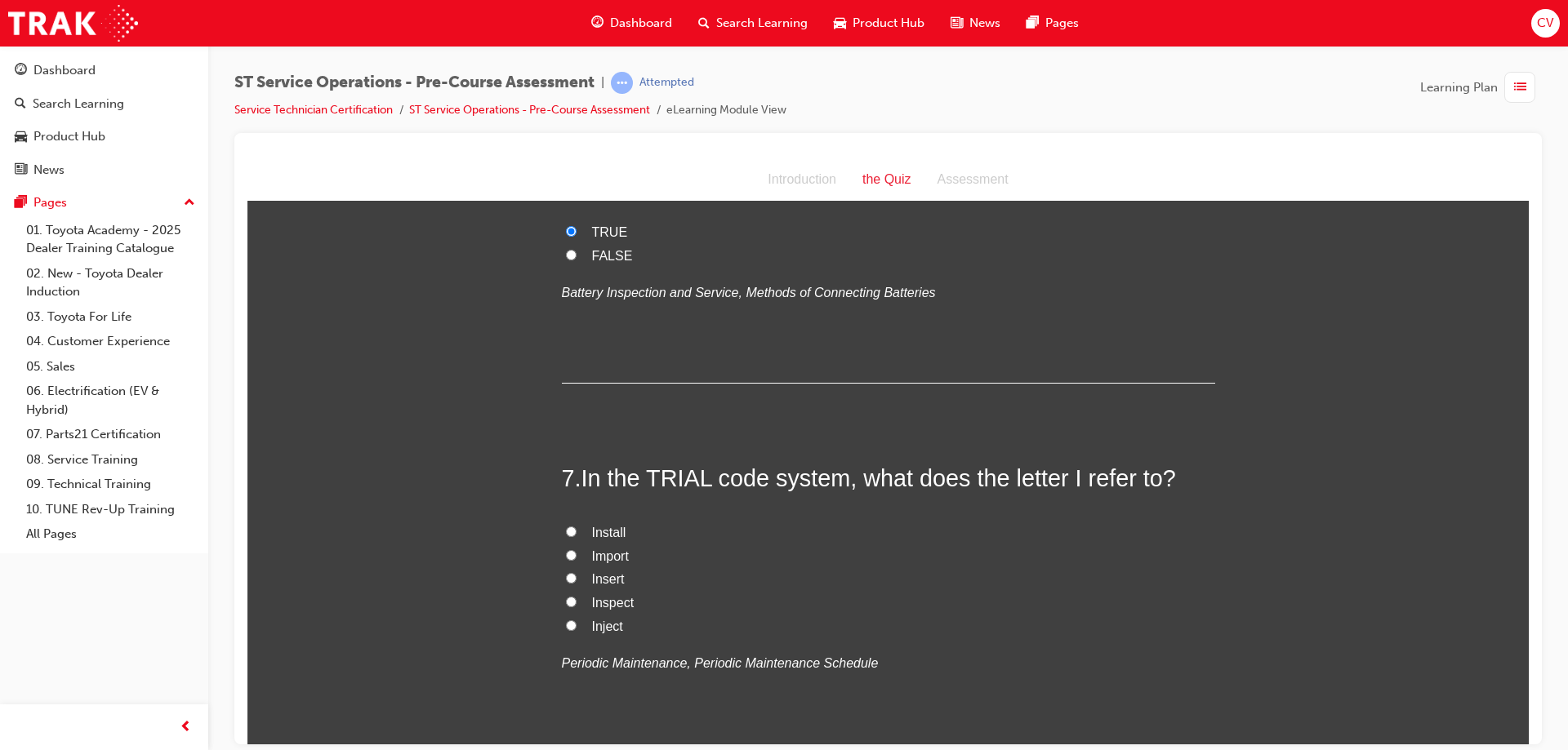
click at [567, 598] on input "Inspect" at bounding box center [571, 601] width 10 height 10
radio input "true"
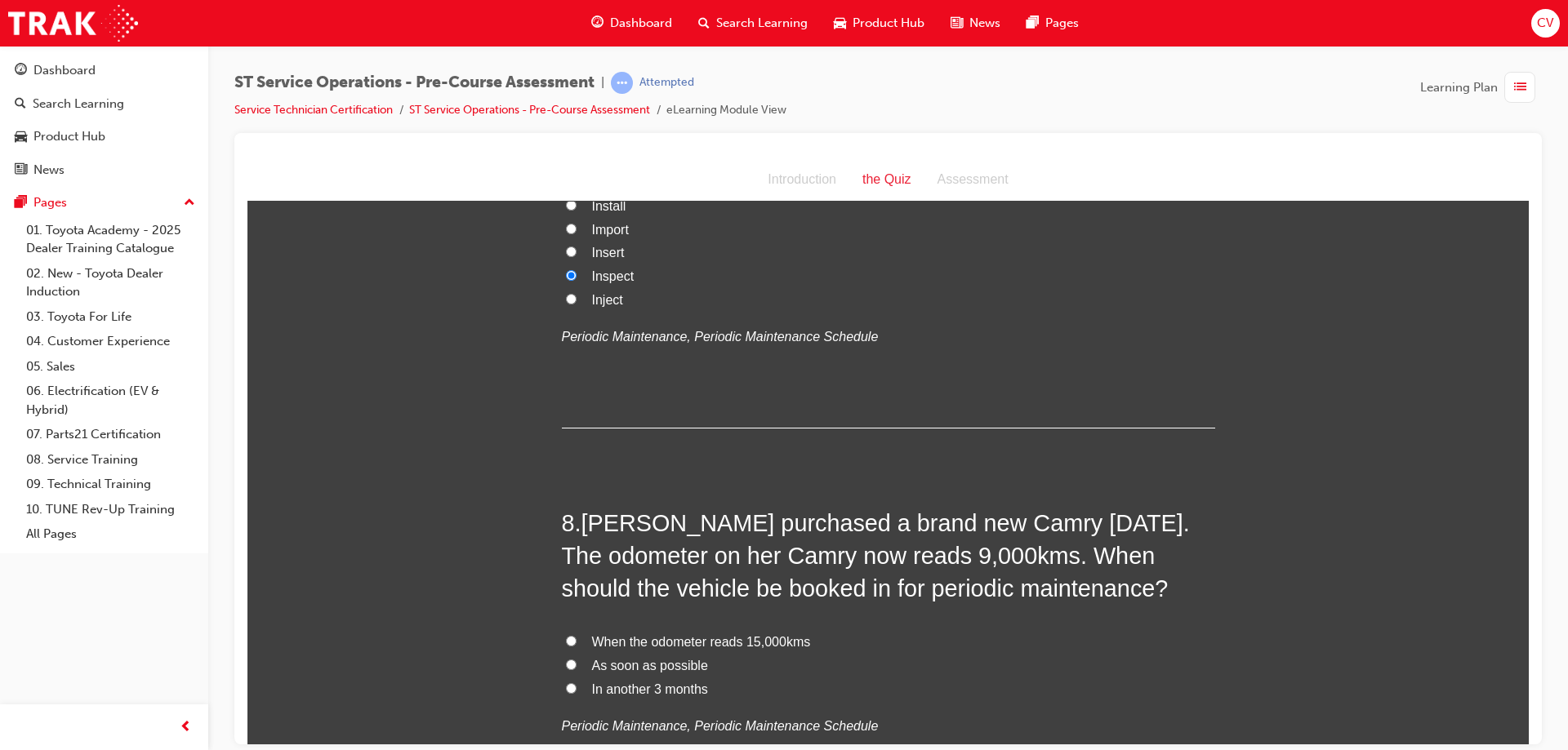
drag, startPoint x: 564, startPoint y: 640, endPoint x: 673, endPoint y: 621, distance: 110.6
click at [568, 638] on input "When the odometer reads 15,000kms" at bounding box center [571, 640] width 10 height 10
radio input "true"
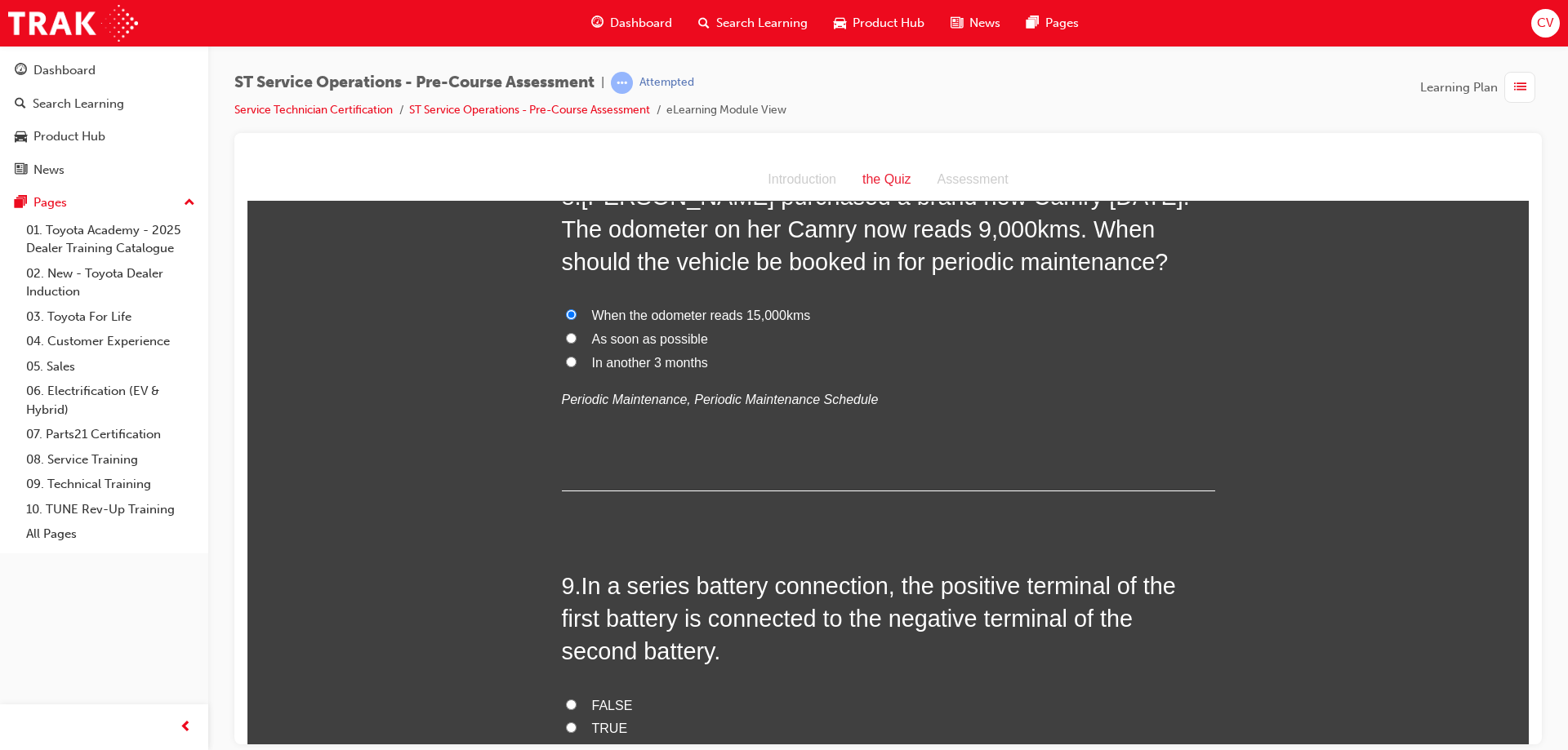
scroll to position [2777, 0]
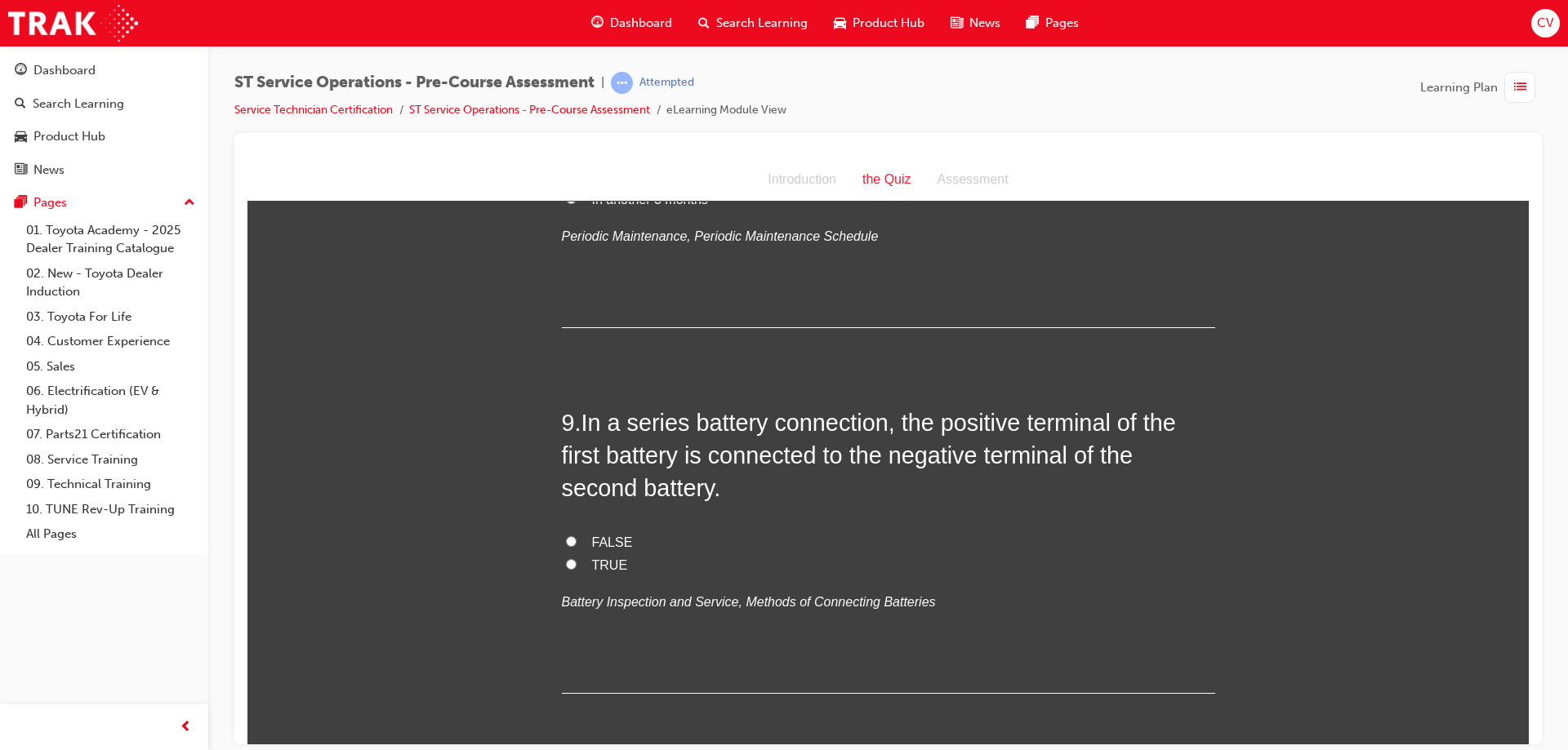
click at [562, 538] on label "FALSE" at bounding box center [889, 542] width 653 height 24
click at [566, 538] on input "FALSE" at bounding box center [571, 540] width 10 height 10
radio input "true"
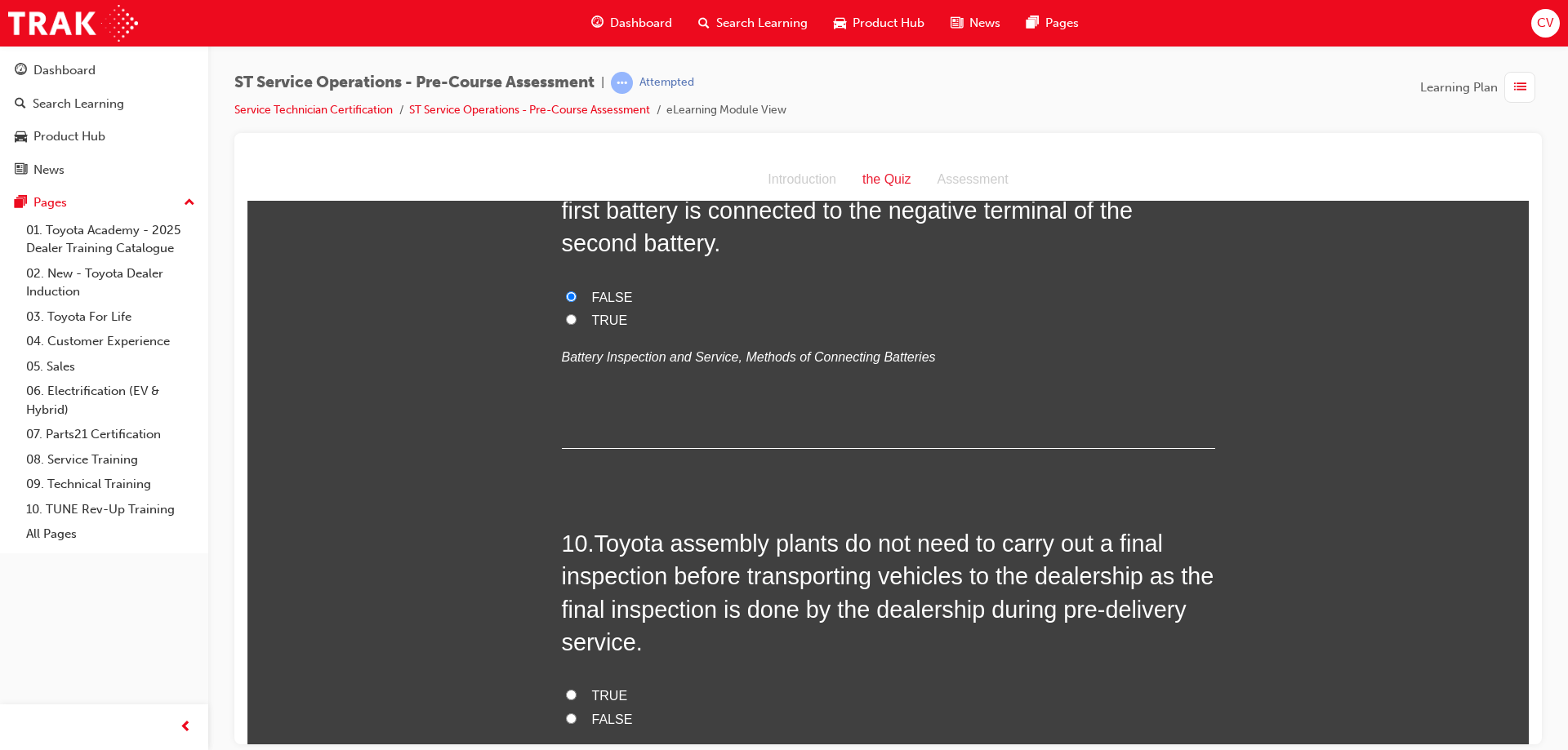
scroll to position [3185, 0]
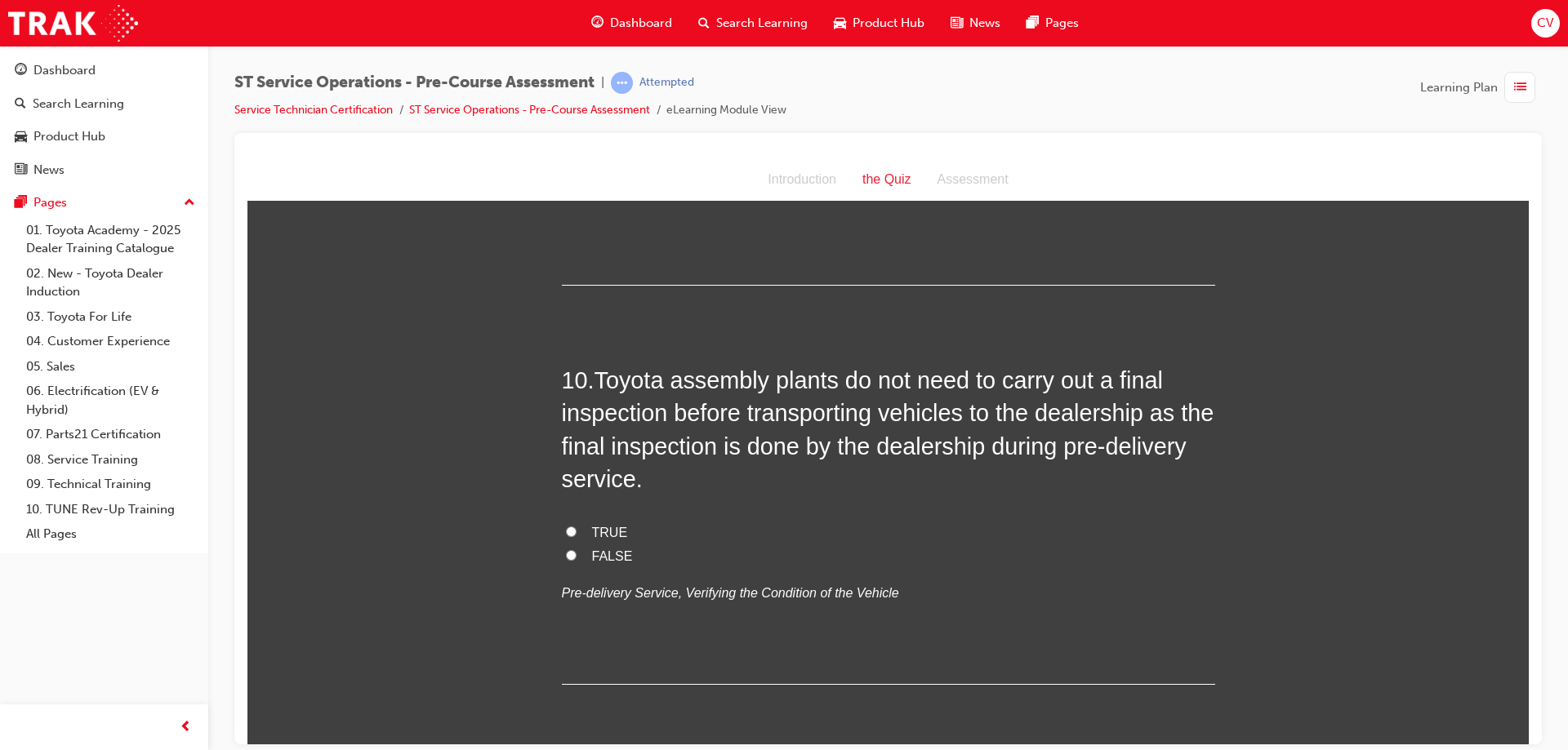
click at [562, 529] on label "TRUE" at bounding box center [889, 533] width 653 height 24
click at [566, 529] on input "TRUE" at bounding box center [571, 531] width 10 height 10
radio input "true"
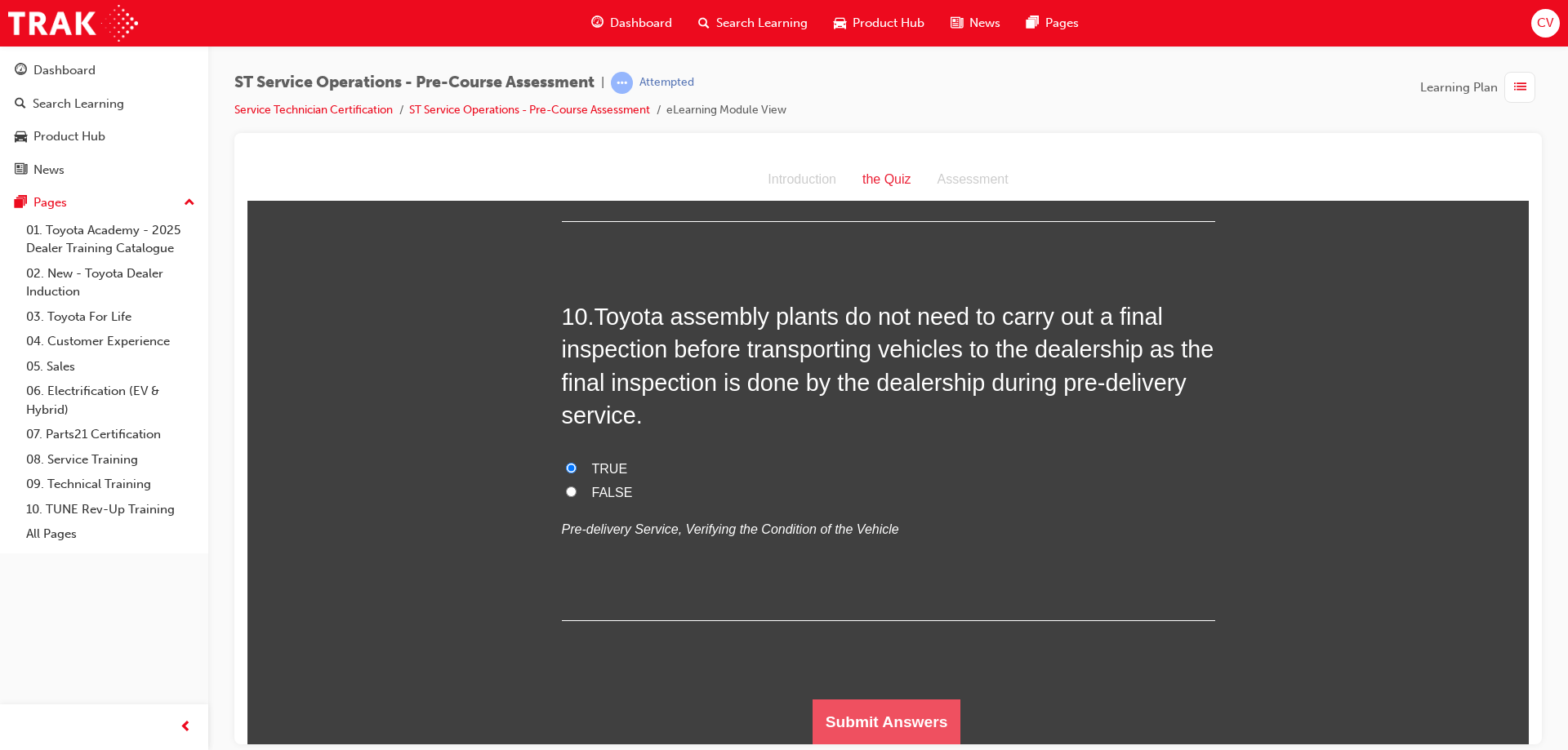
click at [935, 715] on button "Submit Answers" at bounding box center [887, 722] width 149 height 46
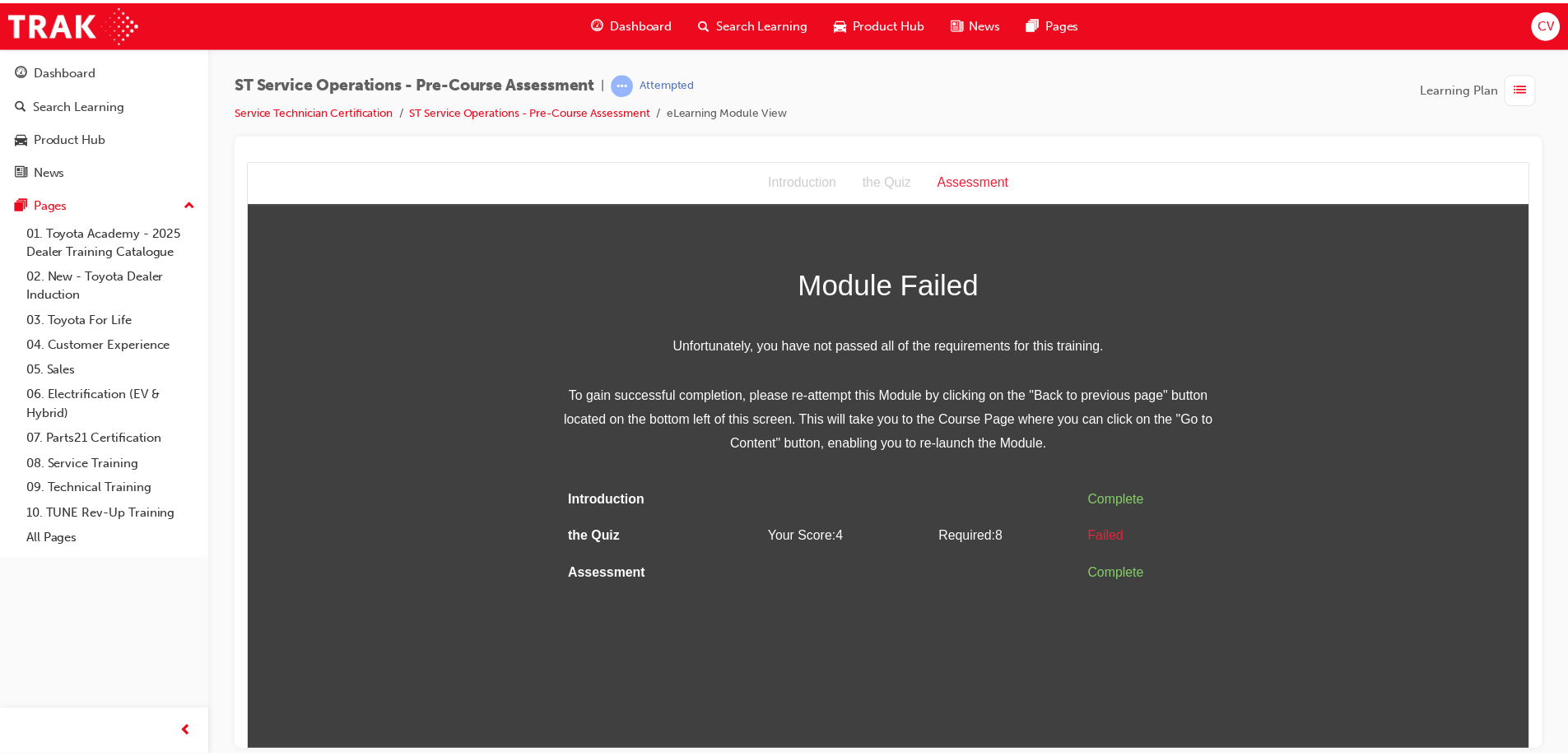
scroll to position [0, 0]
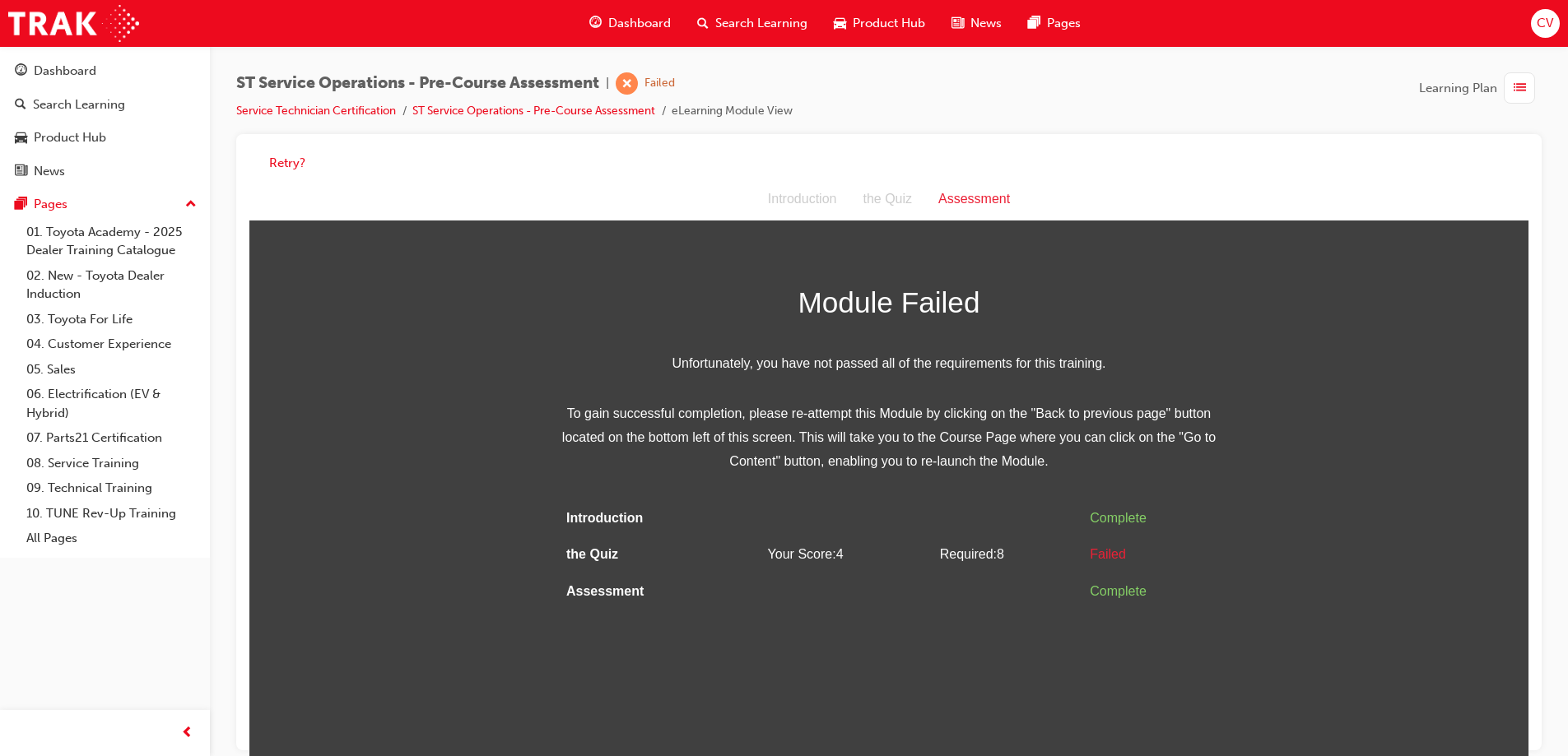
click at [290, 150] on div "Retry?" at bounding box center [889, 164] width 1279 height 33
drag, startPoint x: 289, startPoint y: 161, endPoint x: 386, endPoint y: 229, distance: 118.5
click at [296, 166] on button "Retry?" at bounding box center [287, 164] width 36 height 19
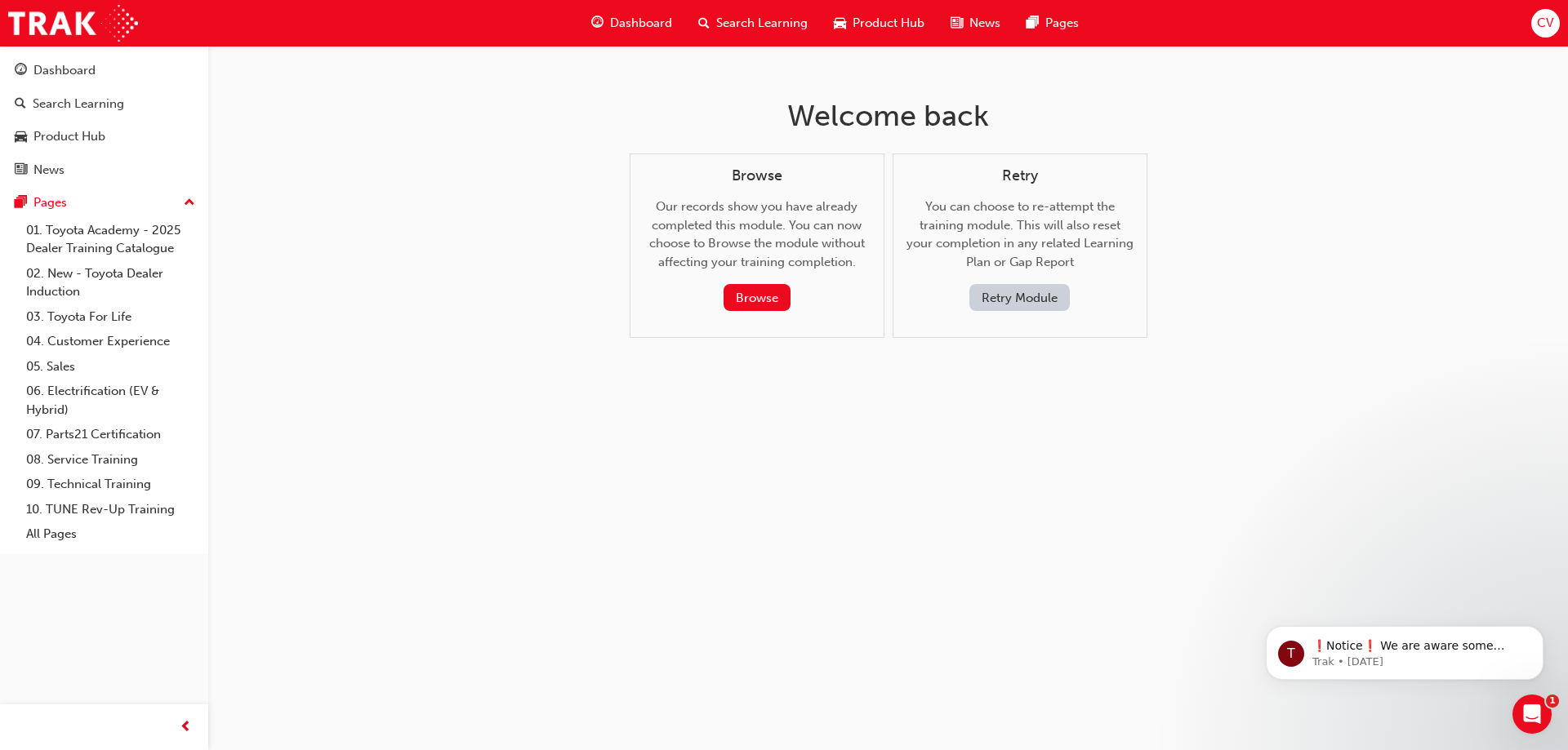
click at [1015, 299] on button "Retry Module" at bounding box center [1020, 297] width 101 height 27
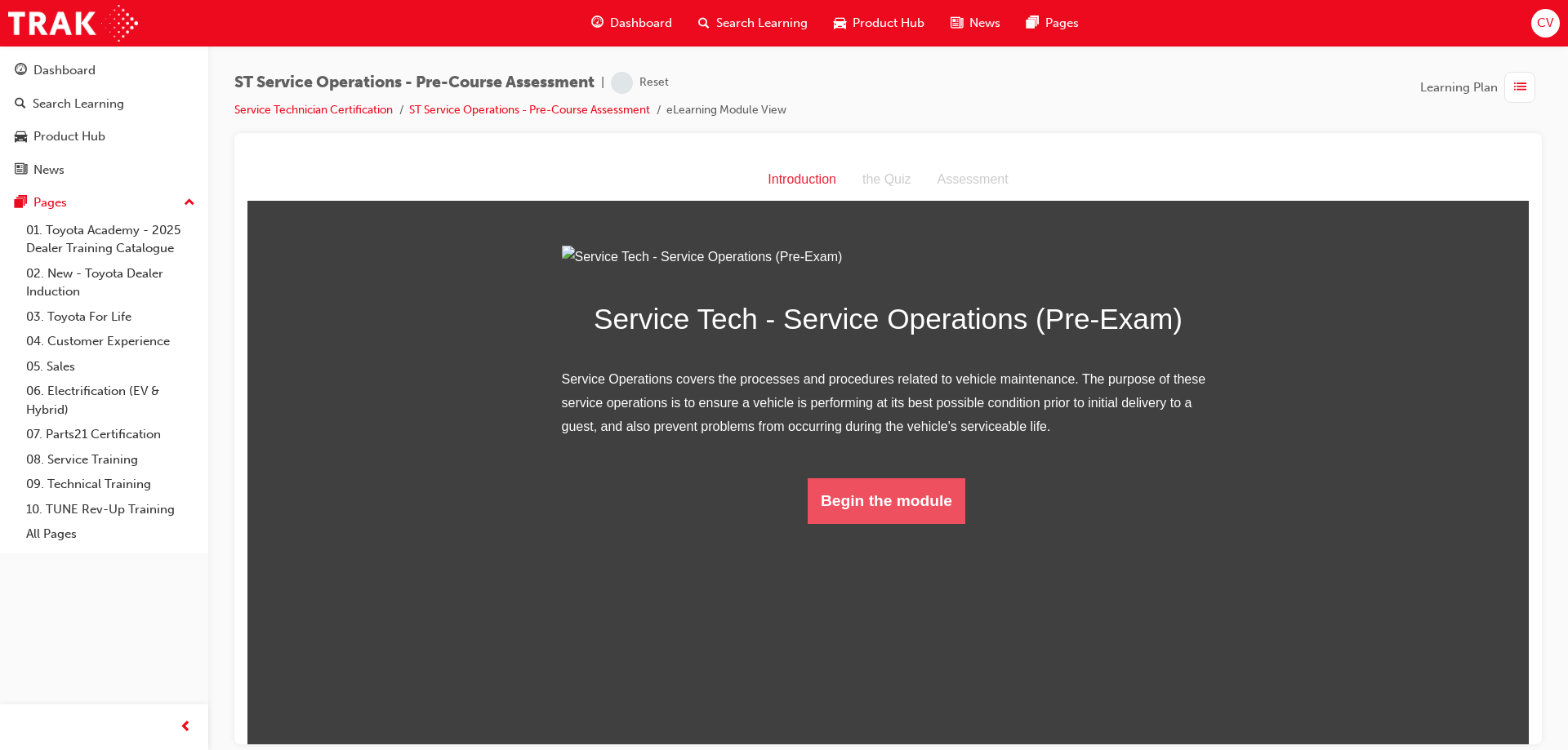
click at [883, 523] on button "Begin the module" at bounding box center [887, 500] width 158 height 46
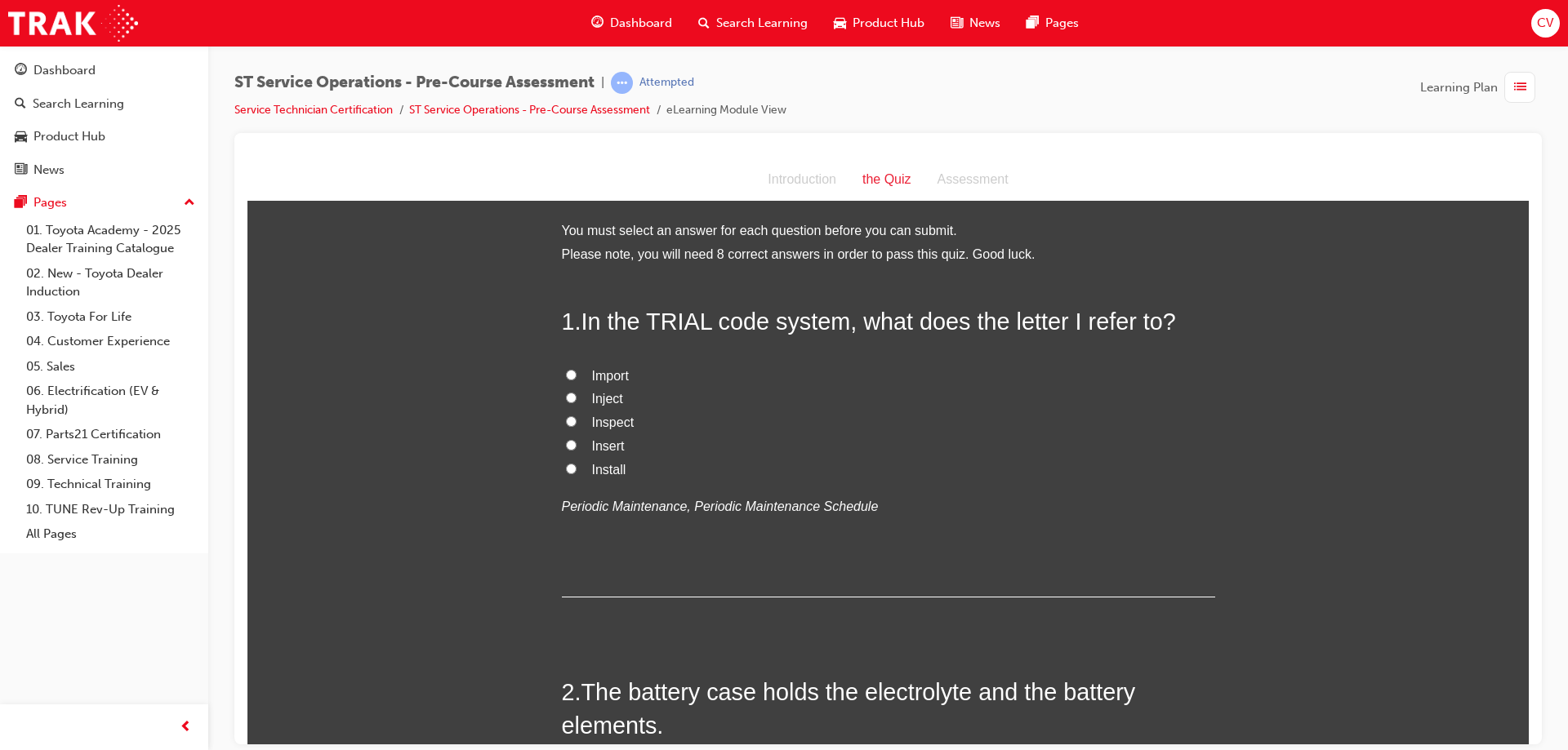
click at [566, 416] on input "Inspect" at bounding box center [571, 421] width 10 height 10
radio input "true"
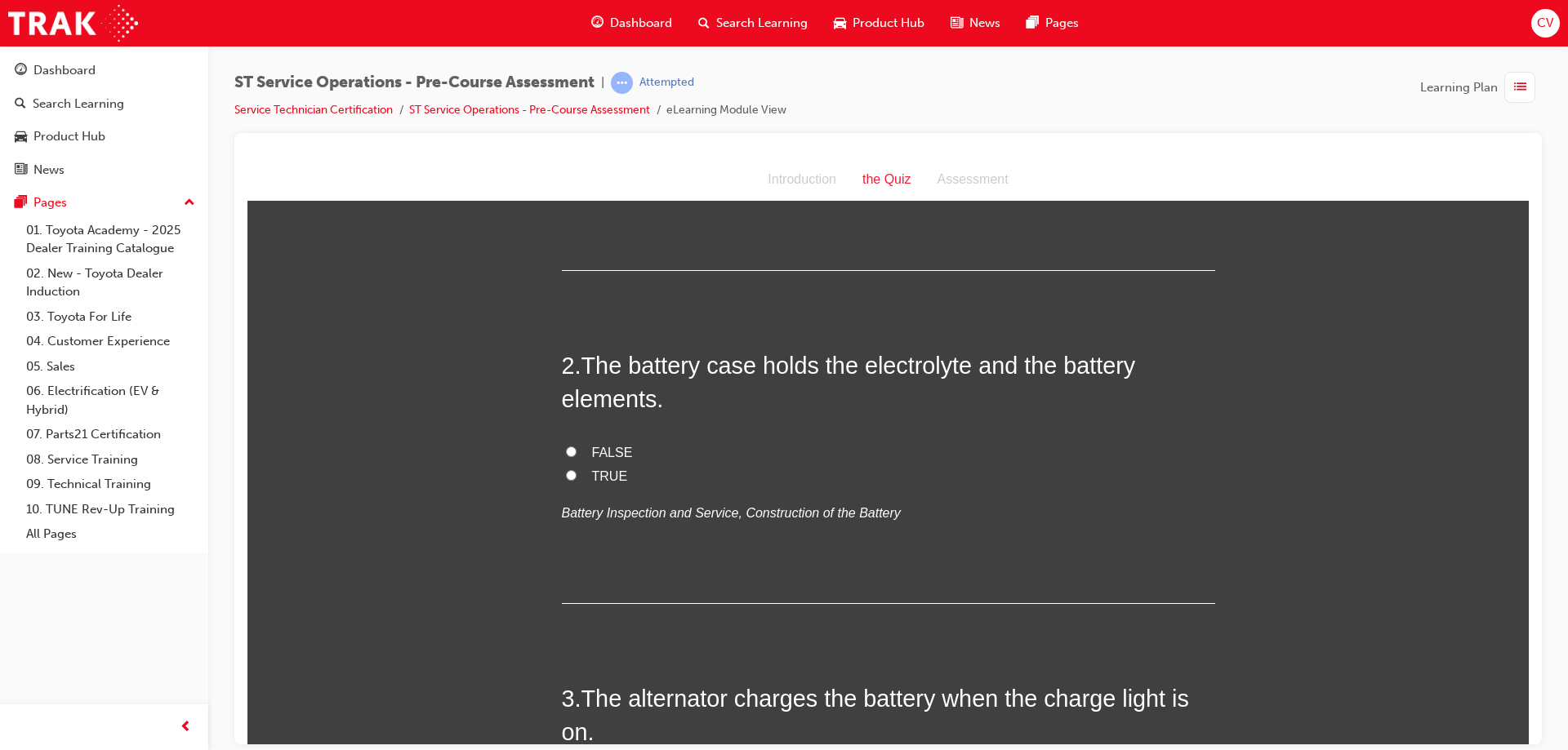
drag, startPoint x: 559, startPoint y: 474, endPoint x: 591, endPoint y: 475, distance: 32.0
click at [566, 474] on input "TRUE" at bounding box center [571, 475] width 10 height 10
radio input "true"
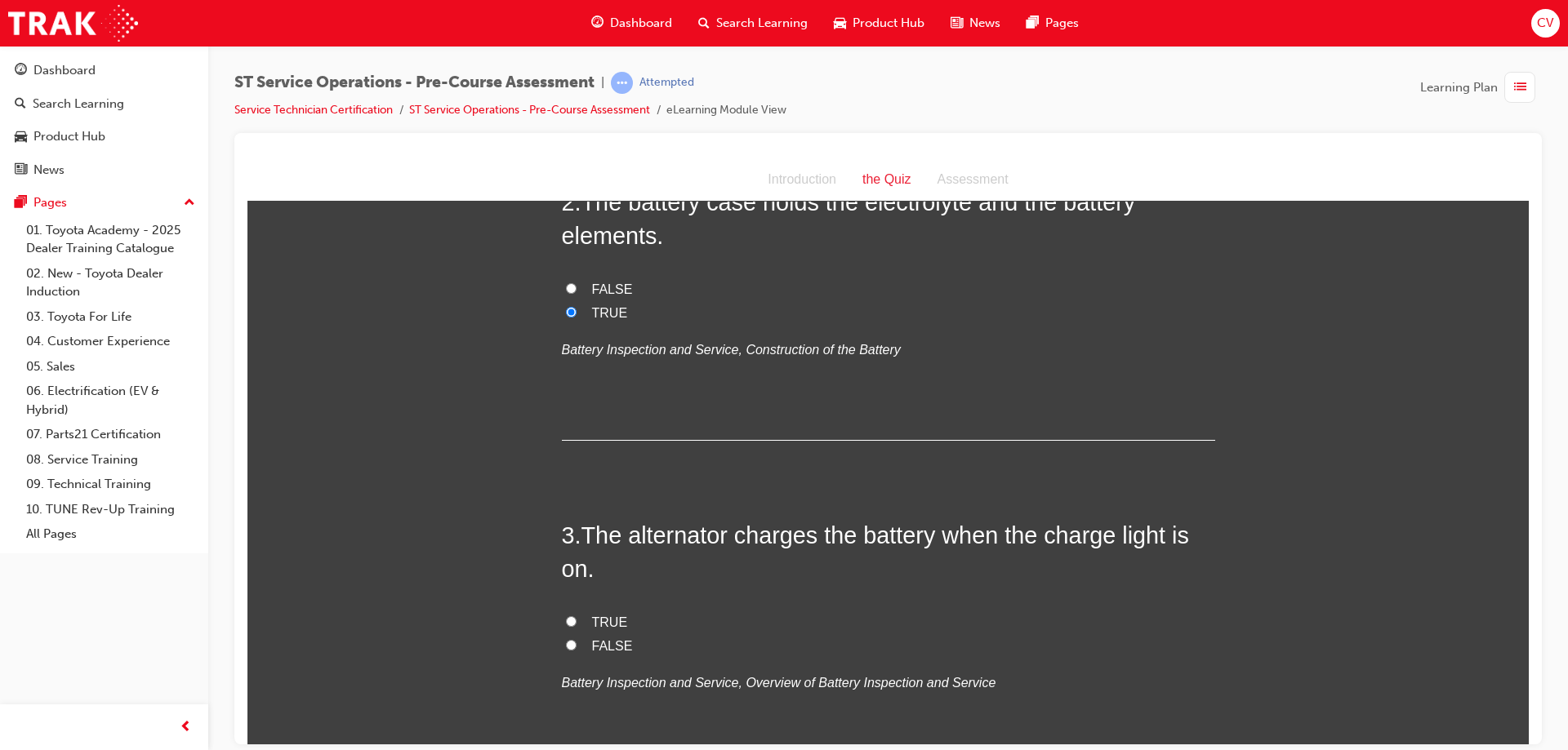
scroll to position [653, 0]
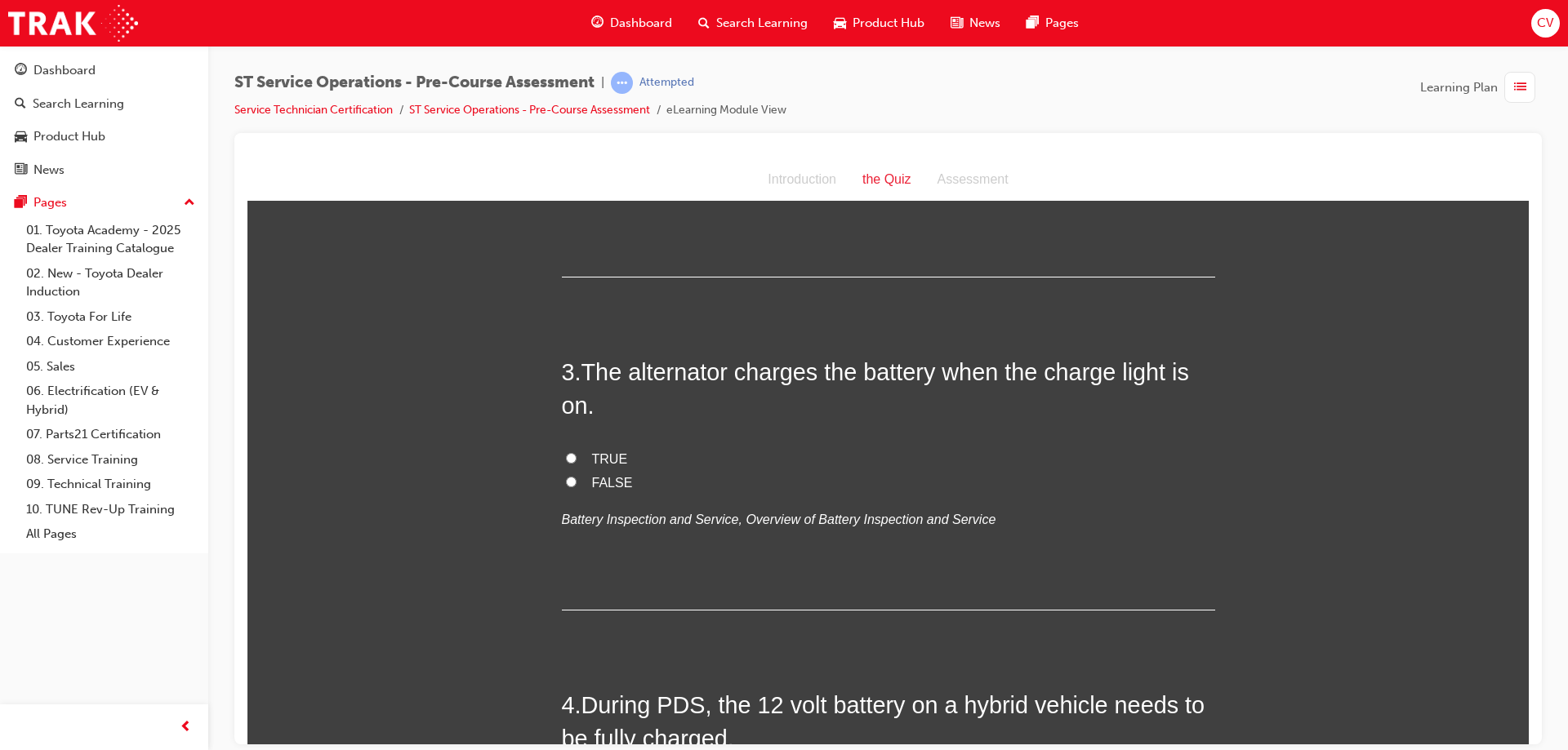
click at [567, 478] on input "FALSE" at bounding box center [571, 480] width 10 height 10
radio input "true"
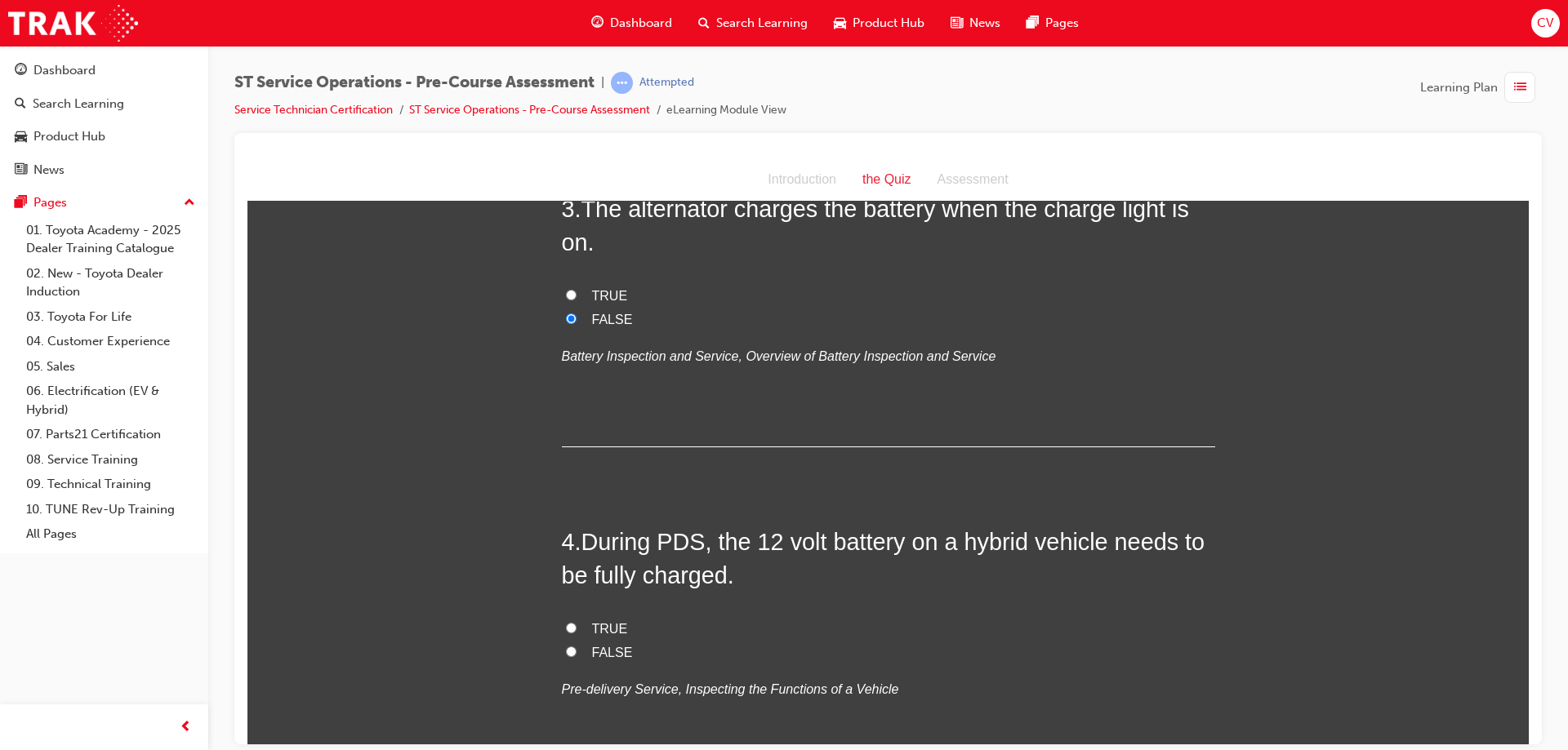
scroll to position [980, 0]
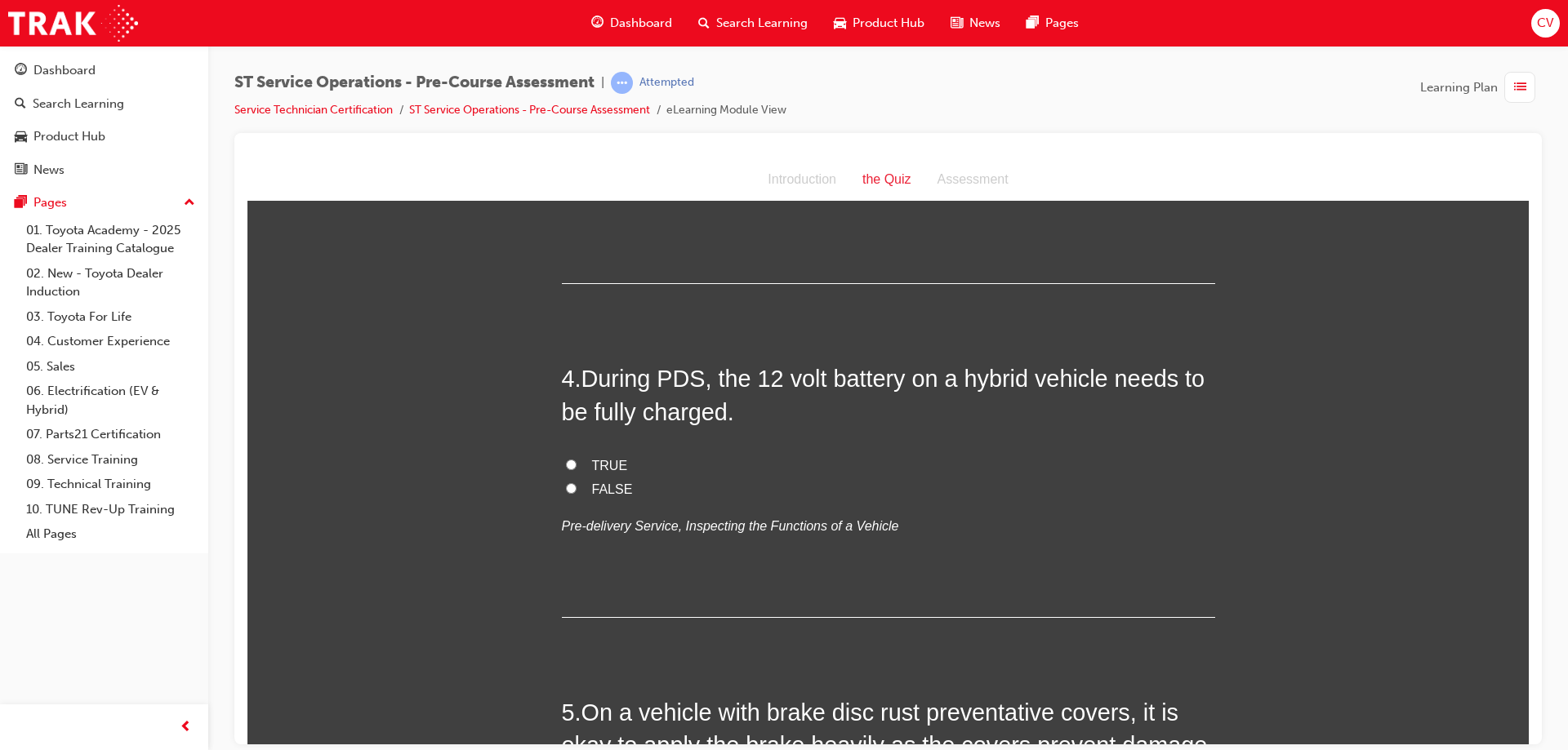
drag, startPoint x: 563, startPoint y: 462, endPoint x: 584, endPoint y: 459, distance: 21.2
click at [566, 462] on input "TRUE" at bounding box center [571, 463] width 10 height 10
radio input "true"
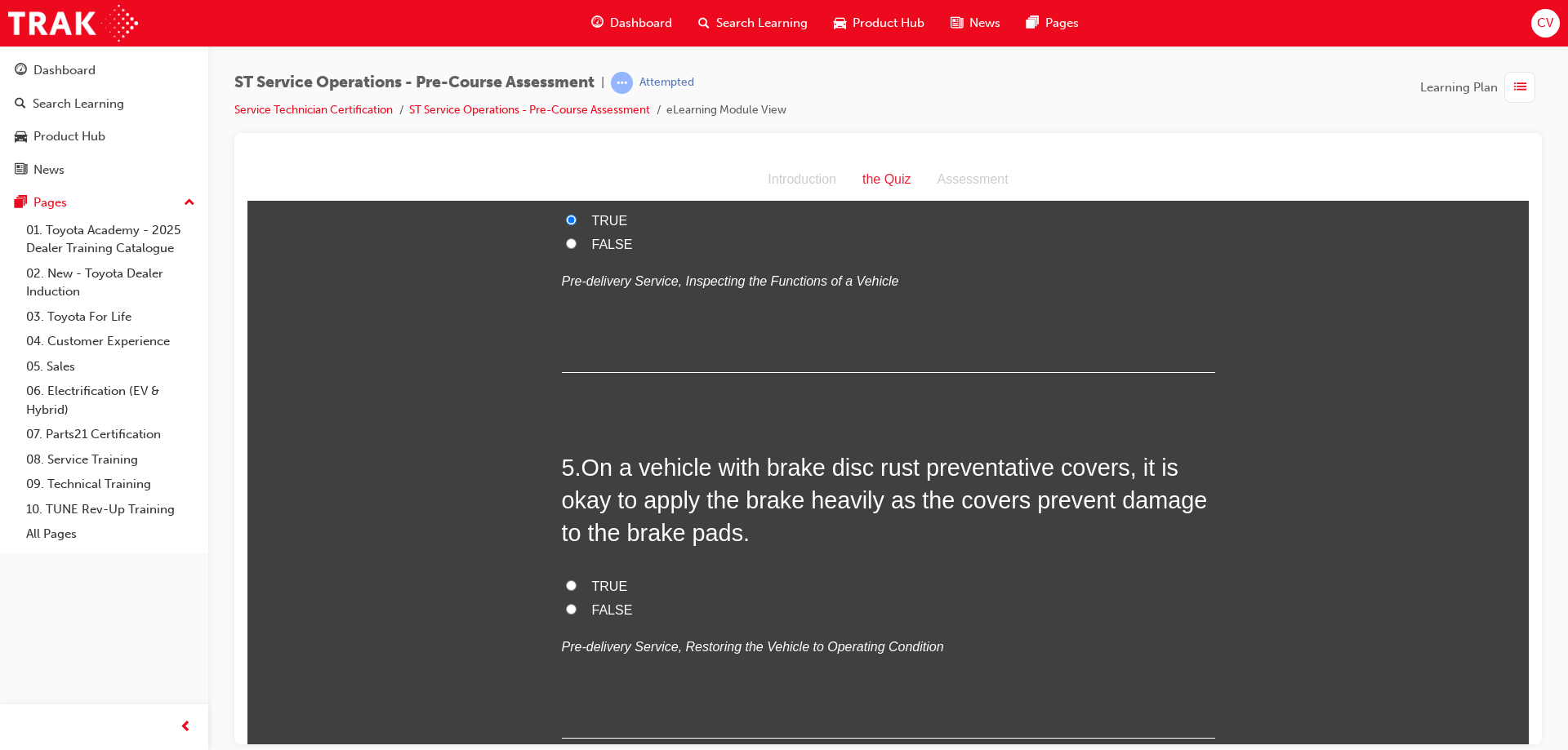
scroll to position [1306, 0]
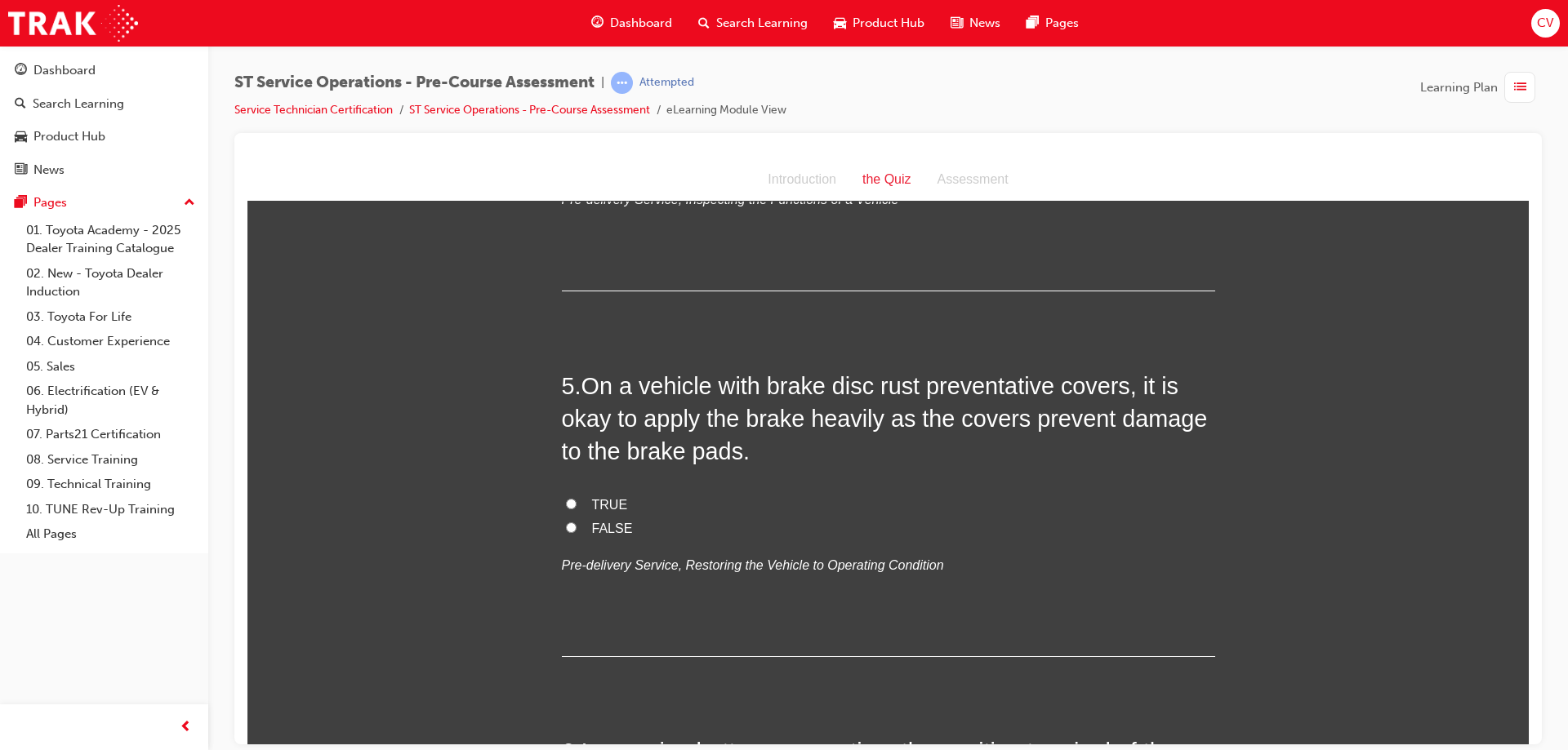
click at [568, 500] on input "TRUE" at bounding box center [571, 503] width 10 height 10
radio input "true"
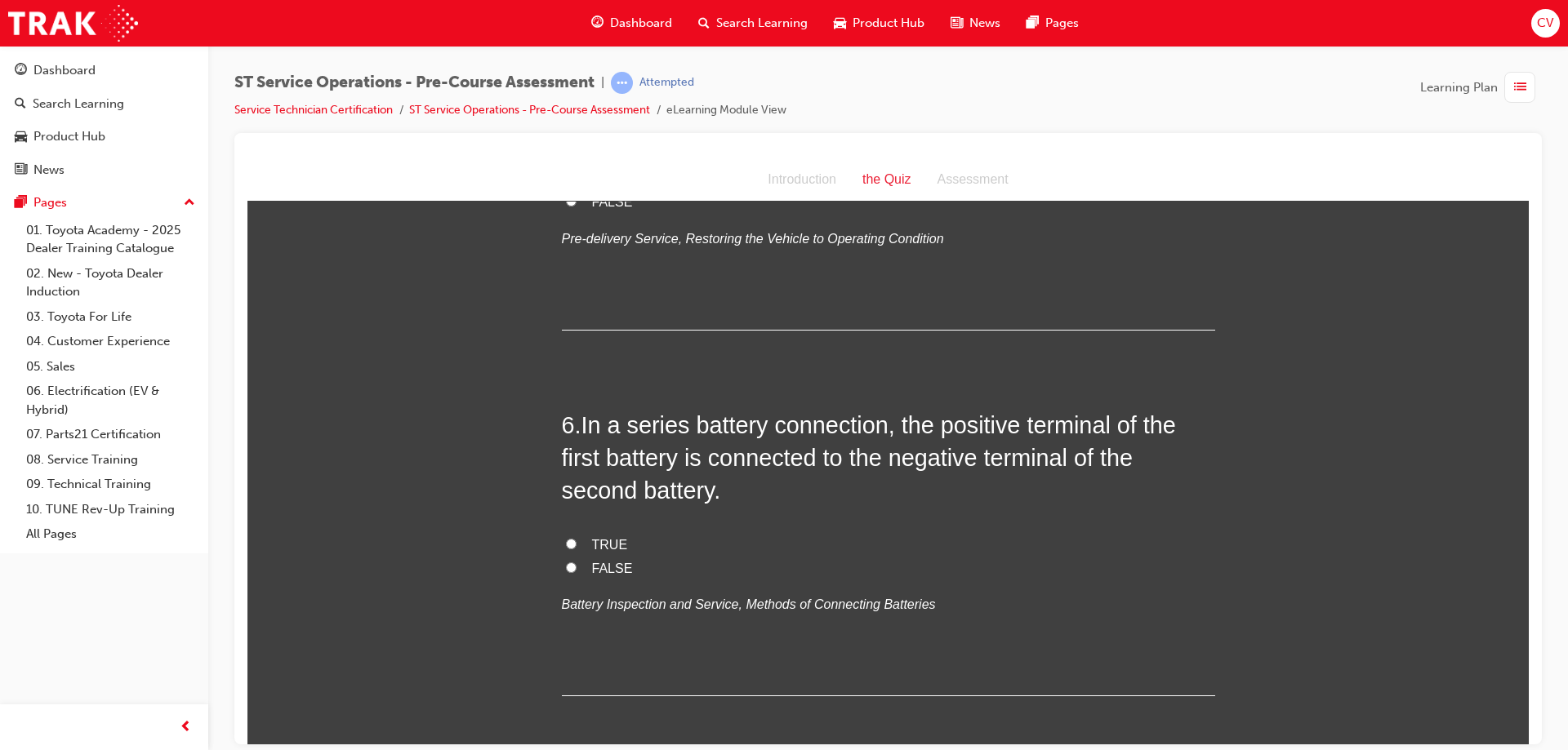
click at [566, 564] on input "FALSE" at bounding box center [571, 567] width 10 height 10
radio input "true"
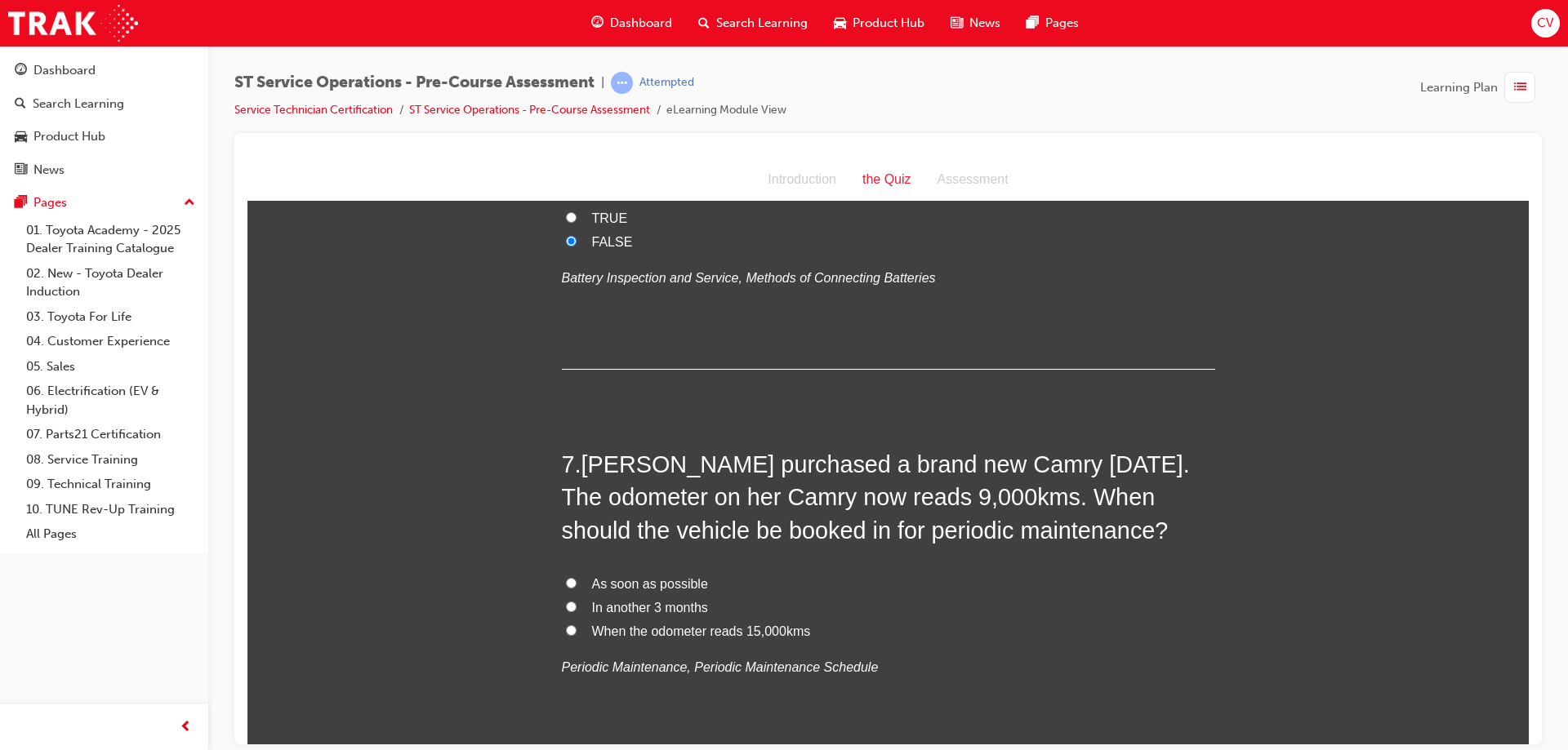
click at [566, 628] on input "When the odometer reads 15,000kms" at bounding box center [571, 629] width 10 height 10
radio input "true"
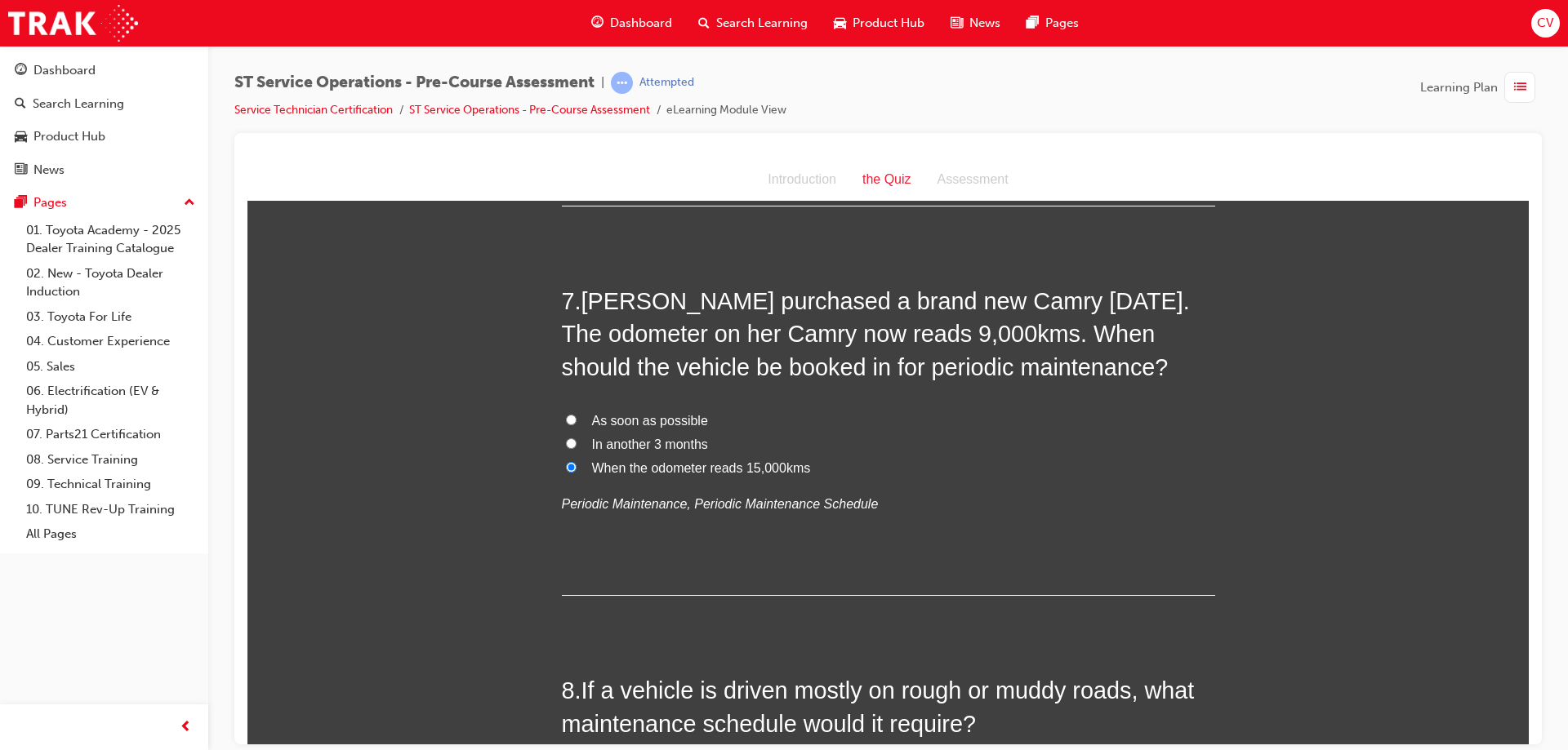
scroll to position [2368, 0]
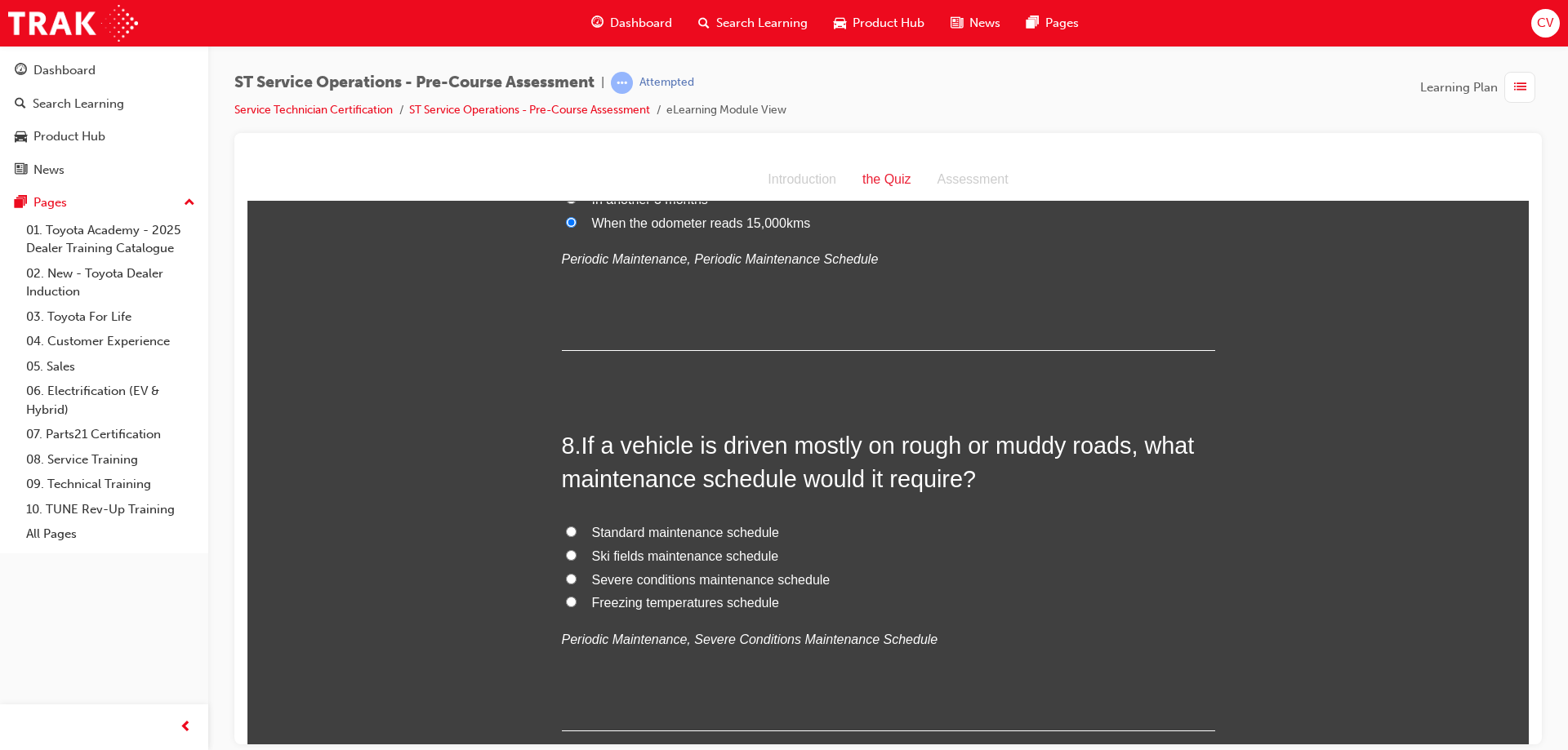
drag, startPoint x: 566, startPoint y: 526, endPoint x: 720, endPoint y: 537, distance: 154.4
click at [570, 526] on label "Standard maintenance schedule" at bounding box center [889, 533] width 653 height 24
click at [570, 526] on input "Standard maintenance schedule" at bounding box center [571, 531] width 10 height 10
radio input "true"
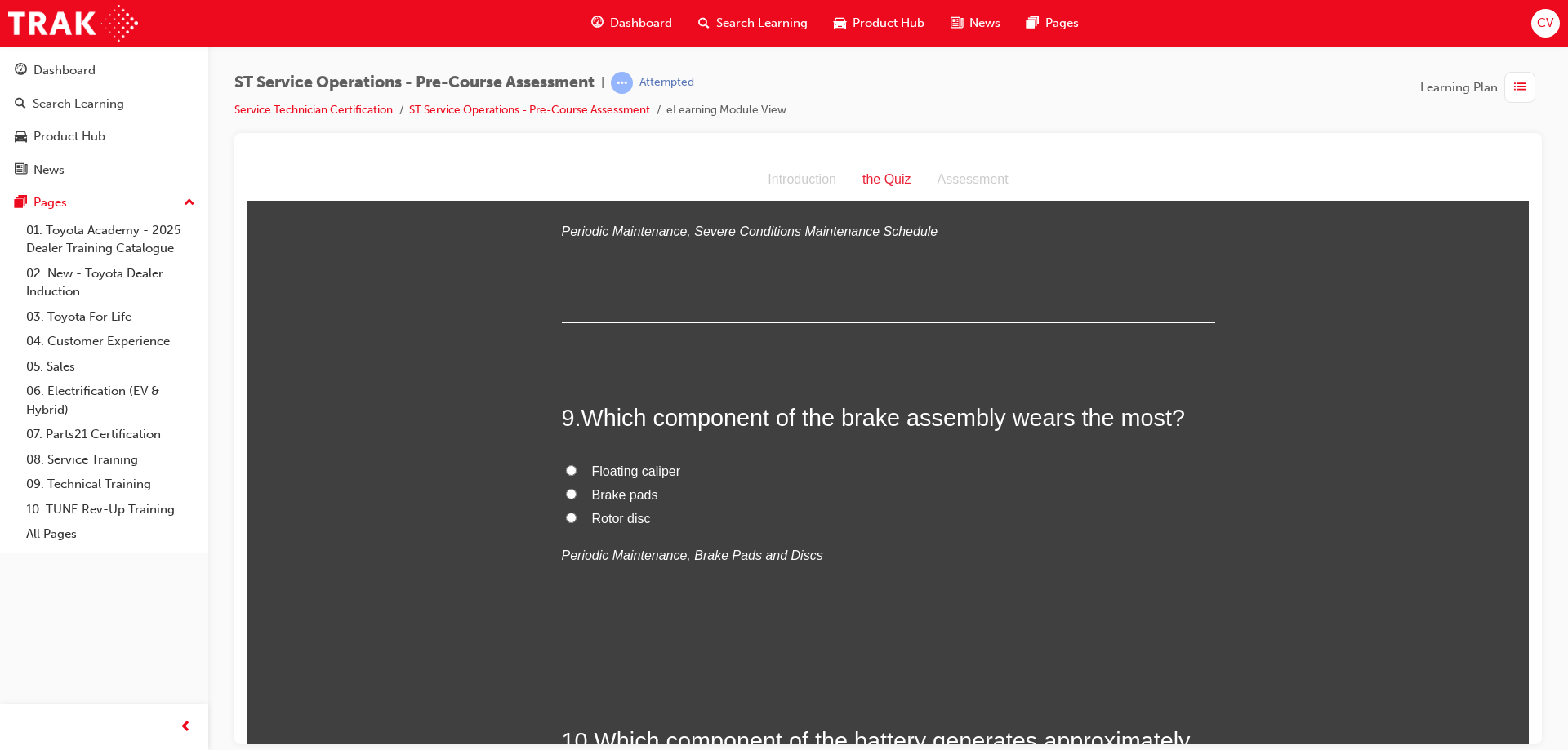
drag, startPoint x: 564, startPoint y: 489, endPoint x: 724, endPoint y: 476, distance: 160.5
click at [566, 488] on input "Brake pads" at bounding box center [571, 493] width 10 height 10
radio input "true"
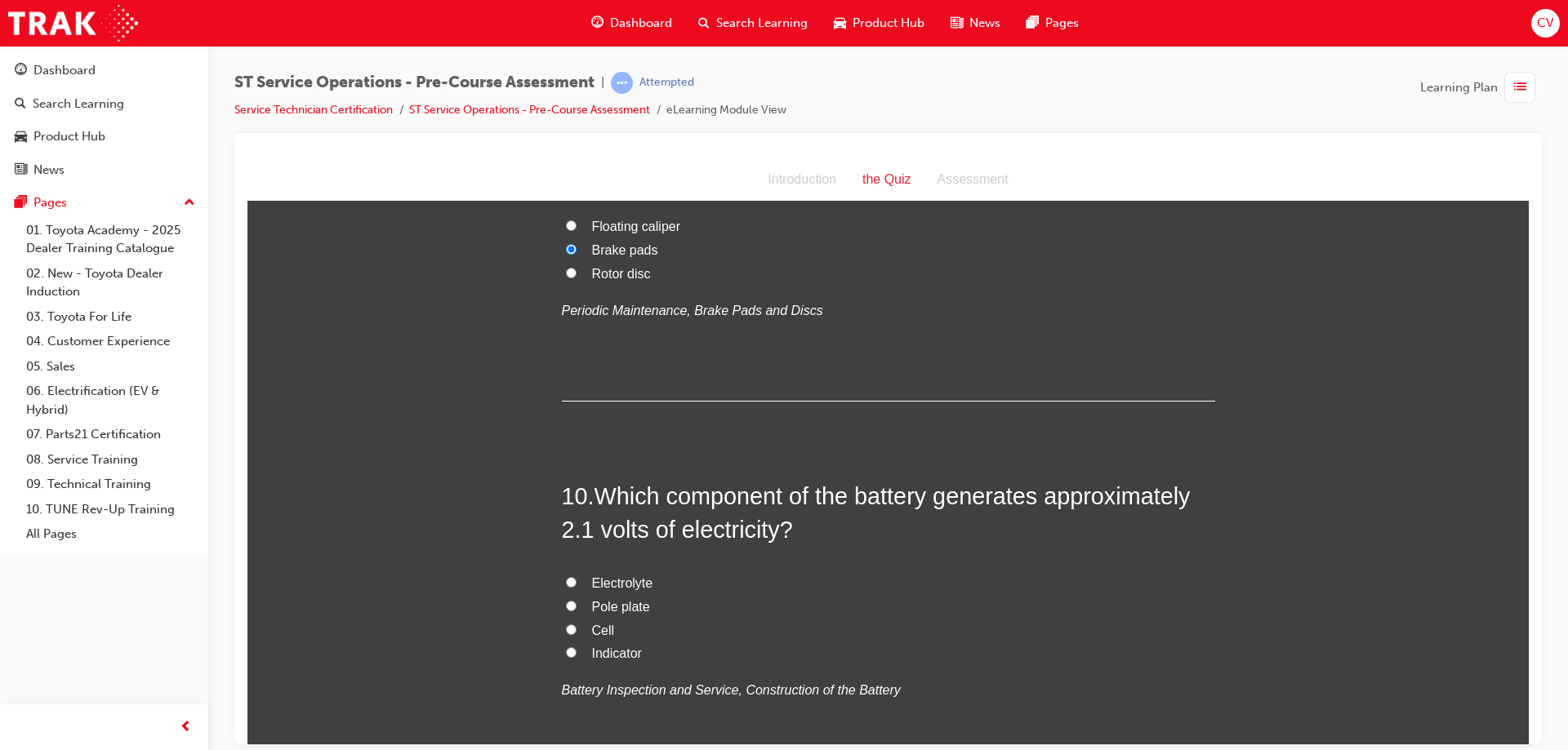
scroll to position [3103, 0]
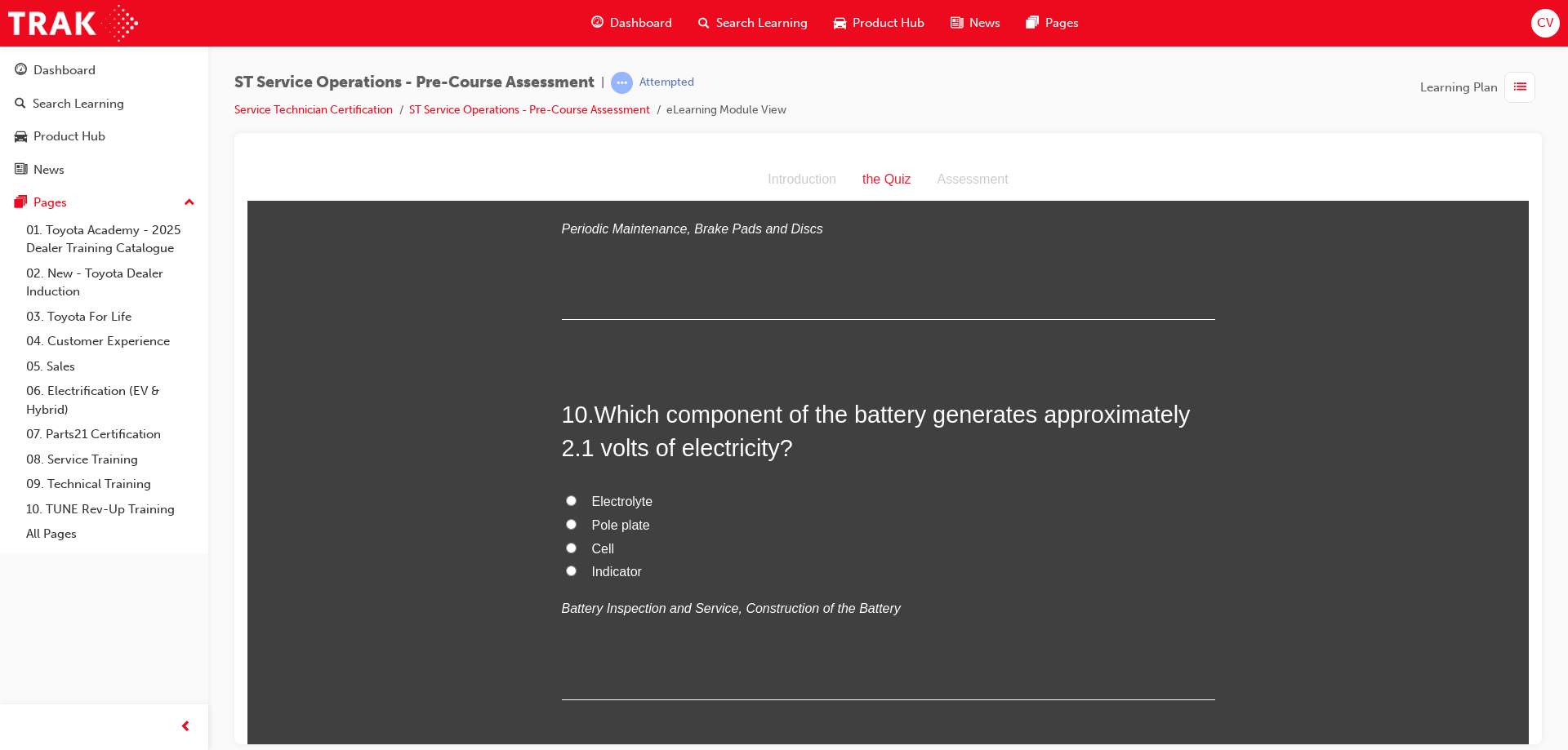
click at [568, 524] on input "Pole plate" at bounding box center [571, 523] width 10 height 10
radio input "true"
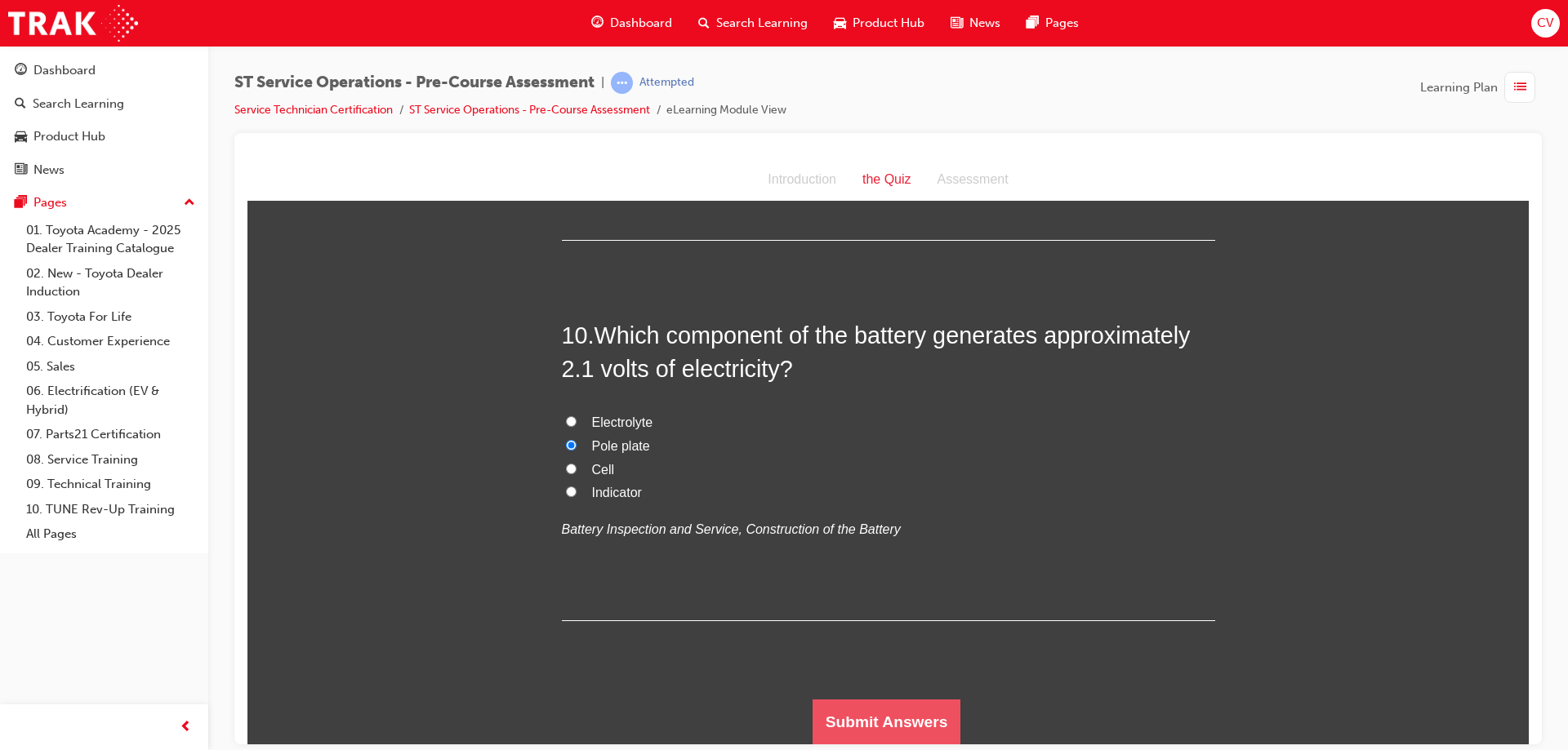
click at [849, 714] on button "Submit Answers" at bounding box center [887, 722] width 149 height 46
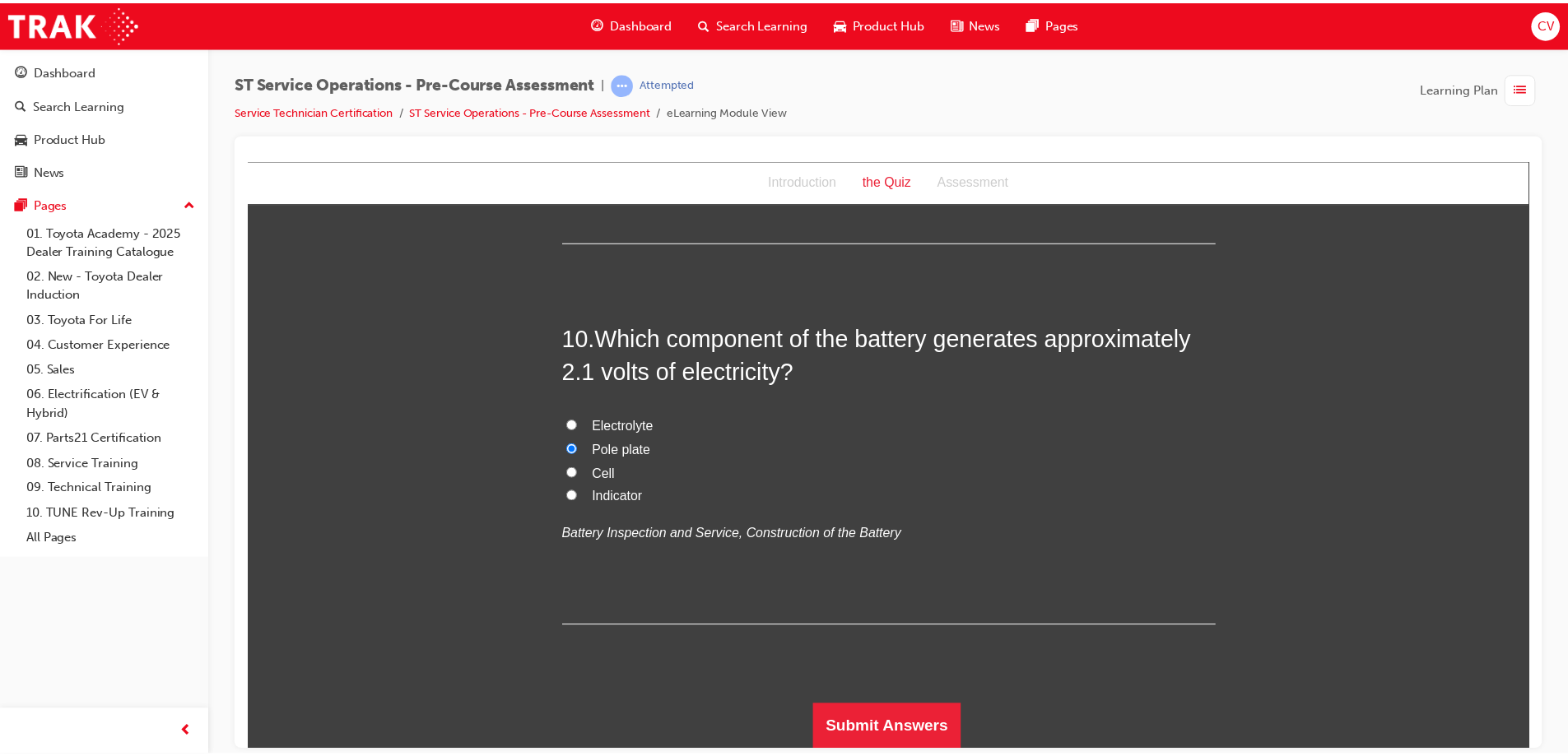
scroll to position [0, 0]
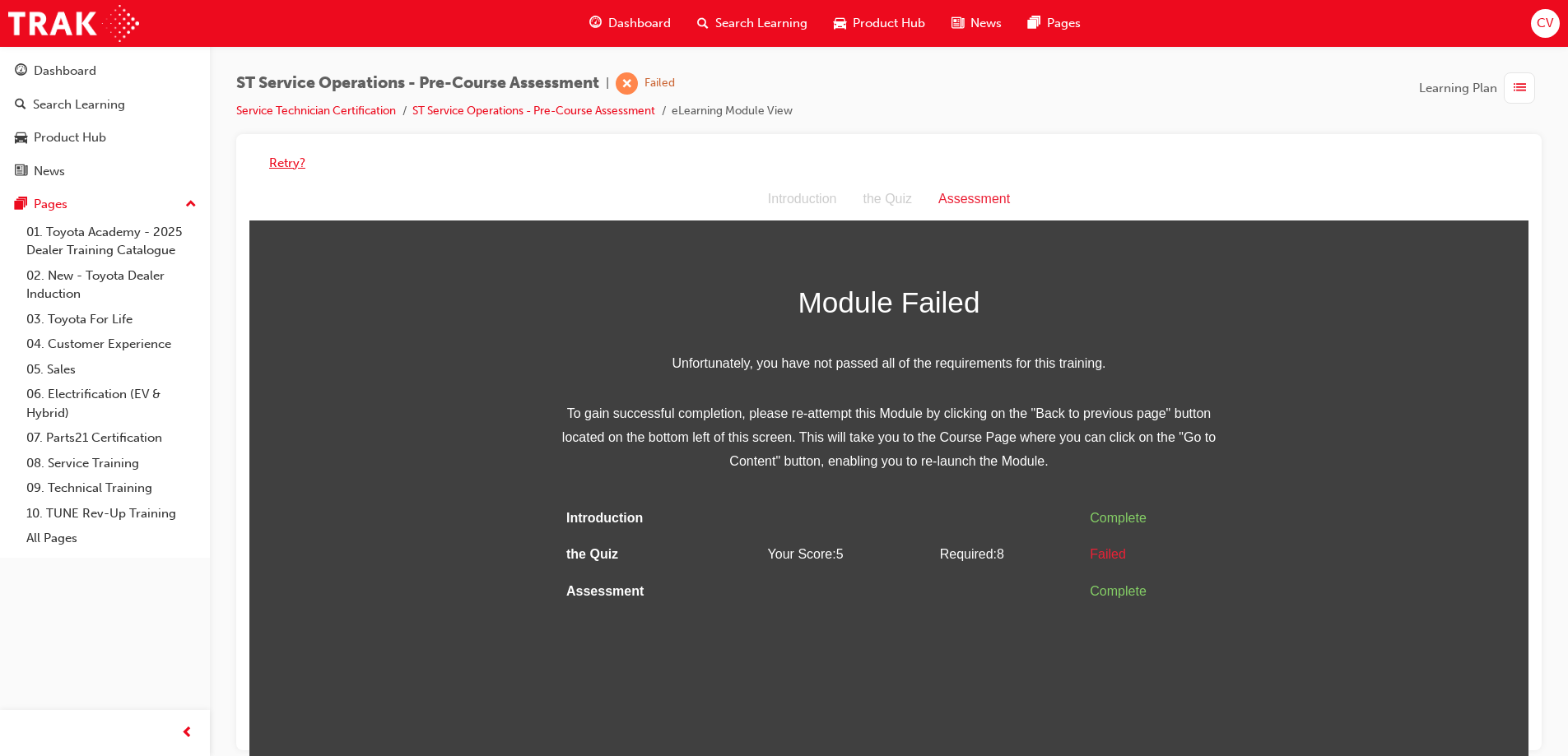
click at [289, 165] on button "Retry?" at bounding box center [287, 164] width 36 height 19
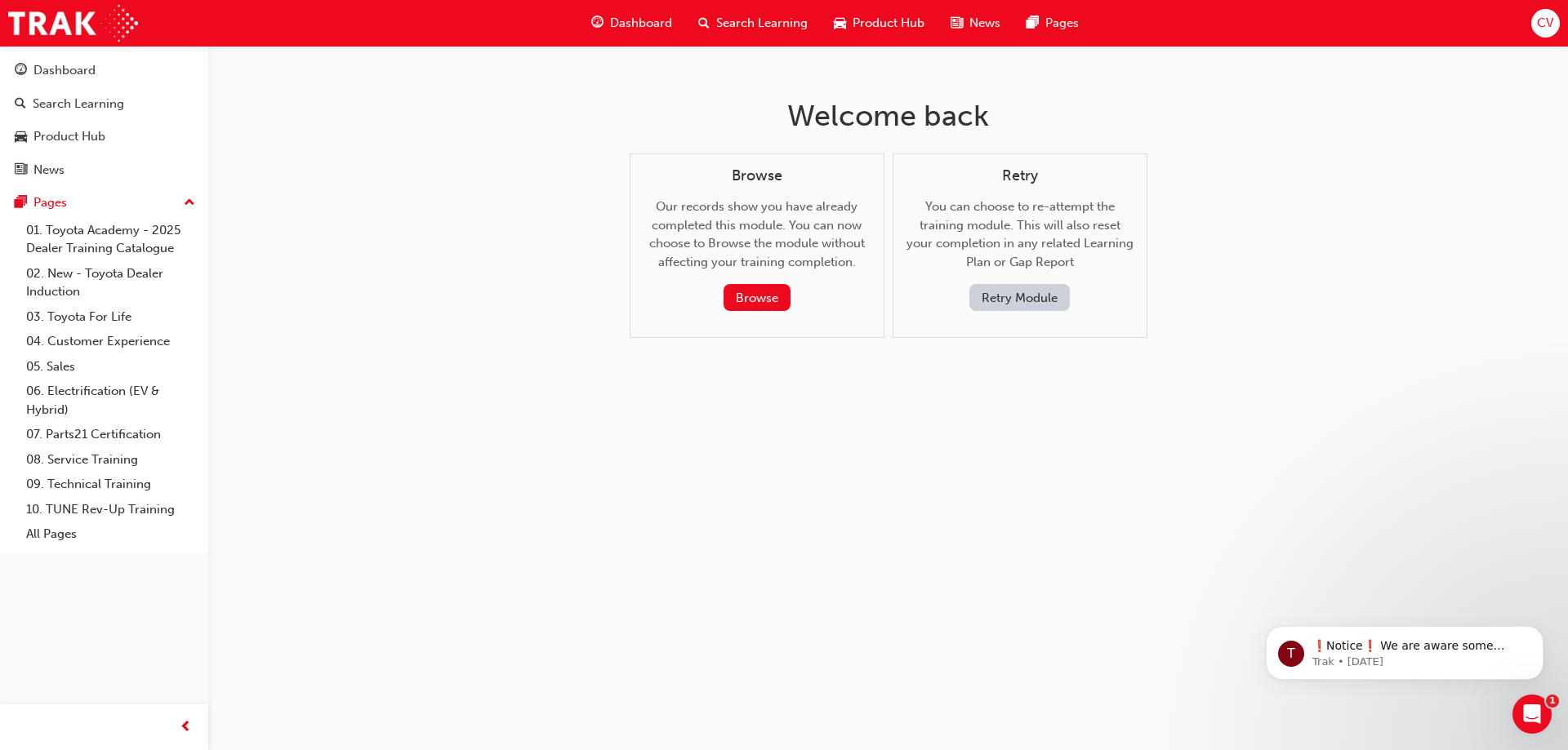
click at [1009, 289] on button "Retry Module" at bounding box center [1020, 297] width 101 height 27
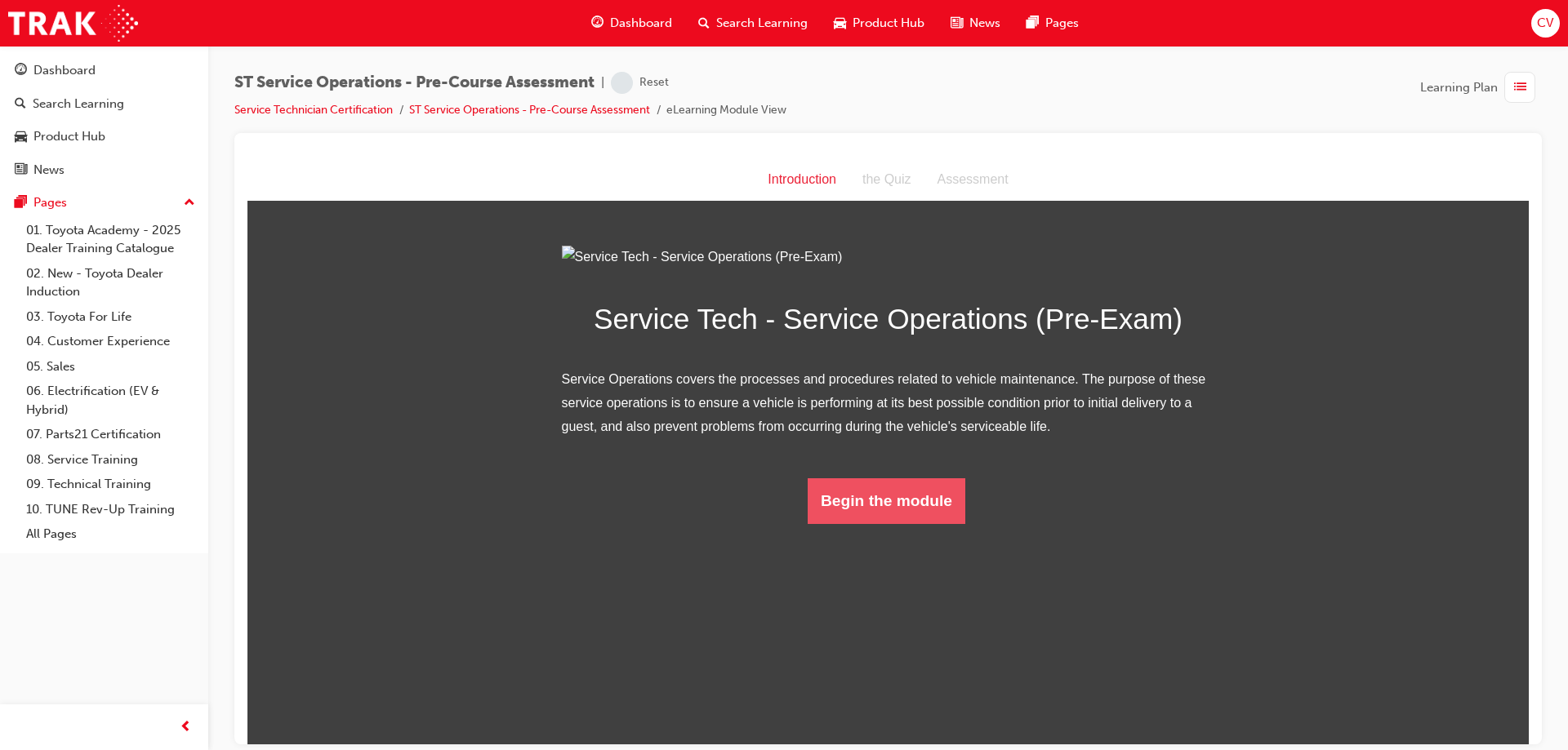
click at [889, 523] on button "Begin the module" at bounding box center [887, 500] width 158 height 46
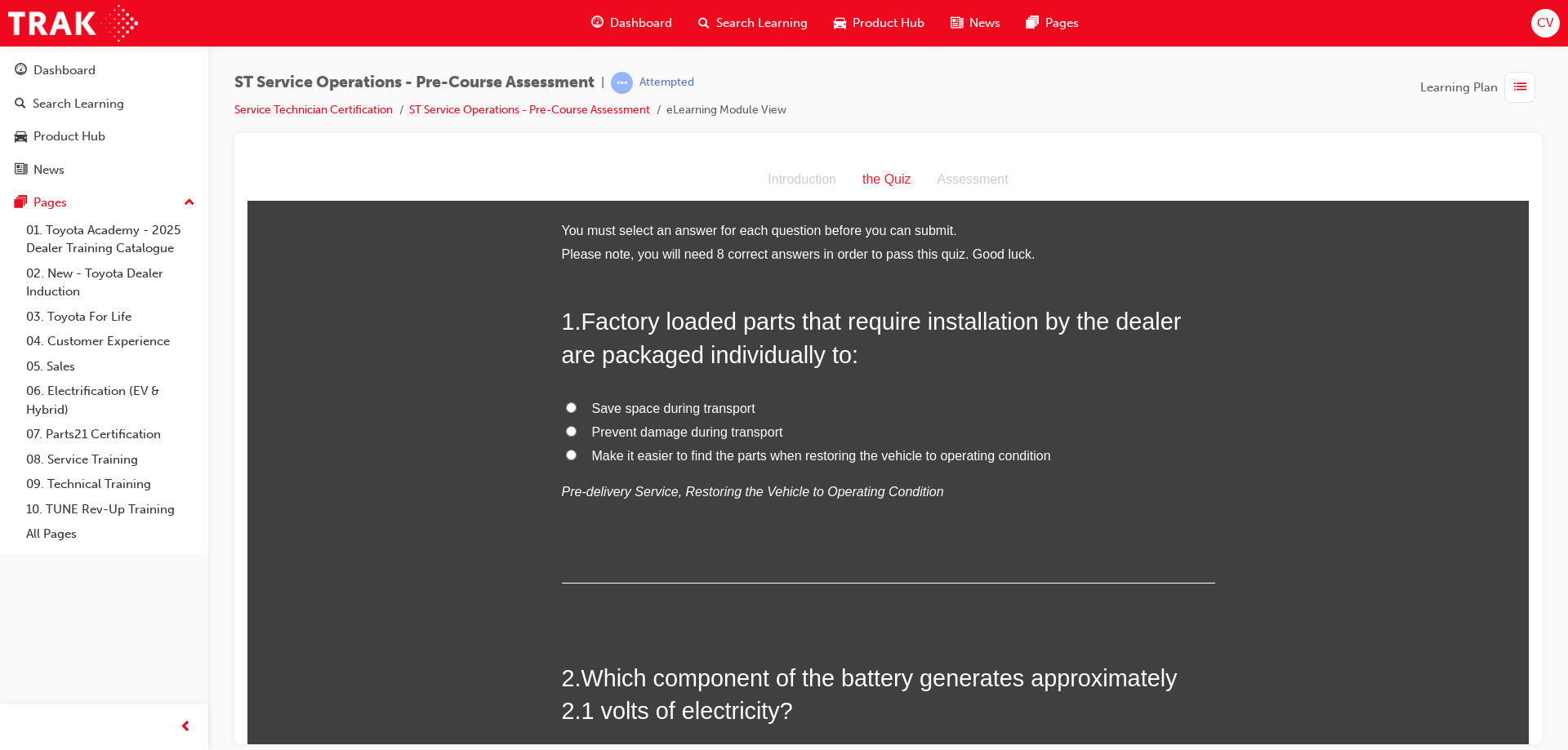
click at [570, 402] on input "Save space during transport" at bounding box center [571, 406] width 10 height 10
radio input "true"
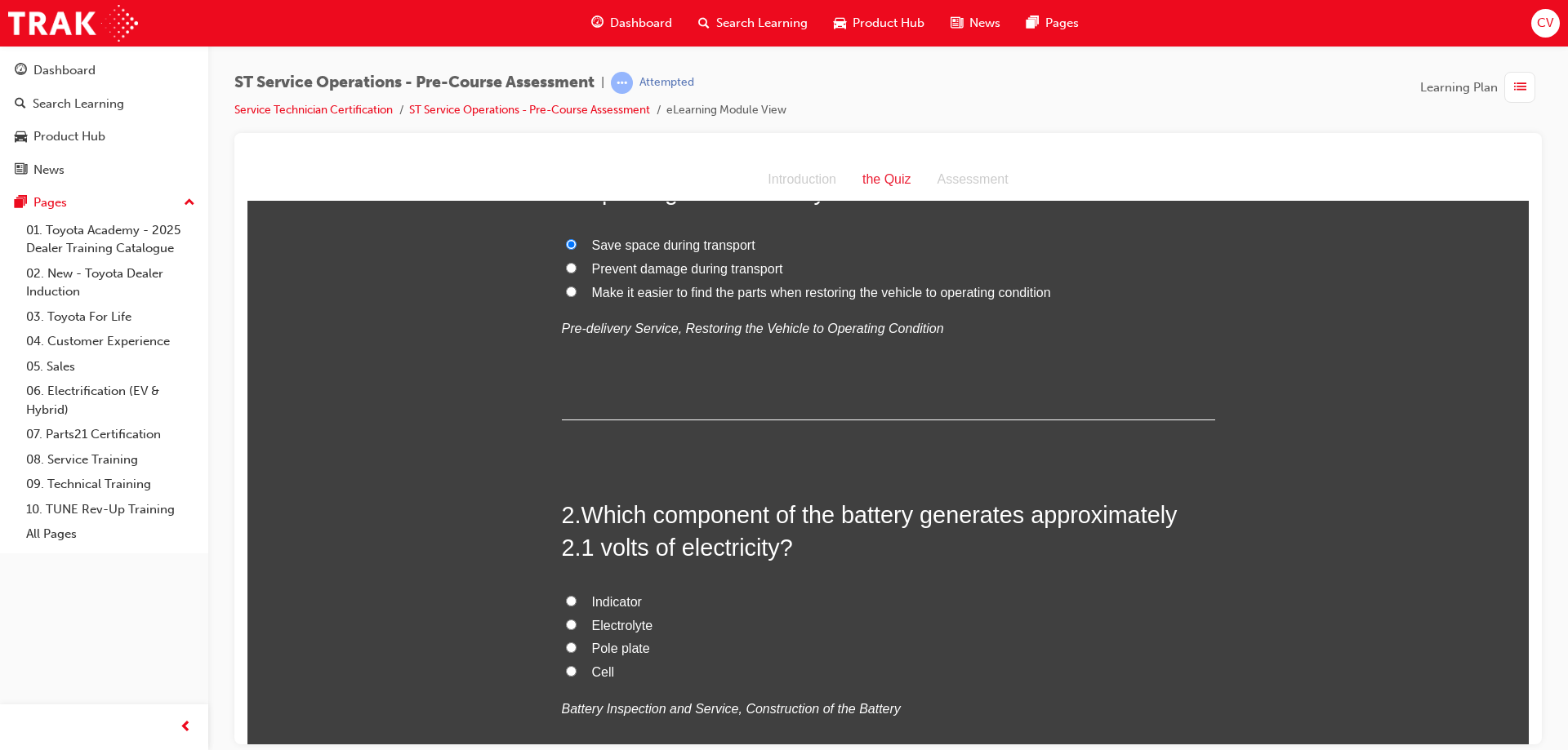
scroll to position [245, 0]
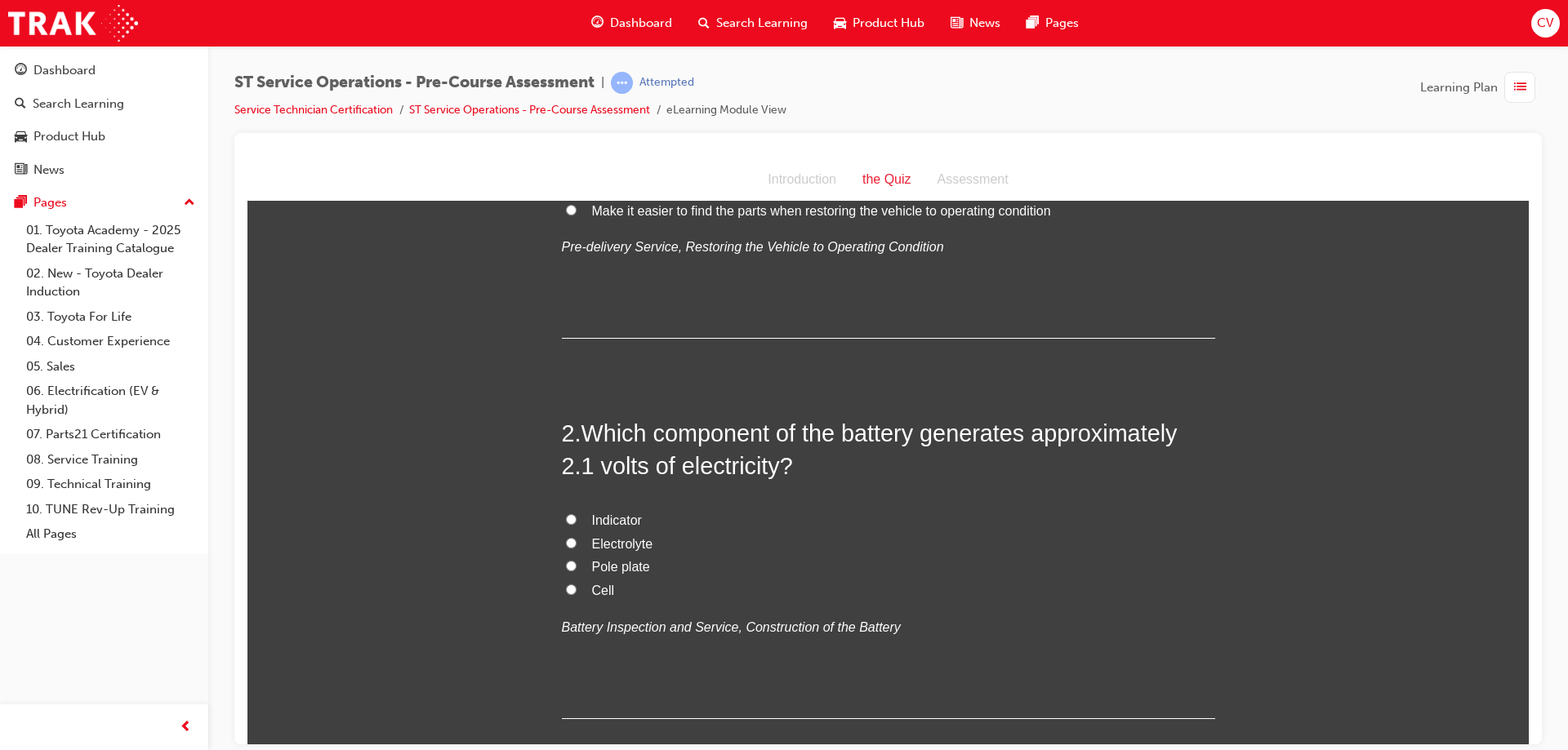
click at [572, 540] on label "Electrolyte" at bounding box center [889, 544] width 653 height 24
click at [572, 540] on input "Electrolyte" at bounding box center [571, 542] width 10 height 10
radio input "true"
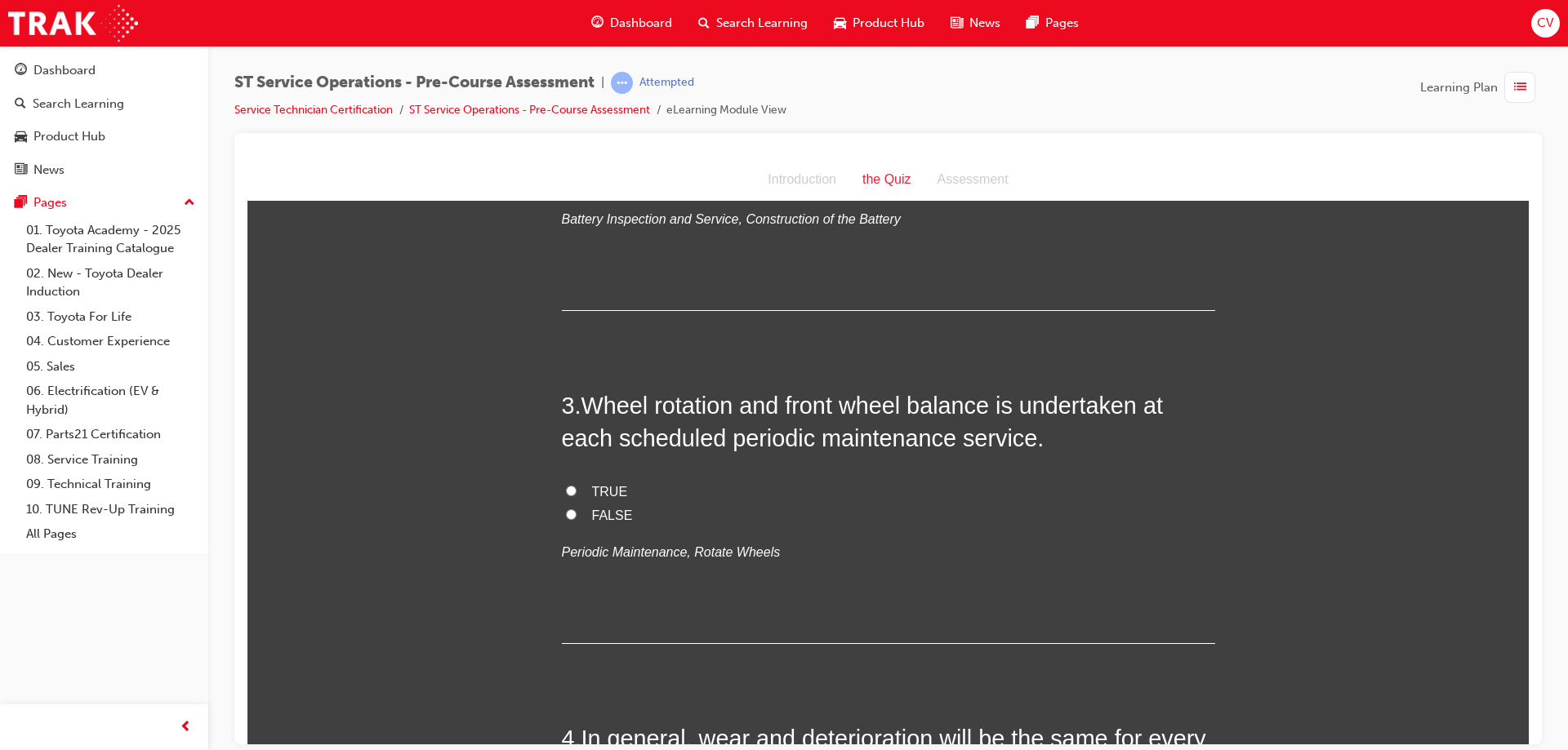
click at [566, 487] on input "TRUE" at bounding box center [571, 490] width 10 height 10
radio input "true"
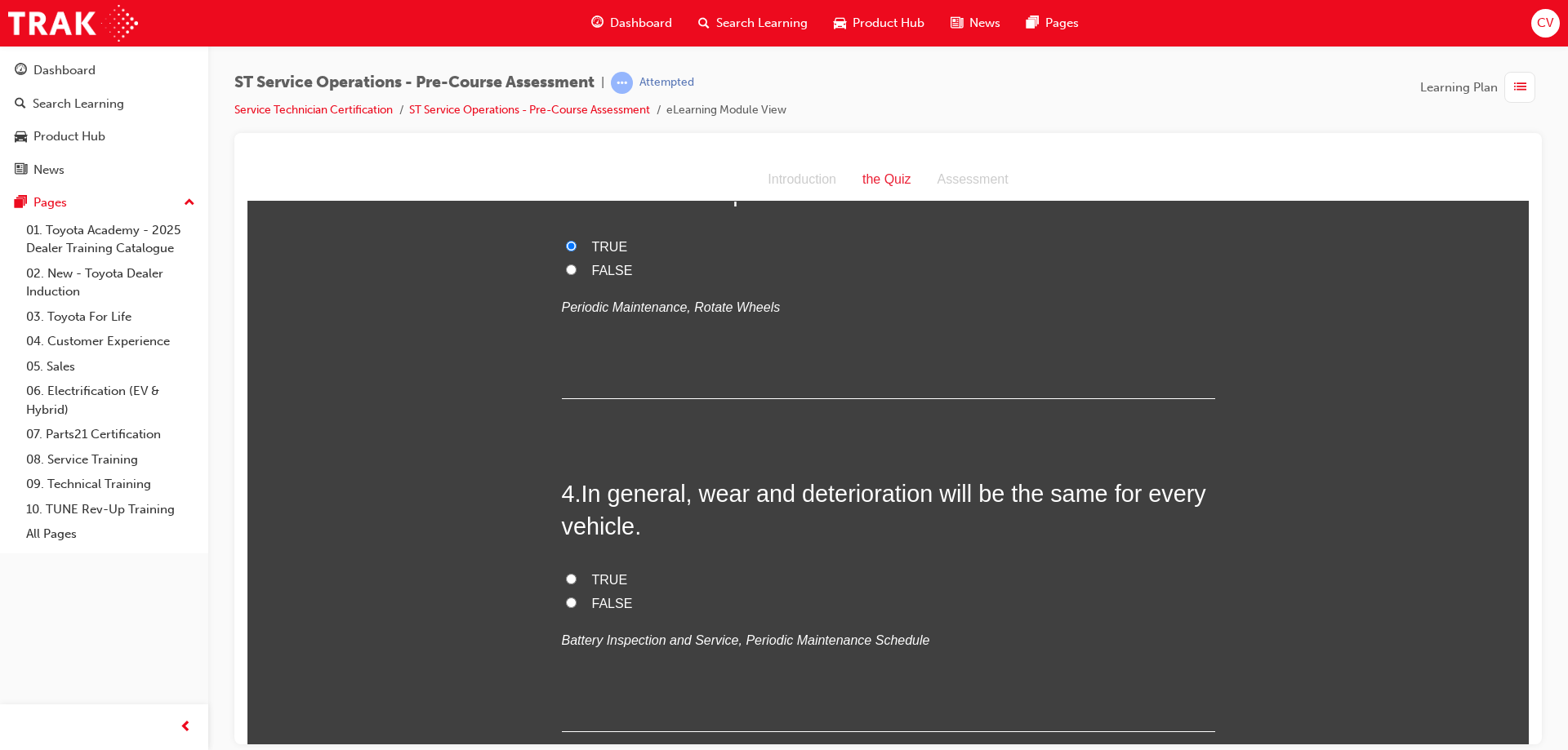
click at [570, 577] on label "TRUE" at bounding box center [889, 580] width 653 height 24
click at [570, 577] on input "TRUE" at bounding box center [571, 578] width 10 height 10
radio input "true"
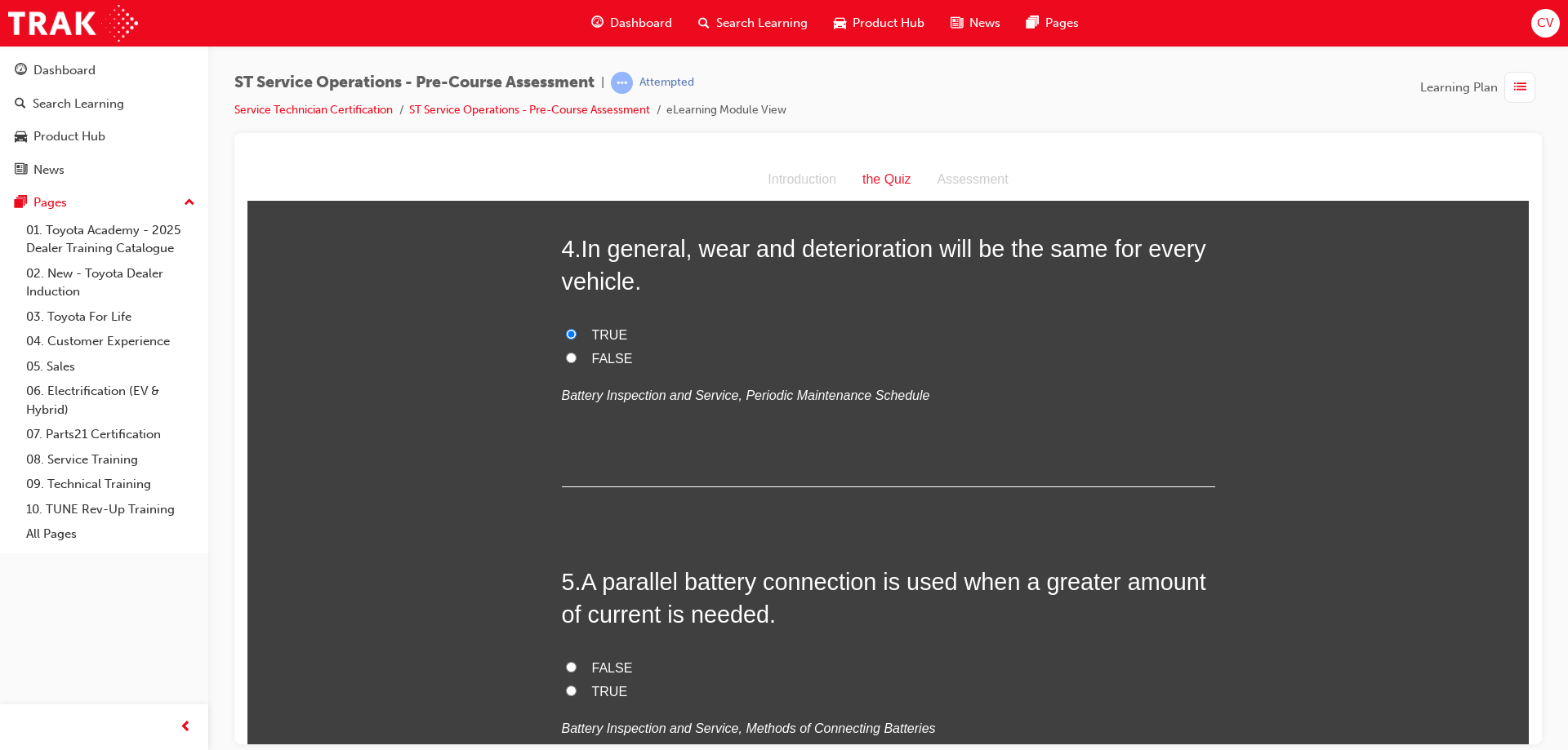
scroll to position [1306, 0]
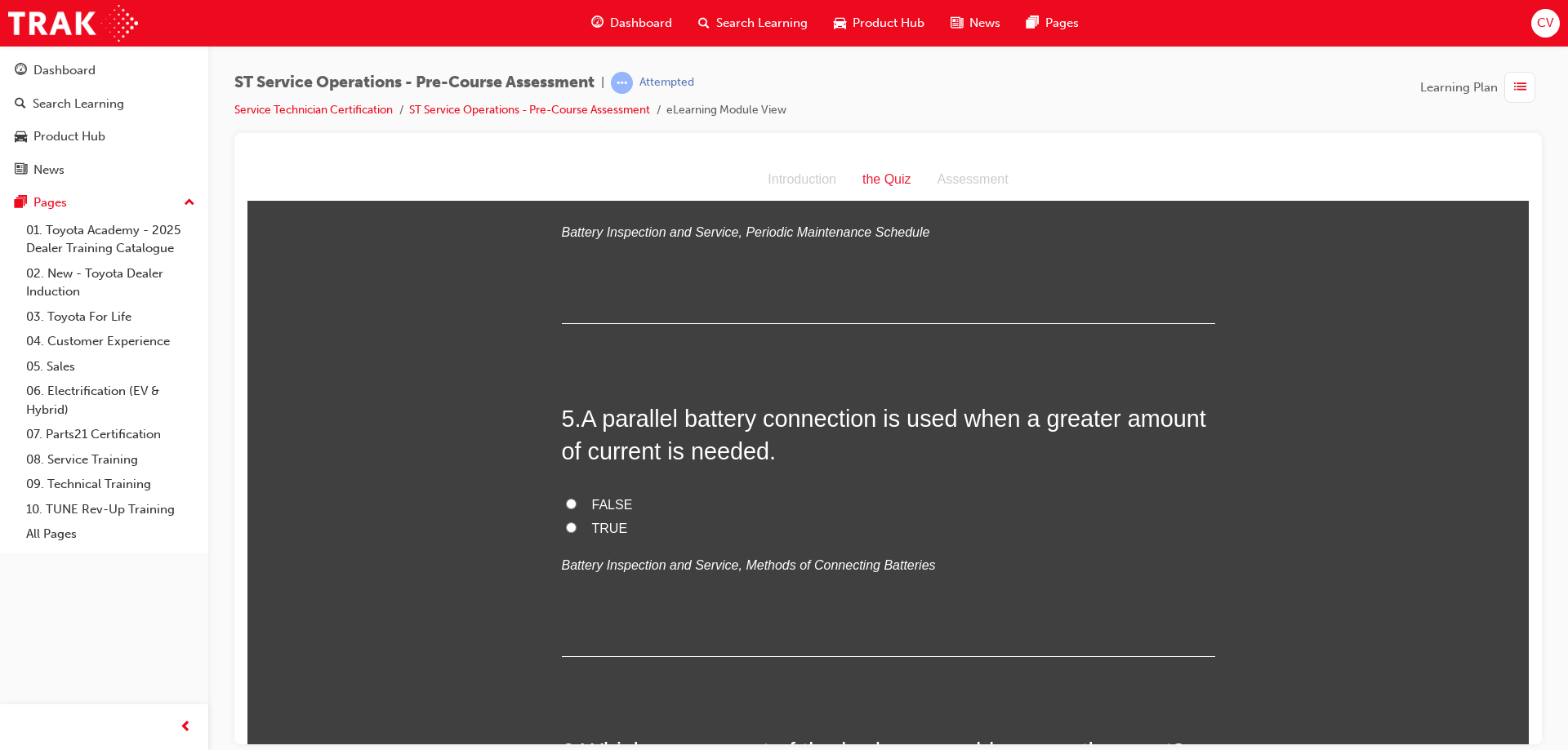
drag, startPoint x: 562, startPoint y: 499, endPoint x: 696, endPoint y: 502, distance: 134.0
click at [567, 498] on input "FALSE" at bounding box center [571, 503] width 10 height 10
radio input "true"
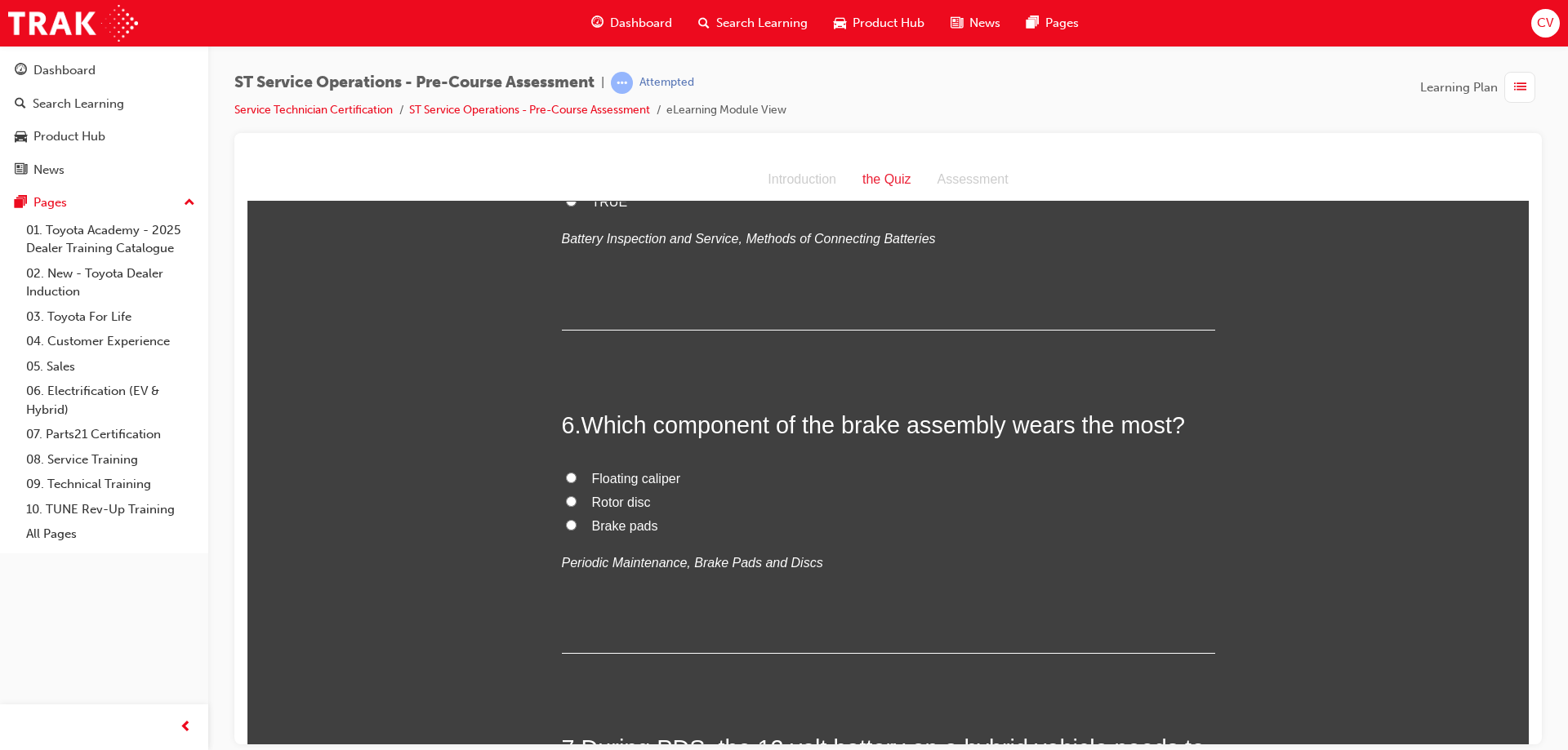
click at [566, 523] on input "Brake pads" at bounding box center [571, 524] width 10 height 10
radio input "true"
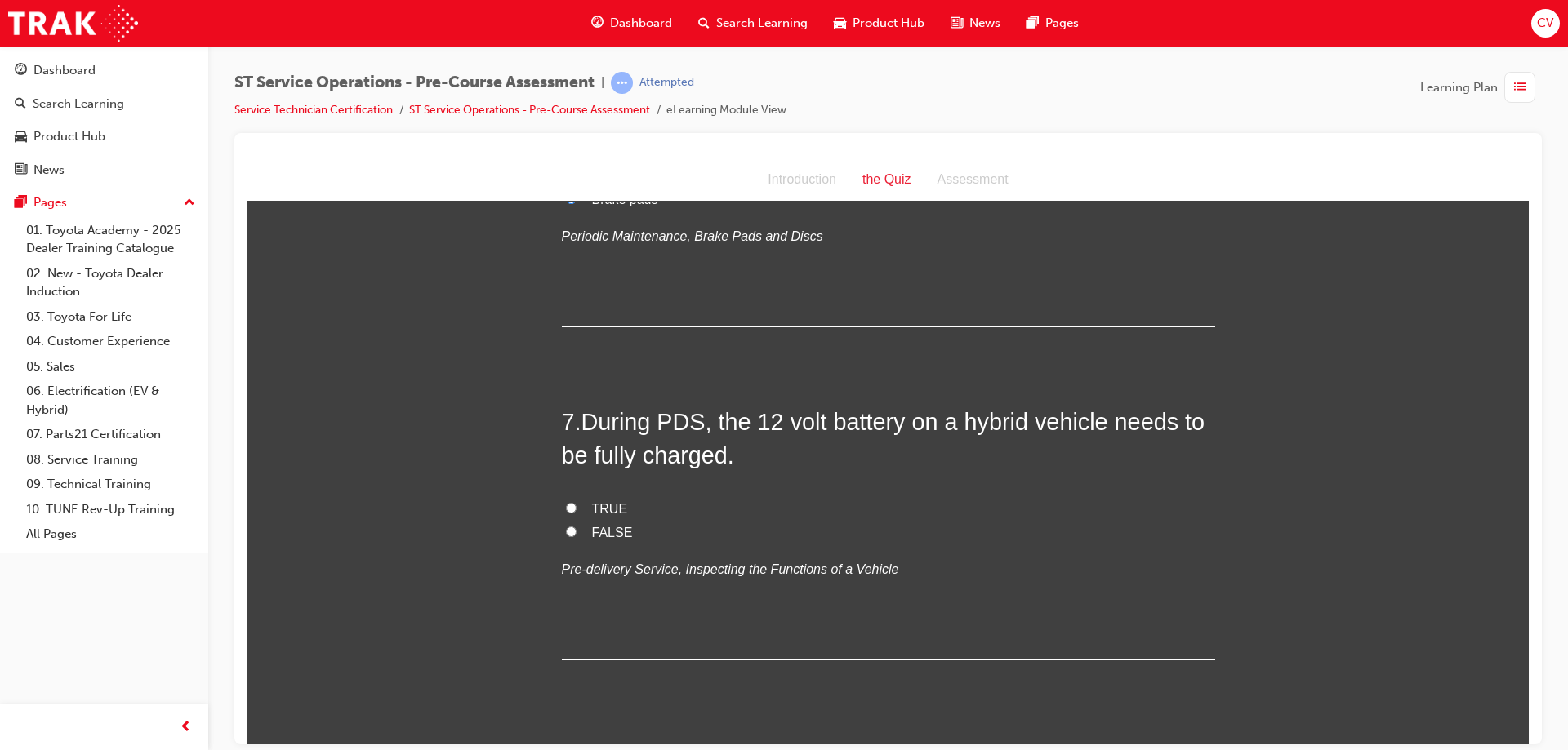
drag, startPoint x: 564, startPoint y: 505, endPoint x: 573, endPoint y: 501, distance: 9.8
click at [573, 501] on label "TRUE" at bounding box center [889, 509] width 653 height 24
click at [573, 502] on input "TRUE" at bounding box center [571, 507] width 10 height 10
radio input "true"
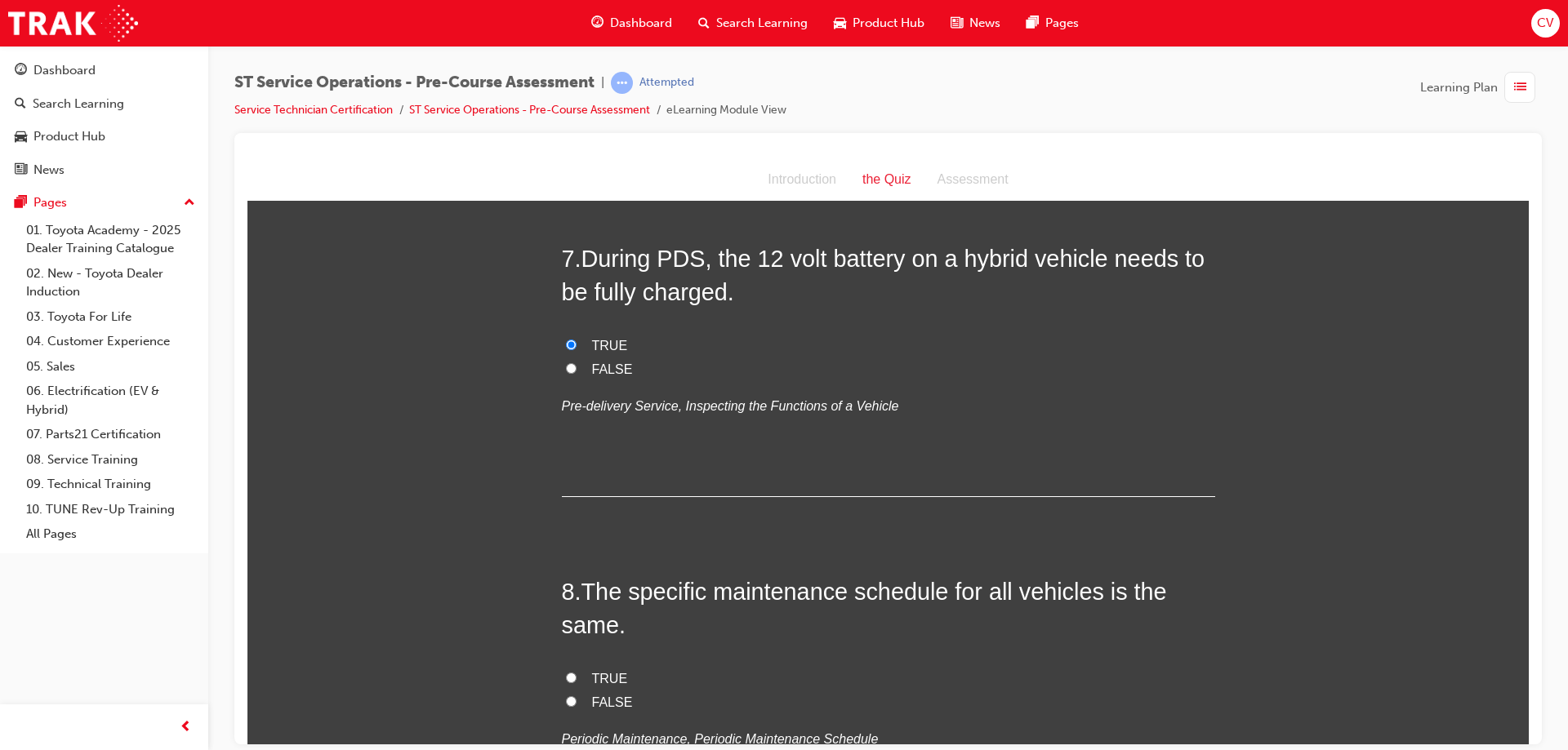
scroll to position [2204, 0]
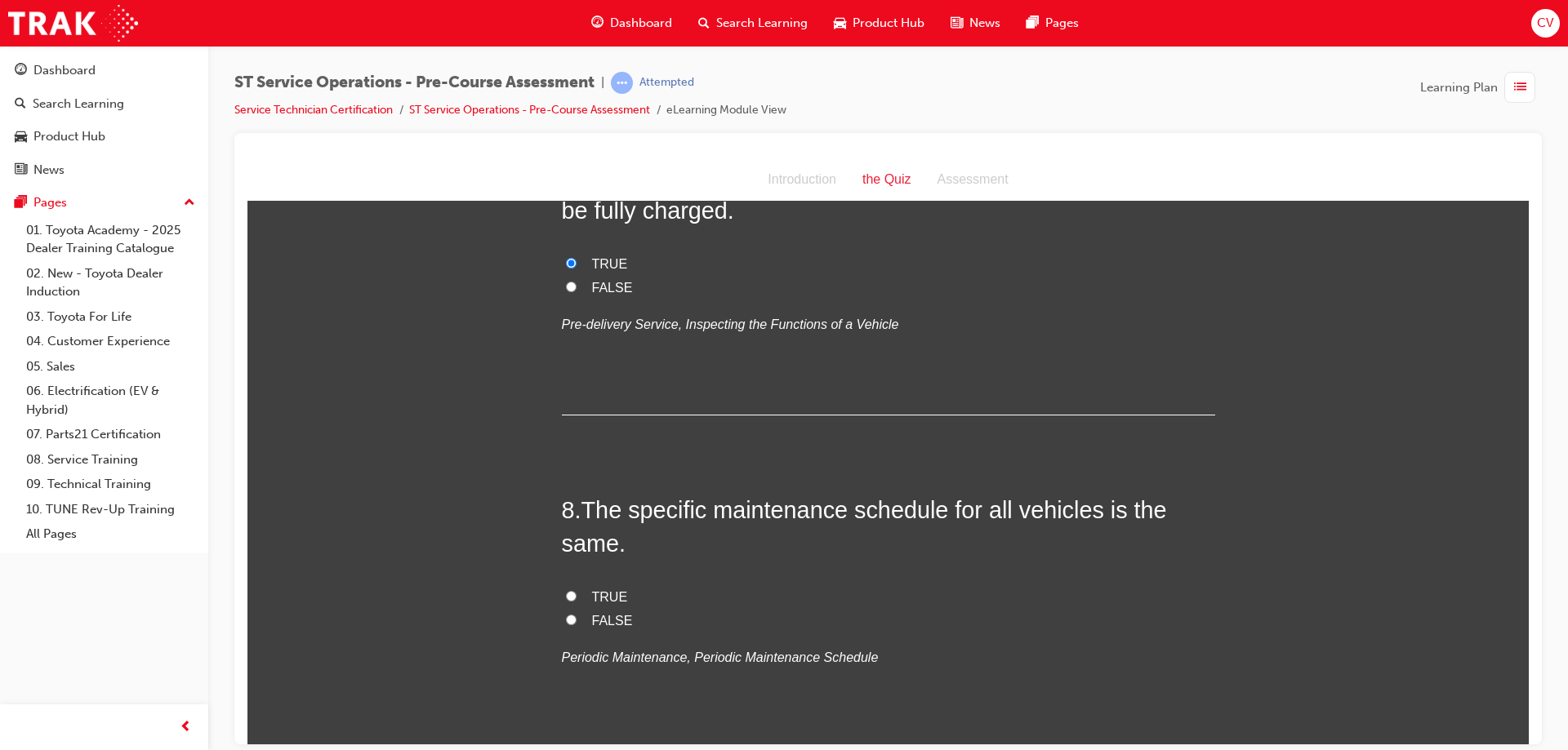
click at [567, 591] on input "TRUE" at bounding box center [571, 595] width 10 height 10
radio input "true"
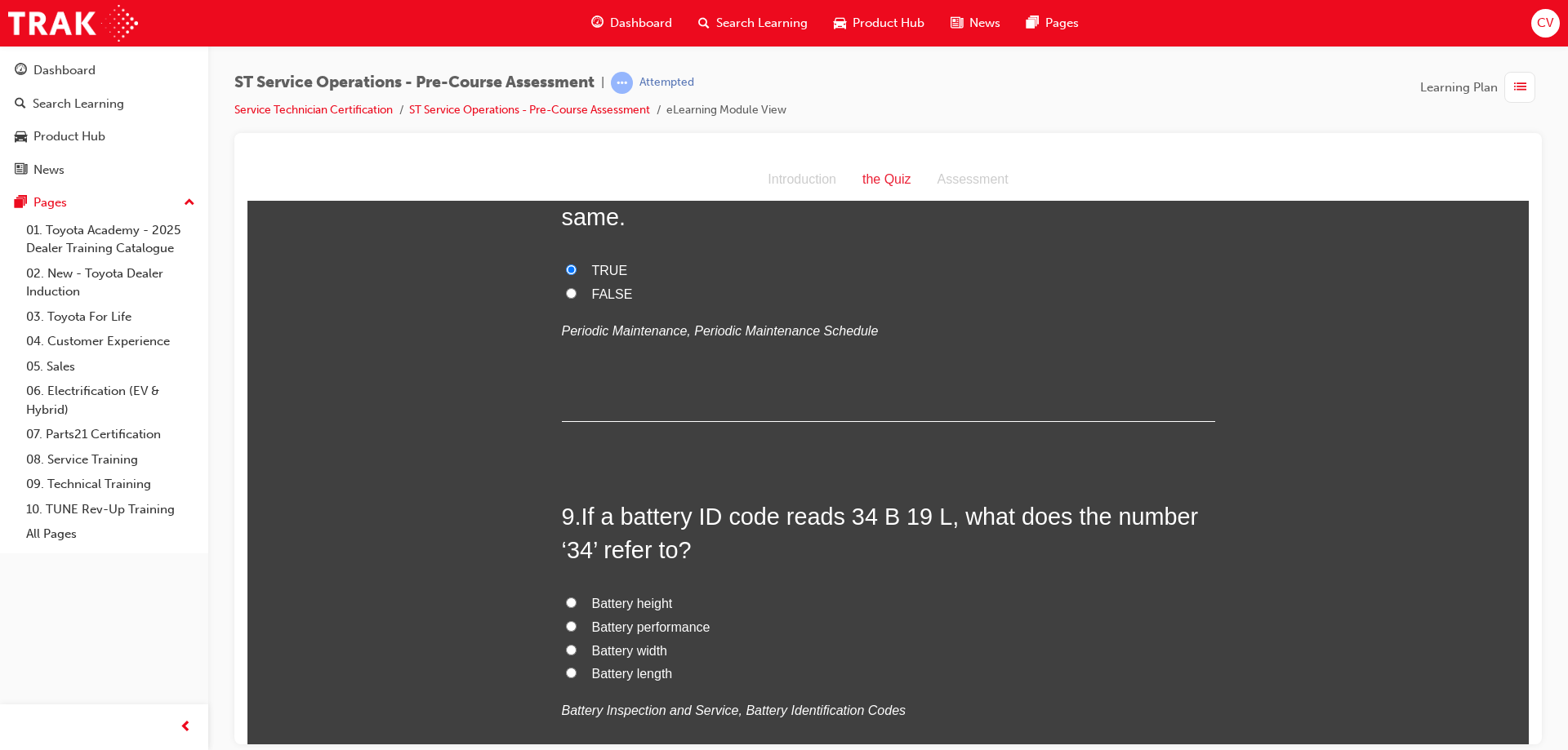
scroll to position [2613, 0]
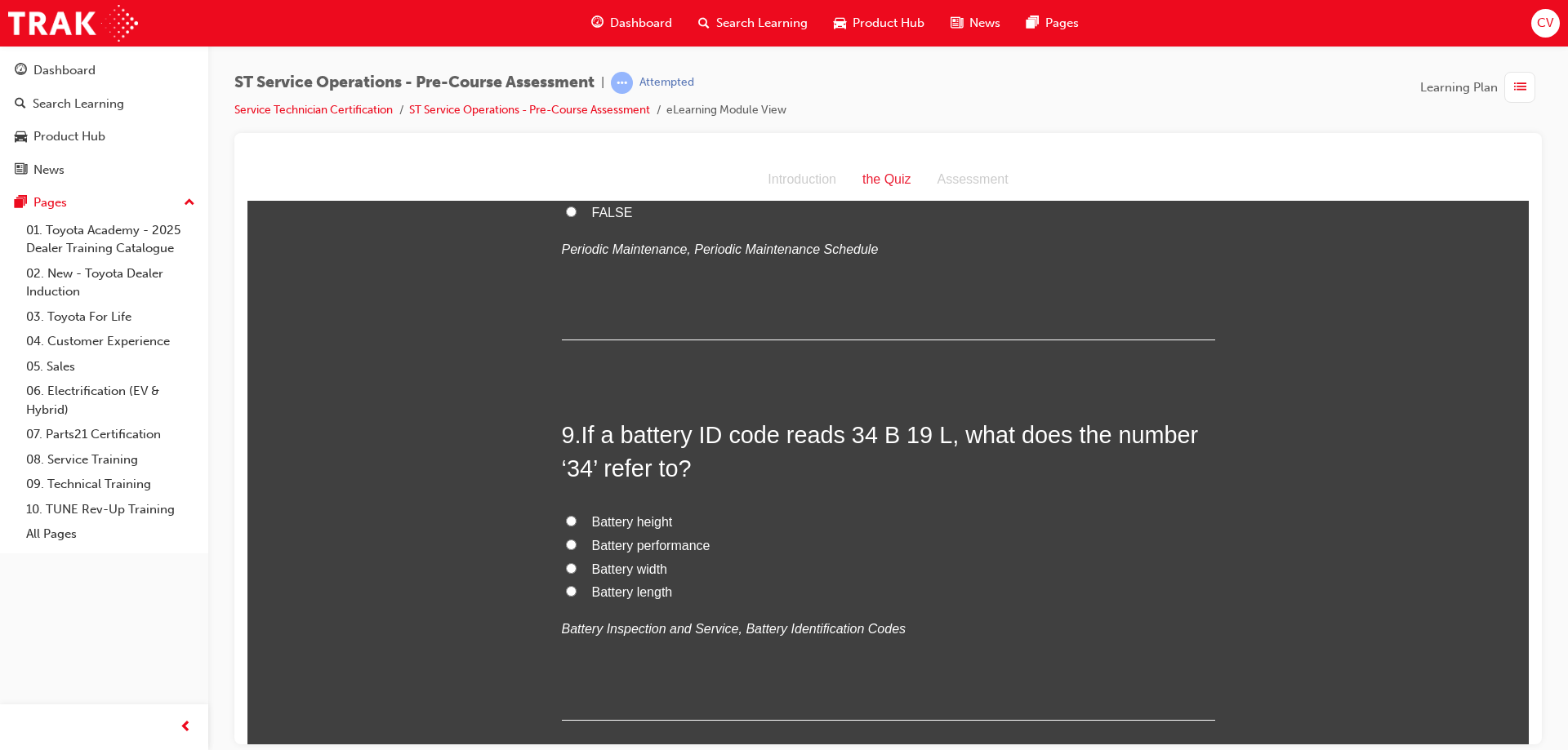
drag, startPoint x: 565, startPoint y: 591, endPoint x: 717, endPoint y: 570, distance: 153.4
click at [568, 590] on input "Battery length" at bounding box center [571, 591] width 10 height 10
radio input "true"
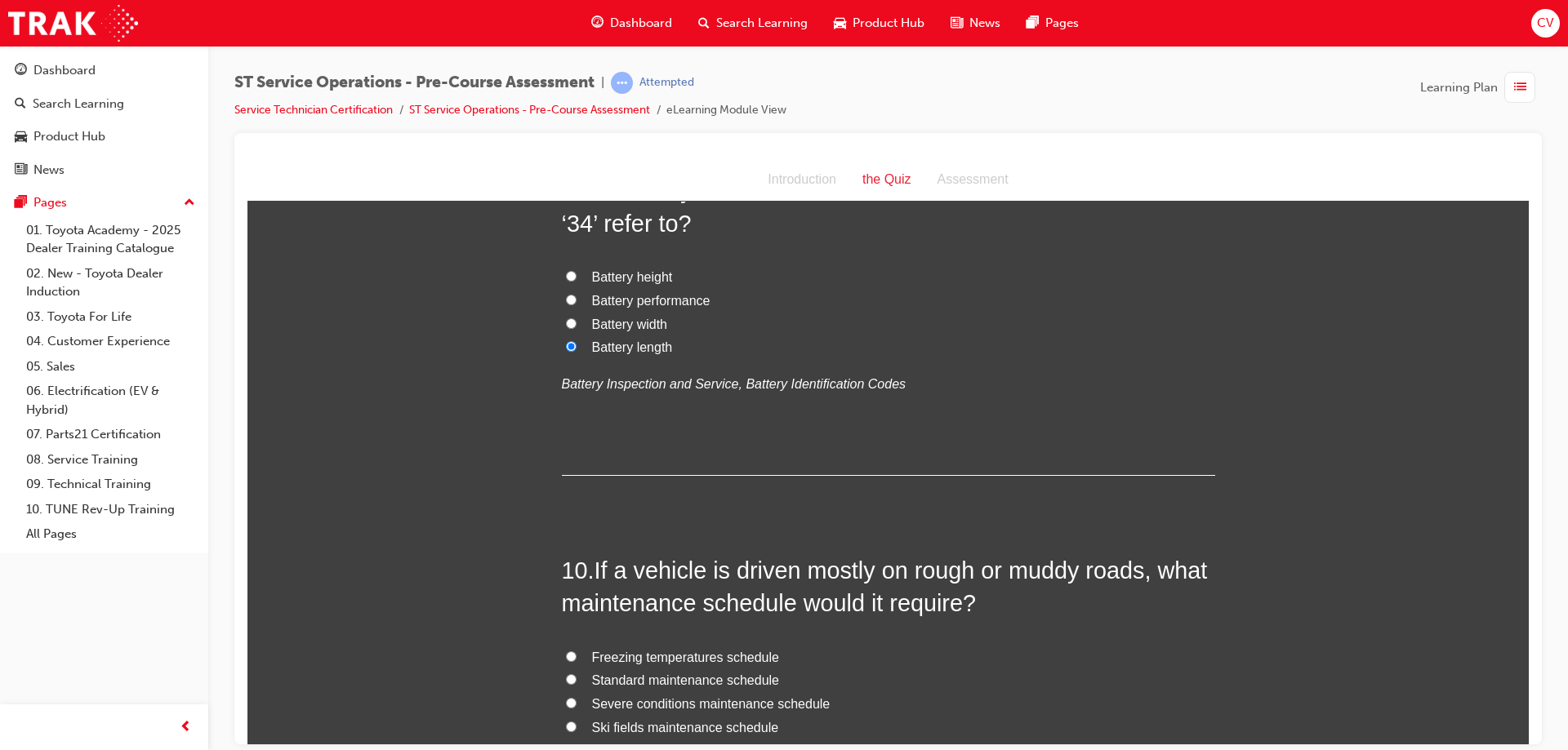
scroll to position [2940, 0]
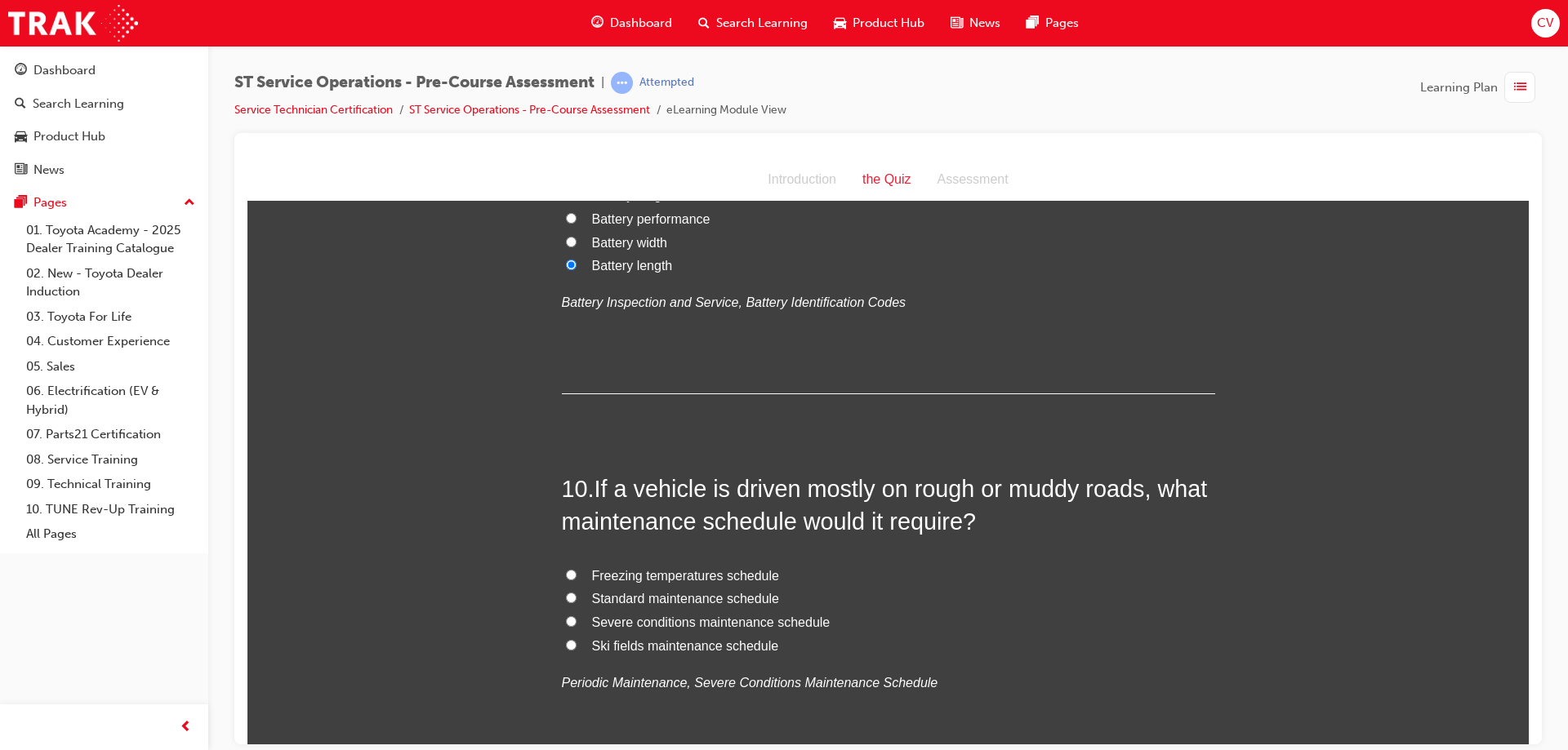
drag, startPoint x: 564, startPoint y: 593, endPoint x: 788, endPoint y: 562, distance: 226.1
click at [571, 589] on label "Standard maintenance schedule" at bounding box center [889, 598] width 653 height 24
click at [571, 592] on input "Standard maintenance schedule" at bounding box center [571, 597] width 10 height 10
radio input "true"
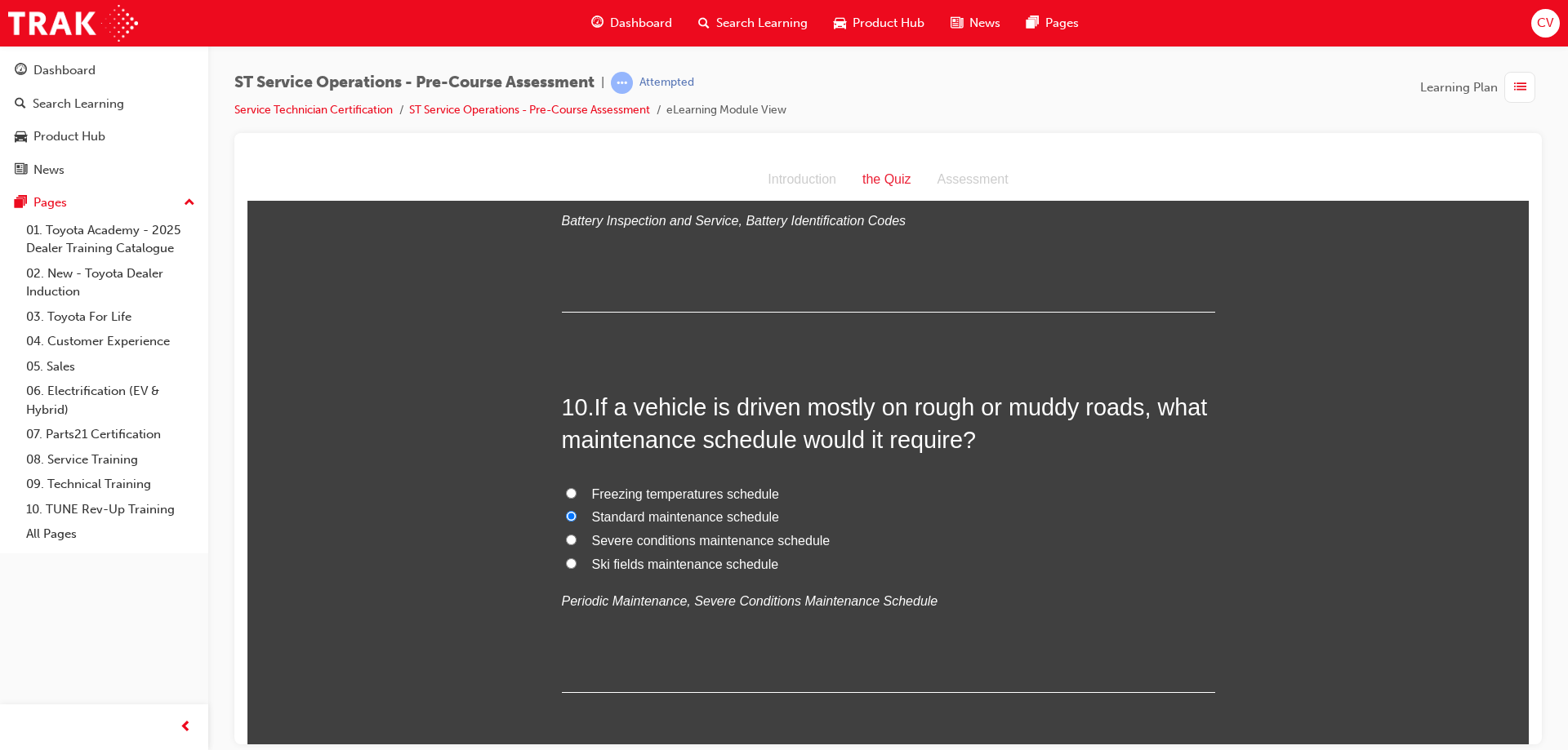
scroll to position [3093, 0]
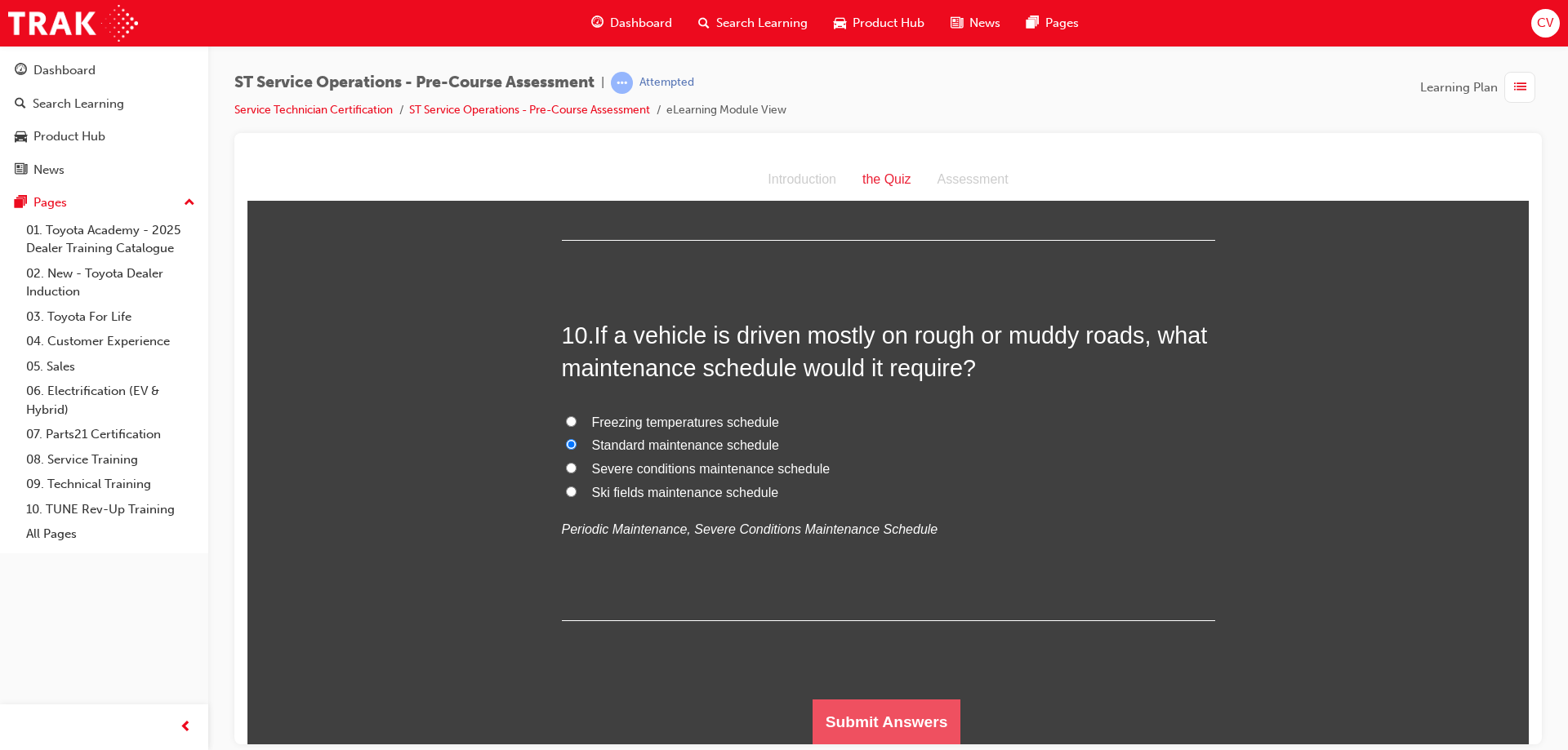
drag, startPoint x: 891, startPoint y: 732, endPoint x: 889, endPoint y: 722, distance: 10.2
click at [888, 726] on button "Submit Answers" at bounding box center [887, 722] width 149 height 46
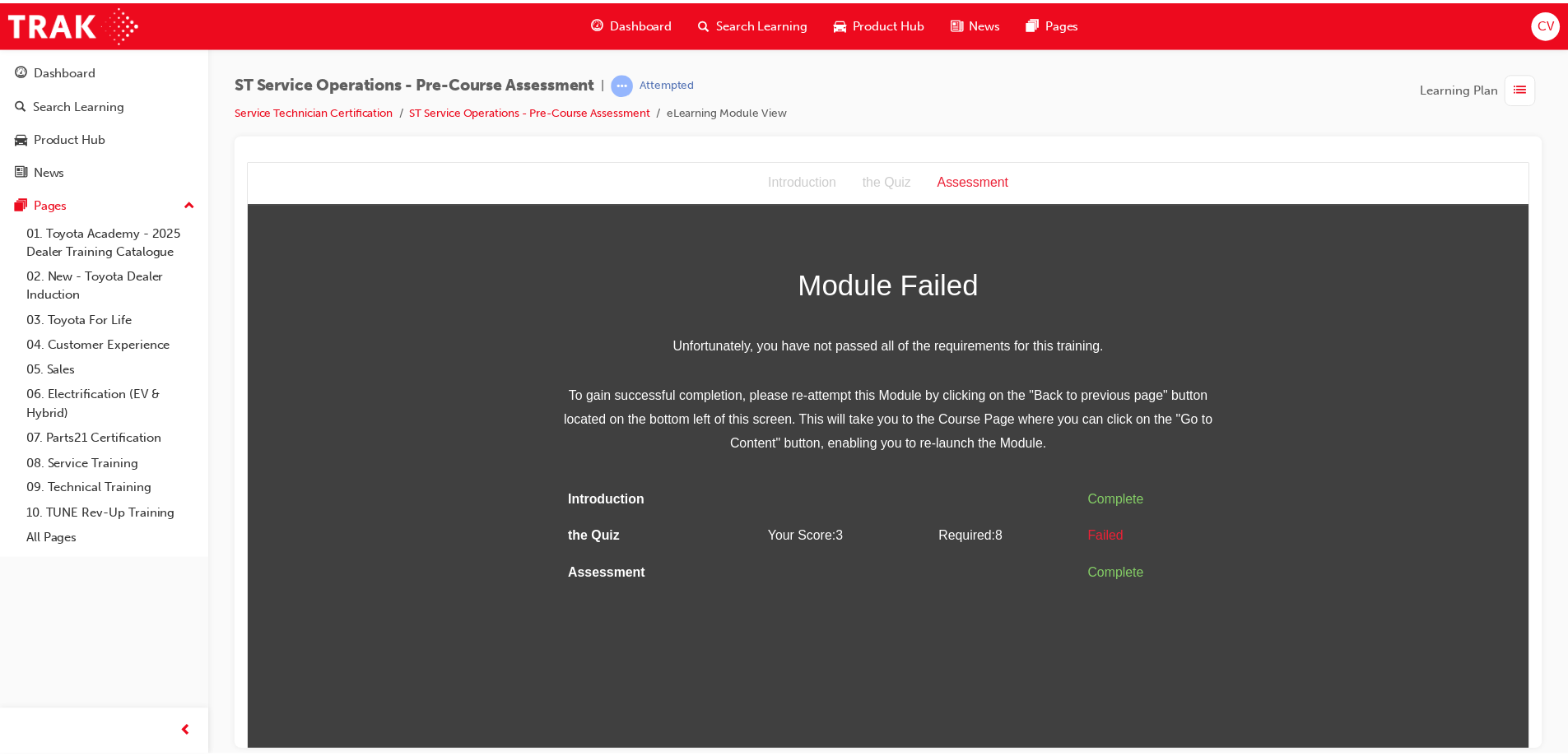
scroll to position [0, 0]
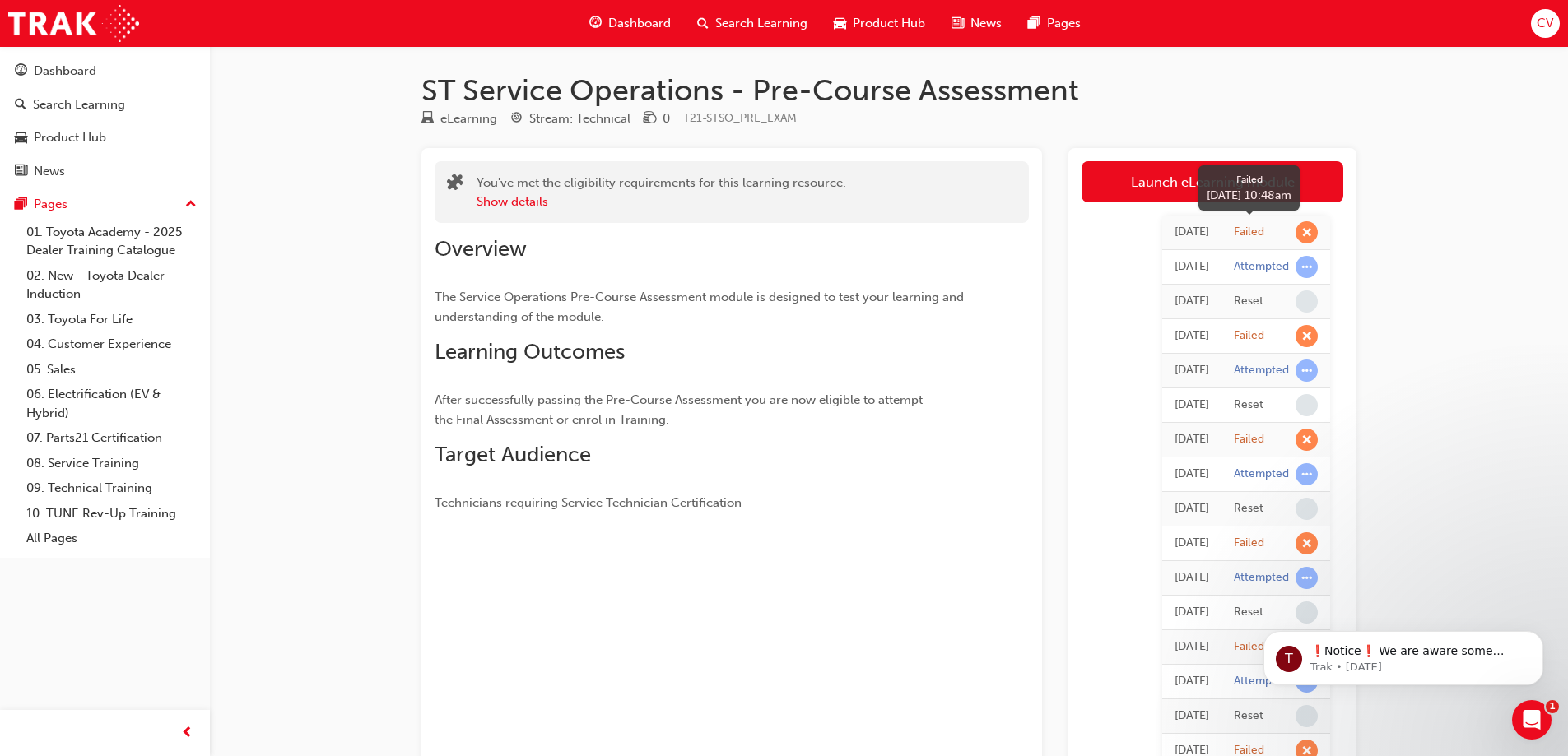
click at [1307, 233] on span "learningRecordVerb_FAIL-icon" at bounding box center [1306, 232] width 22 height 22
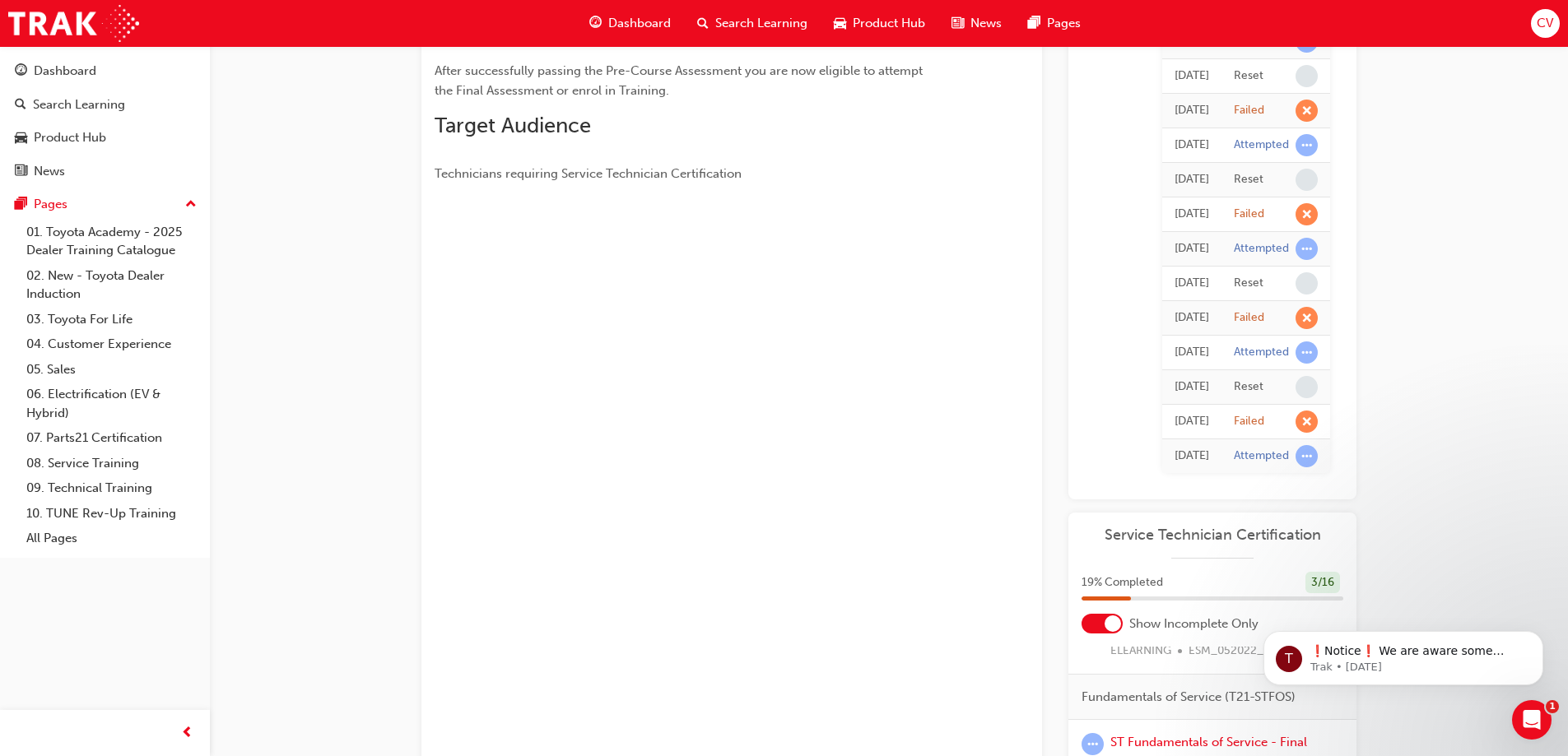
scroll to position [494, 0]
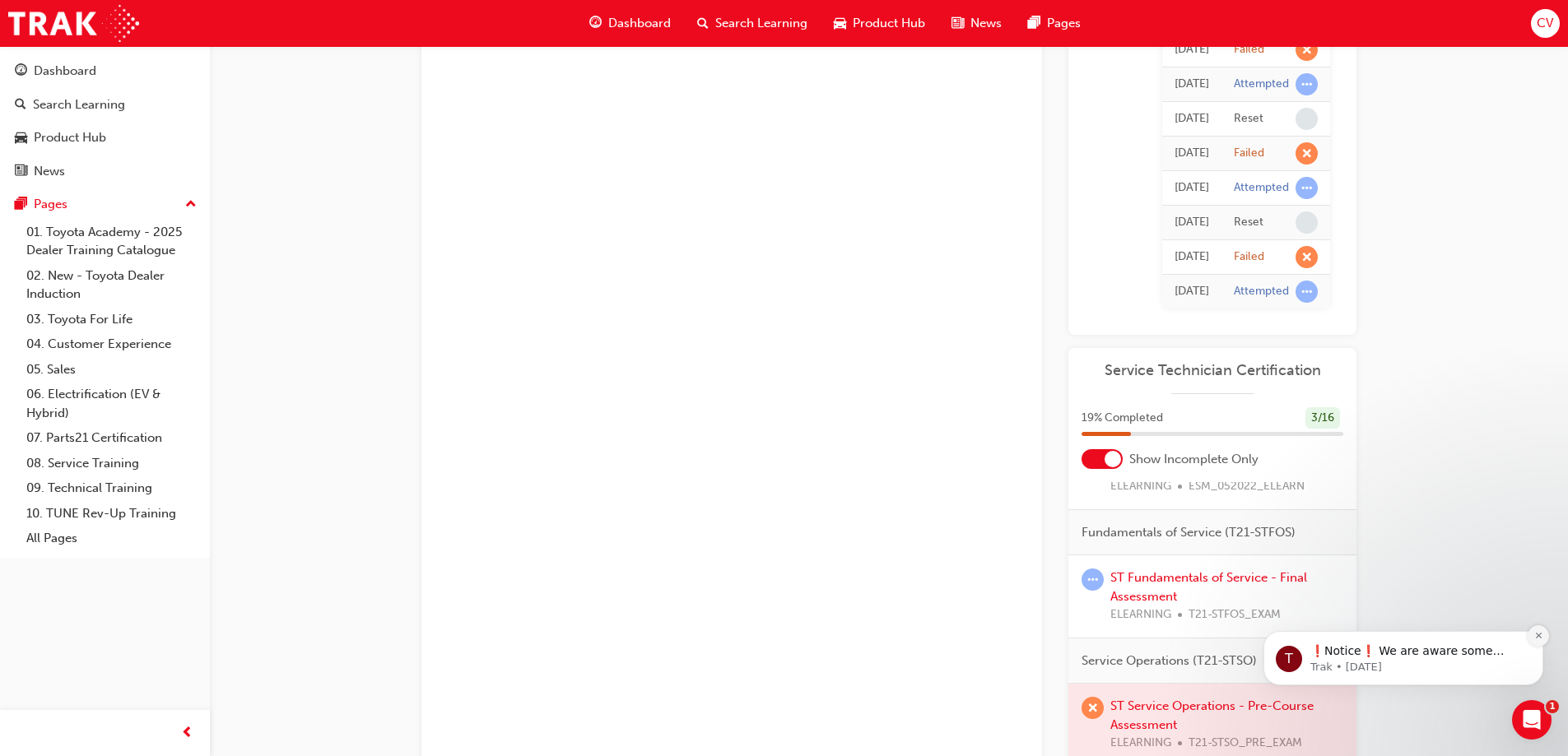
click at [1538, 632] on icon "Dismiss notification" at bounding box center [1537, 635] width 9 height 9
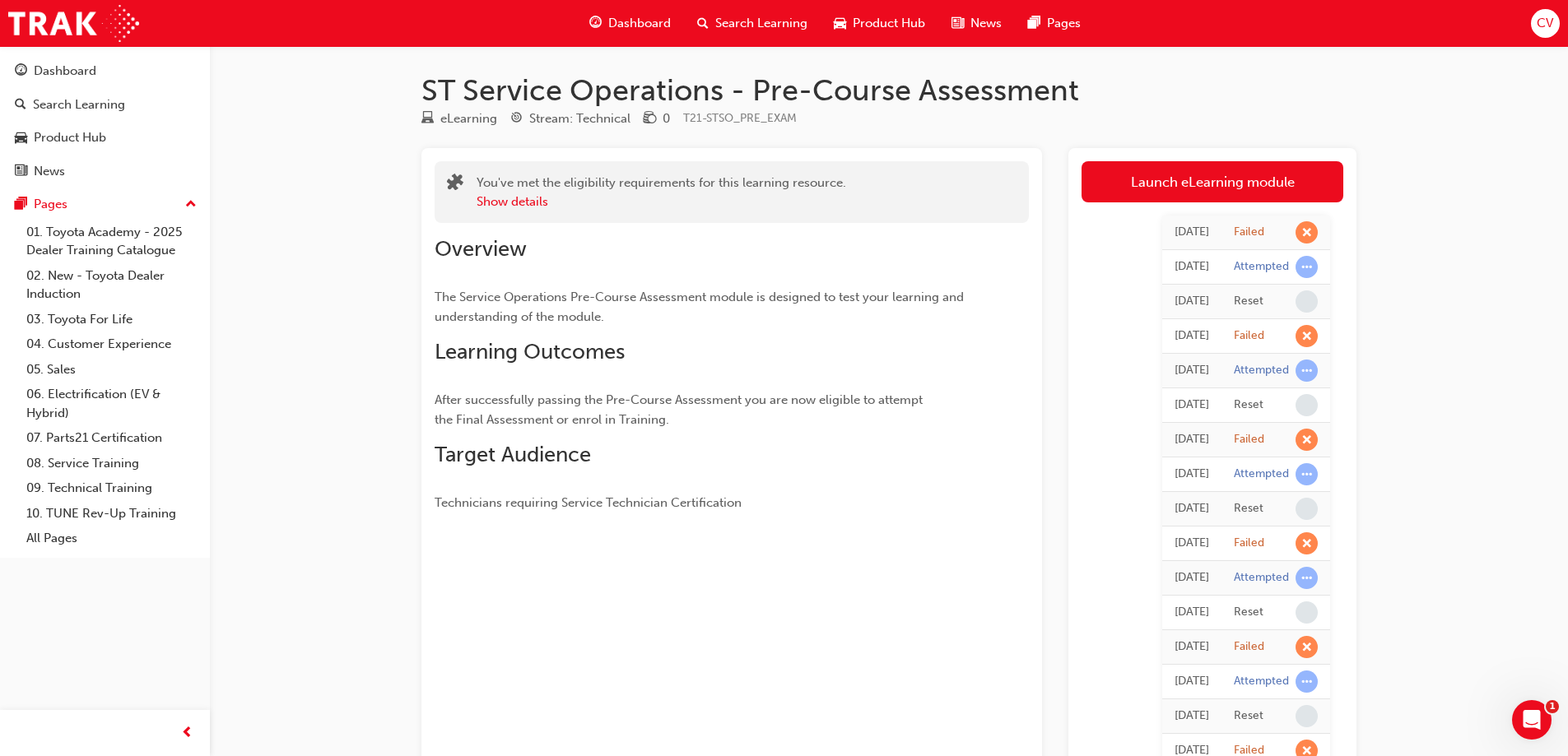
scroll to position [247, 0]
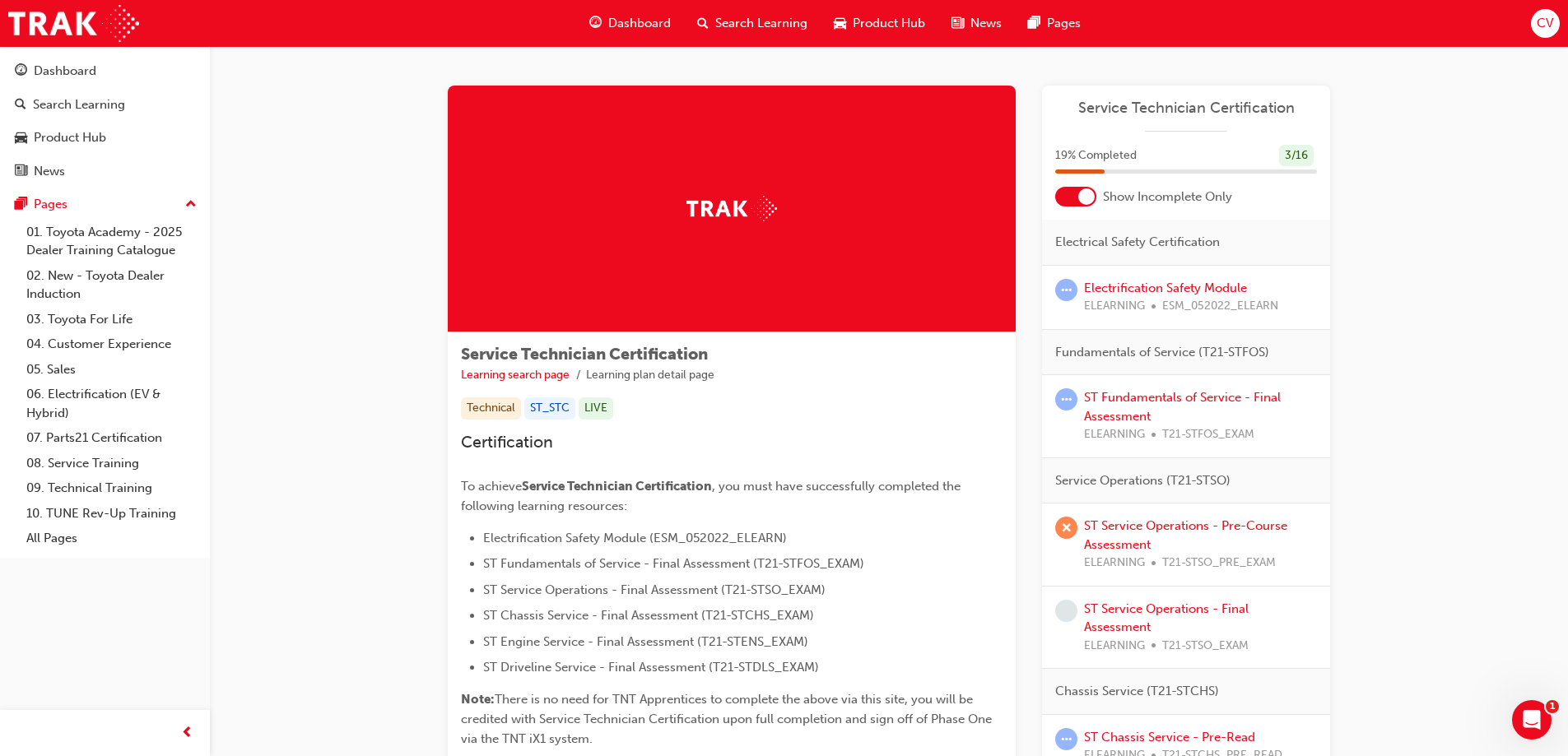
scroll to position [82, 0]
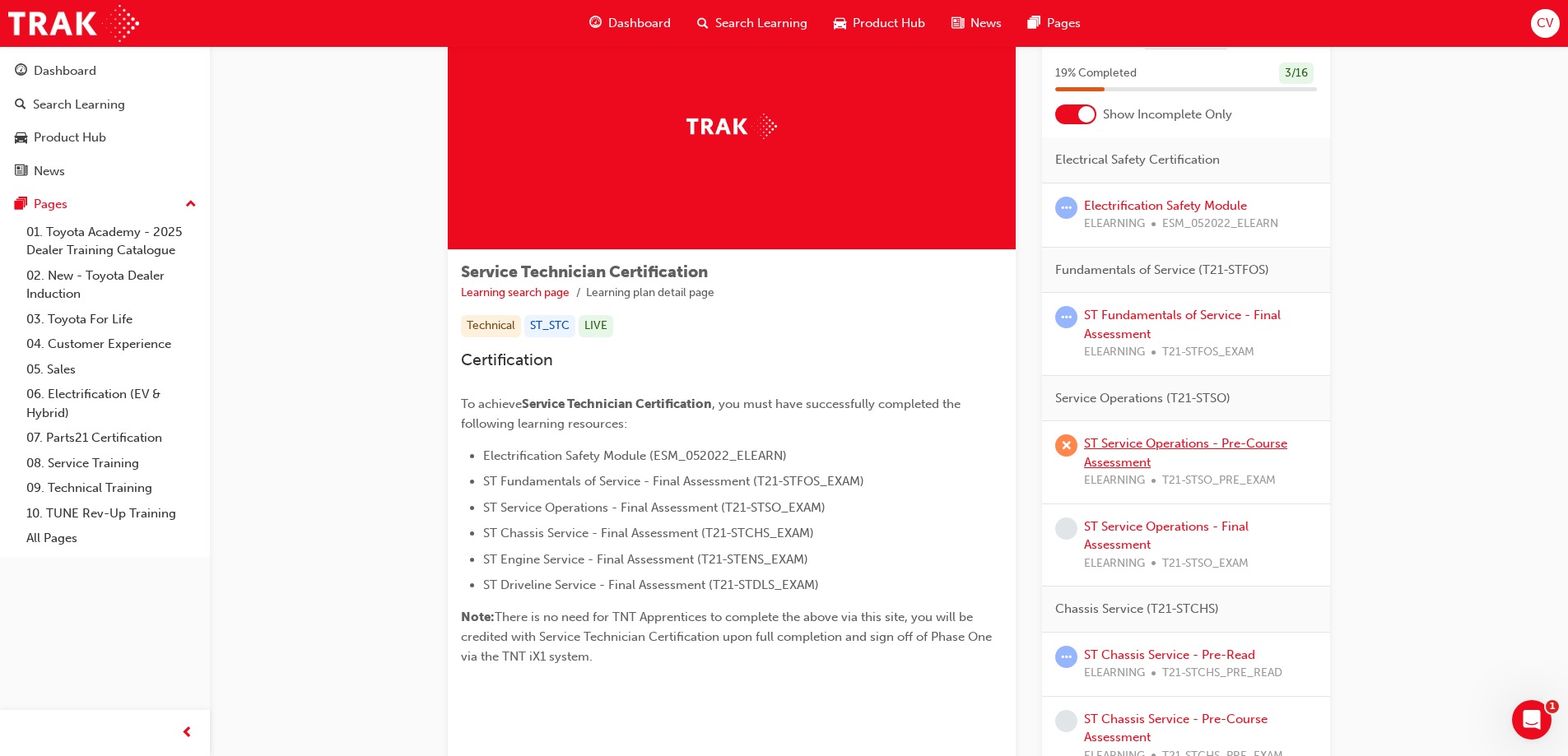
click at [1171, 446] on link "ST Service Operations - Pre-Course Assessment" at bounding box center [1185, 453] width 203 height 33
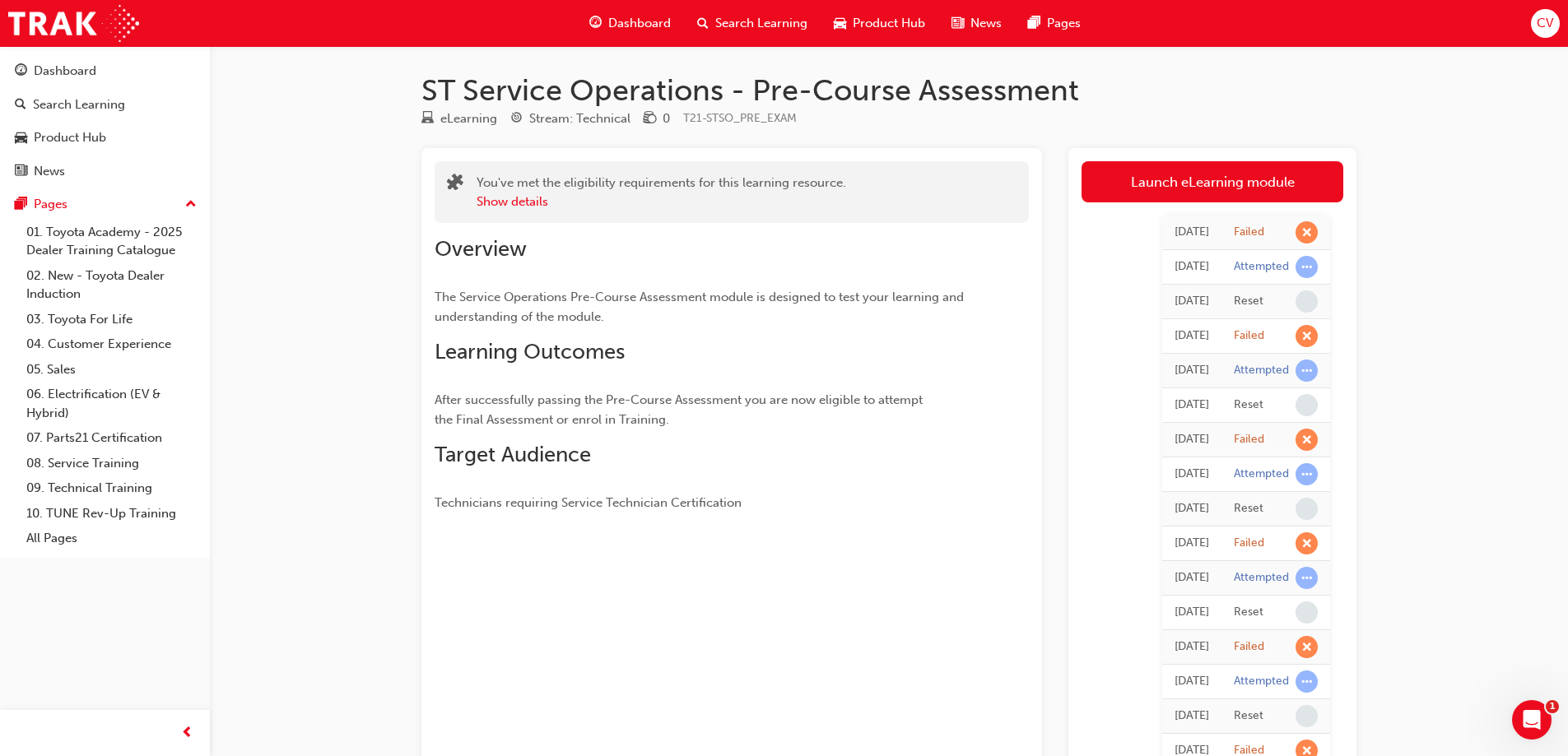
click at [1226, 183] on link "Launch eLearning module" at bounding box center [1212, 182] width 262 height 41
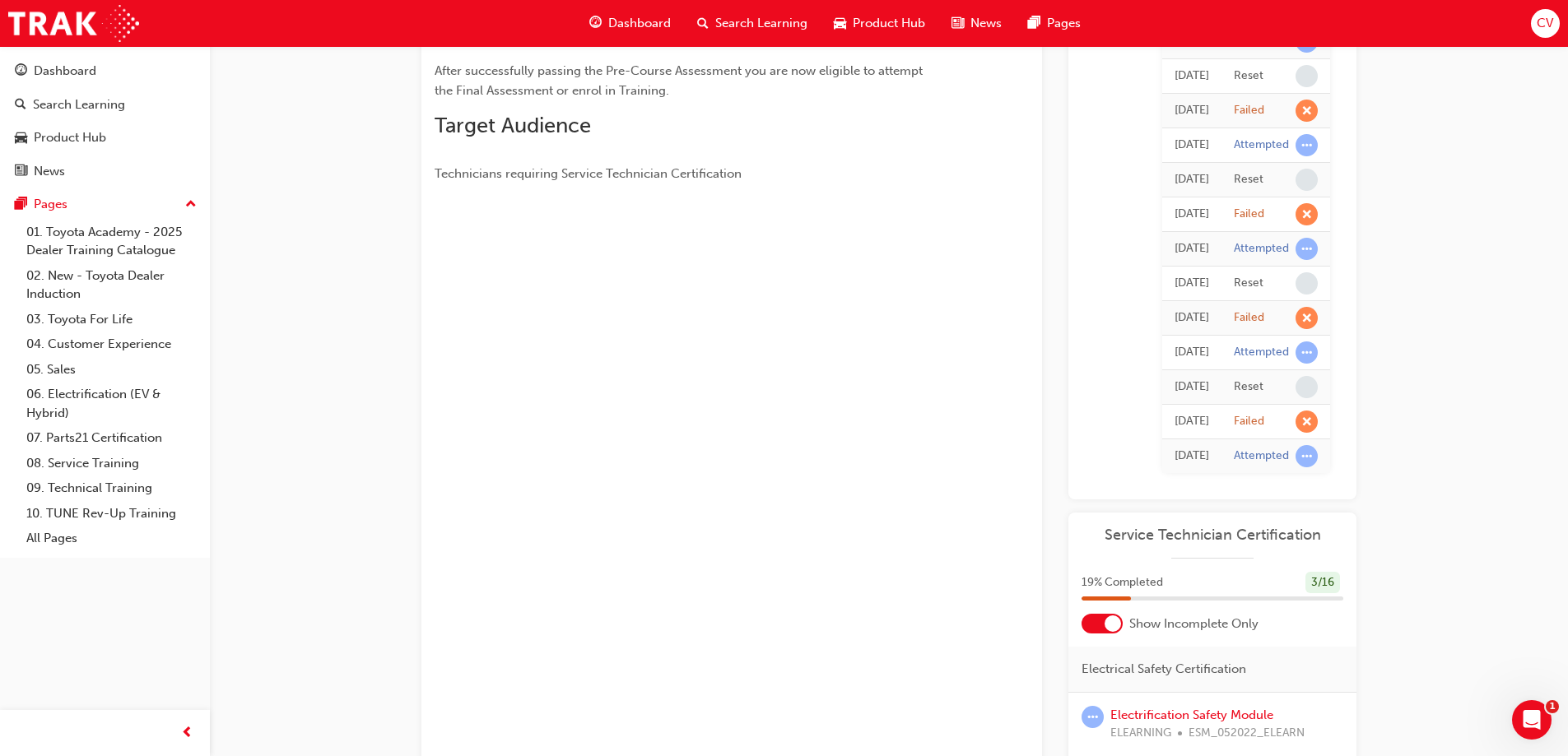
scroll to position [643, 0]
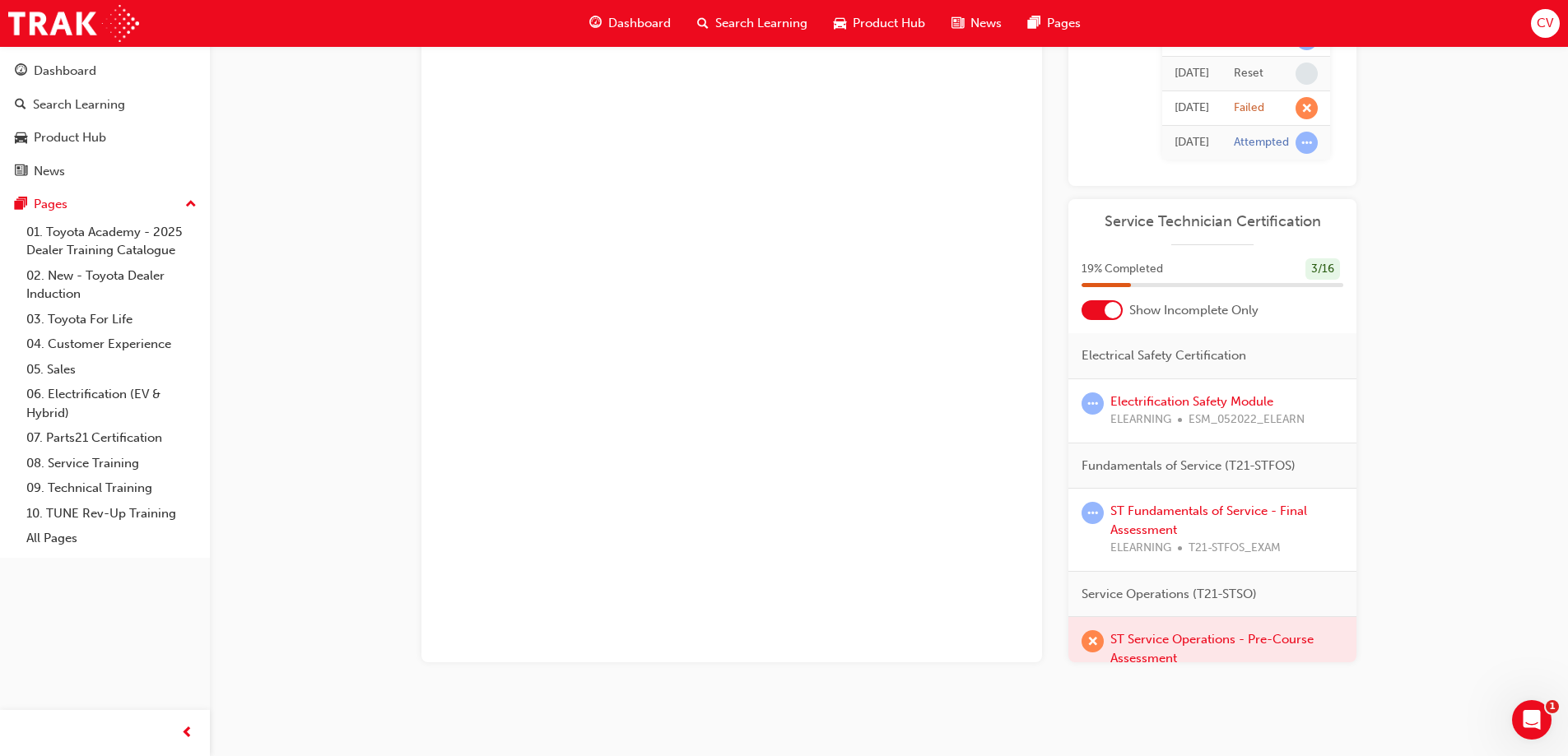
drag, startPoint x: 1200, startPoint y: 643, endPoint x: 1209, endPoint y: 633, distance: 13.5
click at [1207, 634] on div at bounding box center [1211, 658] width 288 height 82
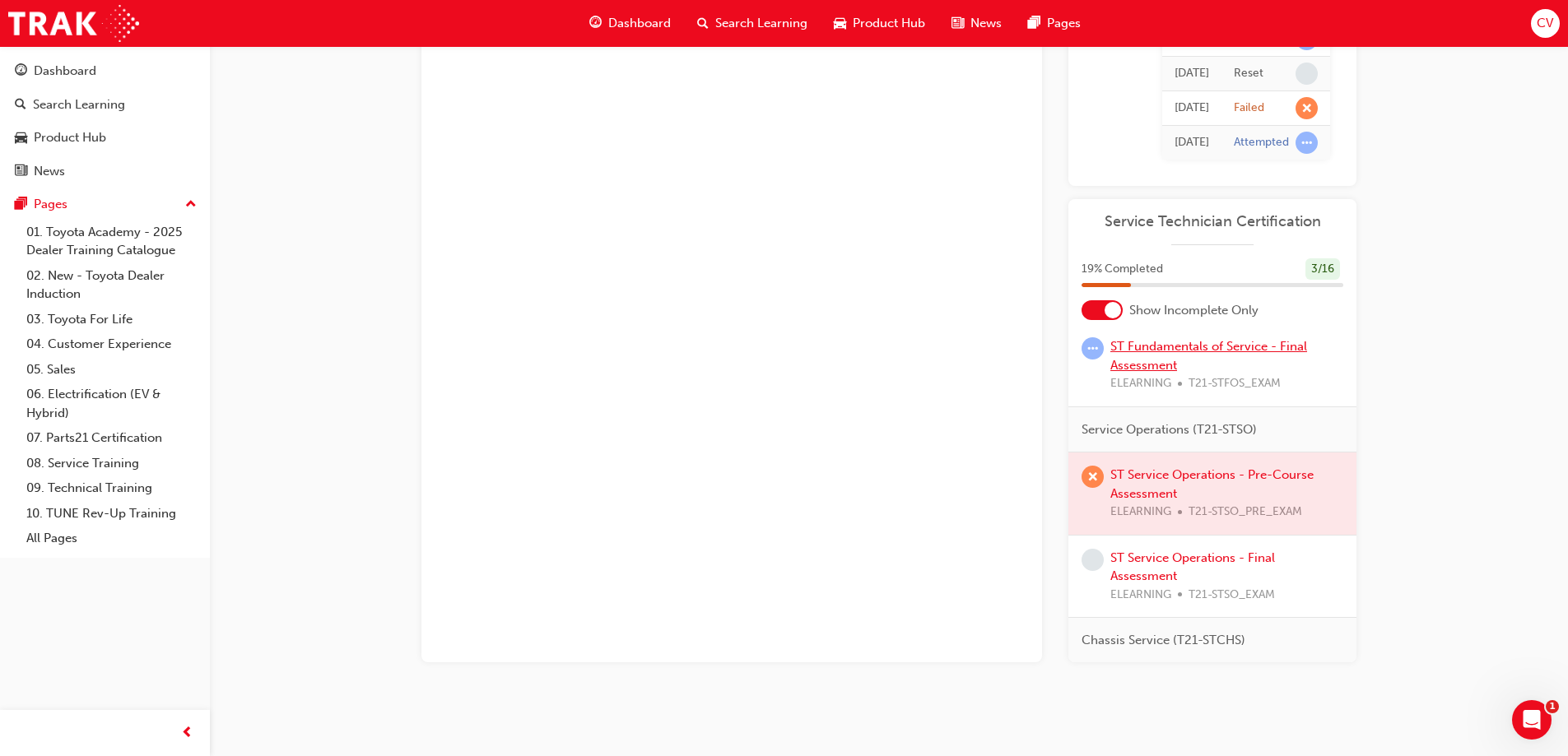
click at [1182, 346] on link "ST Fundamentals of Service - Final Assessment" at bounding box center [1208, 355] width 197 height 33
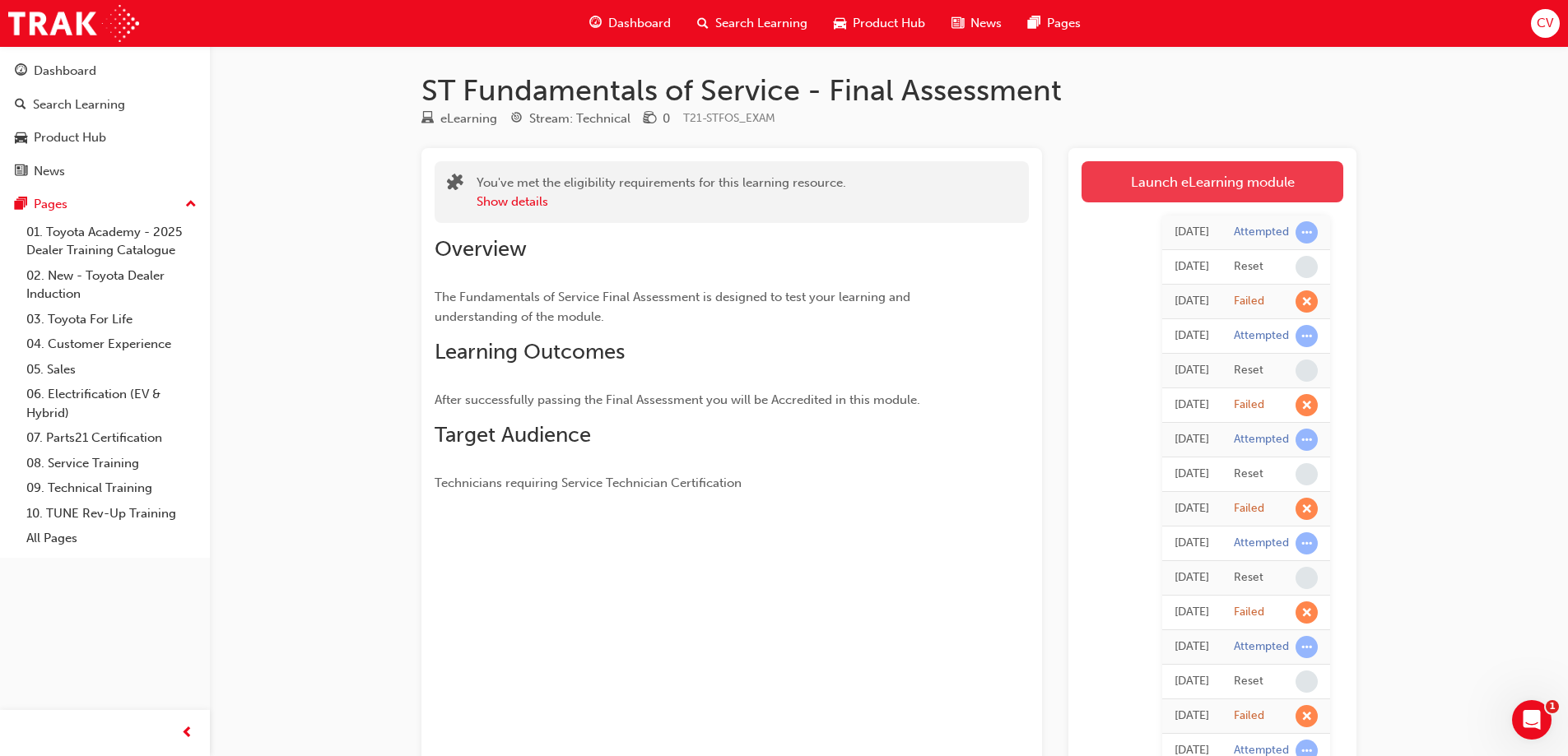
click at [1218, 169] on link "Launch eLearning module" at bounding box center [1212, 182] width 262 height 41
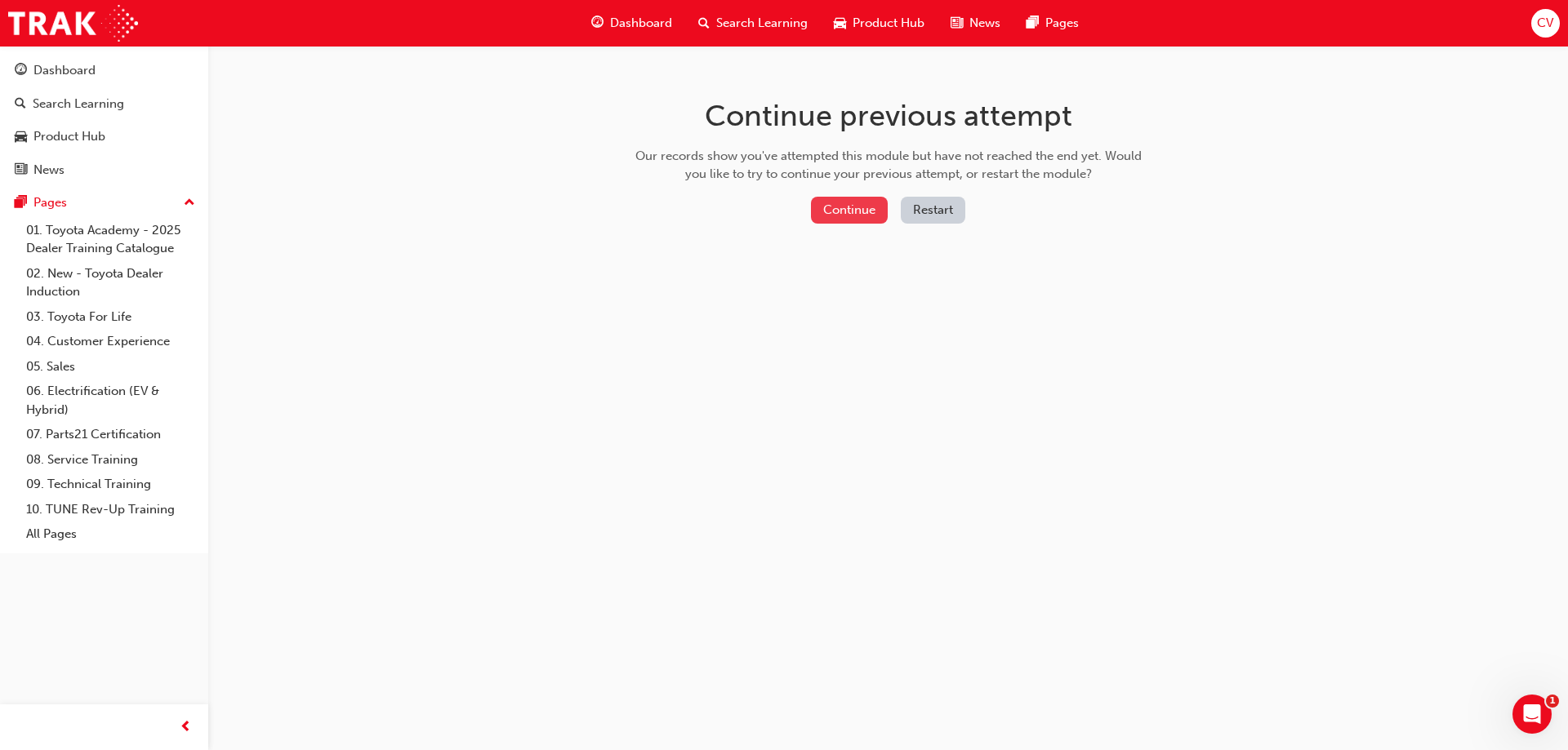
click at [839, 214] on button "Continue" at bounding box center [849, 210] width 77 height 27
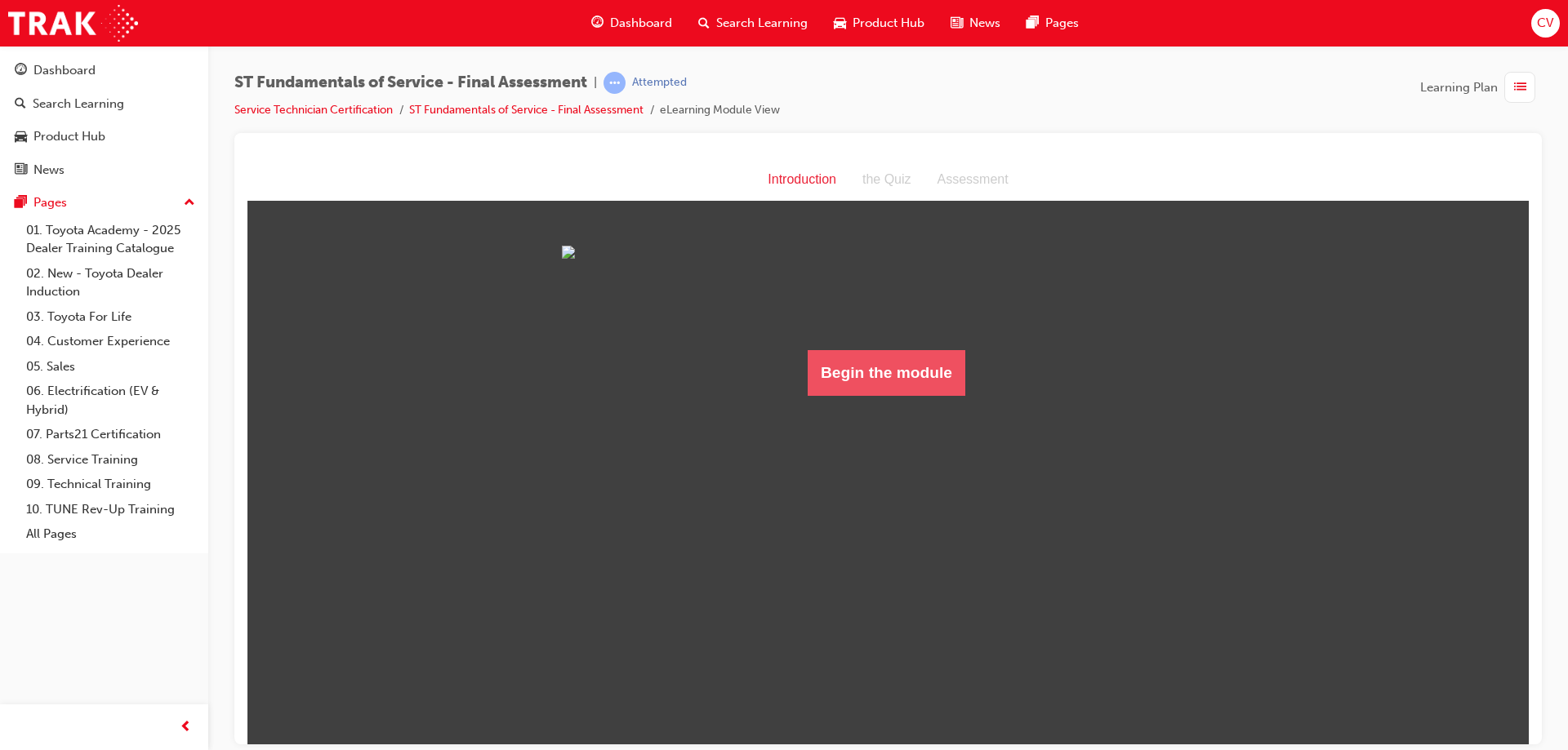
click at [879, 395] on button "Begin the module" at bounding box center [887, 372] width 158 height 46
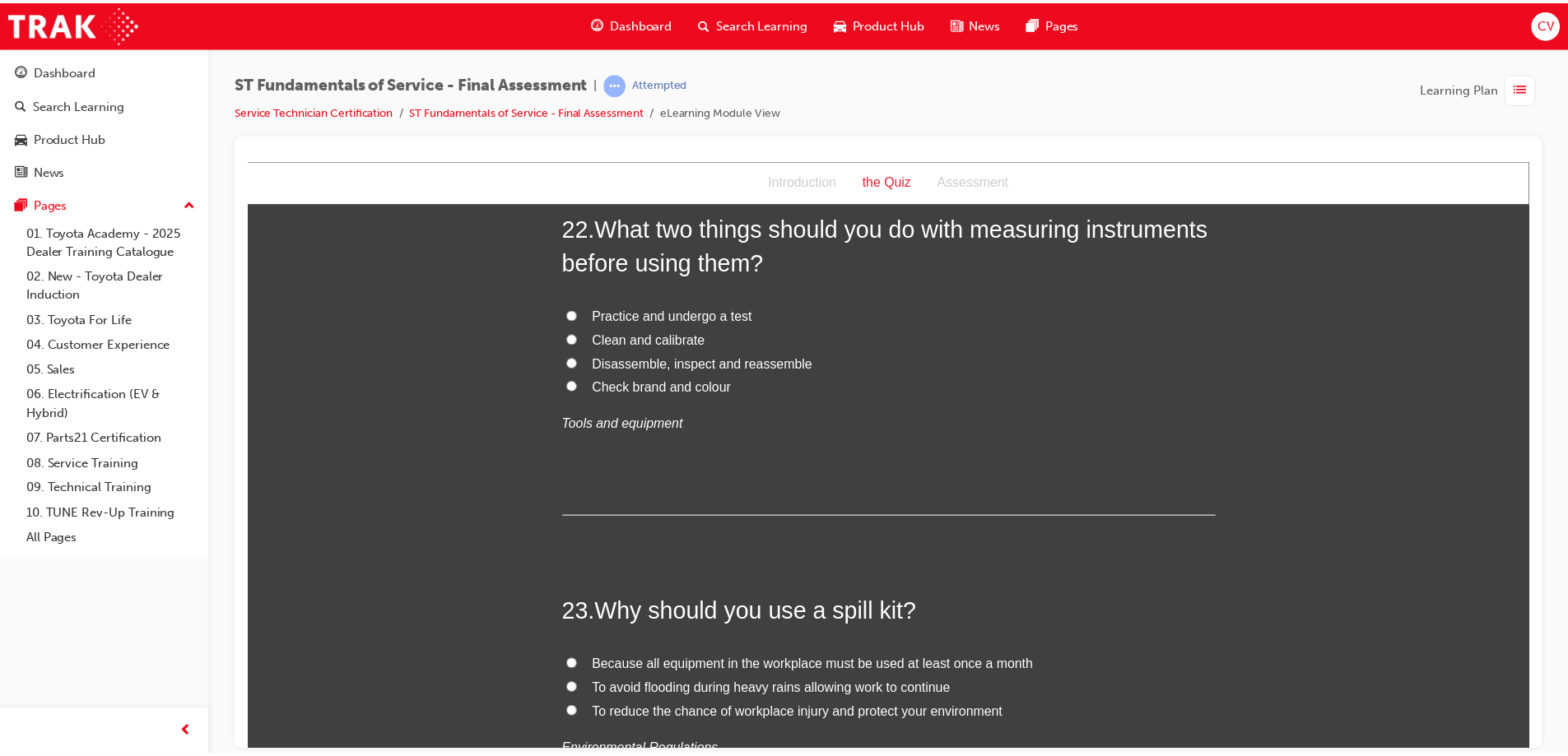
scroll to position [8396, 0]
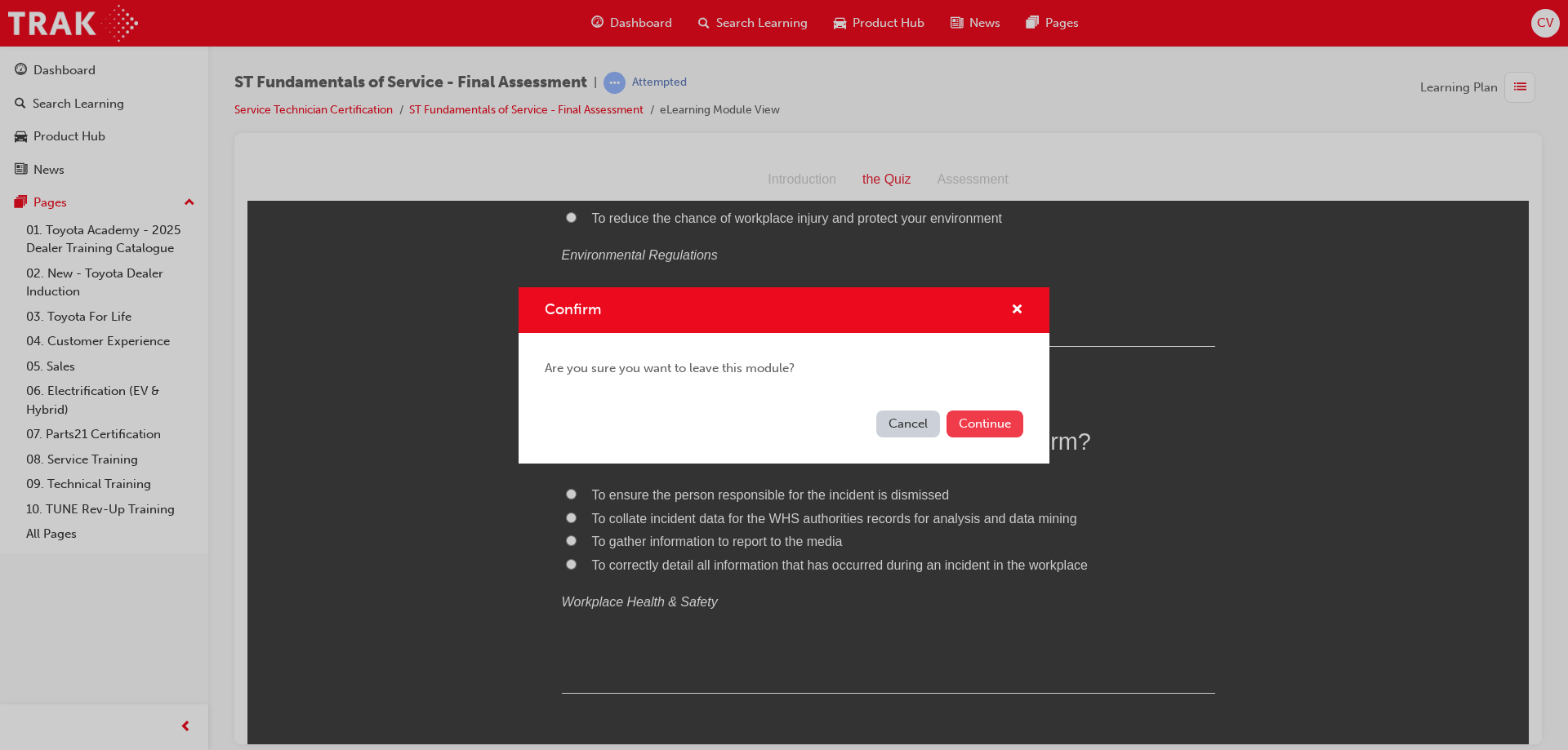
drag, startPoint x: 733, startPoint y: 261, endPoint x: 980, endPoint y: 421, distance: 294.3
click at [980, 421] on button "Continue" at bounding box center [985, 424] width 77 height 27
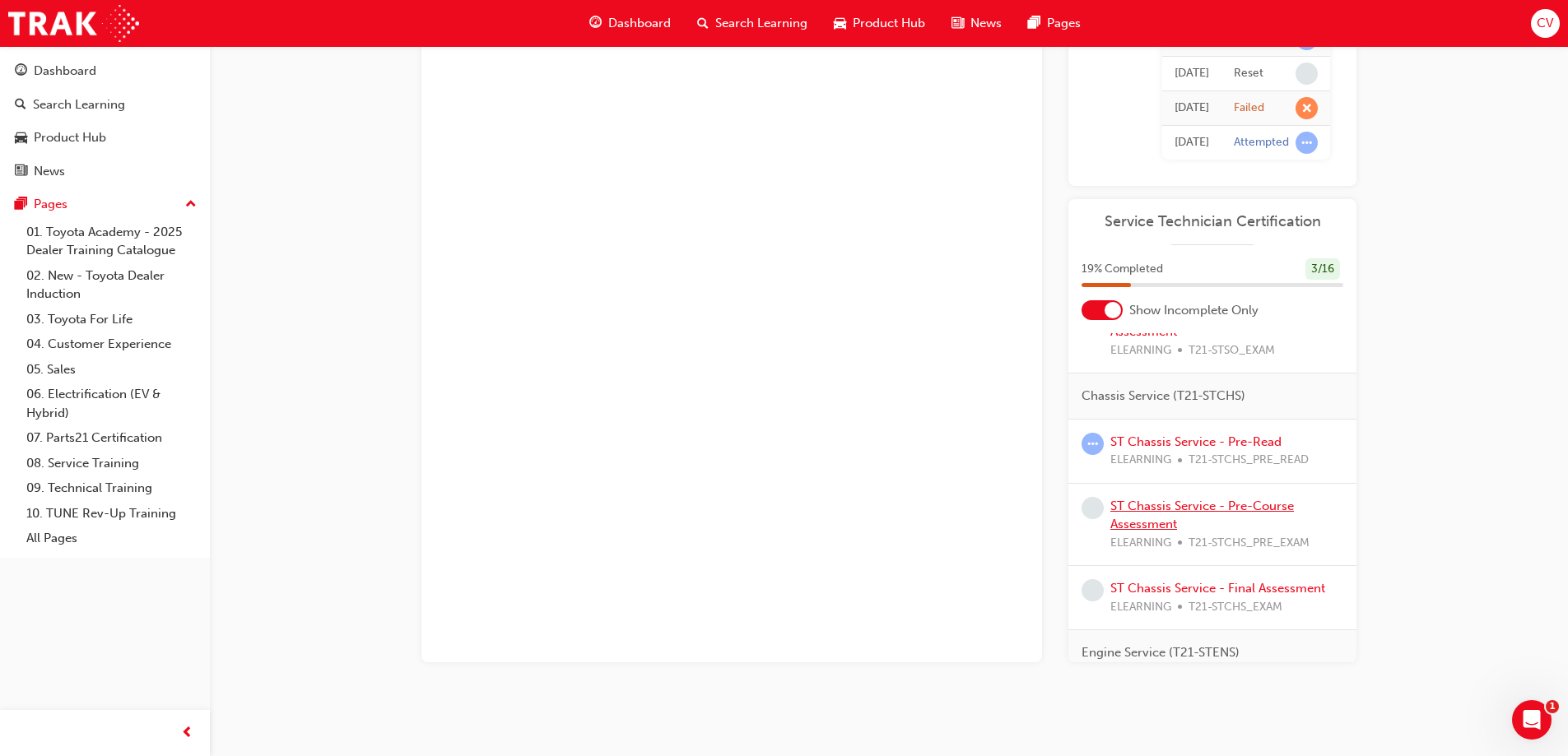
scroll to position [402, 0]
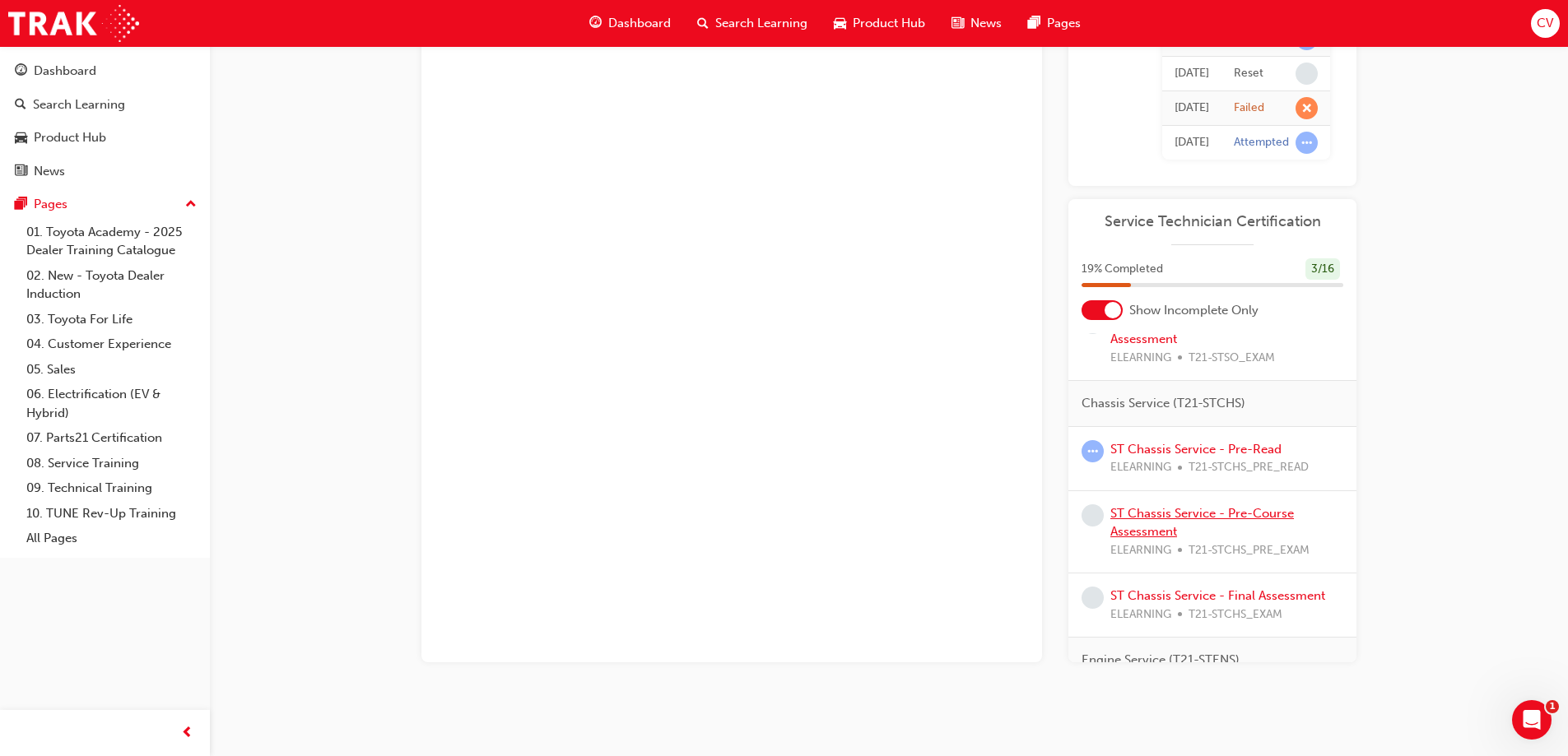
click at [1182, 517] on link "ST Chassis Service - Pre-Course Assessment" at bounding box center [1202, 523] width 184 height 33
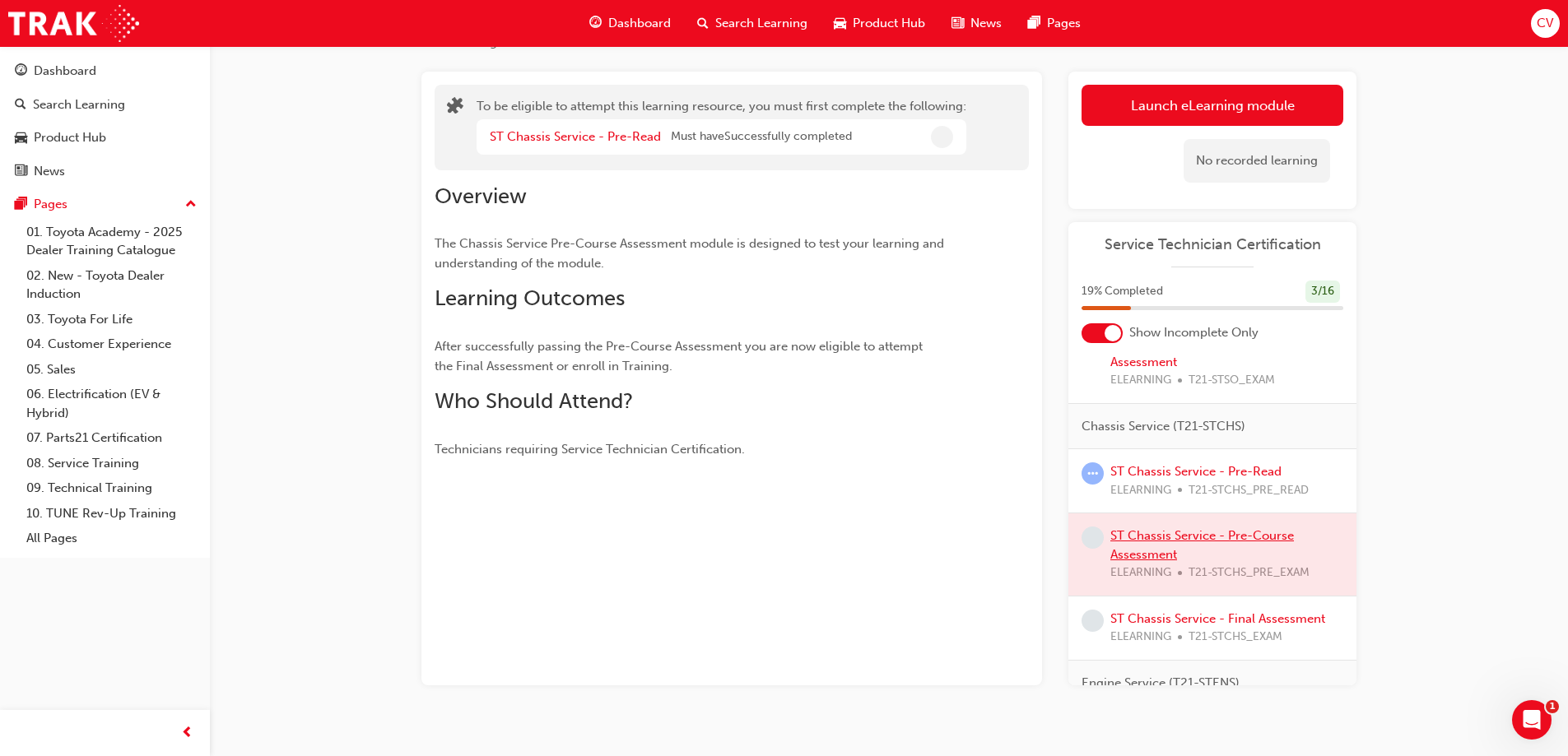
scroll to position [100, 0]
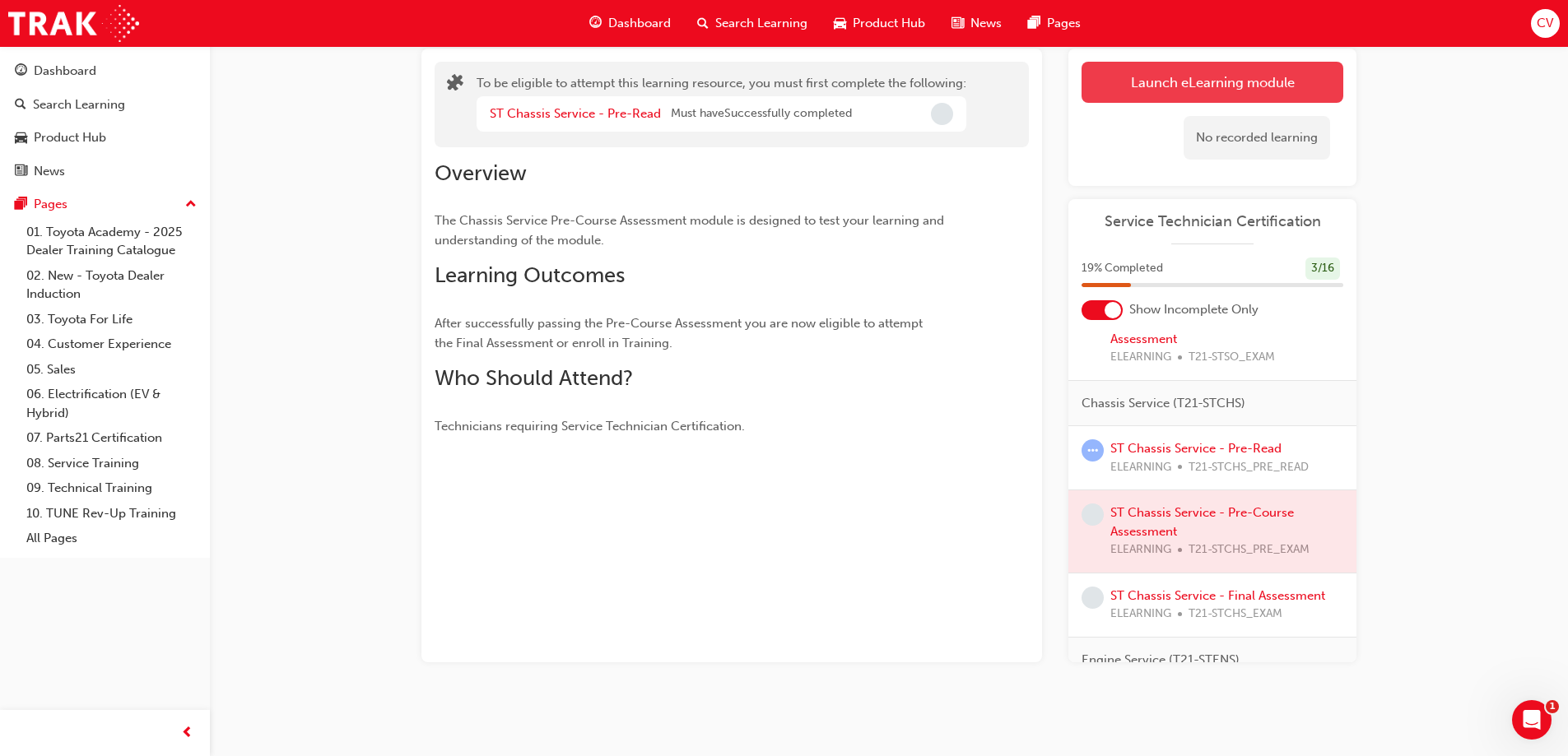
click at [1226, 69] on button "Launch eLearning module" at bounding box center [1212, 82] width 262 height 41
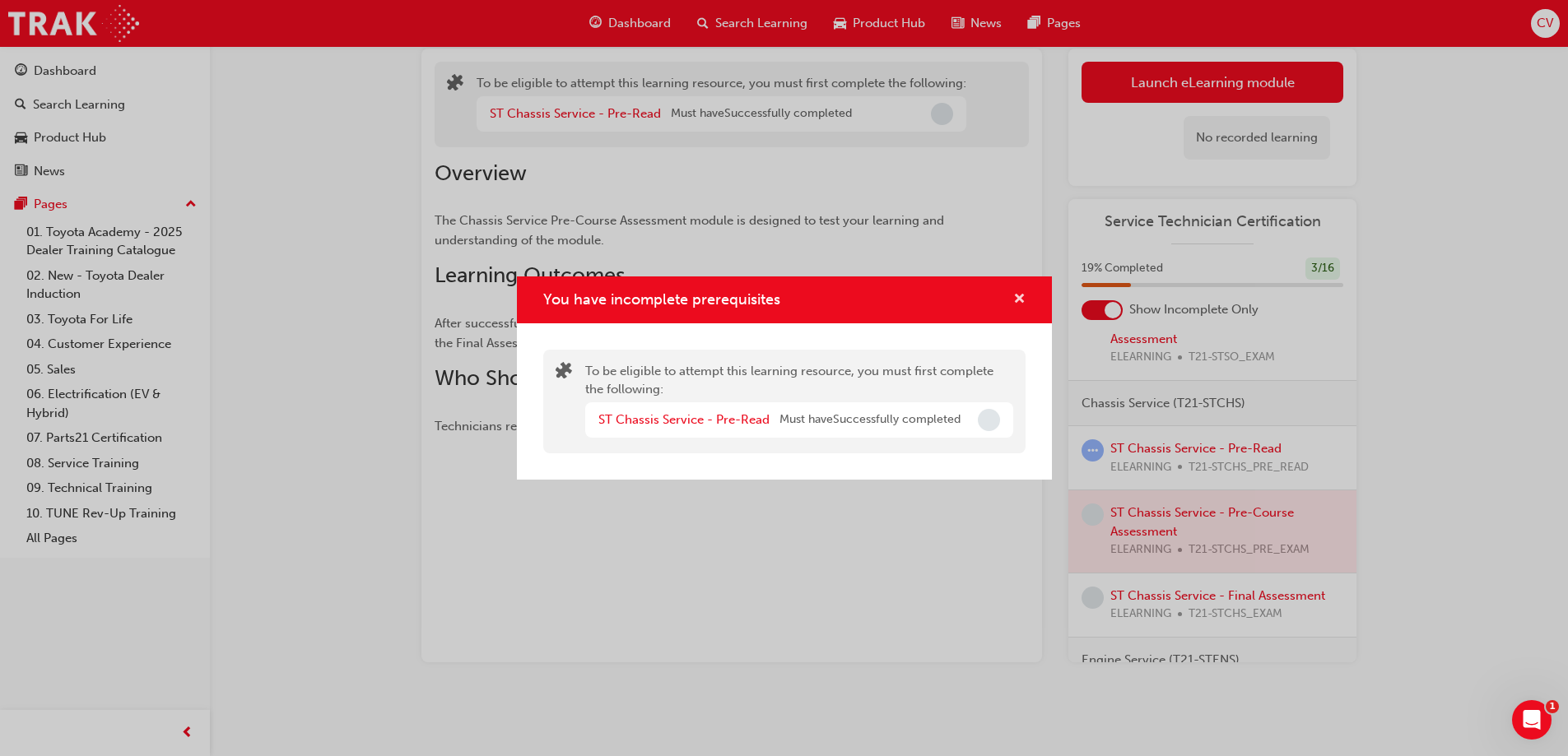
drag, startPoint x: 1020, startPoint y: 293, endPoint x: 1041, endPoint y: 360, distance: 70.2
click at [1019, 293] on span "cross-icon" at bounding box center [1019, 300] width 12 height 14
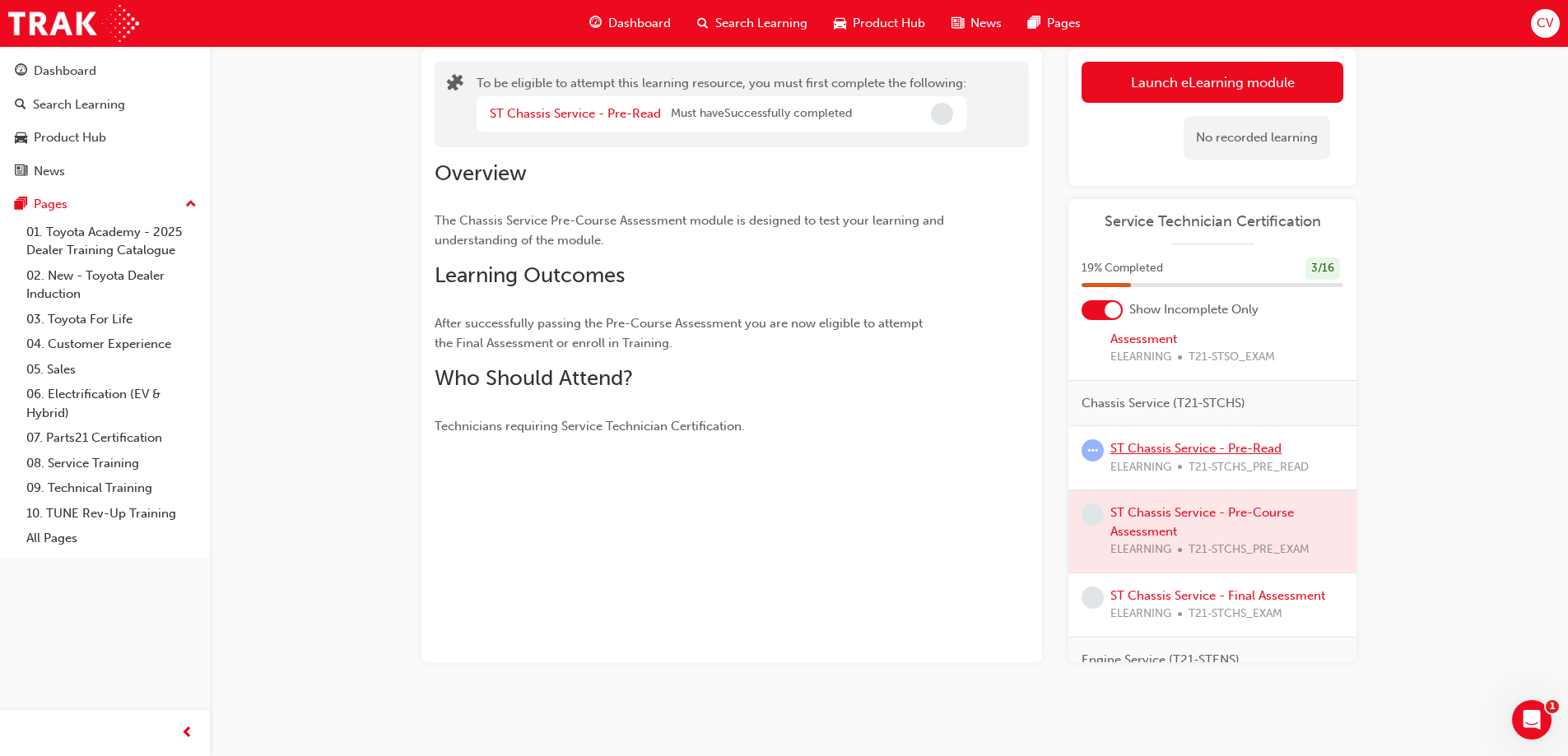
click at [1161, 442] on link "ST Chassis Service - Pre-Read" at bounding box center [1195, 448] width 171 height 14
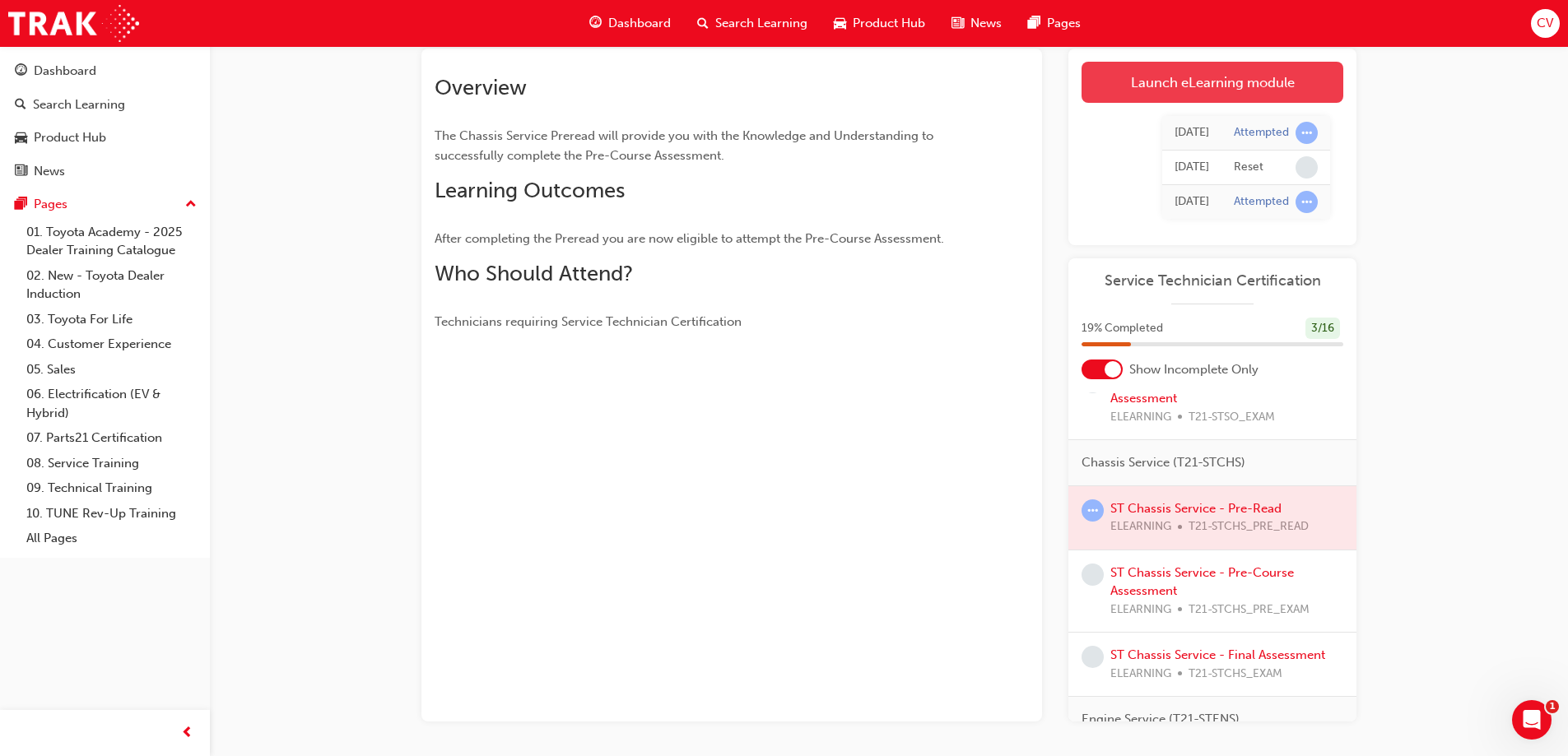
click at [1202, 91] on link "Launch eLearning module" at bounding box center [1212, 82] width 262 height 41
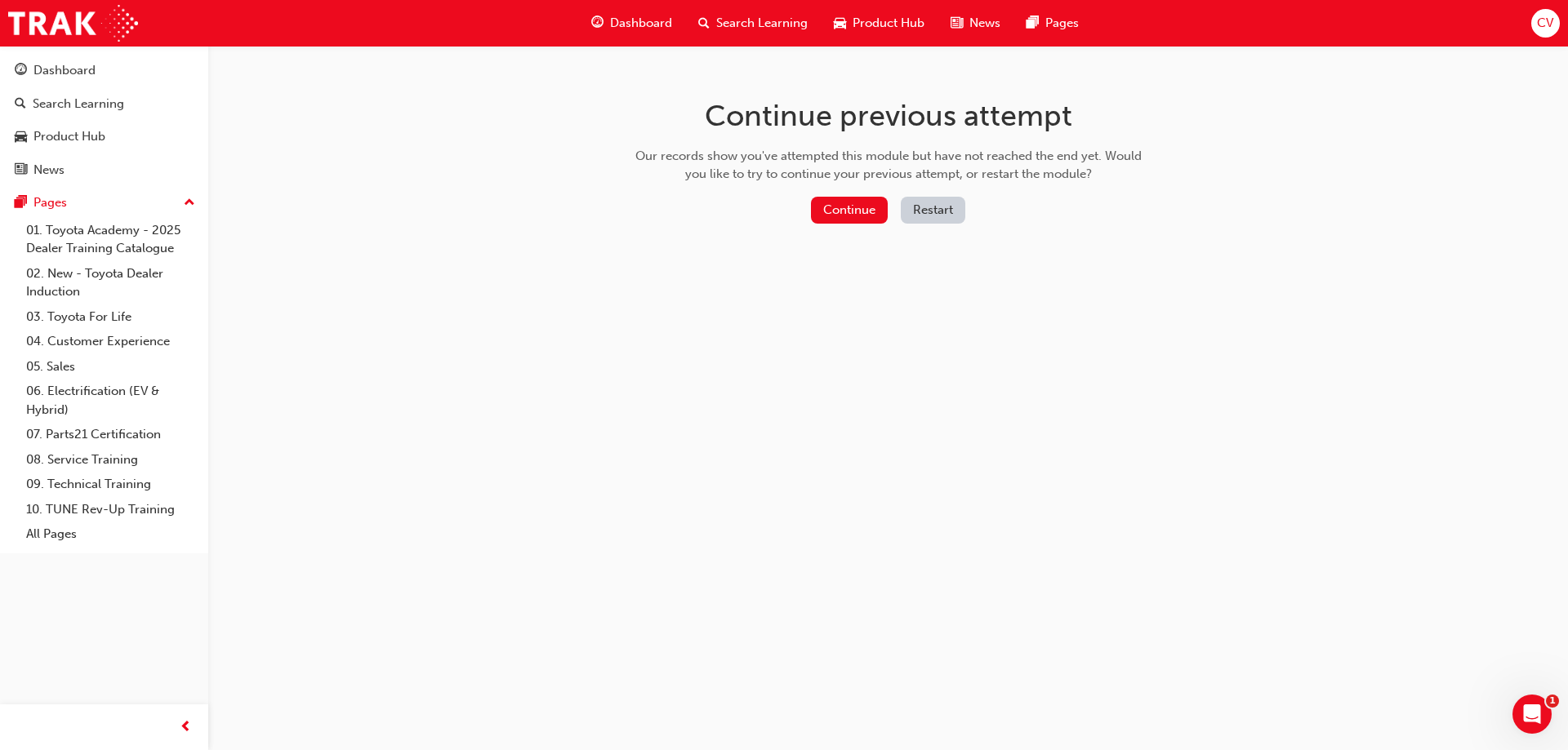
click at [939, 204] on button "Restart" at bounding box center [934, 210] width 65 height 27
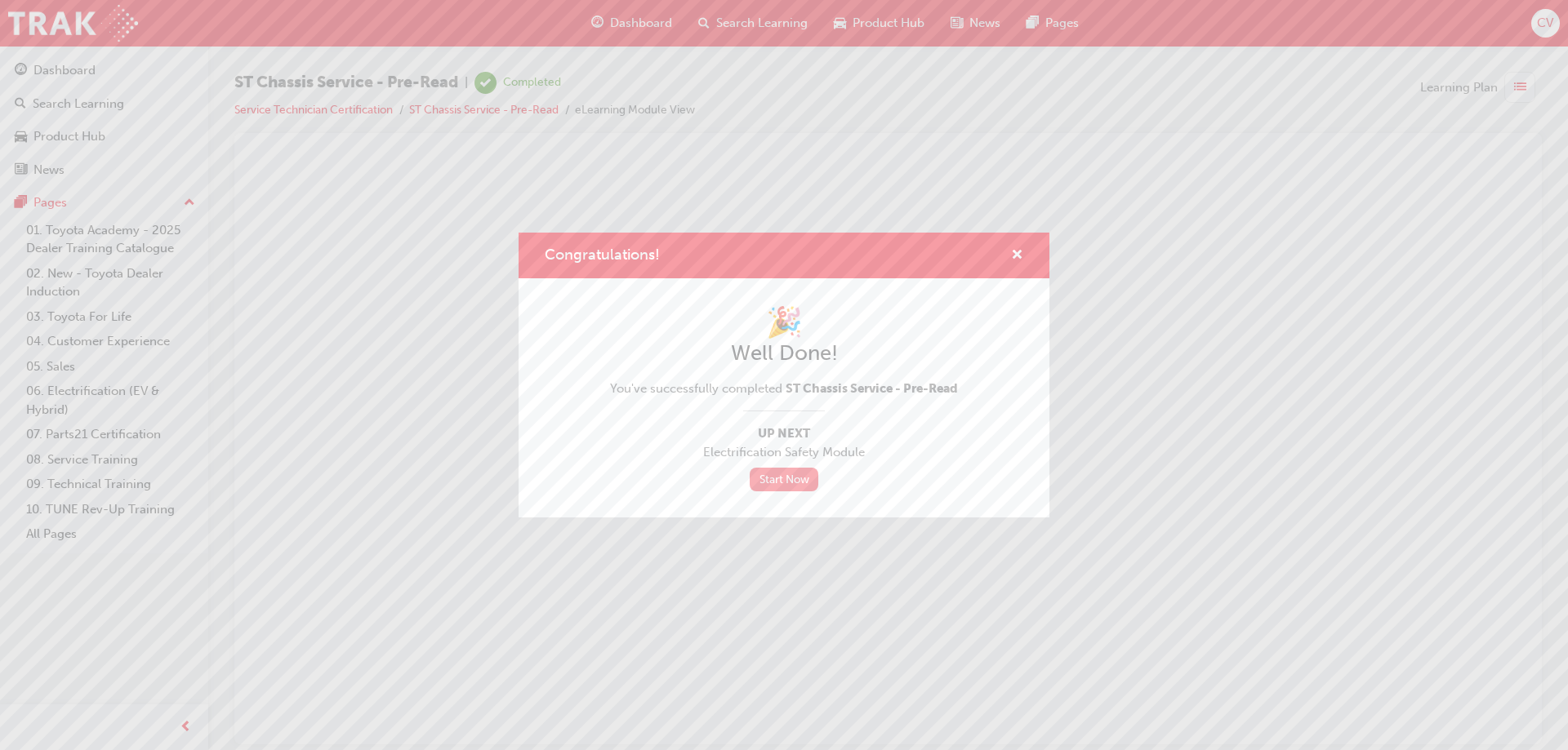
click at [784, 483] on link "Start Now" at bounding box center [784, 479] width 68 height 24
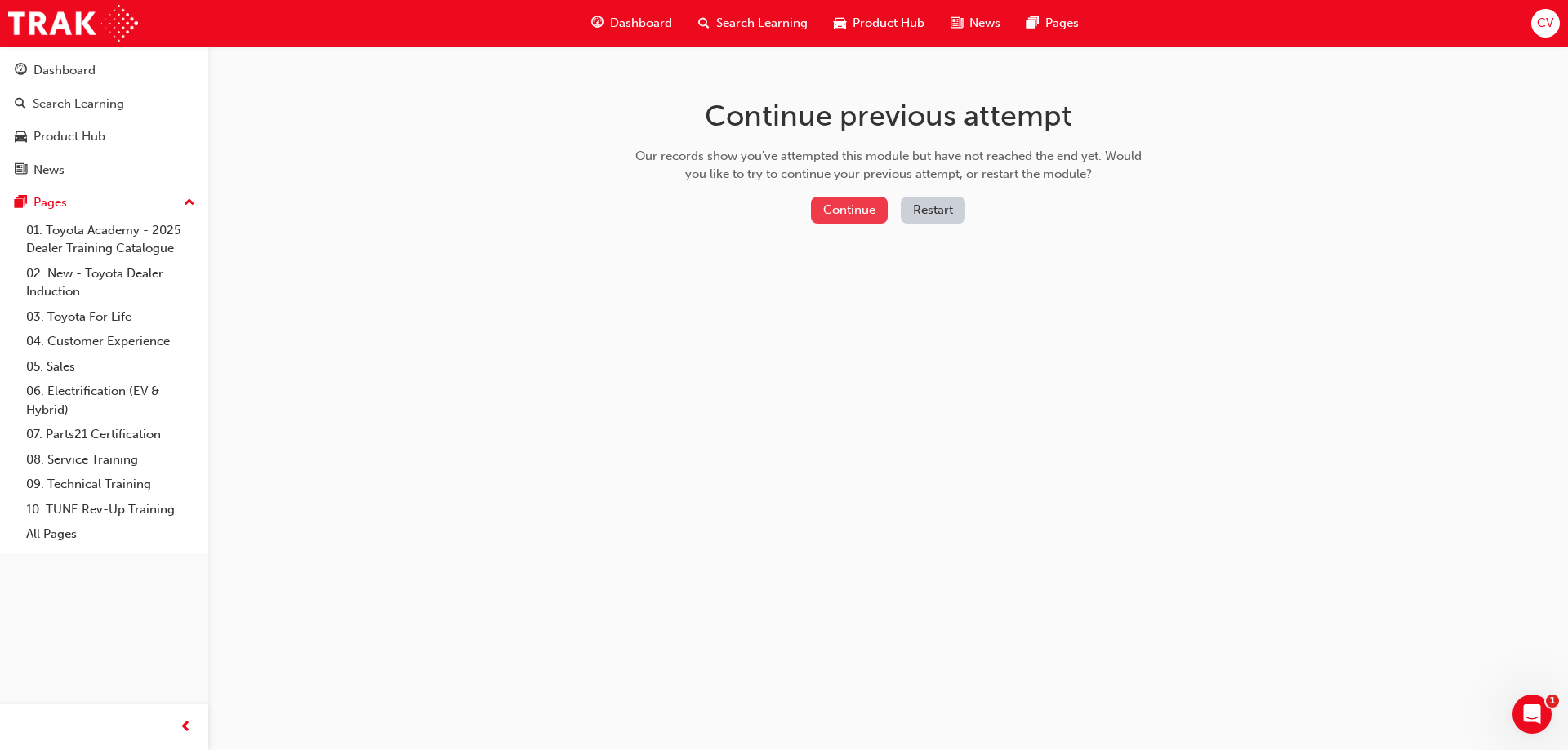
click at [834, 219] on button "Continue" at bounding box center [849, 210] width 77 height 27
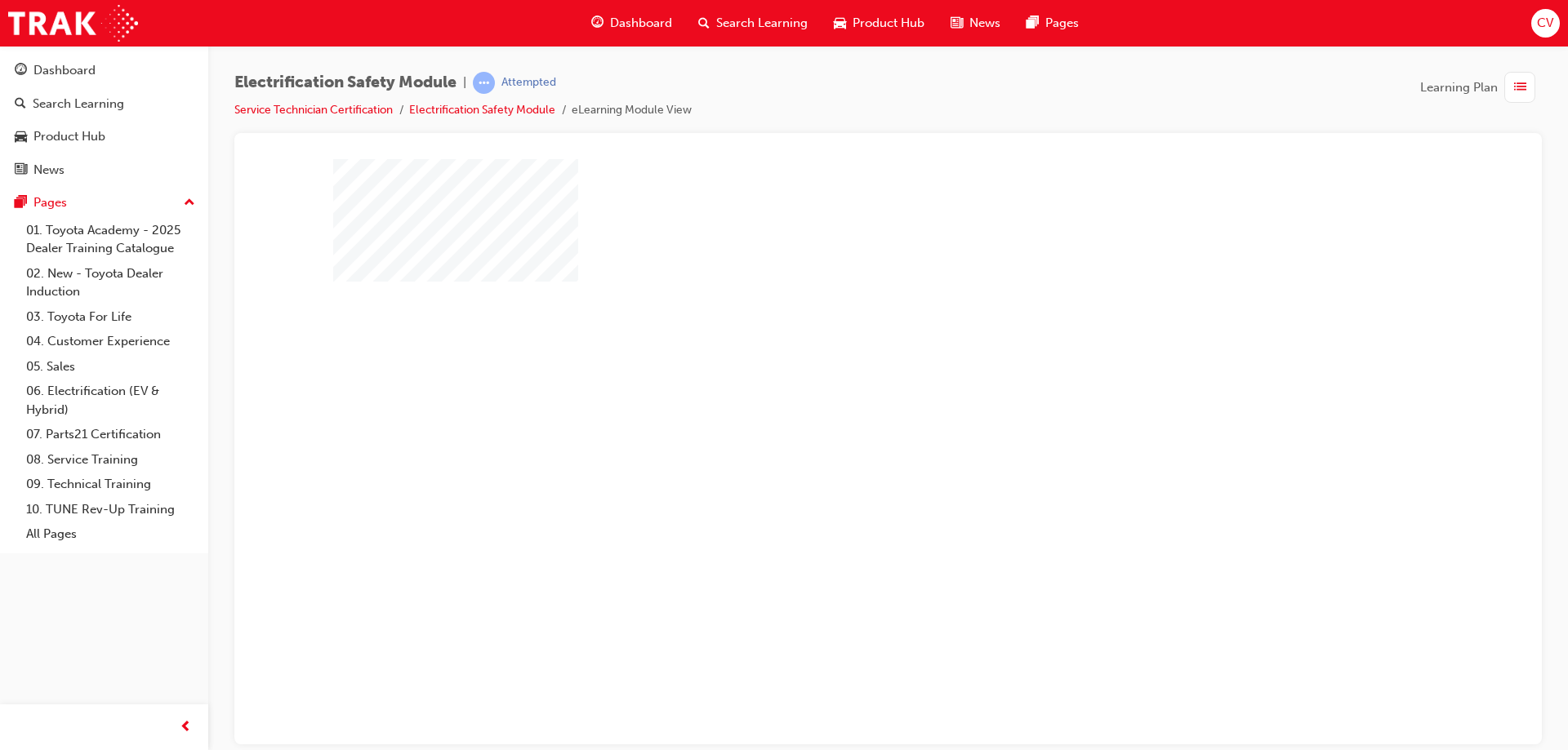
scroll to position [27, 0]
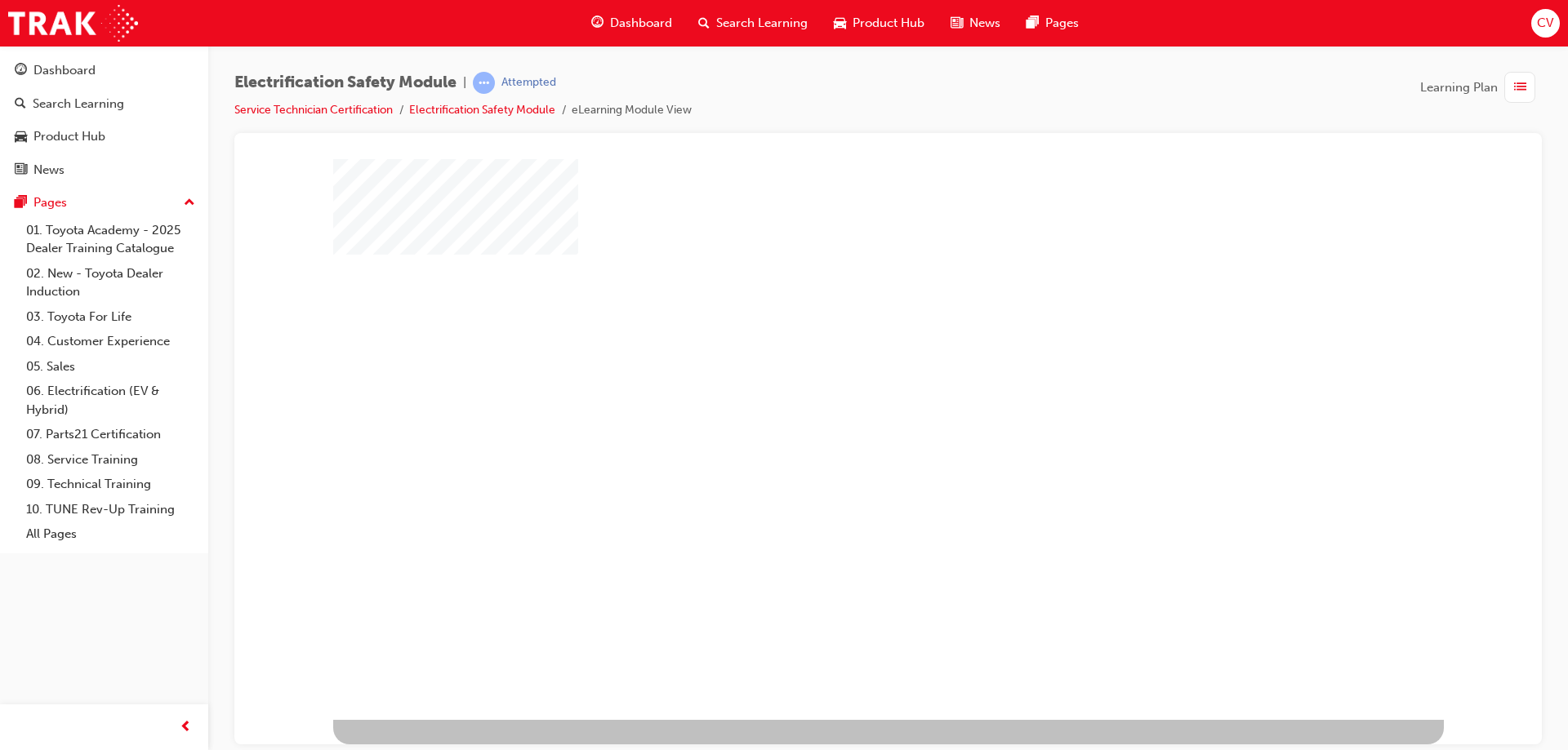
click at [841, 377] on div "play" at bounding box center [841, 377] width 0 height 0
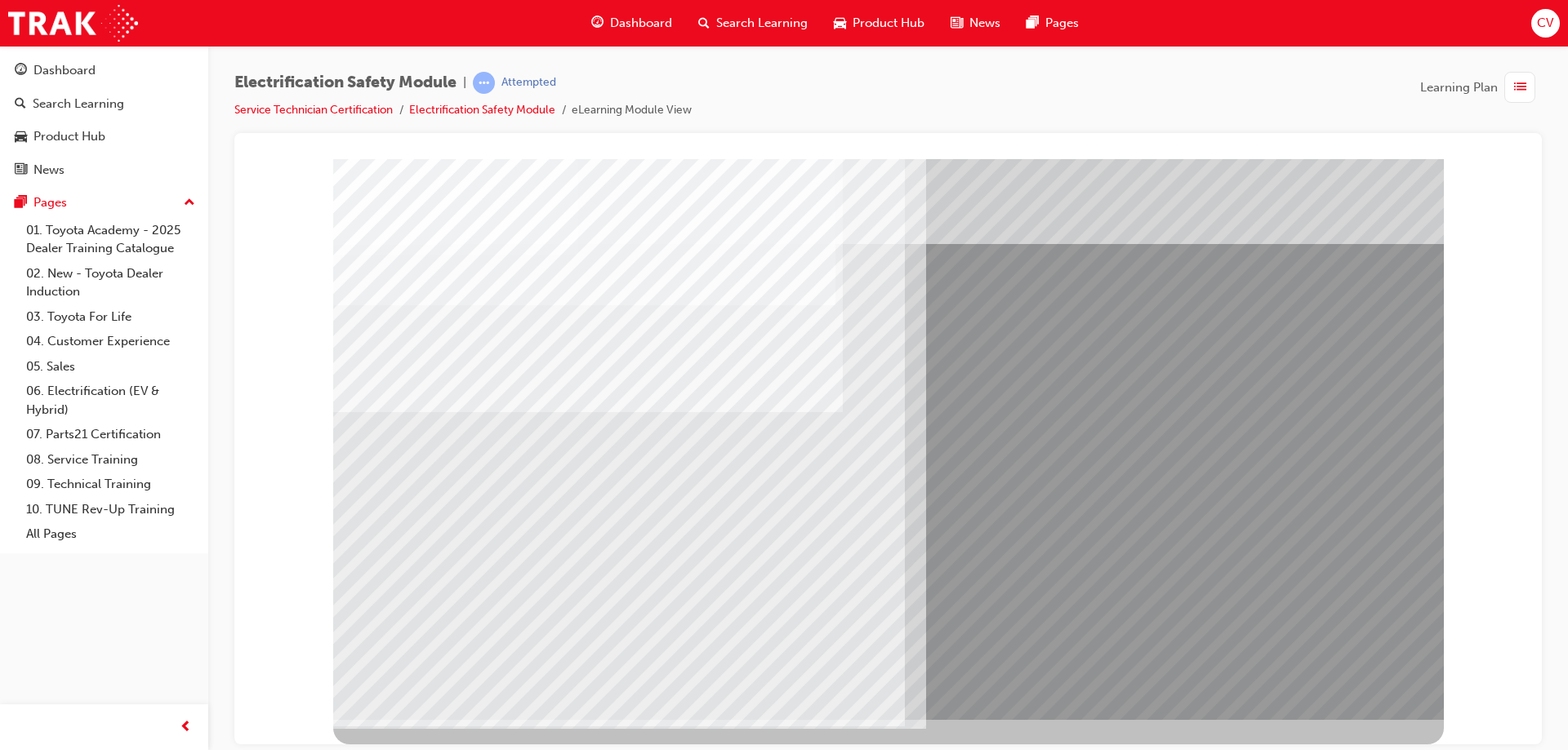
scroll to position [0, 0]
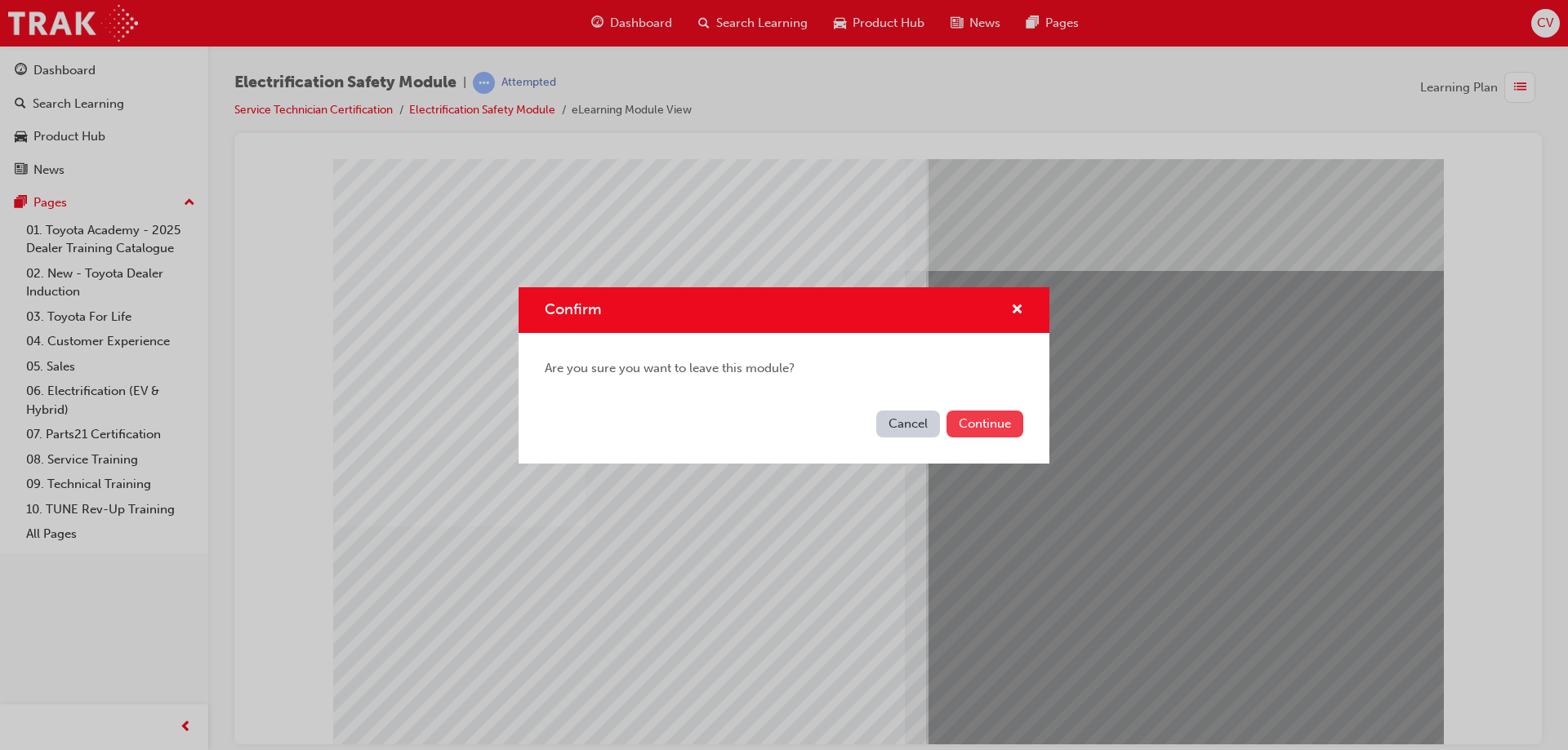
click at [977, 424] on button "Continue" at bounding box center [985, 424] width 77 height 27
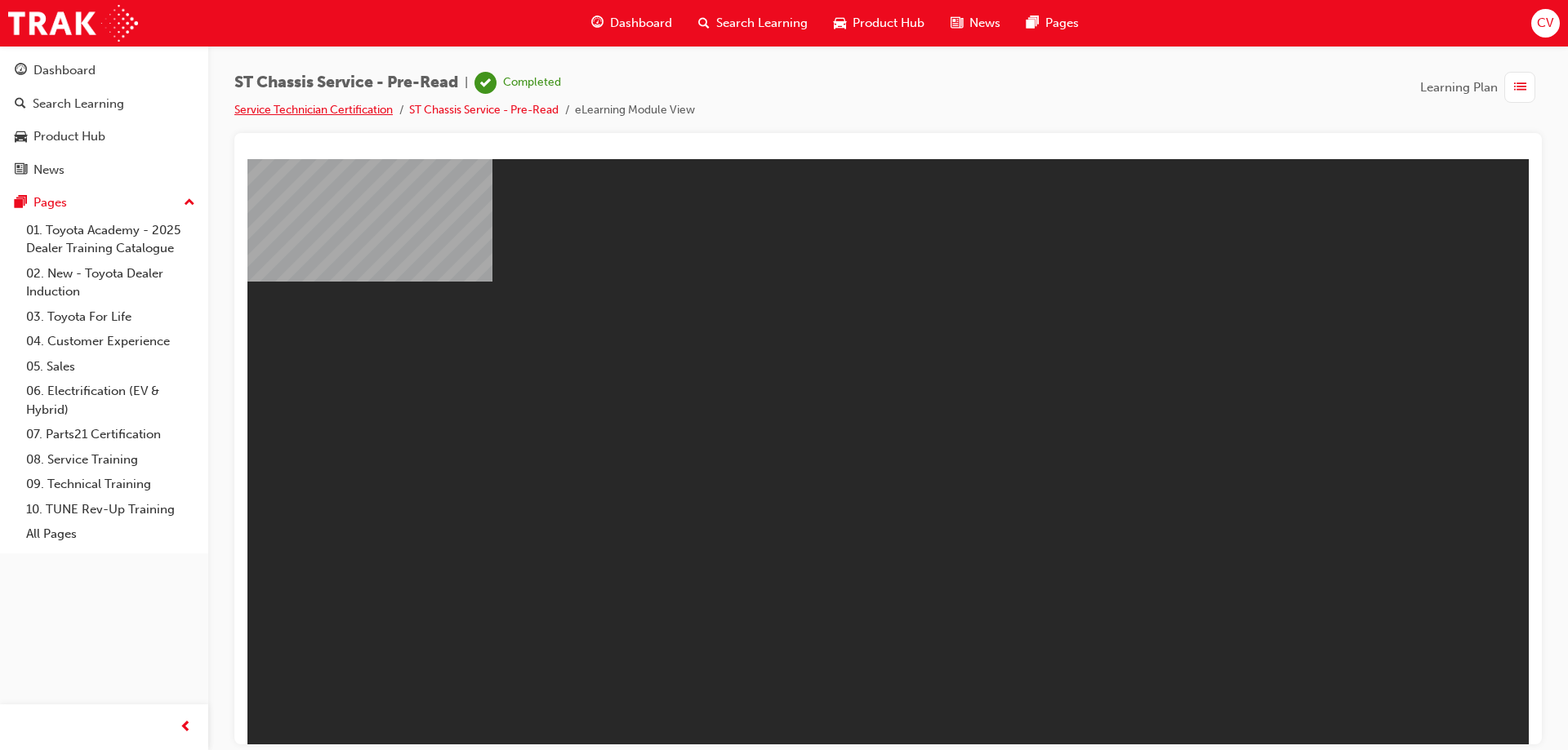
click at [358, 107] on link "Service Technician Certification" at bounding box center [313, 109] width 159 height 14
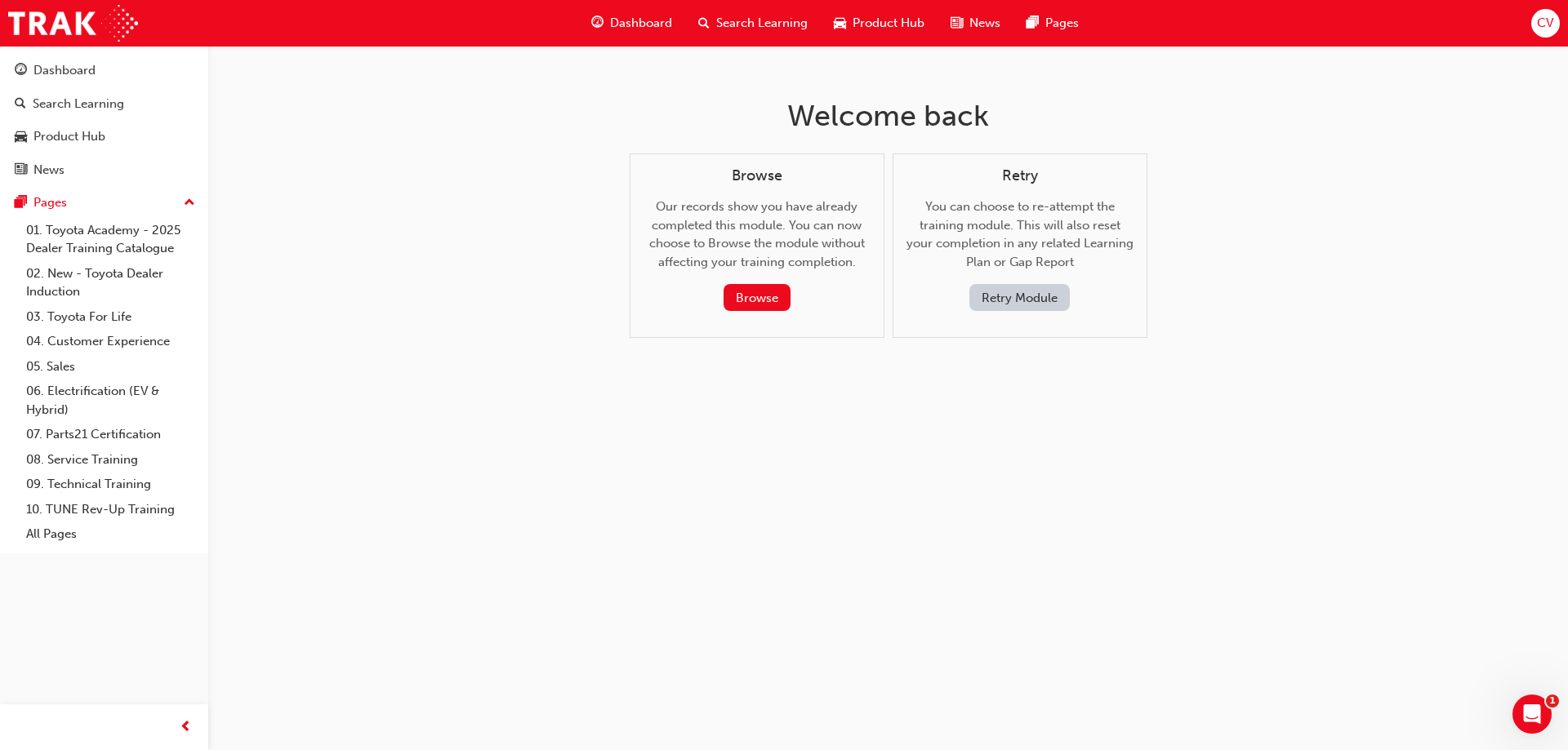
click at [1013, 289] on button "Retry Module" at bounding box center [1020, 297] width 101 height 27
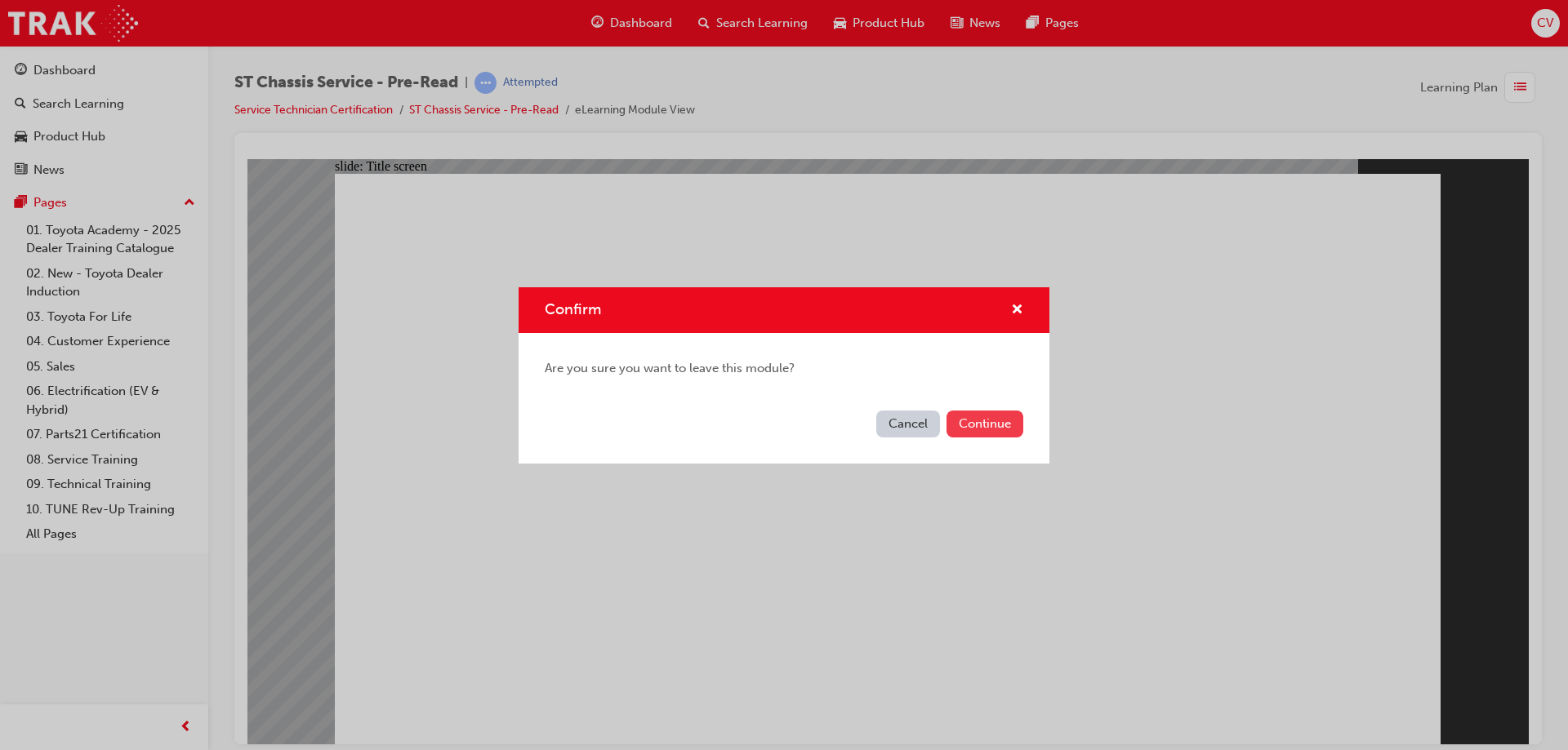
click at [977, 424] on button "Continue" at bounding box center [985, 424] width 77 height 27
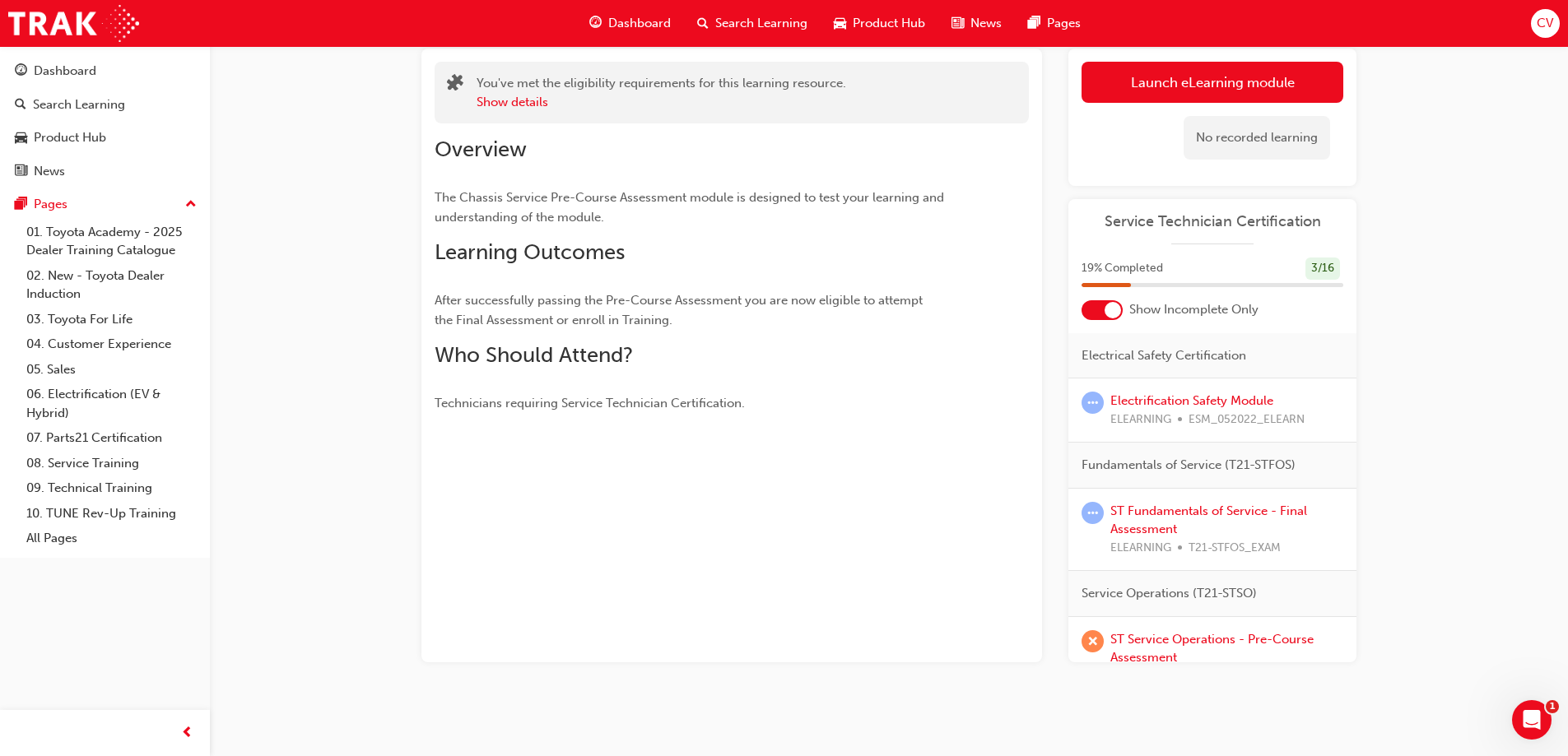
scroll to position [609, 0]
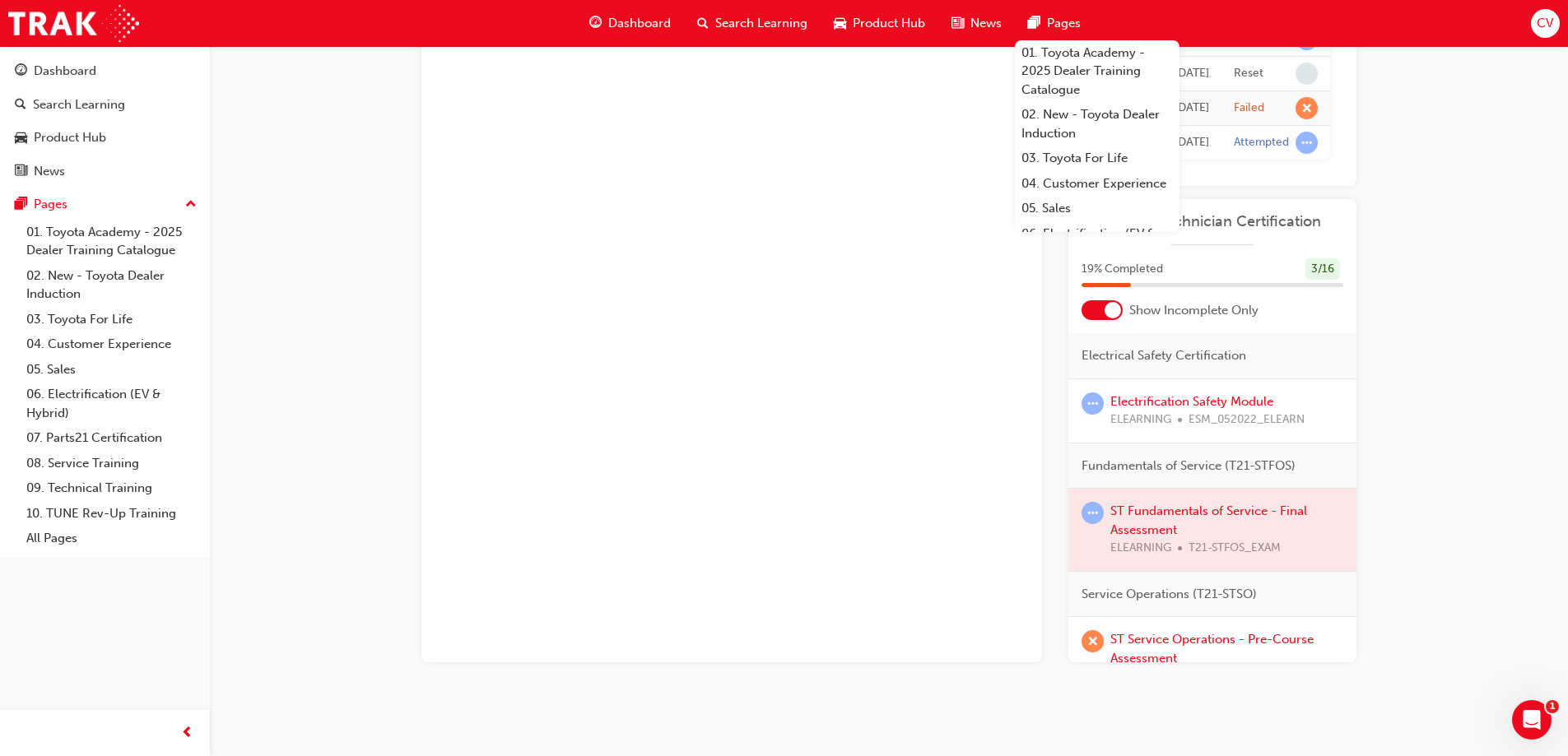
click at [1545, 25] on span "CV" at bounding box center [1544, 24] width 16 height 19
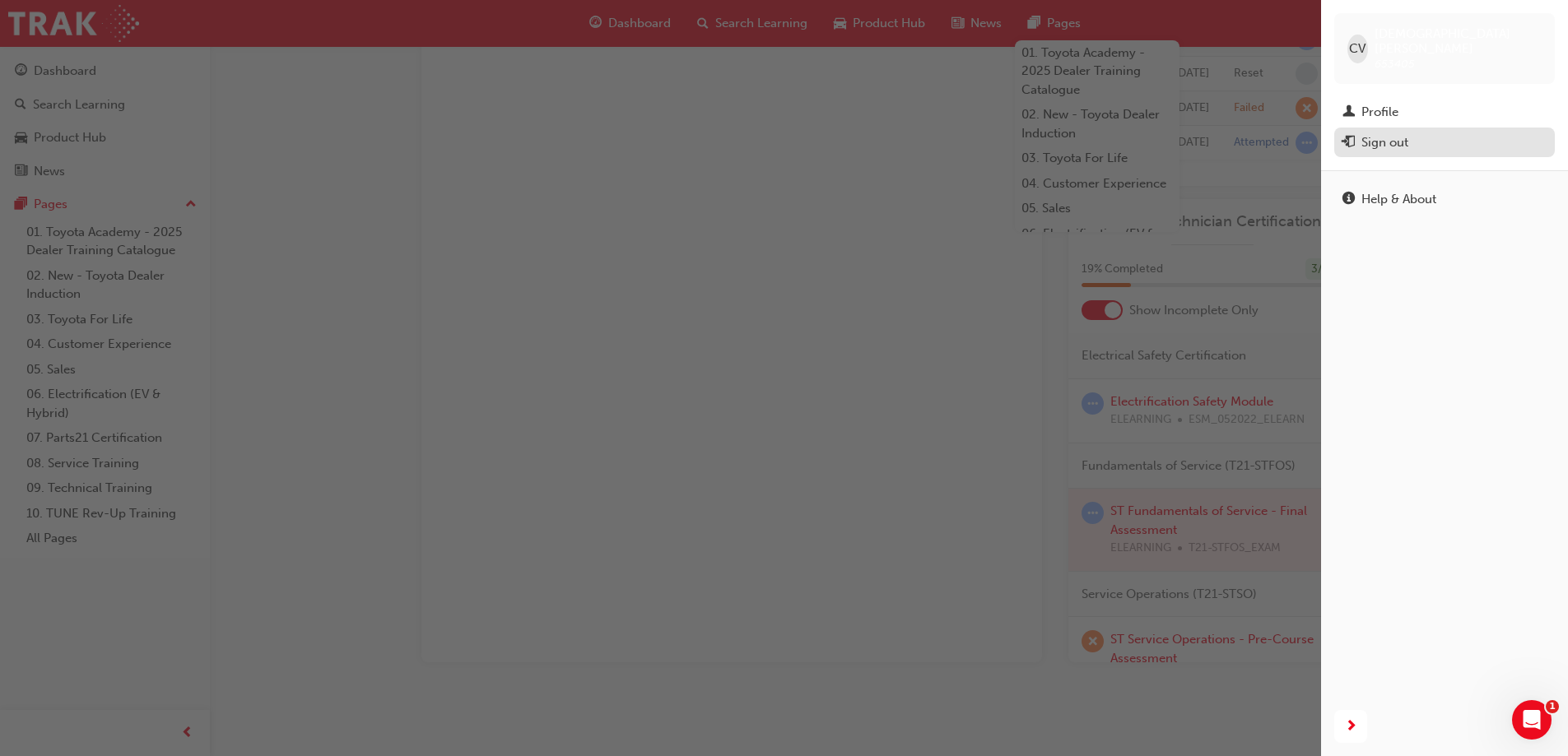
click at [1410, 132] on div "Sign out" at bounding box center [1444, 143] width 204 height 21
